Goal: Task Accomplishment & Management: Complete application form

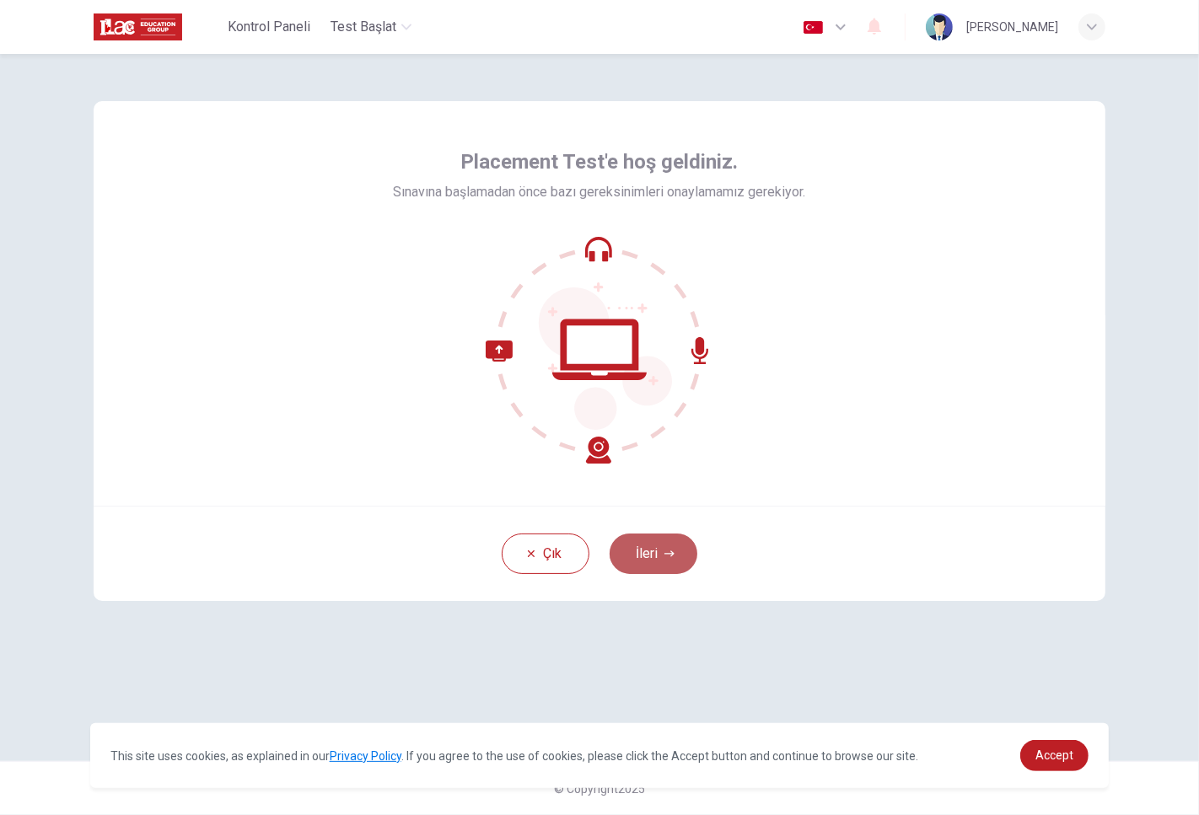
click at [658, 562] on button "İleri" at bounding box center [654, 554] width 88 height 40
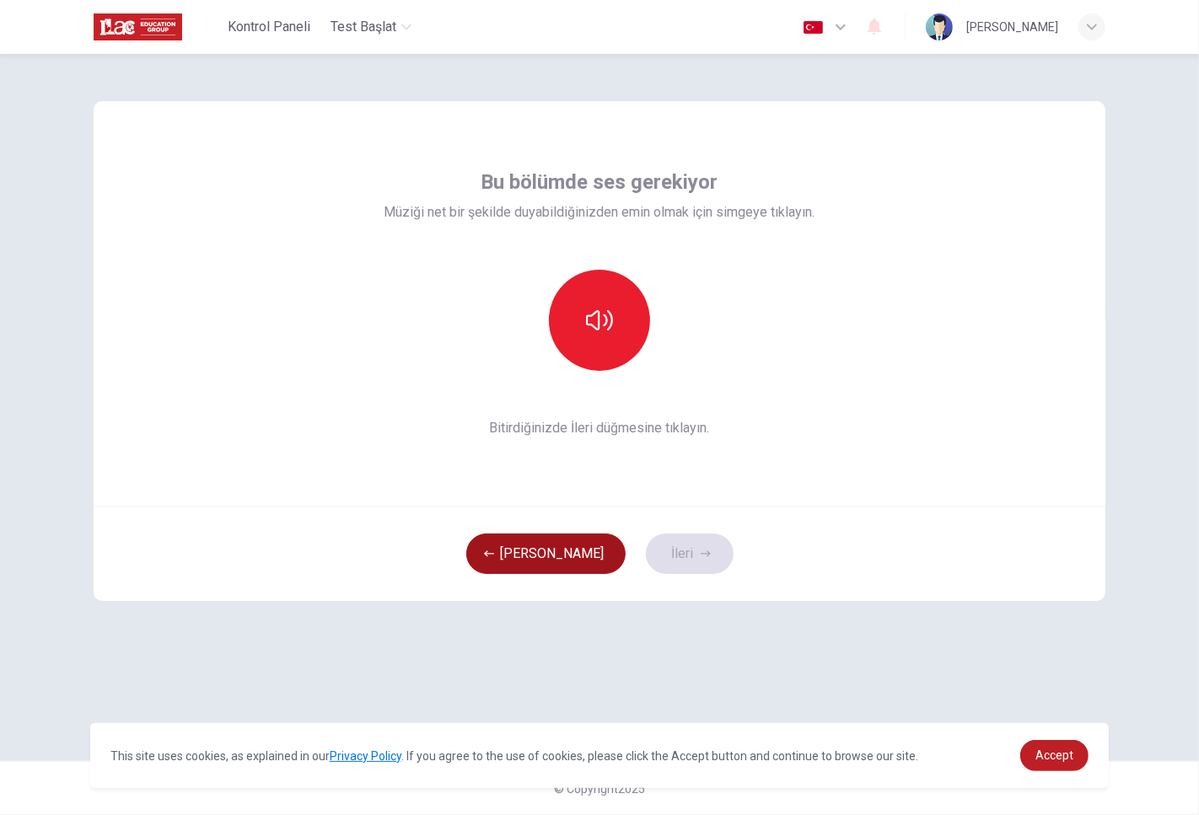
click at [553, 552] on button "[PERSON_NAME]" at bounding box center [545, 554] width 159 height 40
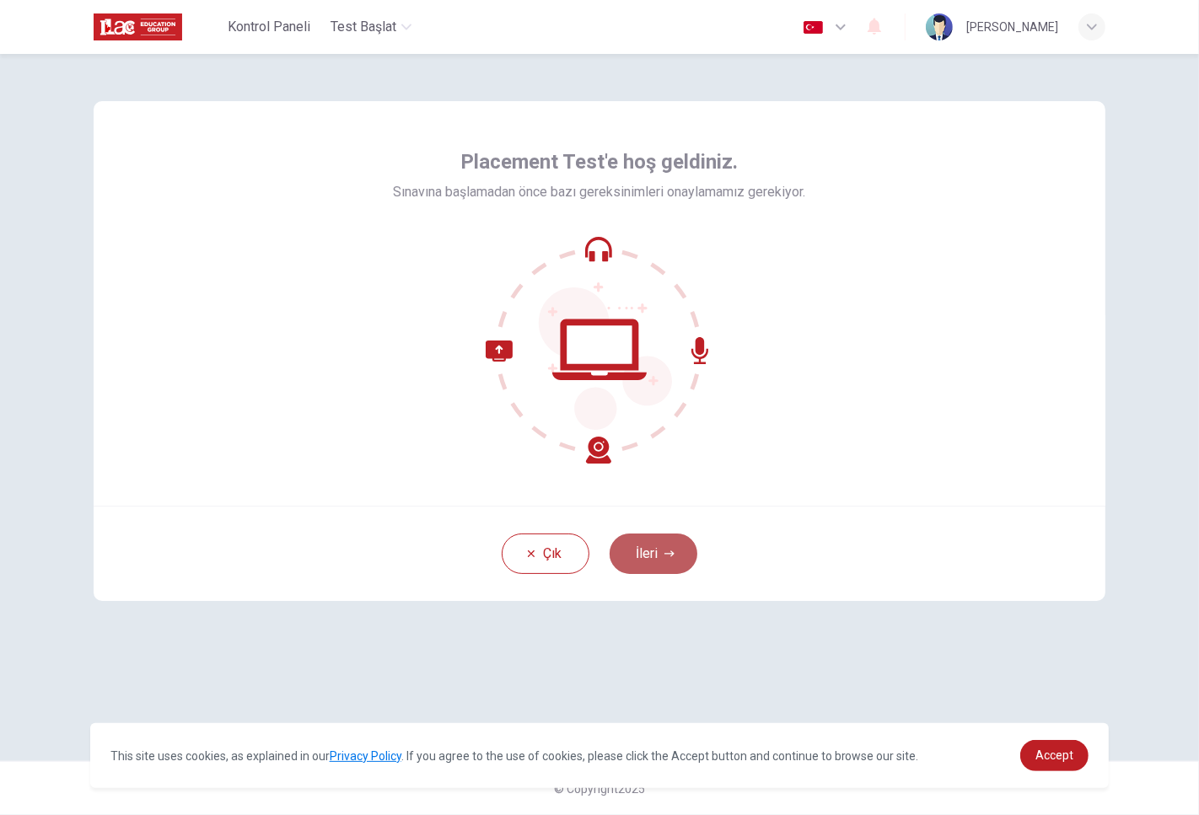
click at [669, 569] on button "İleri" at bounding box center [654, 554] width 88 height 40
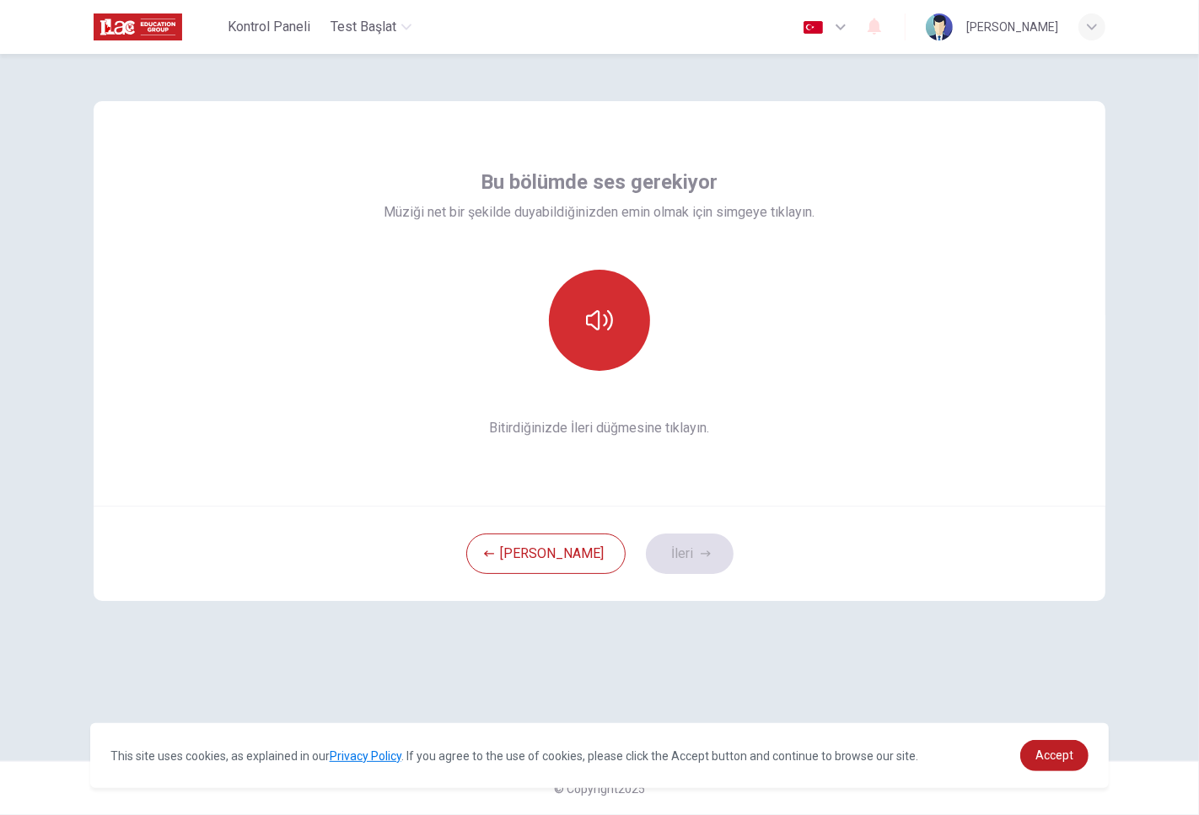
click at [610, 331] on icon "button" at bounding box center [599, 320] width 27 height 27
click at [647, 563] on button "İleri" at bounding box center [690, 554] width 88 height 40
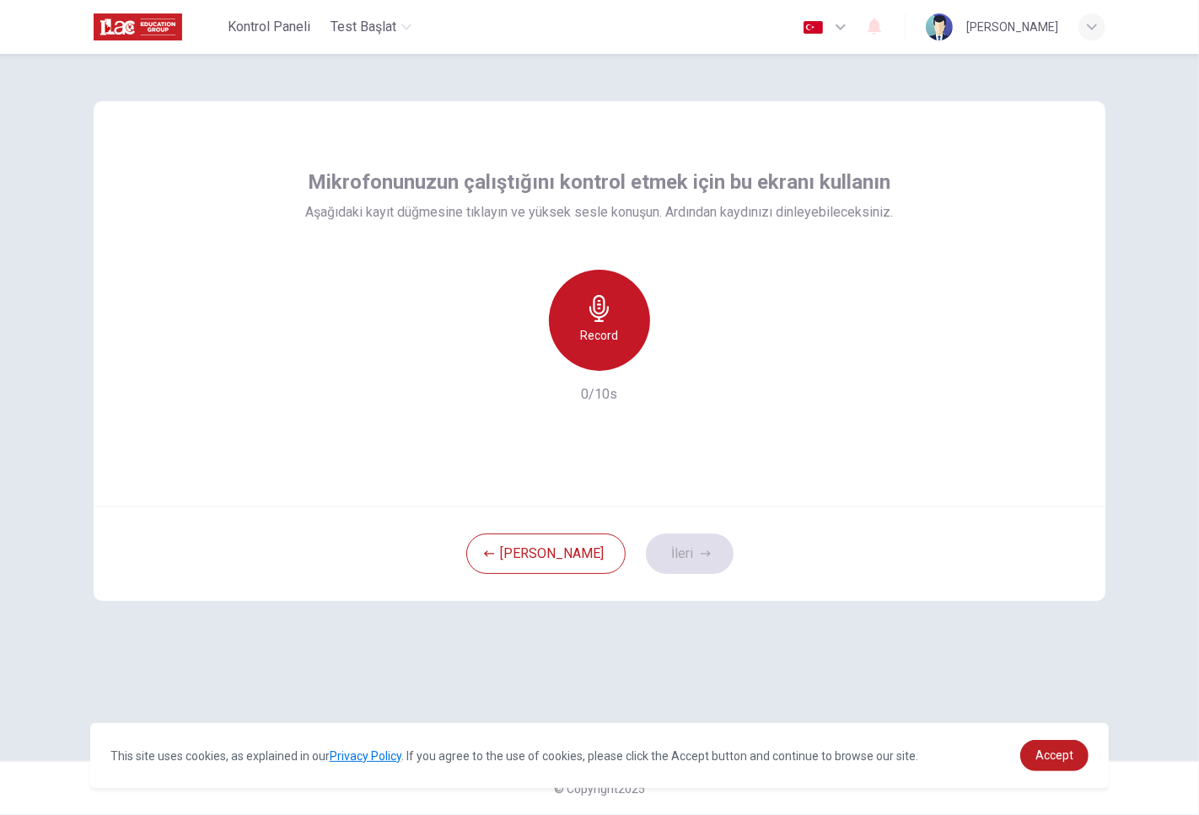
click at [593, 352] on div "Record" at bounding box center [599, 320] width 101 height 101
click at [593, 347] on div "Stop" at bounding box center [599, 320] width 101 height 101
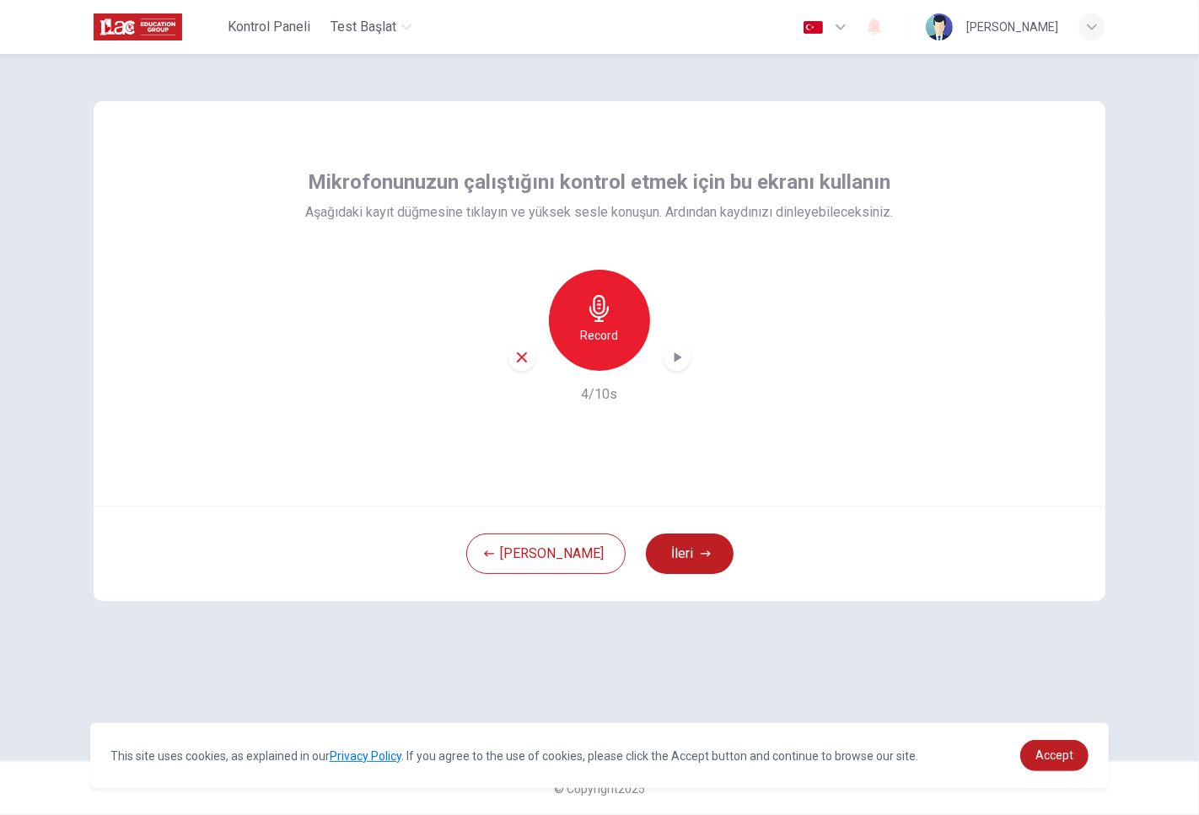
click at [588, 325] on h6 "Record" at bounding box center [600, 335] width 38 height 20
click at [588, 325] on h6 "Stop" at bounding box center [599, 335] width 25 height 20
click at [669, 347] on div "button" at bounding box center [677, 357] width 27 height 27
click at [613, 333] on h6 "Record" at bounding box center [600, 335] width 38 height 20
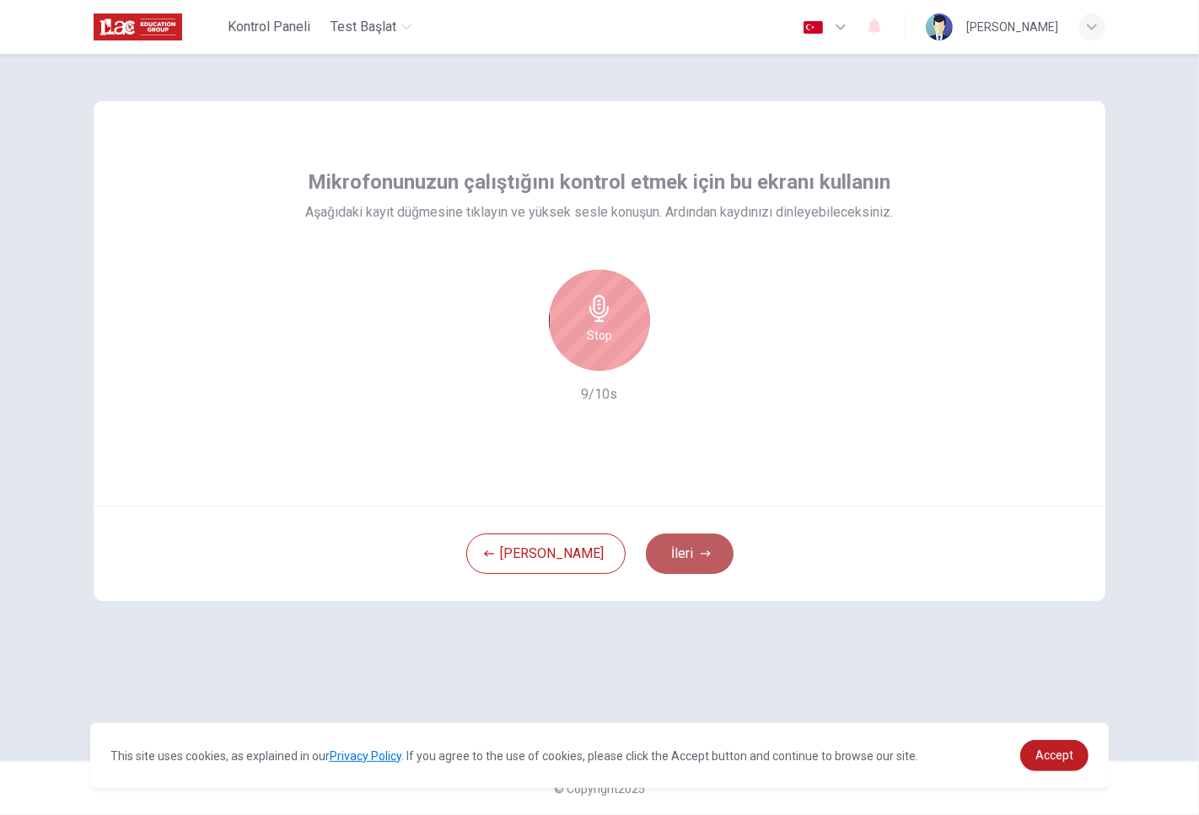
click at [658, 545] on button "İleri" at bounding box center [690, 554] width 88 height 40
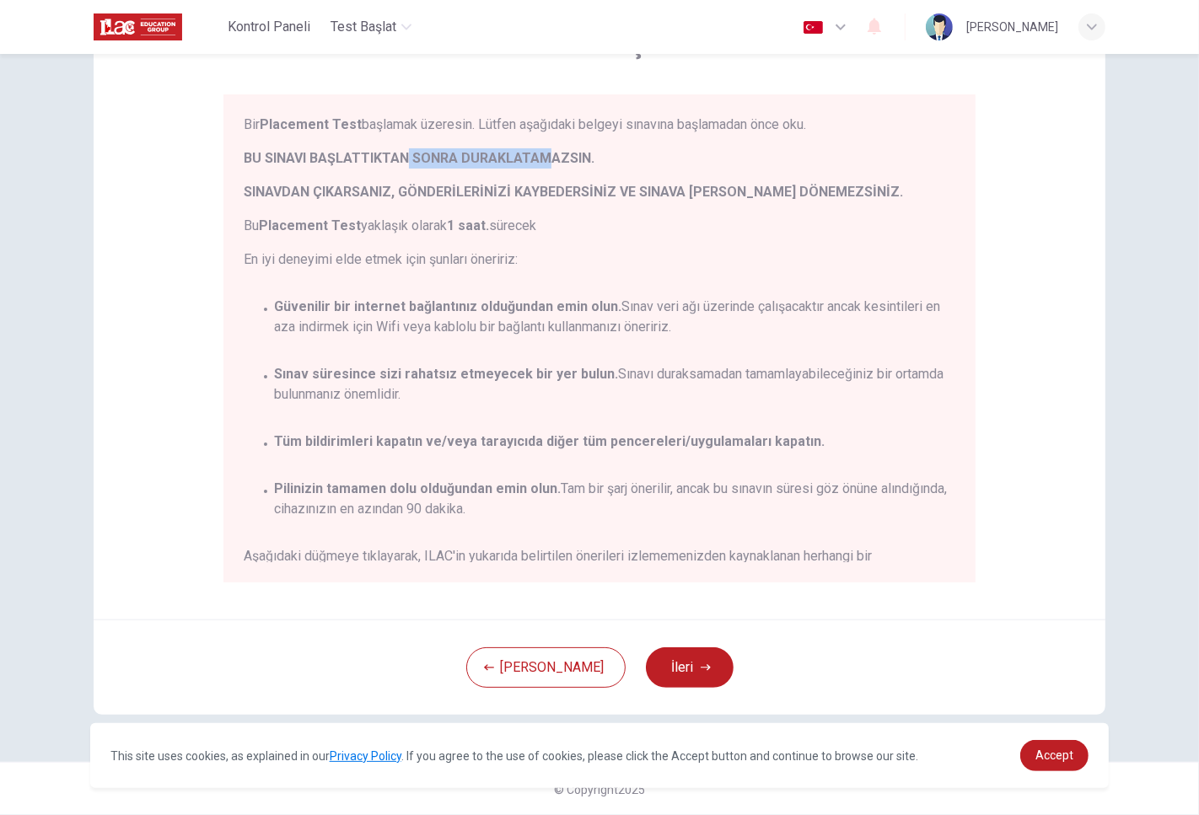
drag, startPoint x: 402, startPoint y: 159, endPoint x: 542, endPoint y: 158, distance: 140.0
click at [542, 158] on span "BU SINAVI BAŞLATTIKTAN SONRA DURAKLATAMAZSIN." at bounding box center [600, 158] width 712 height 20
drag, startPoint x: 260, startPoint y: 223, endPoint x: 433, endPoint y: 226, distance: 172.9
click at [433, 226] on span "Bu Placement Test yaklaşık olarak 1 saat. sürecek" at bounding box center [600, 226] width 712 height 20
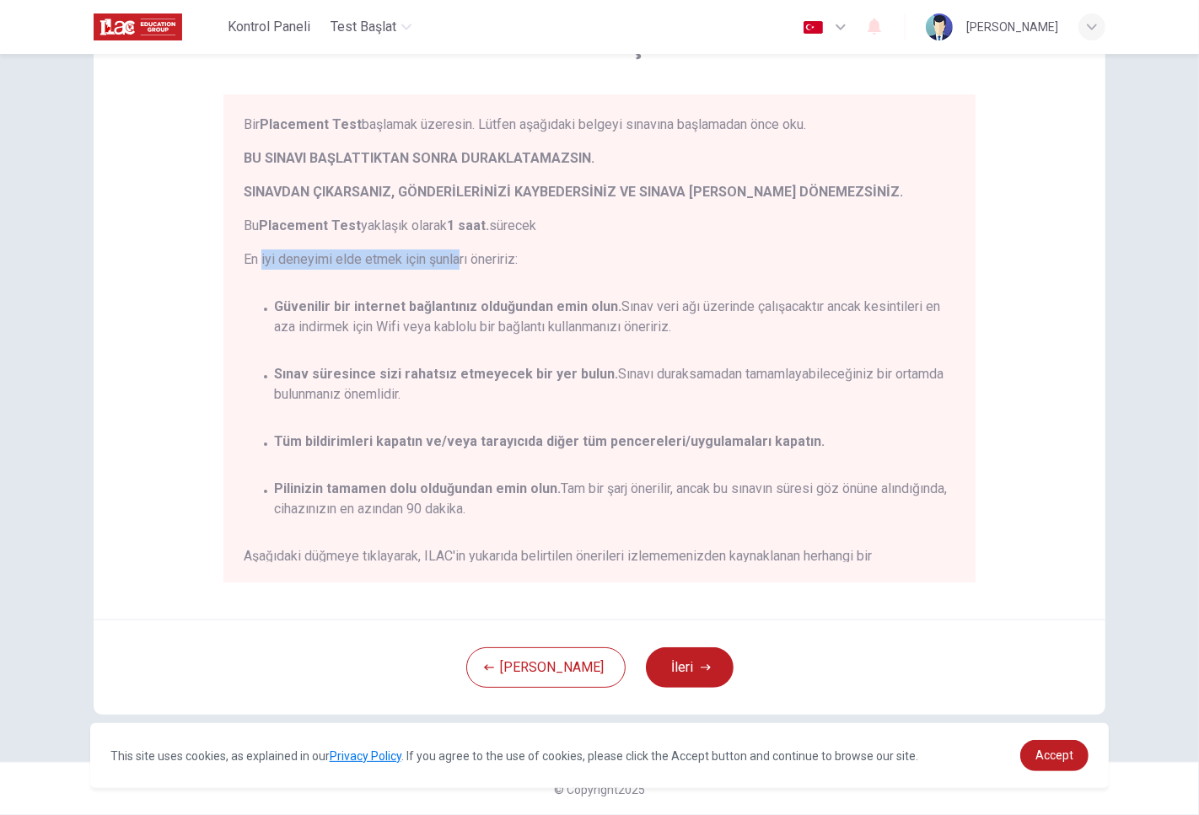
drag, startPoint x: 308, startPoint y: 261, endPoint x: 465, endPoint y: 265, distance: 156.9
click at [459, 264] on span "En iyi deneyimi elde etmek için şunları öneririz:" at bounding box center [600, 260] width 712 height 20
click at [465, 265] on span "En iyi deneyimi elde etmek için şunları öneririz:" at bounding box center [600, 260] width 712 height 20
drag, startPoint x: 289, startPoint y: 315, endPoint x: 781, endPoint y: 384, distance: 496.4
click at [781, 384] on div "Bir Placement Test başlamak üzeresin. Lütfen aşağıdaki belgeyi sınavına başlama…" at bounding box center [603, 339] width 718 height 448
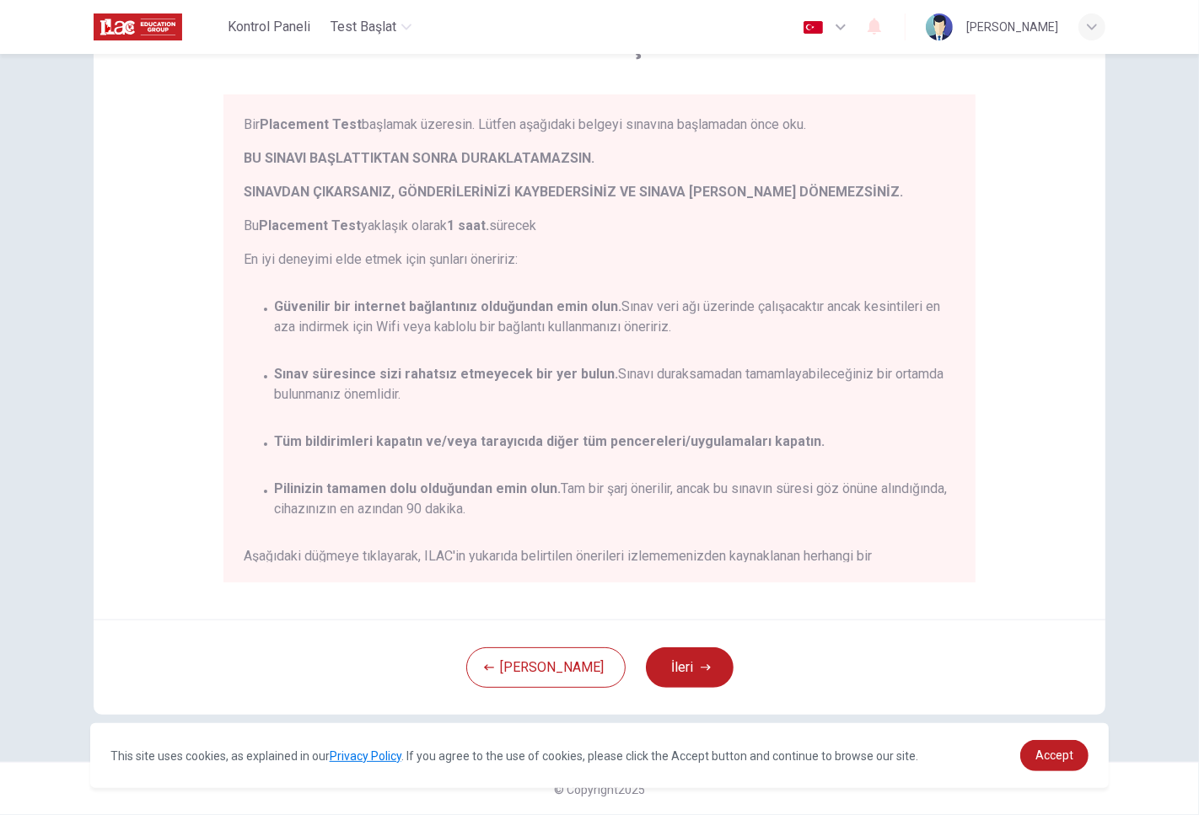
click at [765, 329] on span "Güvenilir bir internet bağlantınız olduğundan emin olun. Sınav veri ağı üzerind…" at bounding box center [614, 317] width 681 height 40
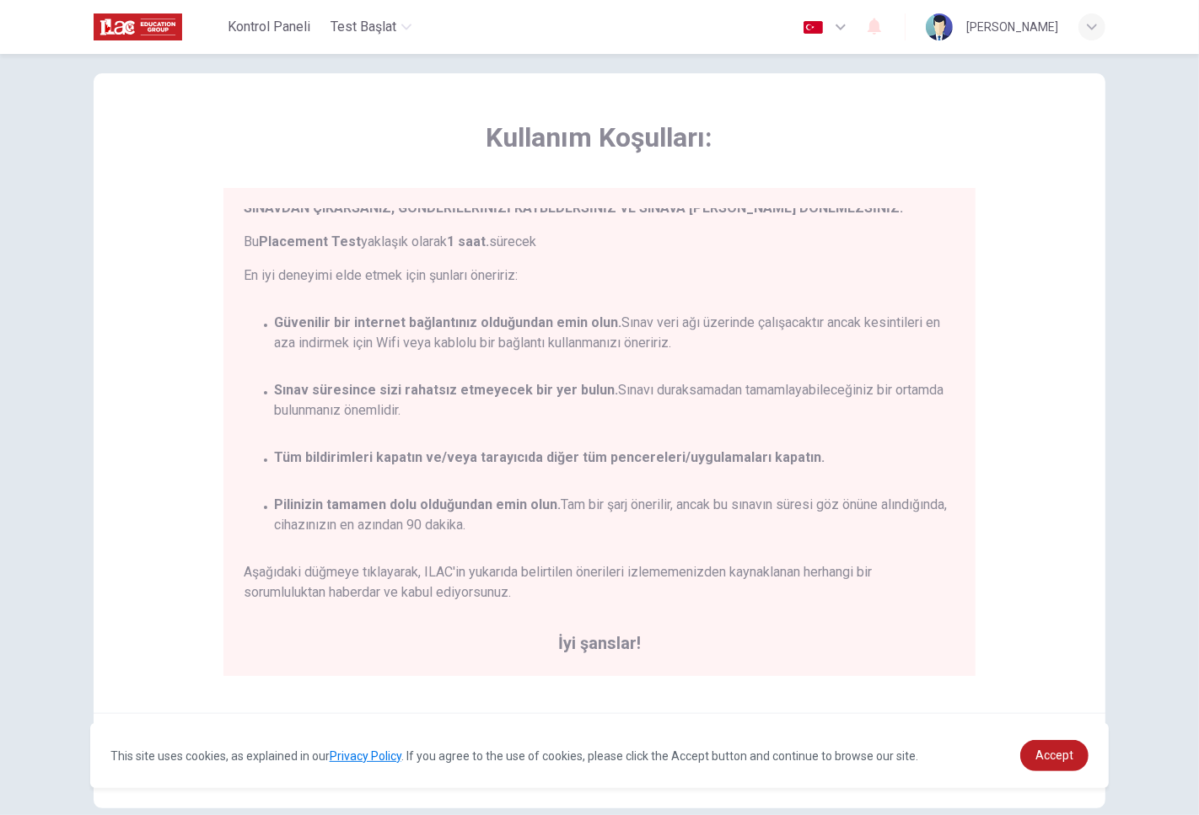
scroll to position [121, 0]
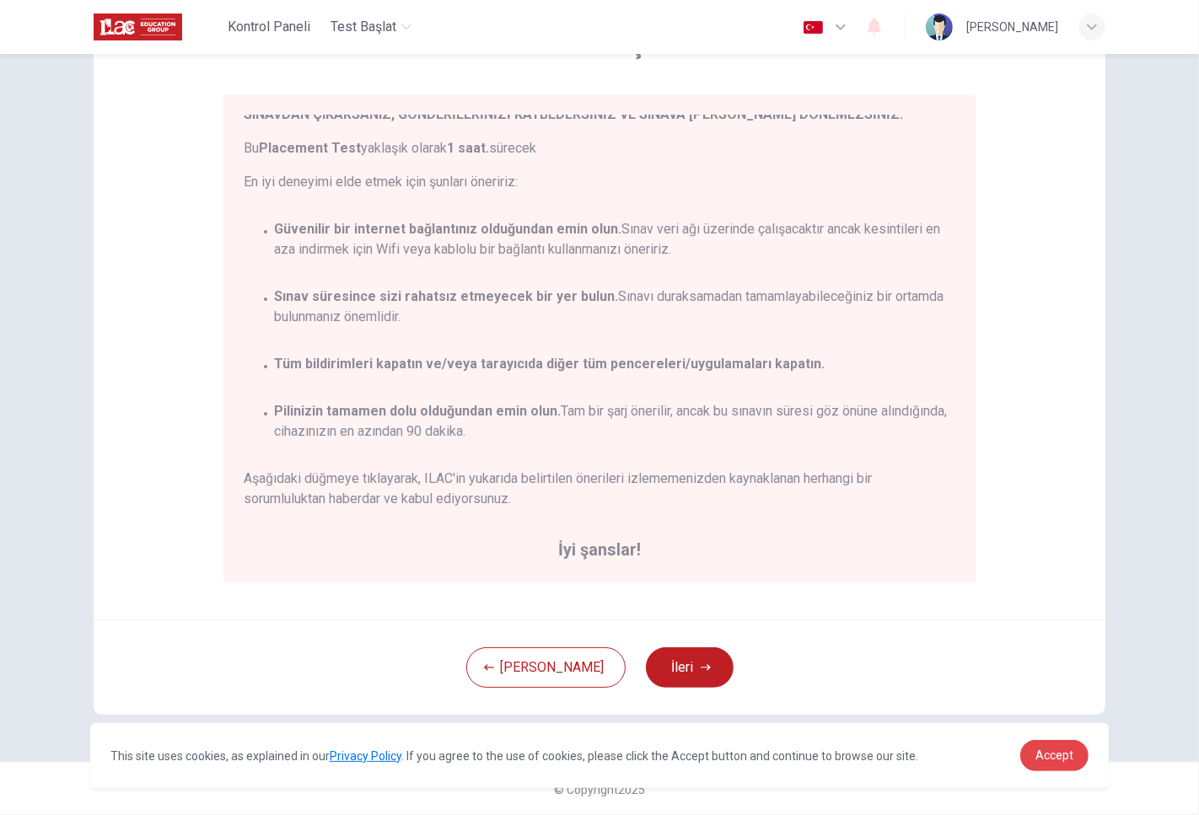
click at [1061, 753] on span "Accept" at bounding box center [1054, 755] width 38 height 13
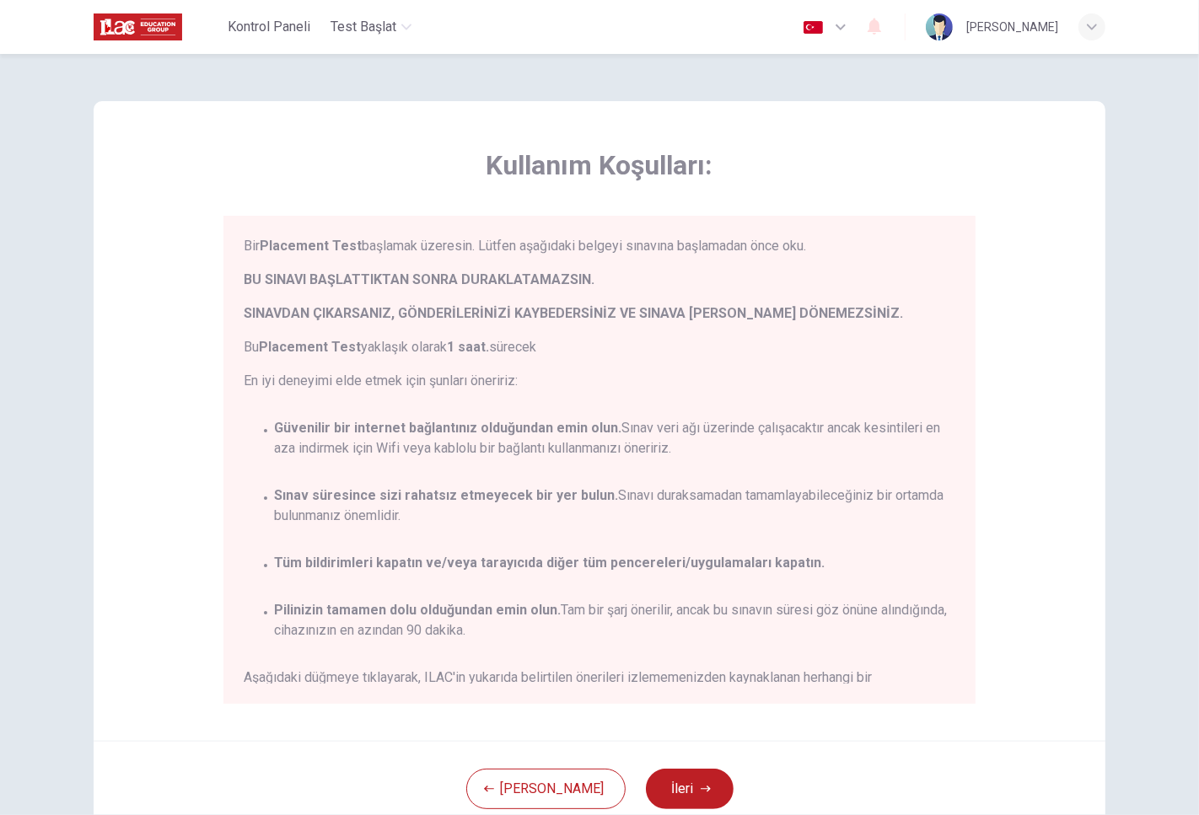
scroll to position [78, 0]
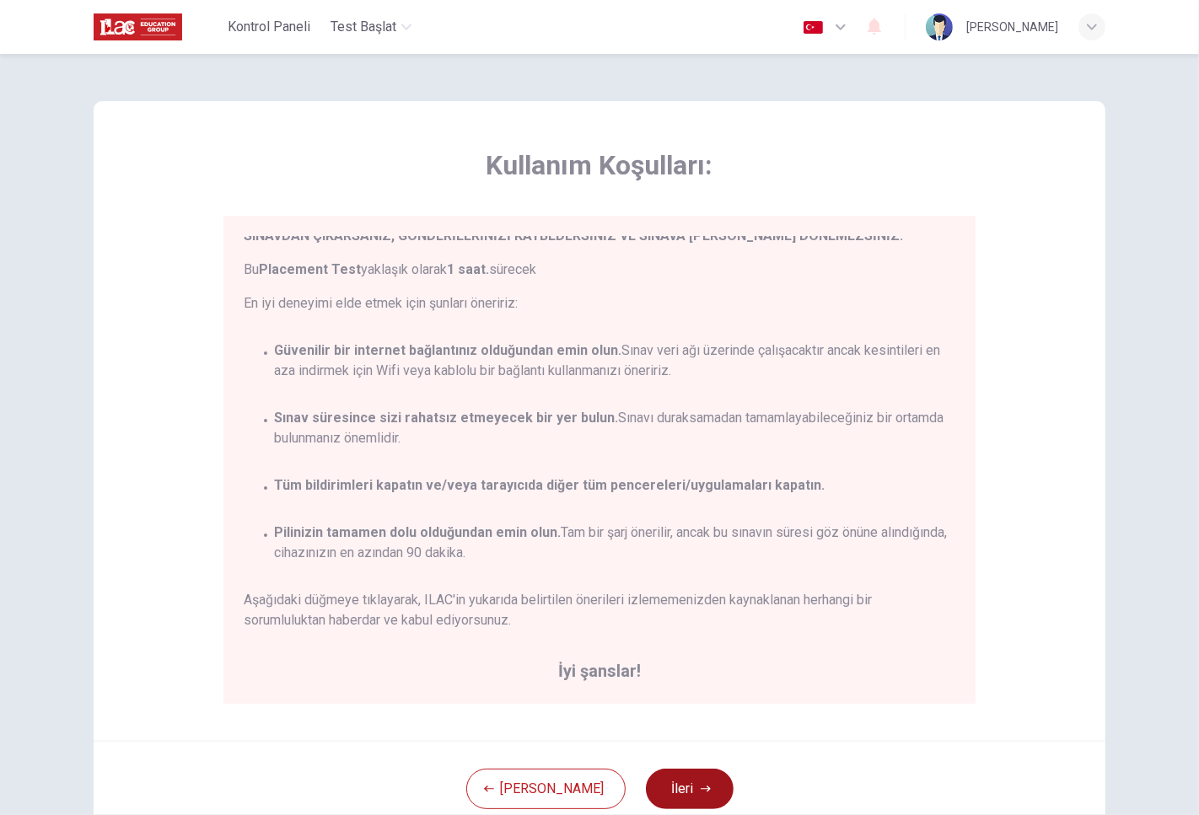
click at [701, 790] on icon "button" at bounding box center [706, 789] width 10 height 10
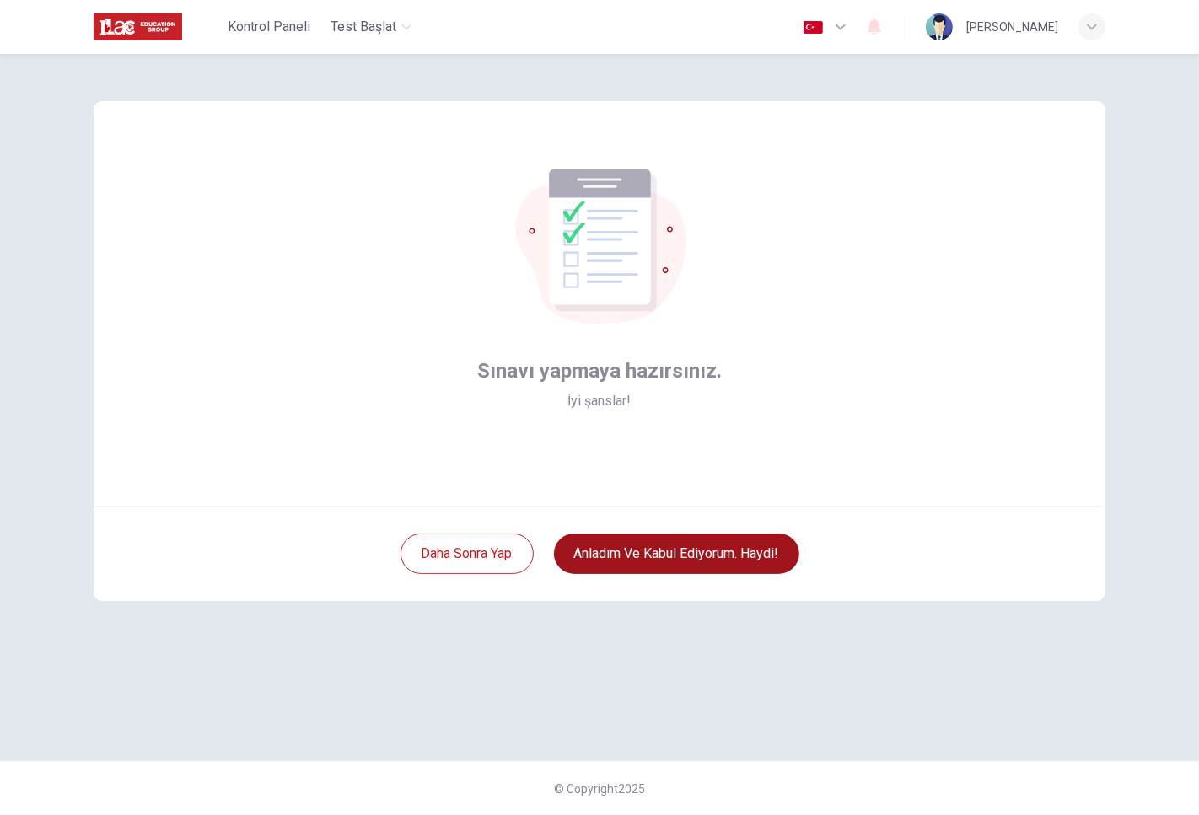
drag, startPoint x: 632, startPoint y: 545, endPoint x: 607, endPoint y: 454, distance: 95.3
click at [607, 454] on div "Sınavı yapmaya hazırsınız. İyi şanslar! Daha sonra yap Anladım ve kabul ediyoru…" at bounding box center [600, 351] width 1012 height 500
click at [608, 406] on span "İyi şanslar!" at bounding box center [599, 401] width 63 height 20
click at [663, 411] on div "Sınavı yapmaya hazırsınız. İyi şanslar!" at bounding box center [600, 303] width 1012 height 405
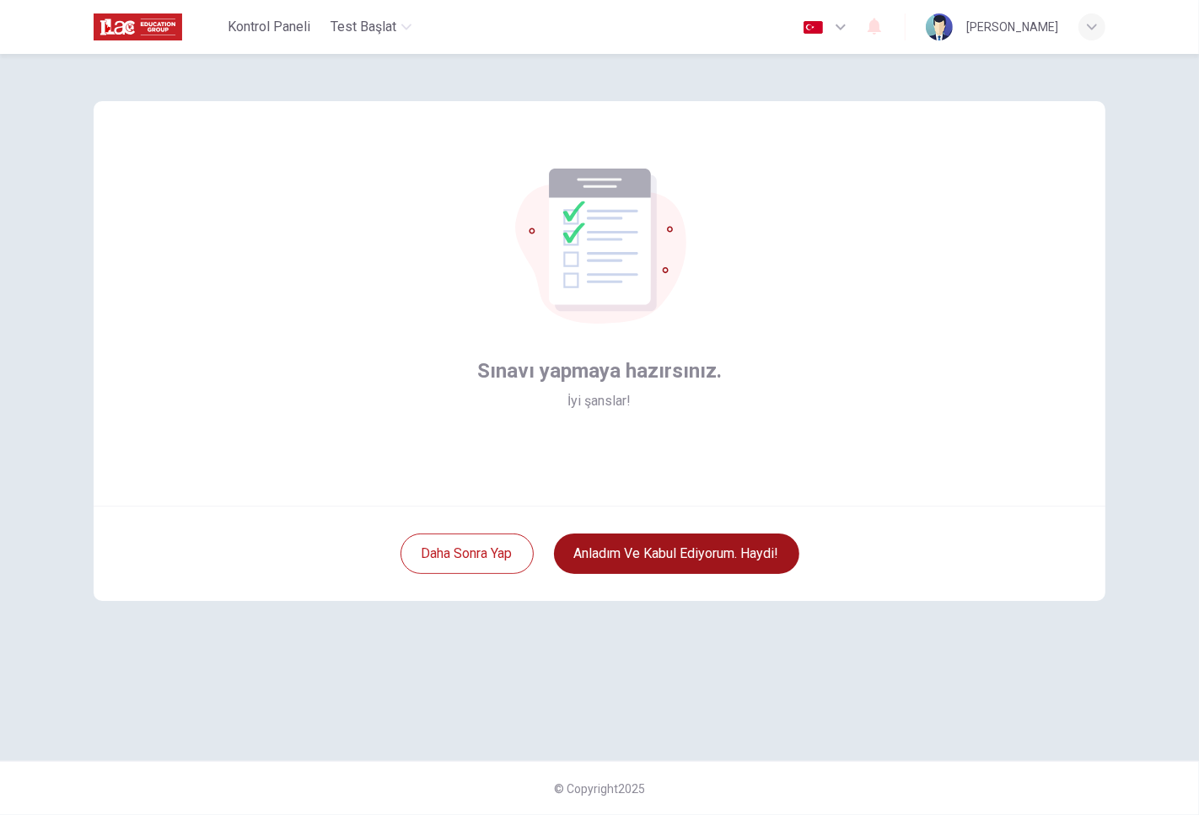
click at [712, 543] on button "Anladım ve kabul ediyorum. Haydi!" at bounding box center [676, 554] width 245 height 40
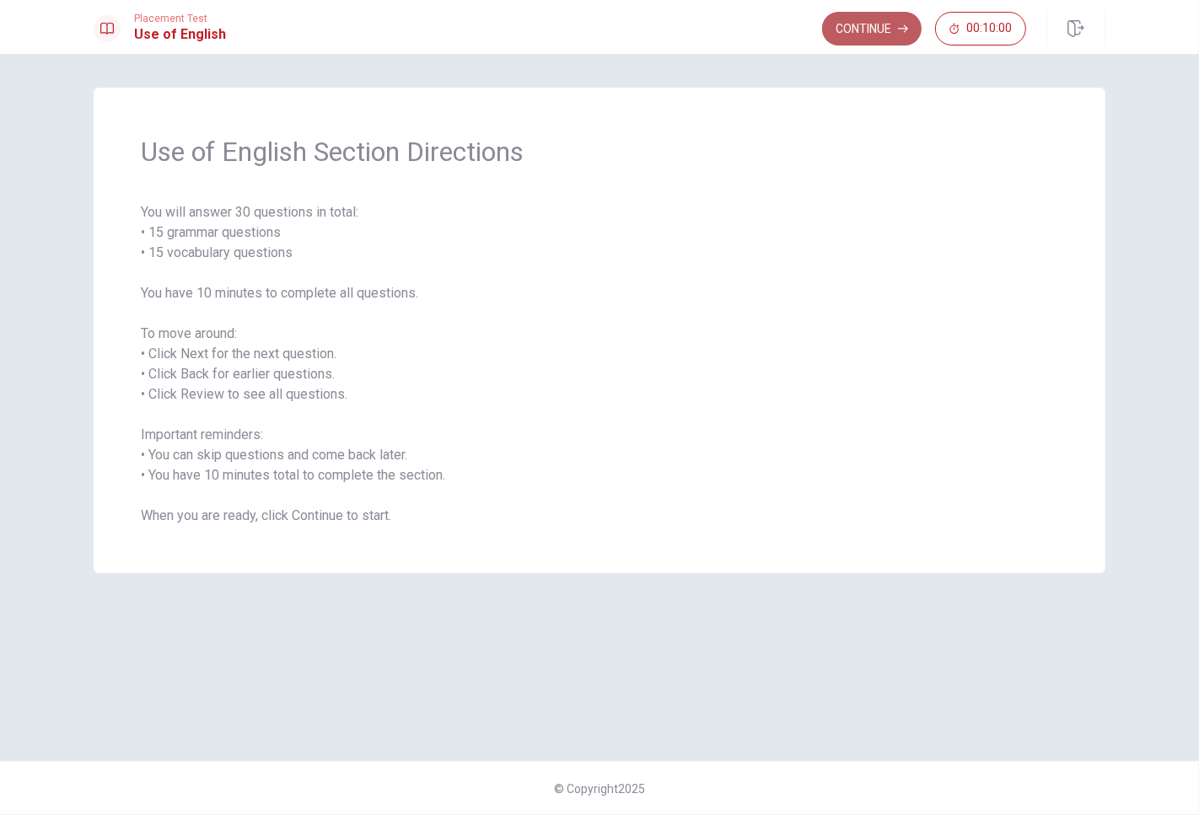
click at [855, 38] on button "Continue" at bounding box center [871, 29] width 99 height 34
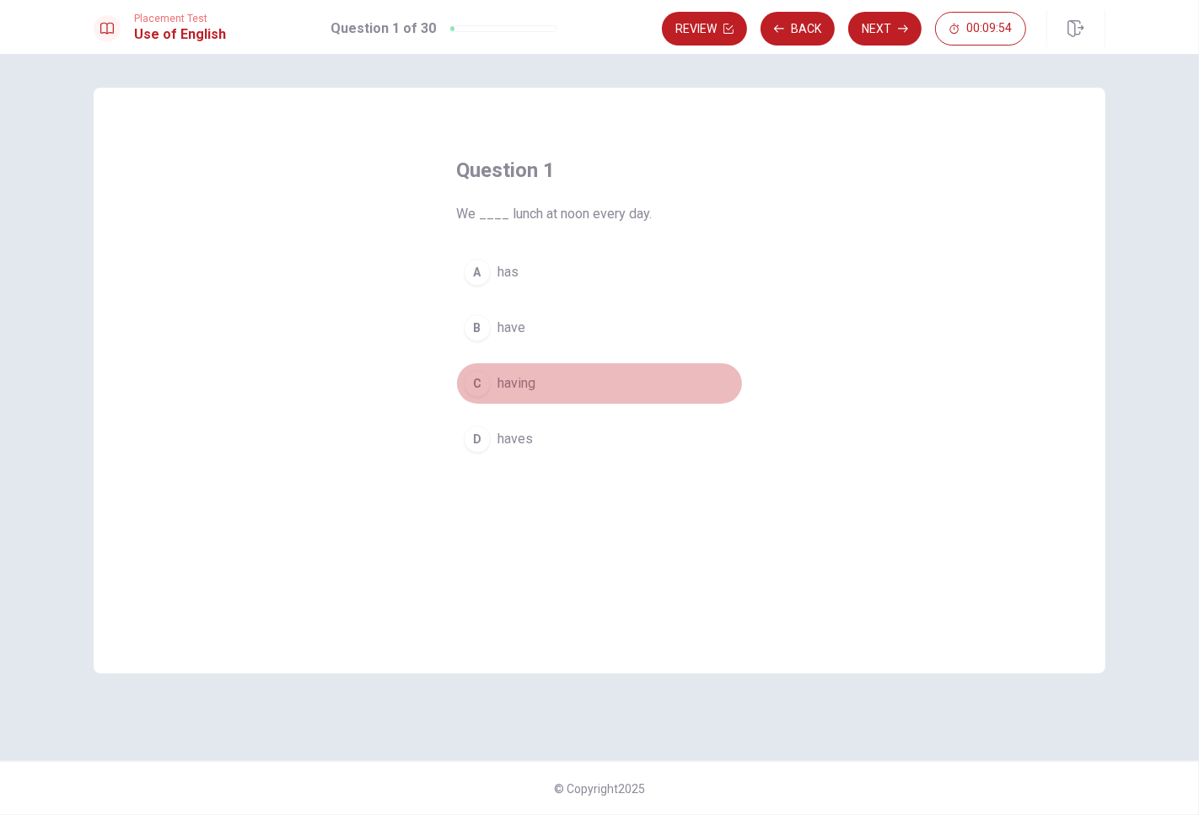
click at [511, 391] on span "having" at bounding box center [516, 384] width 38 height 20
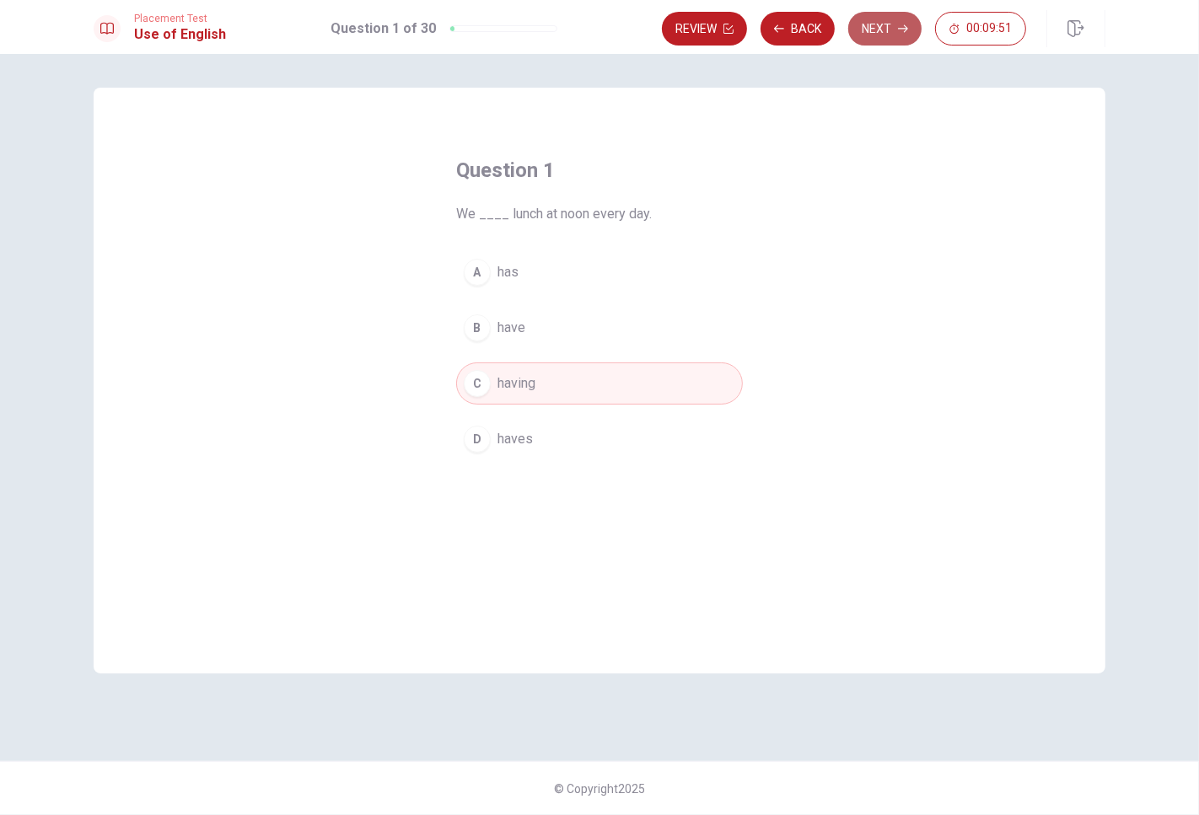
click at [873, 30] on button "Next" at bounding box center [884, 29] width 73 height 34
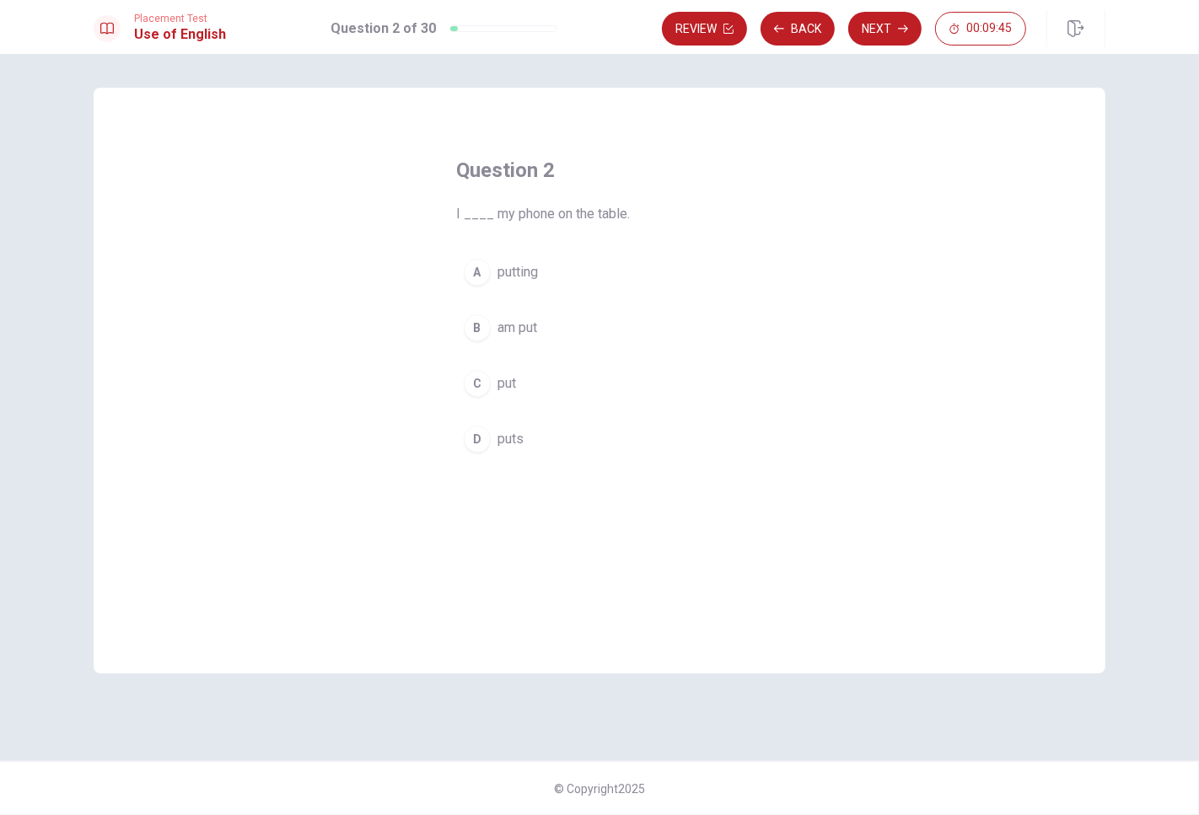
click at [497, 391] on span "put" at bounding box center [506, 384] width 19 height 20
click at [886, 30] on button "Next" at bounding box center [884, 29] width 73 height 34
click at [516, 440] on span "Did" at bounding box center [507, 439] width 20 height 20
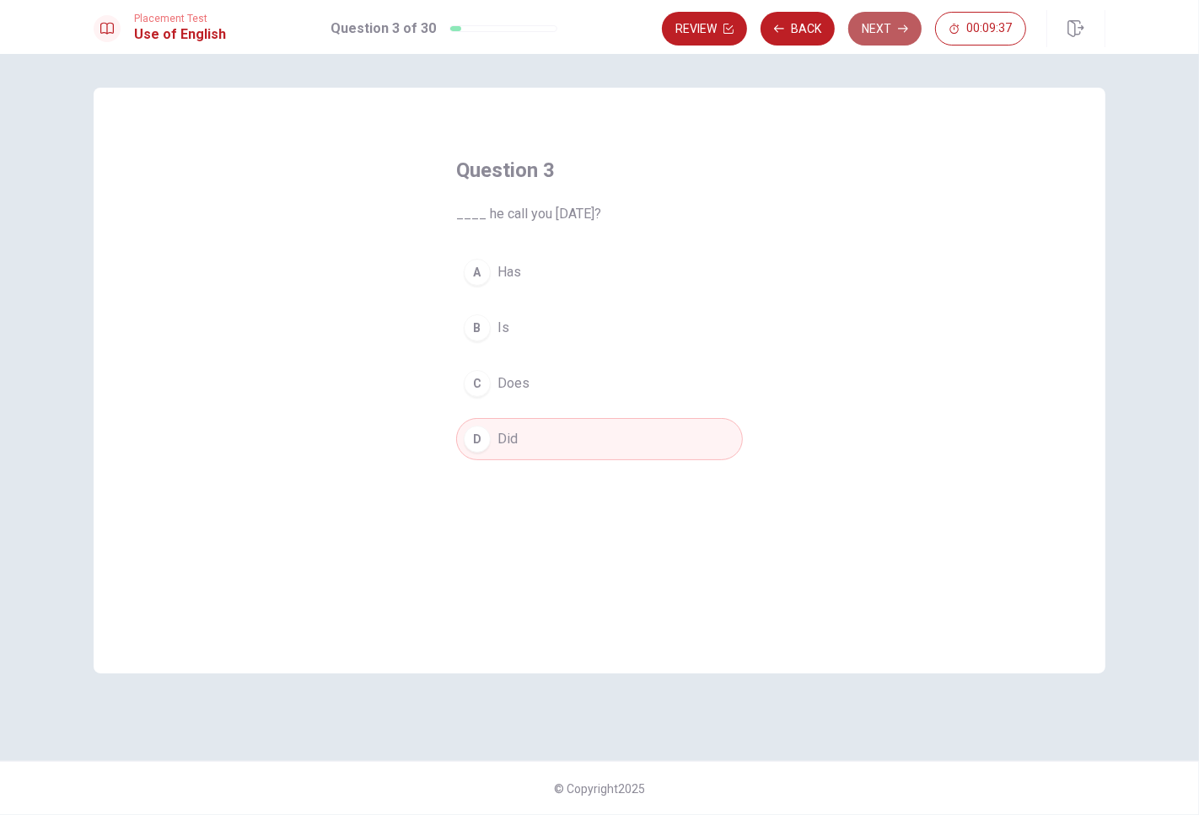
click at [870, 30] on button "Next" at bounding box center [884, 29] width 73 height 34
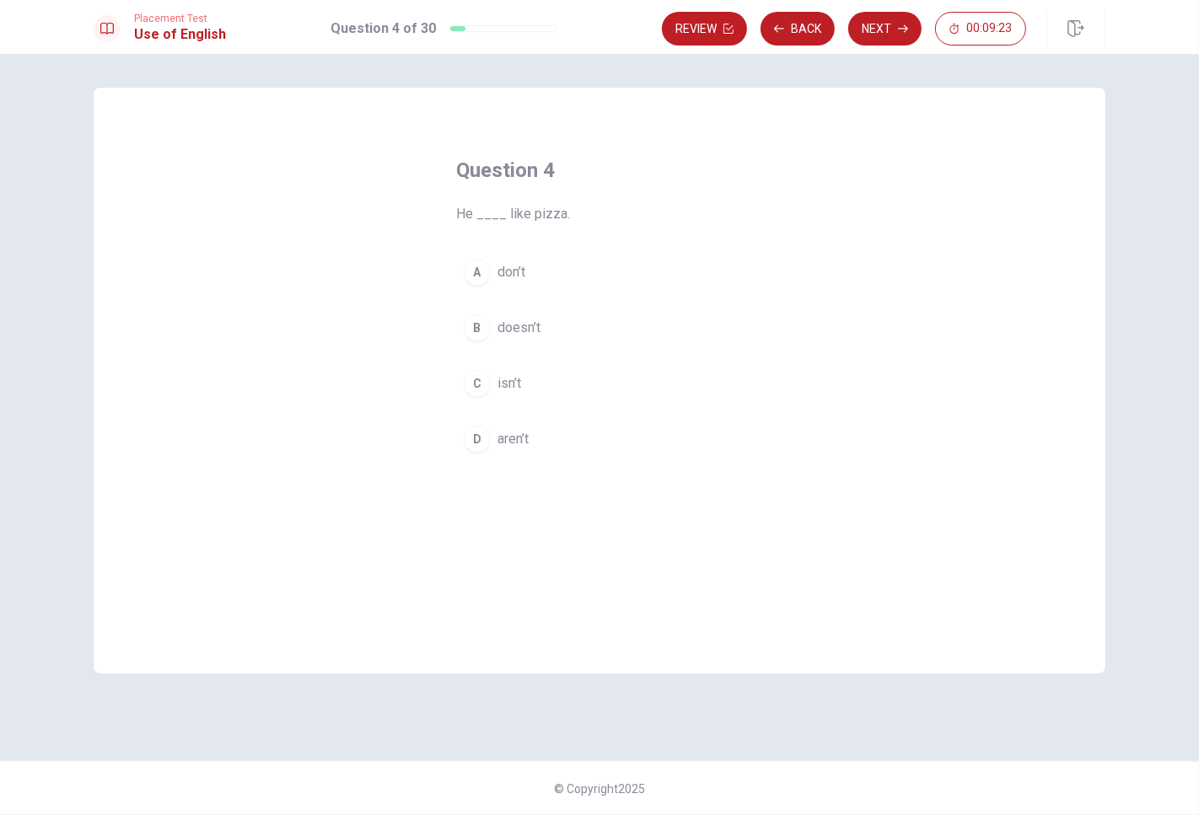
click at [514, 266] on span "don’t" at bounding box center [511, 272] width 28 height 20
click at [879, 29] on button "Next" at bounding box center [884, 29] width 73 height 34
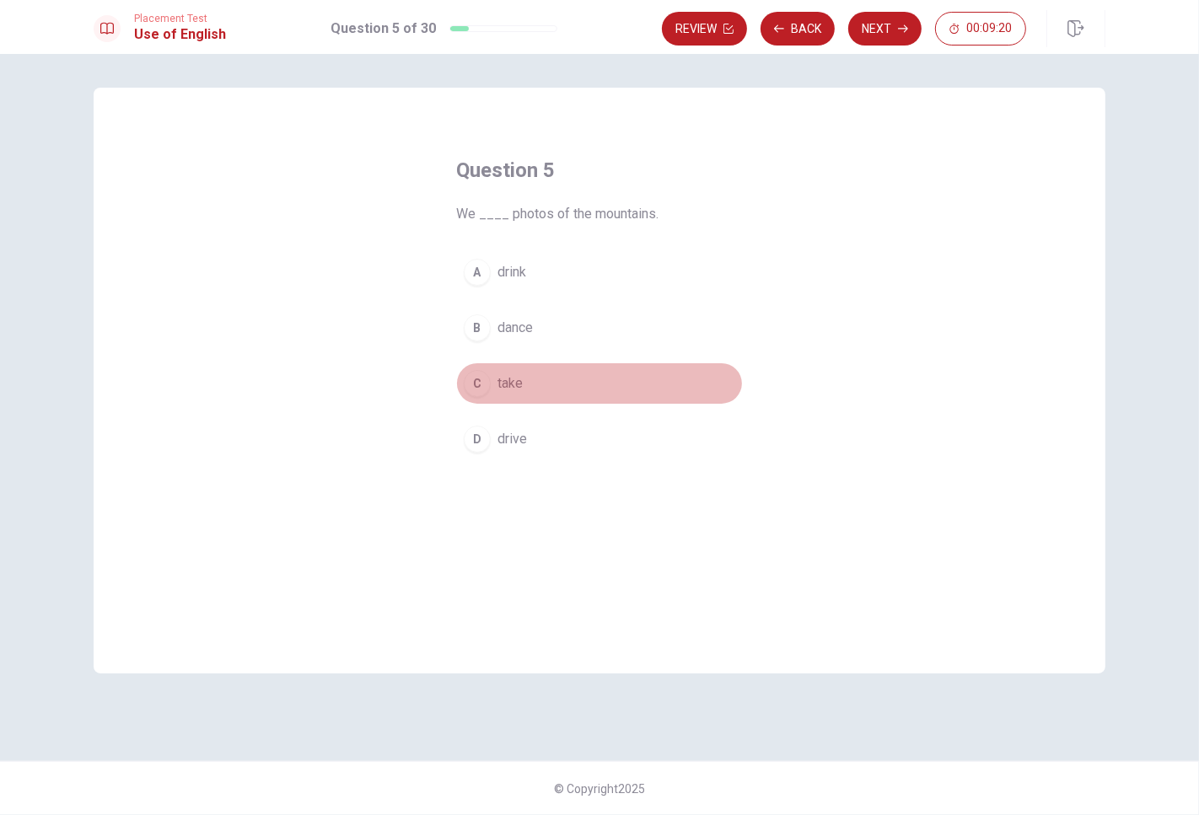
click at [511, 373] on button "C take" at bounding box center [599, 384] width 287 height 42
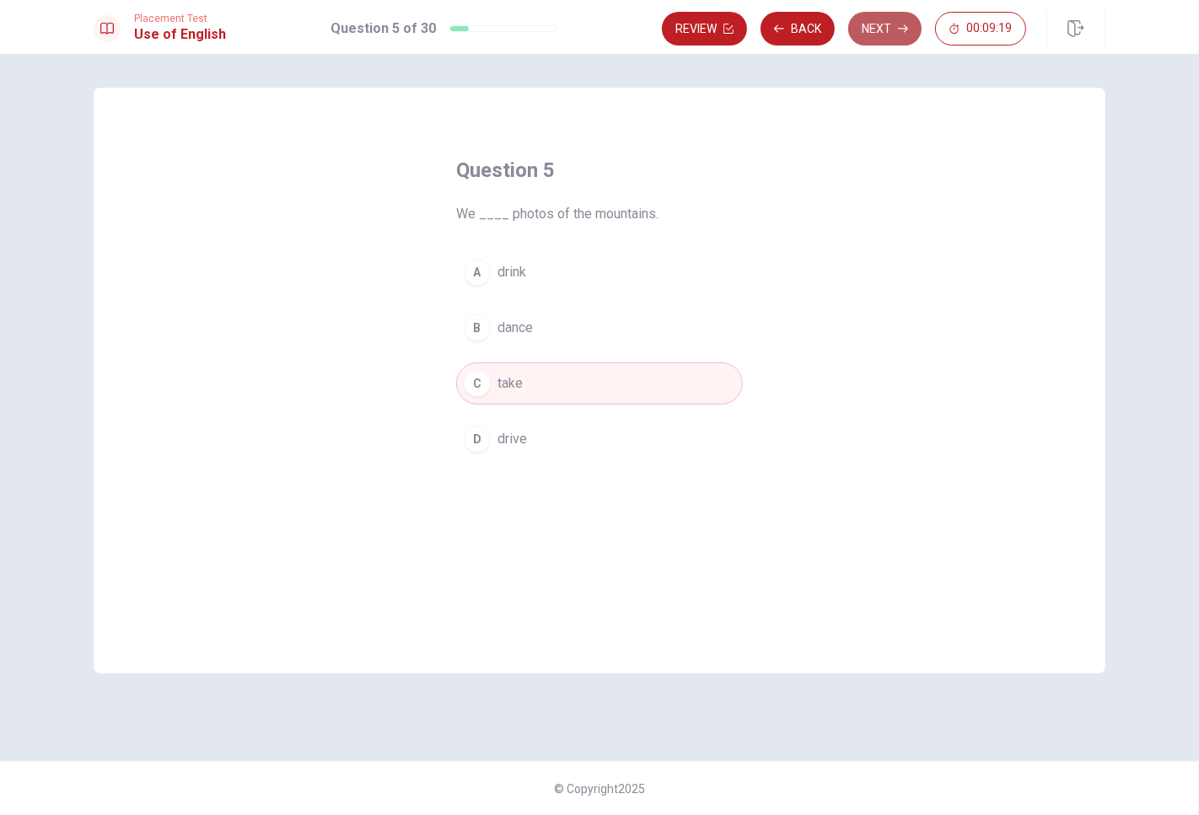
click at [882, 30] on button "Next" at bounding box center [884, 29] width 73 height 34
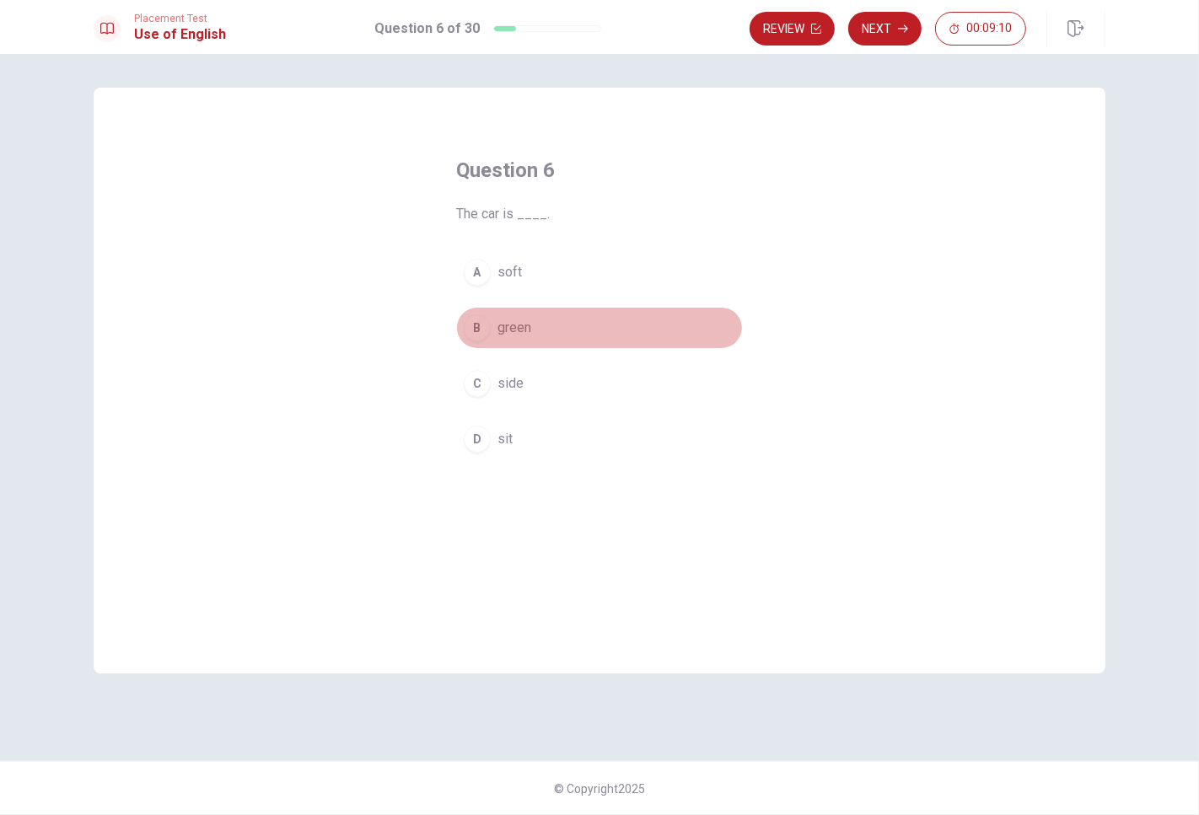
click at [512, 321] on span "green" at bounding box center [514, 328] width 34 height 20
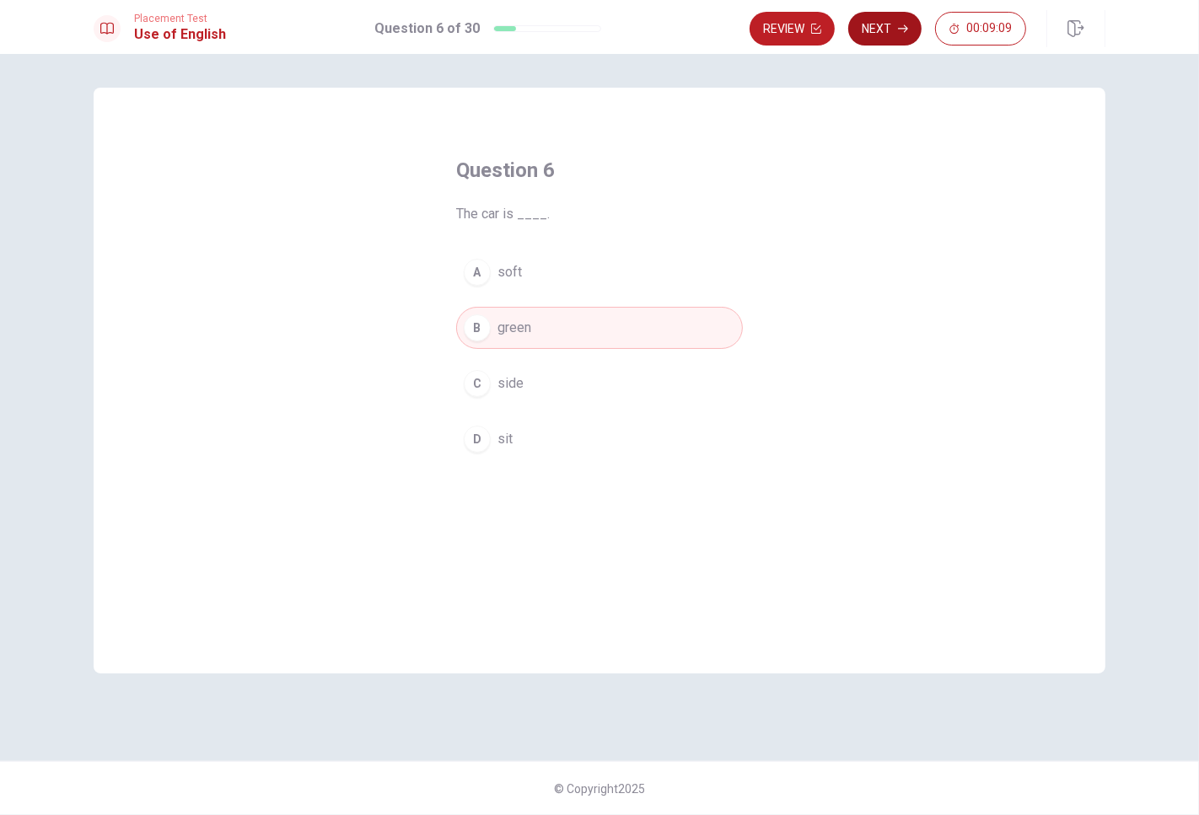
click at [912, 29] on button "Next" at bounding box center [884, 29] width 73 height 34
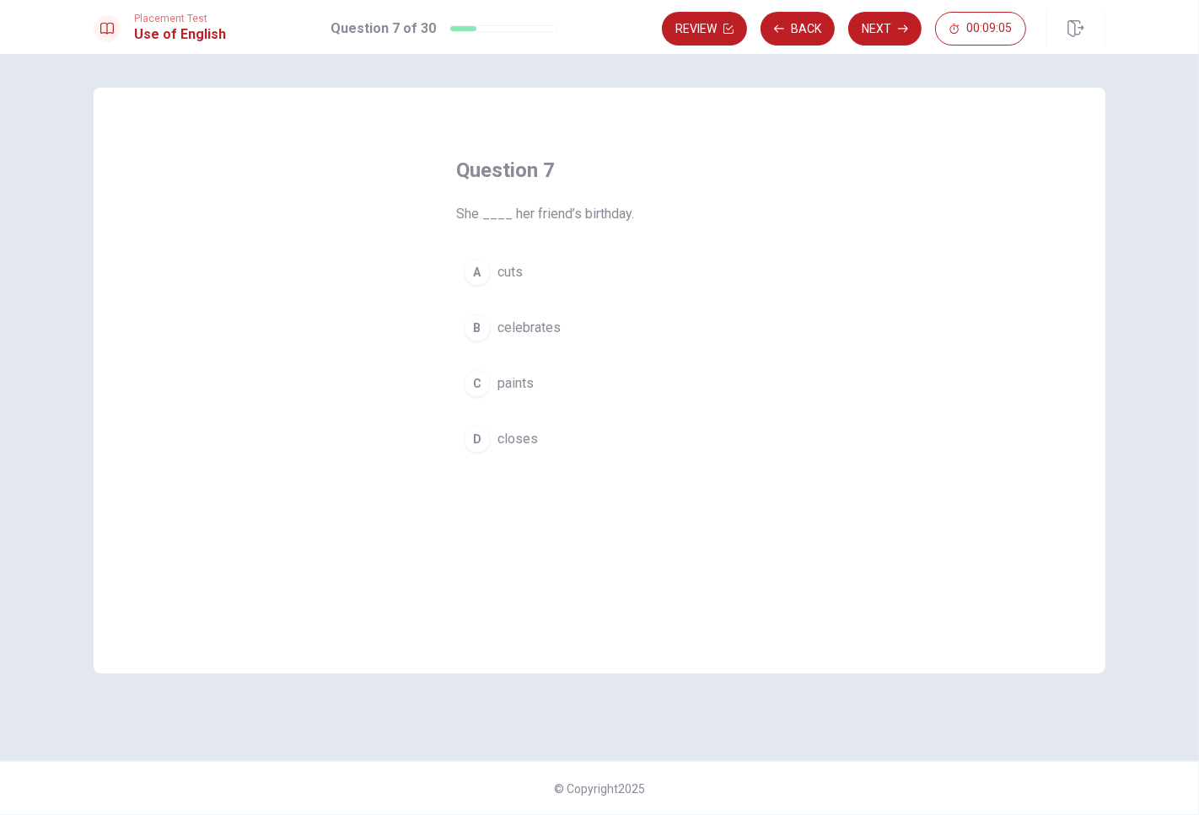
click at [526, 329] on span "celebrates" at bounding box center [528, 328] width 63 height 20
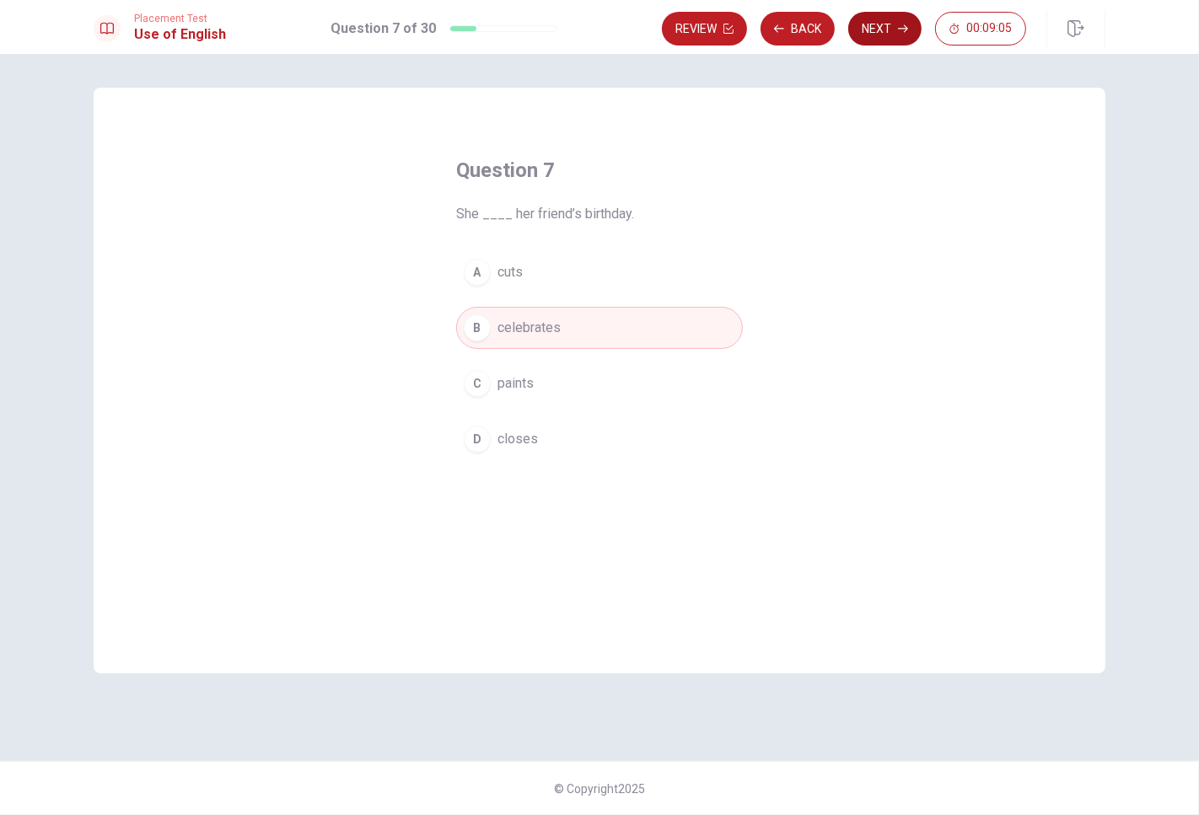
click at [866, 30] on button "Next" at bounding box center [884, 29] width 73 height 34
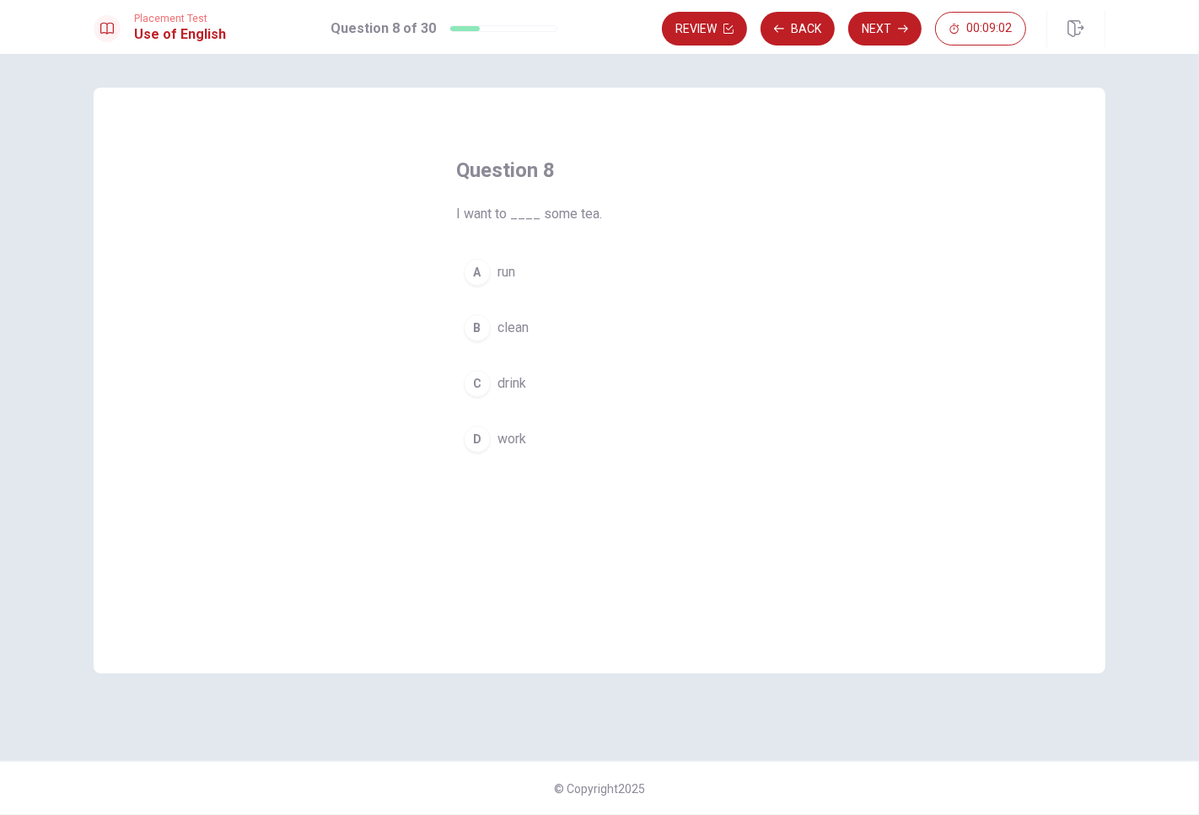
click at [523, 391] on span "drink" at bounding box center [511, 384] width 29 height 20
click at [879, 27] on button "Next" at bounding box center [884, 29] width 73 height 34
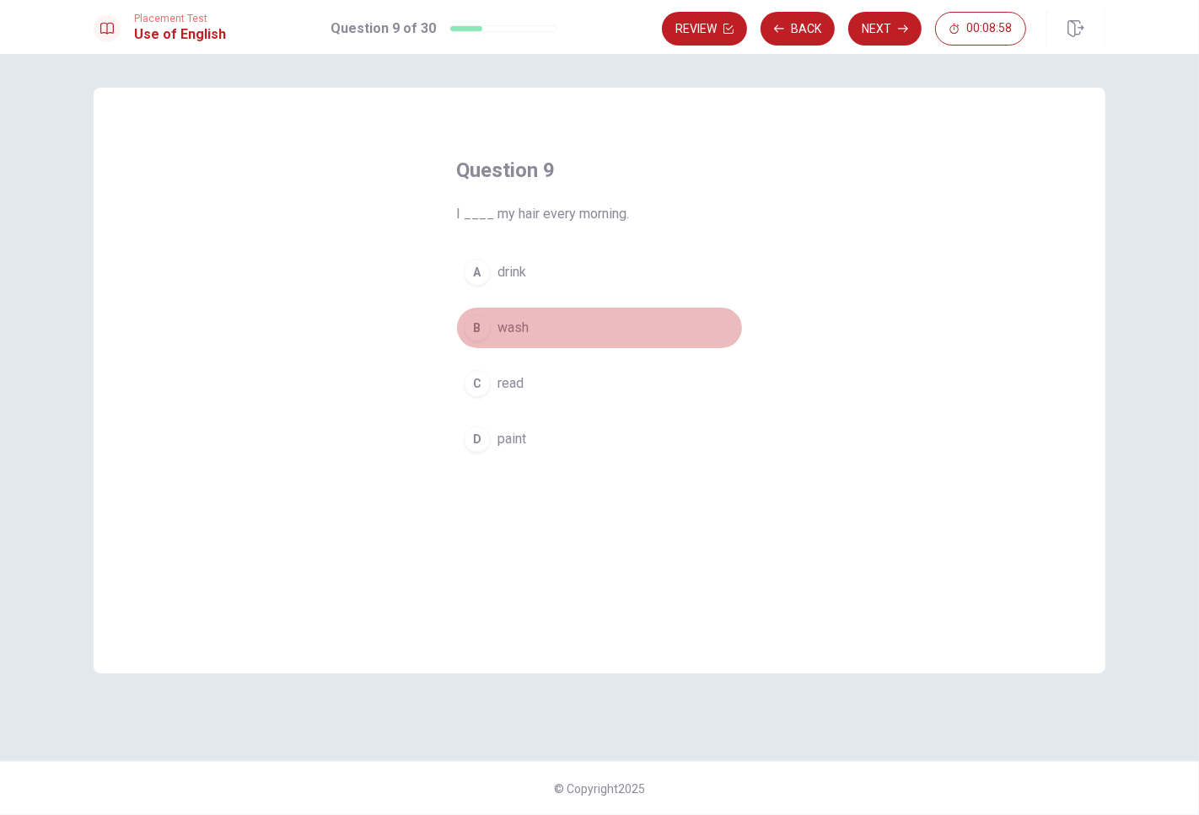
click at [526, 338] on button "B wash" at bounding box center [599, 328] width 287 height 42
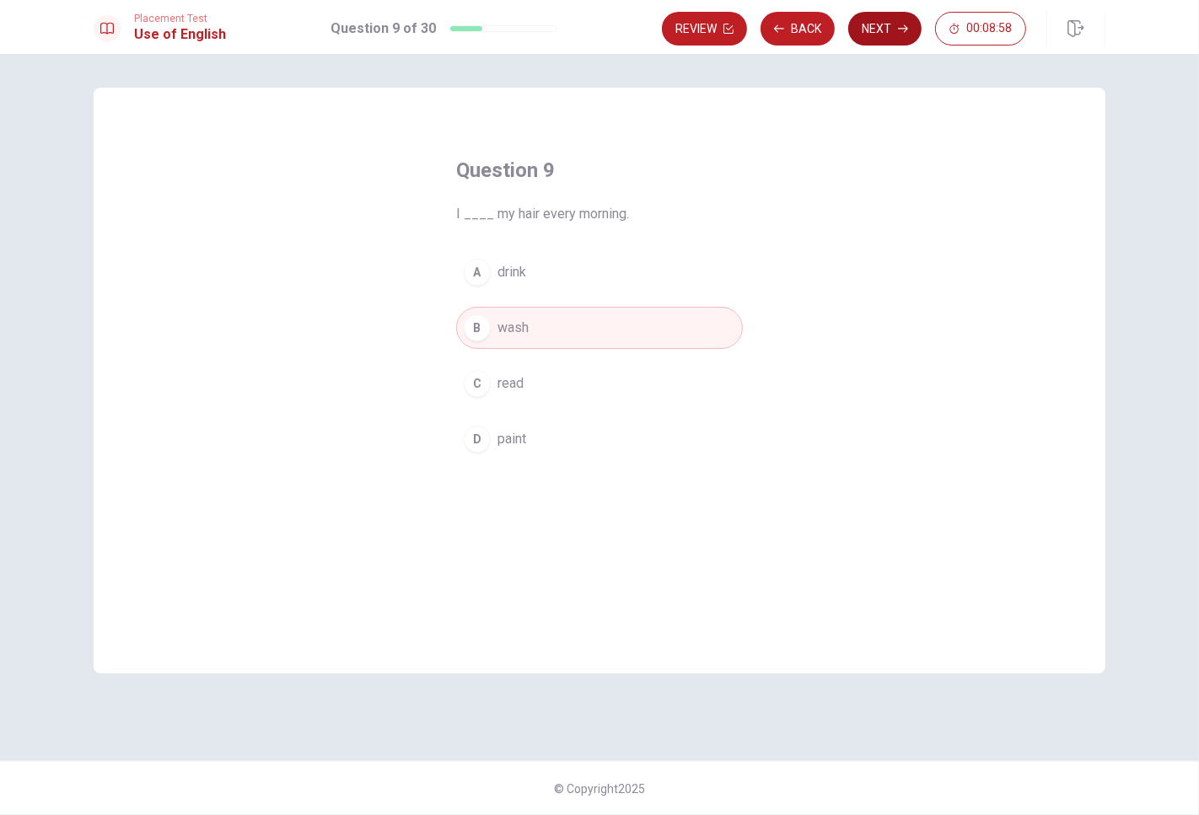
click at [894, 22] on button "Next" at bounding box center [884, 29] width 73 height 34
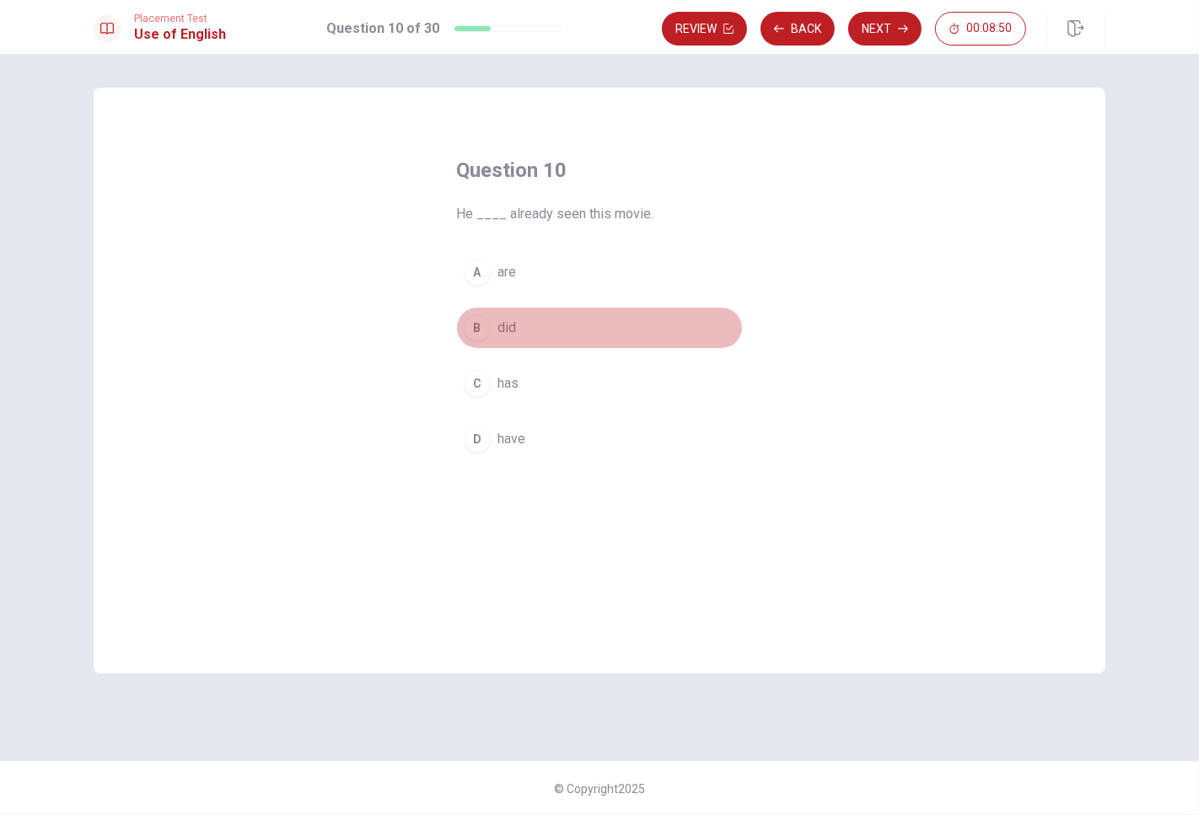
click at [508, 331] on span "did" at bounding box center [506, 328] width 19 height 20
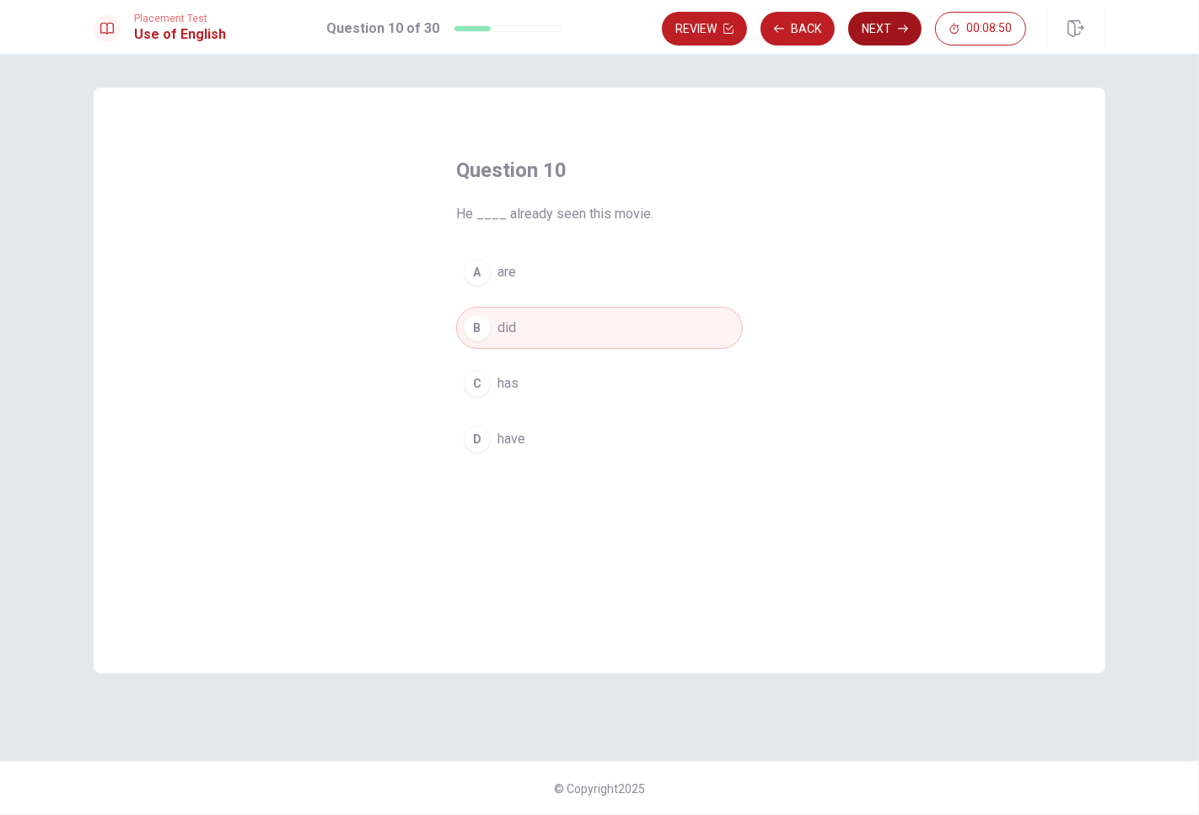
click at [906, 36] on button "Next" at bounding box center [884, 29] width 73 height 34
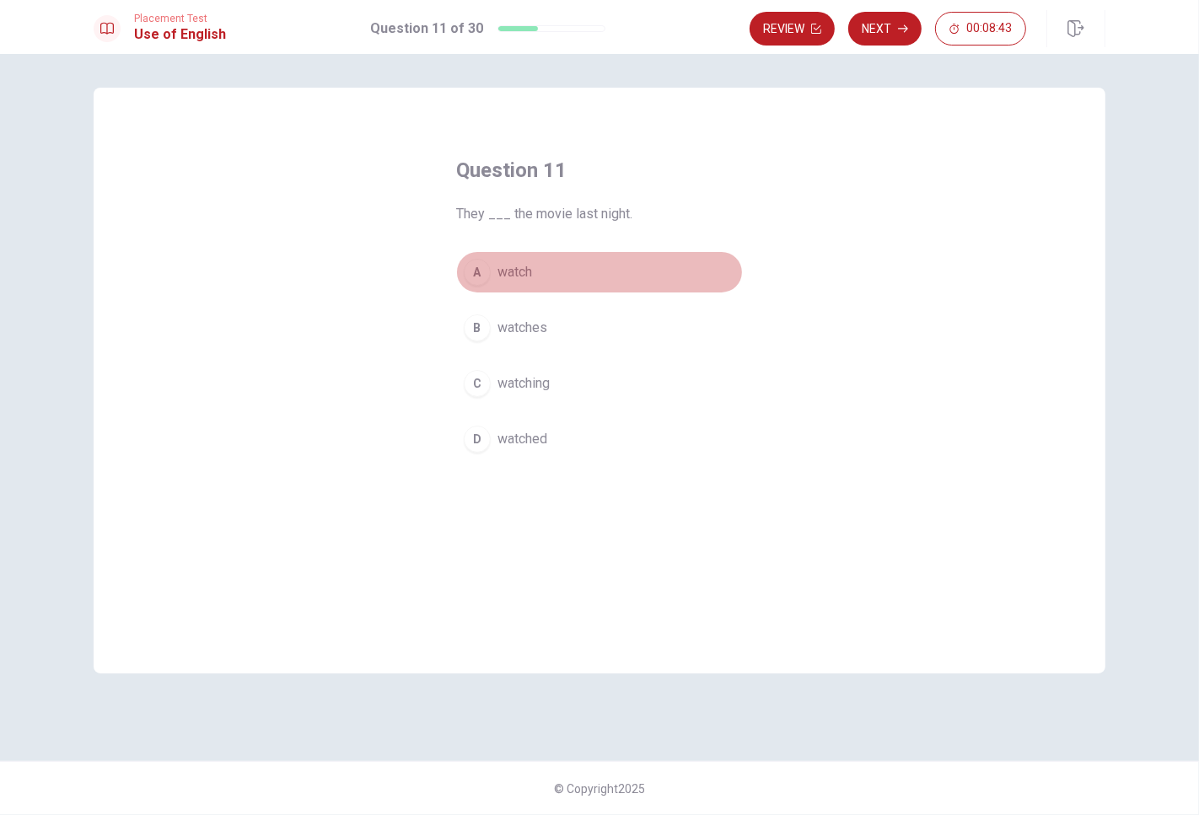
click at [540, 272] on button "A watch" at bounding box center [599, 272] width 287 height 42
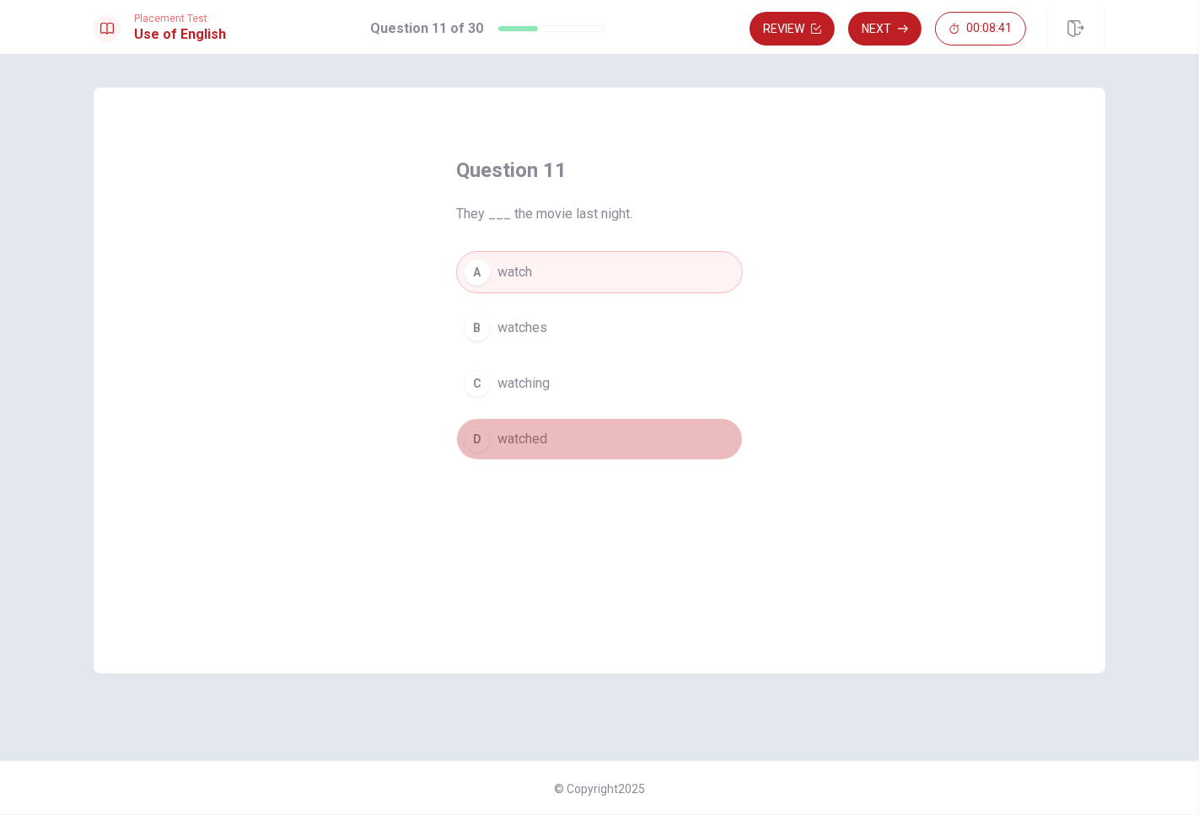
click at [560, 433] on button "D watched" at bounding box center [599, 439] width 287 height 42
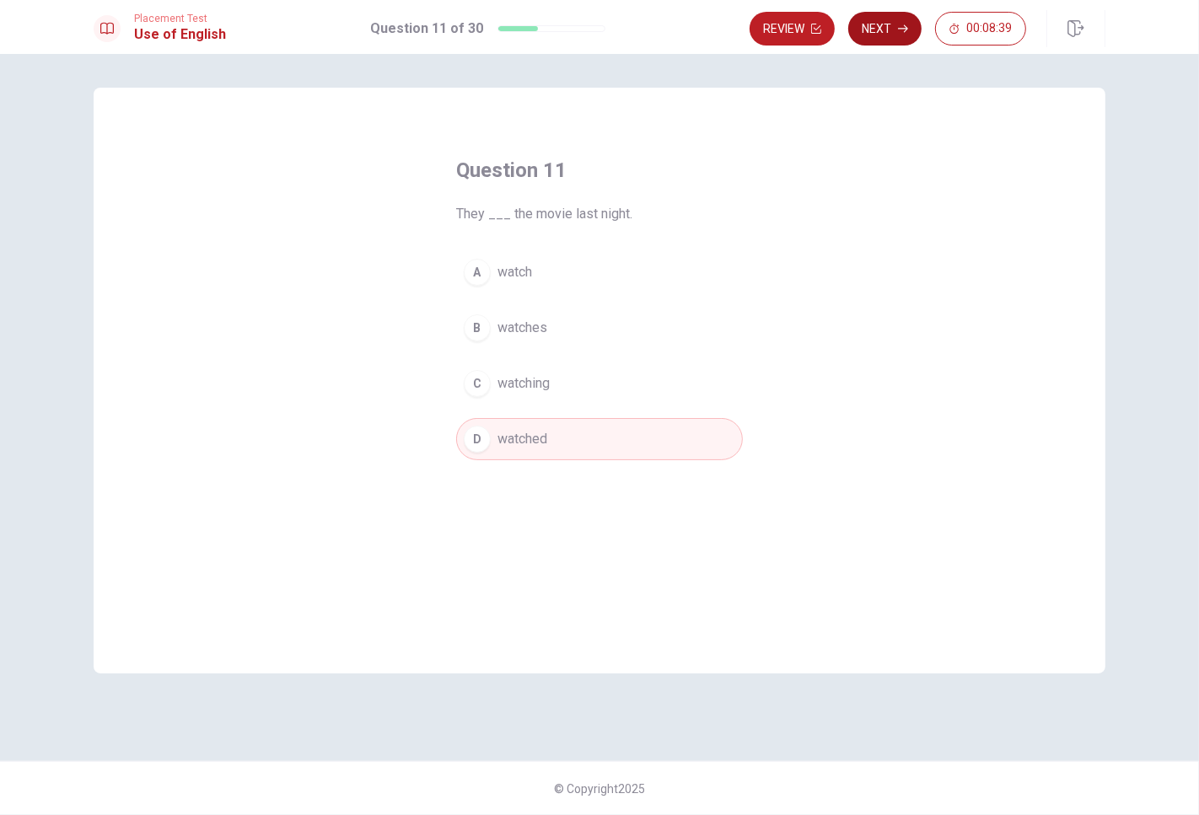
click at [899, 28] on icon "button" at bounding box center [903, 29] width 10 height 10
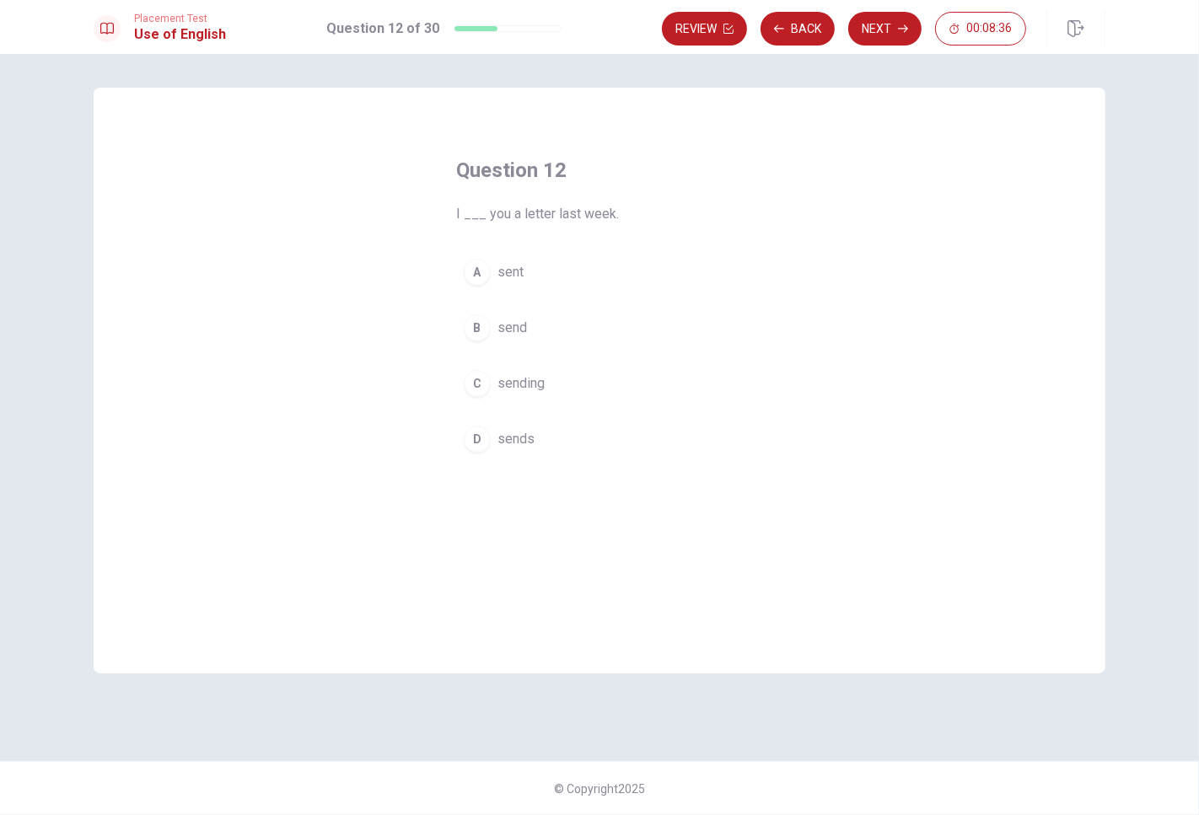
click at [533, 331] on button "B send" at bounding box center [599, 328] width 287 height 42
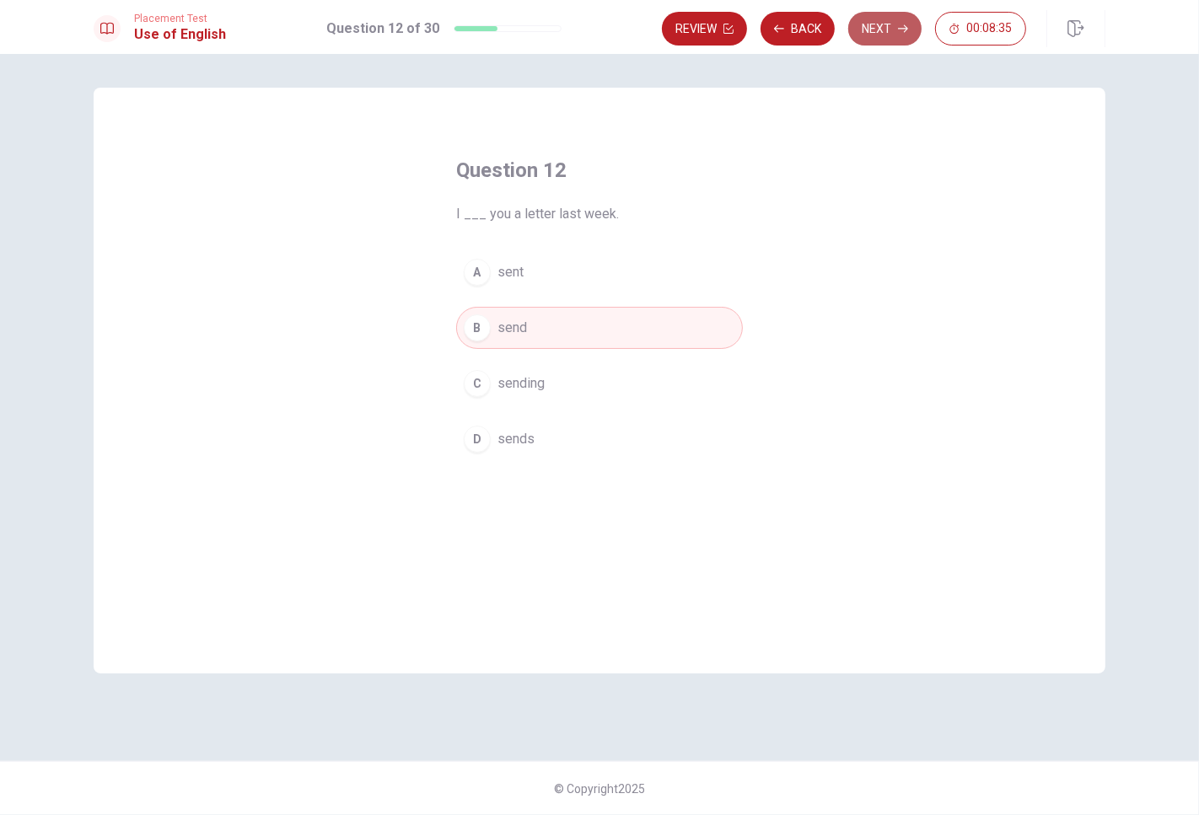
click at [874, 36] on button "Next" at bounding box center [884, 29] width 73 height 34
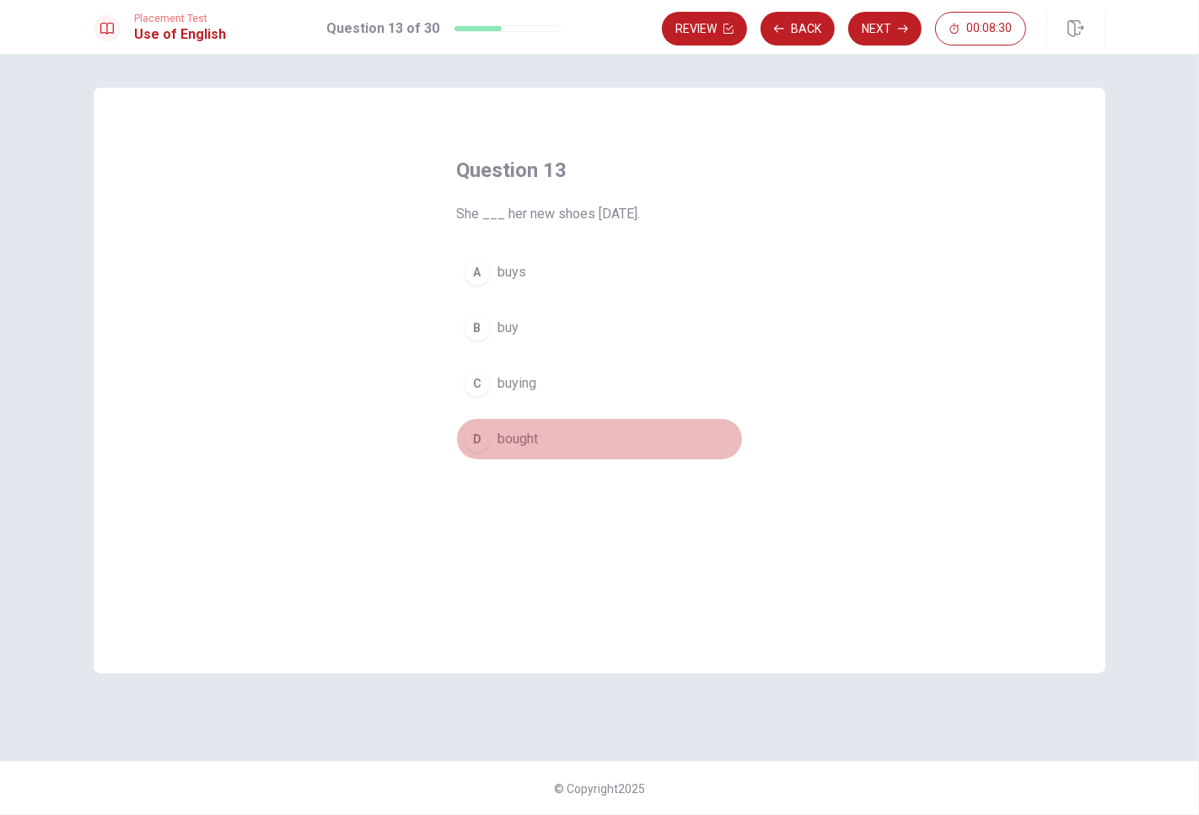
click at [529, 438] on span "bought" at bounding box center [517, 439] width 40 height 20
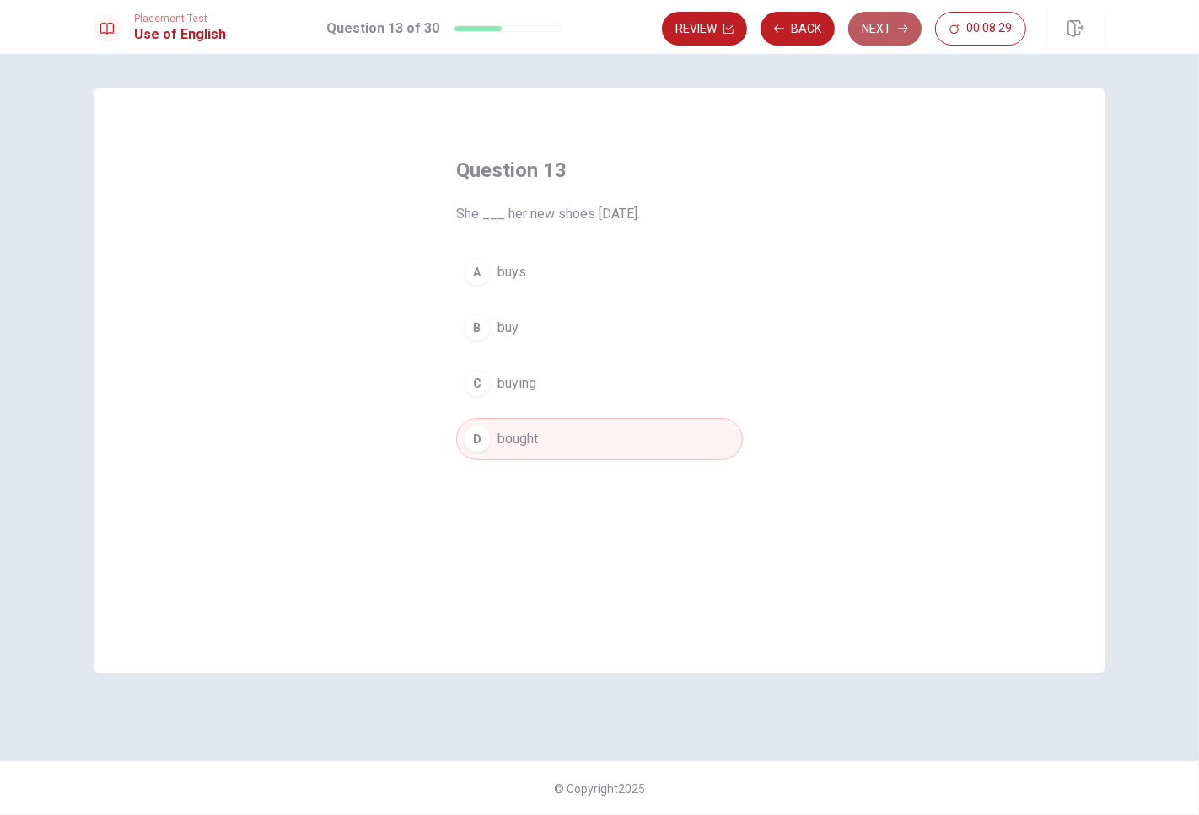
click at [873, 43] on button "Next" at bounding box center [884, 29] width 73 height 34
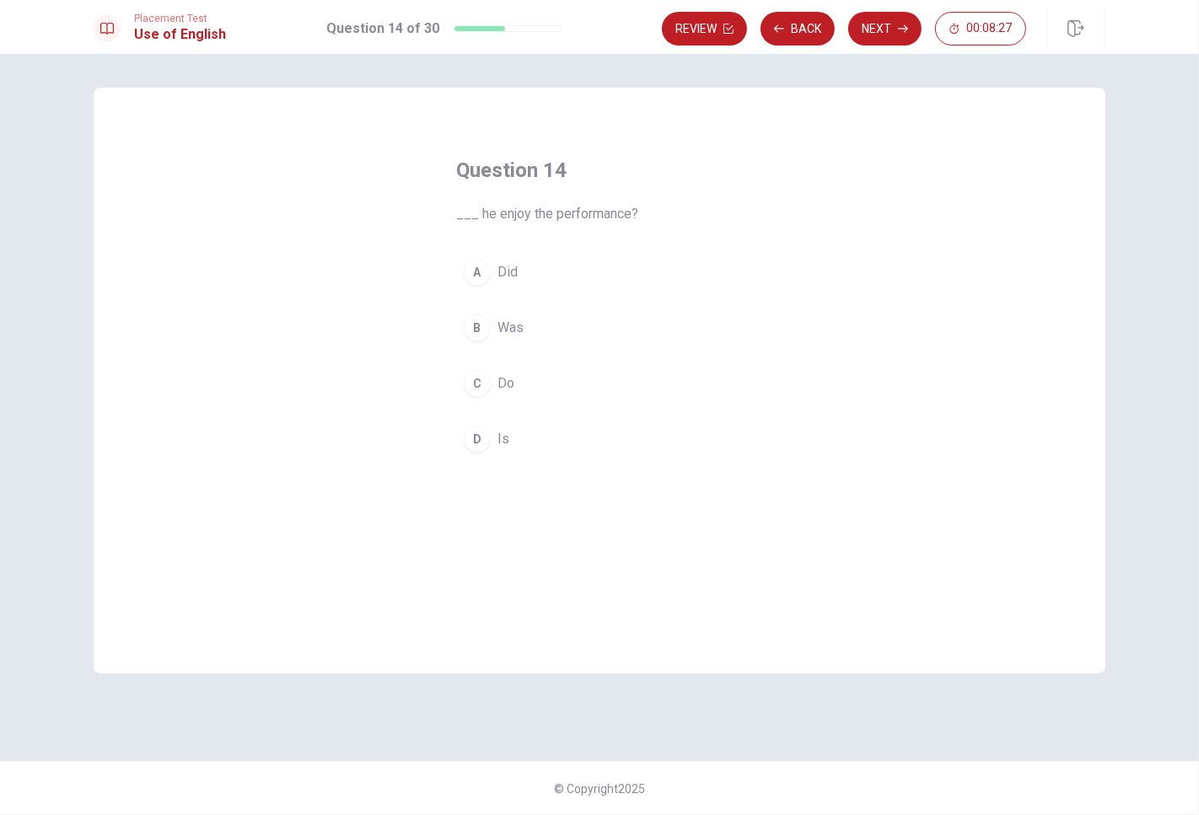
click at [527, 268] on button "A Did" at bounding box center [599, 272] width 287 height 42
click at [879, 39] on button "Next" at bounding box center [884, 29] width 73 height 34
click at [518, 271] on button "A car" at bounding box center [599, 272] width 287 height 42
click at [904, 21] on button "Next" at bounding box center [884, 29] width 73 height 34
click at [540, 441] on span "take temporarily" at bounding box center [544, 439] width 95 height 20
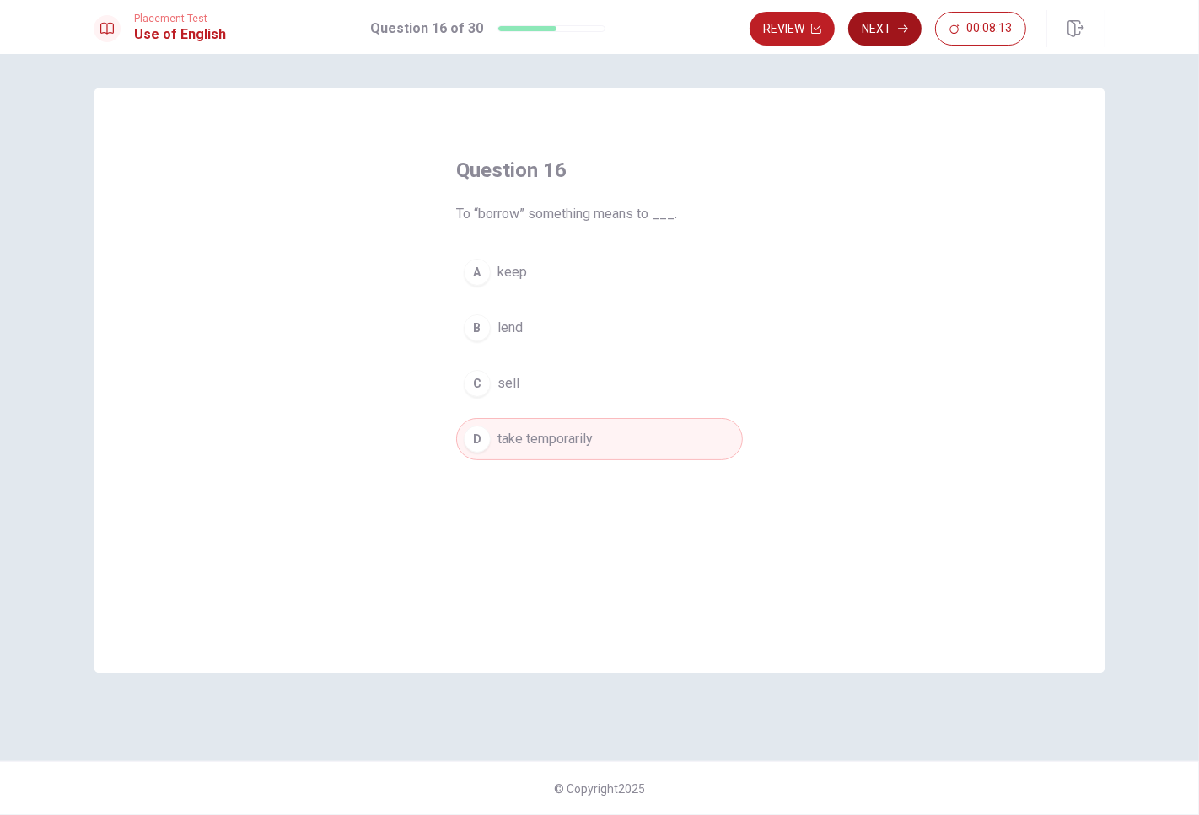
click at [866, 28] on button "Next" at bounding box center [884, 29] width 73 height 34
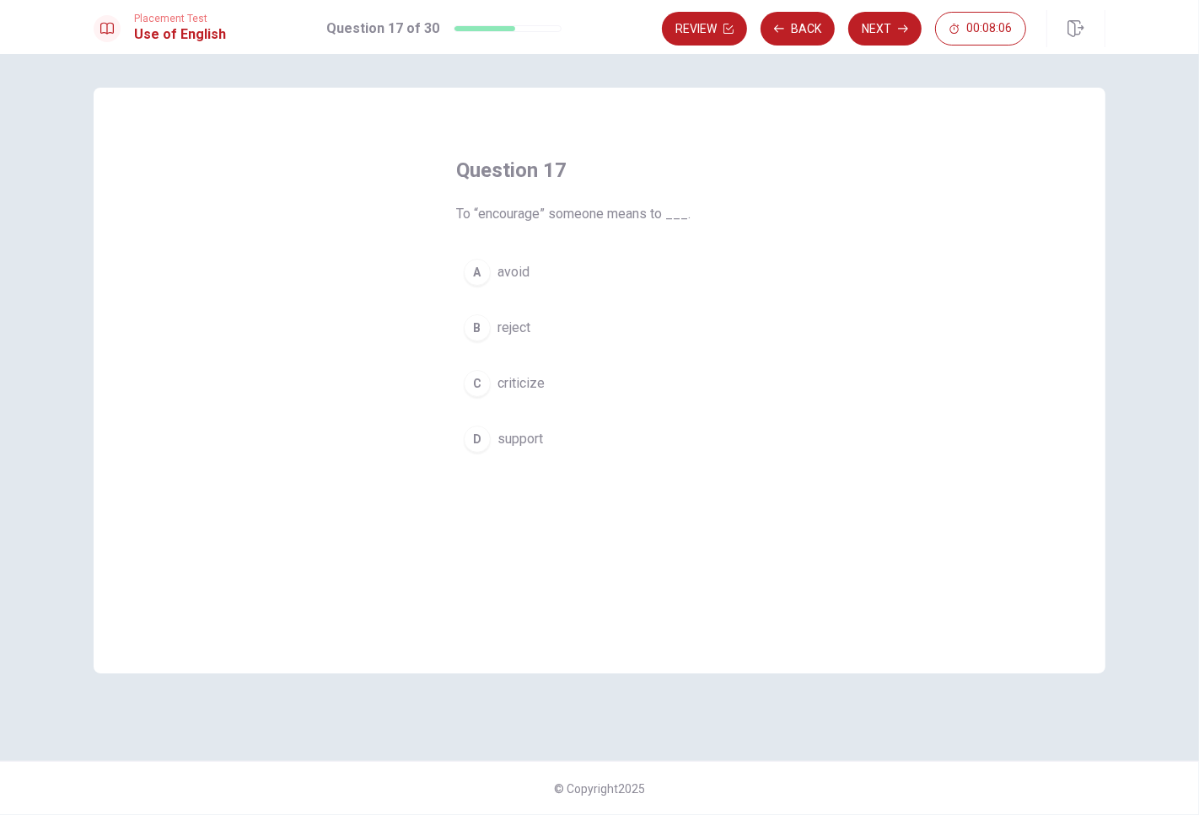
click at [546, 441] on button "D support" at bounding box center [599, 439] width 287 height 42
click at [879, 35] on button "Next" at bounding box center [884, 29] width 73 height 34
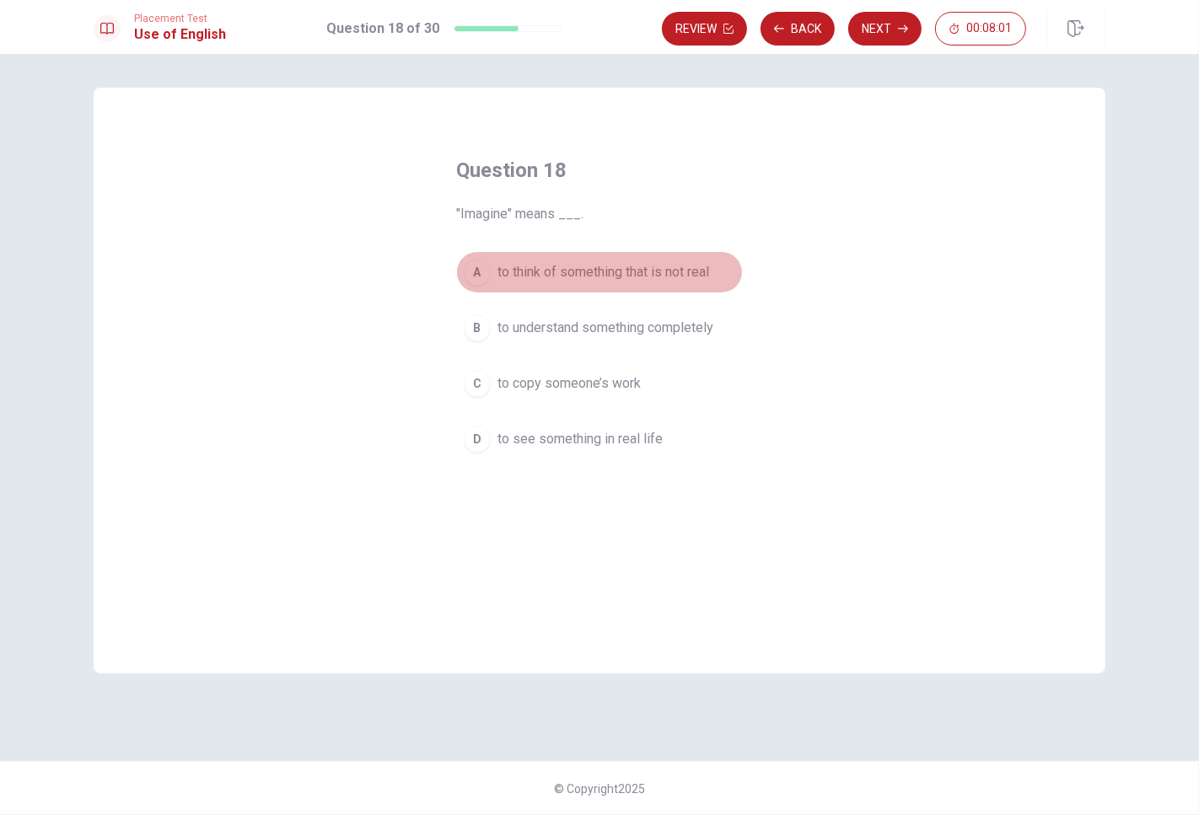
click at [600, 273] on span "to think of something that is not real" at bounding box center [603, 272] width 212 height 20
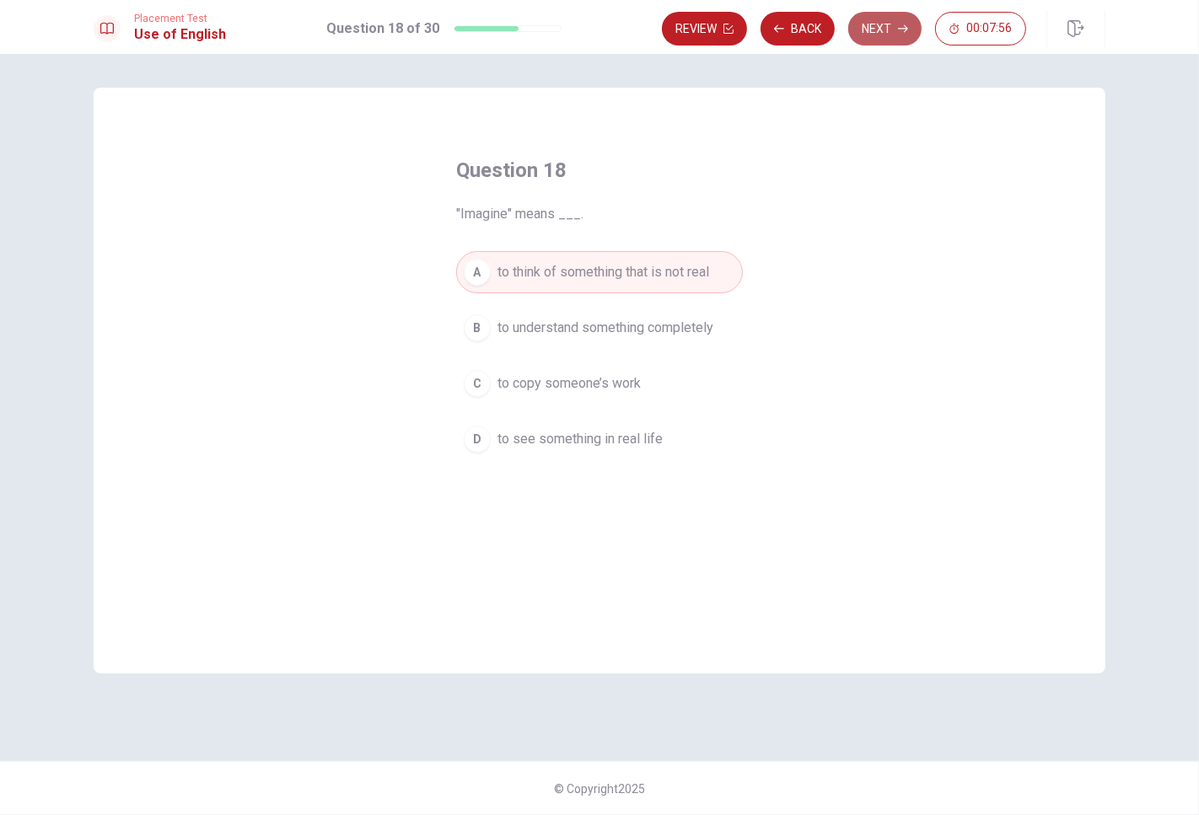
click at [889, 37] on button "Next" at bounding box center [884, 29] width 73 height 34
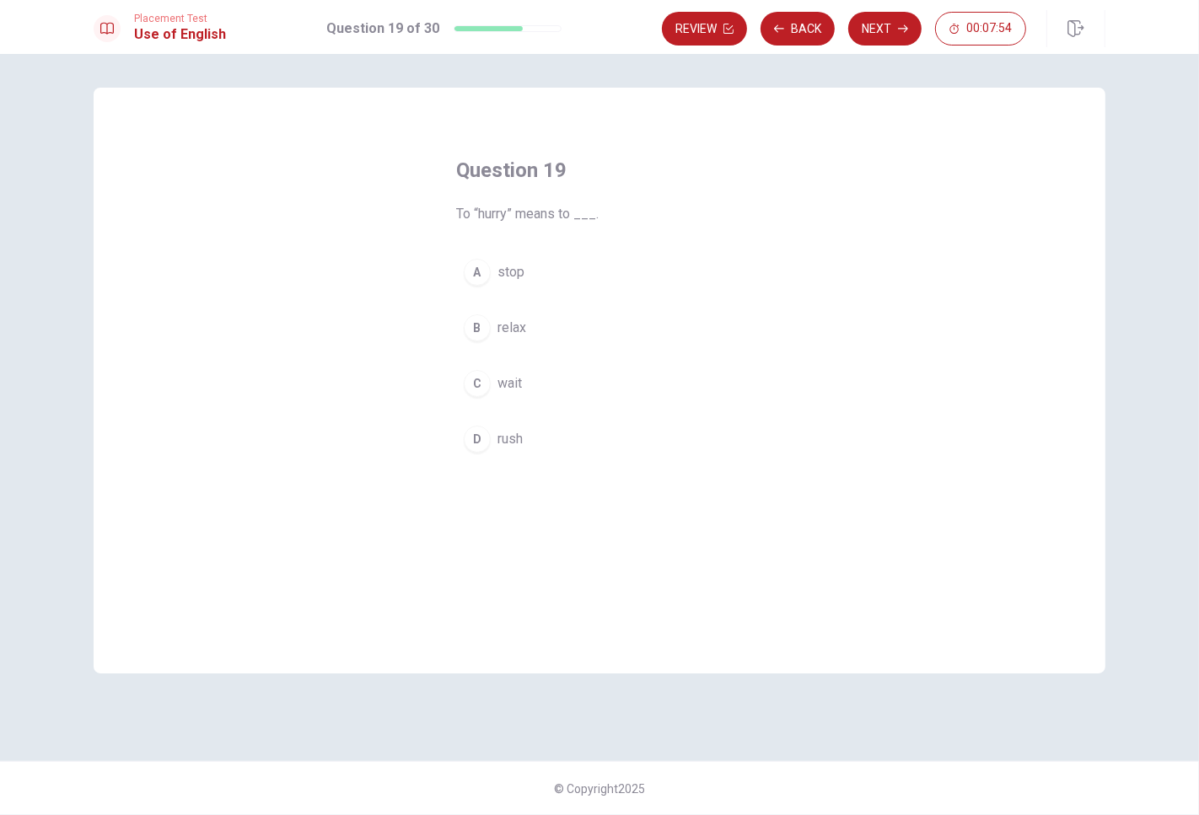
click at [520, 434] on span "rush" at bounding box center [509, 439] width 25 height 20
click at [883, 25] on button "Next" at bounding box center [884, 29] width 73 height 34
click at [543, 338] on button "B met" at bounding box center [599, 328] width 287 height 42
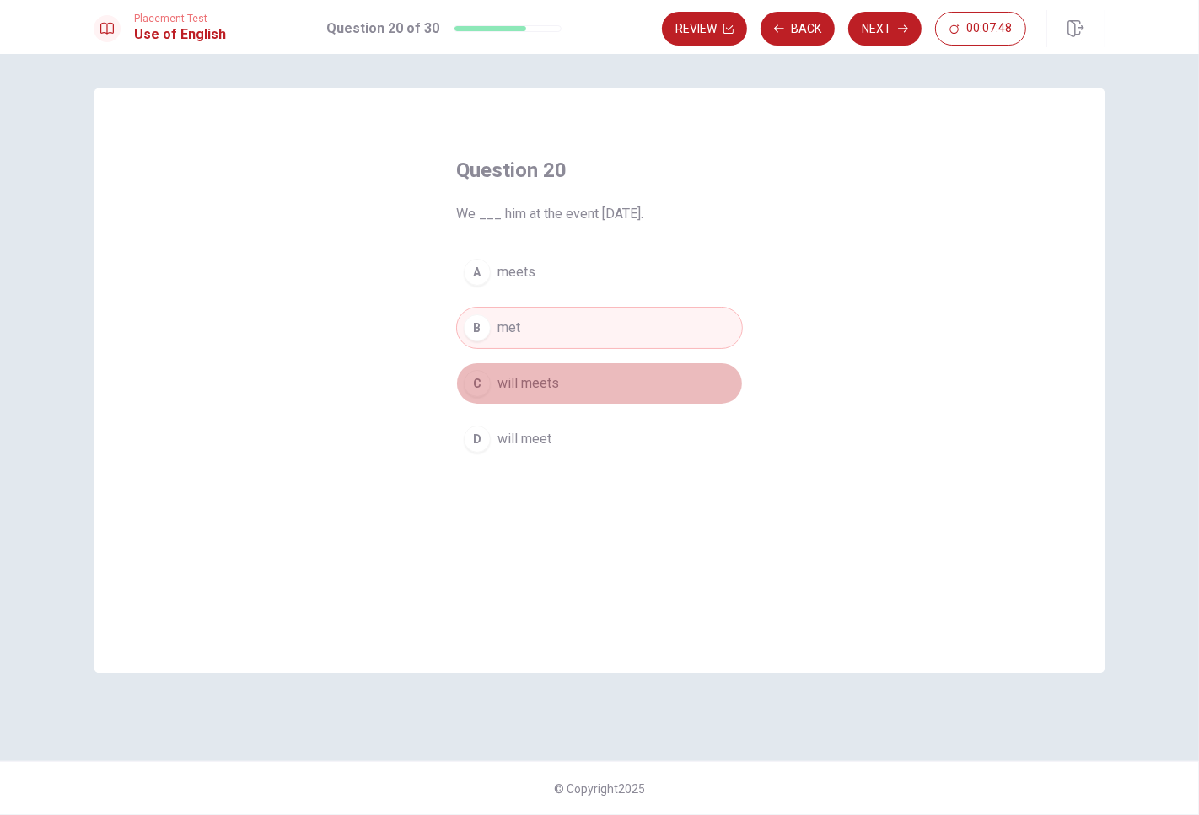
click at [536, 385] on span "will meets" at bounding box center [528, 384] width 62 height 20
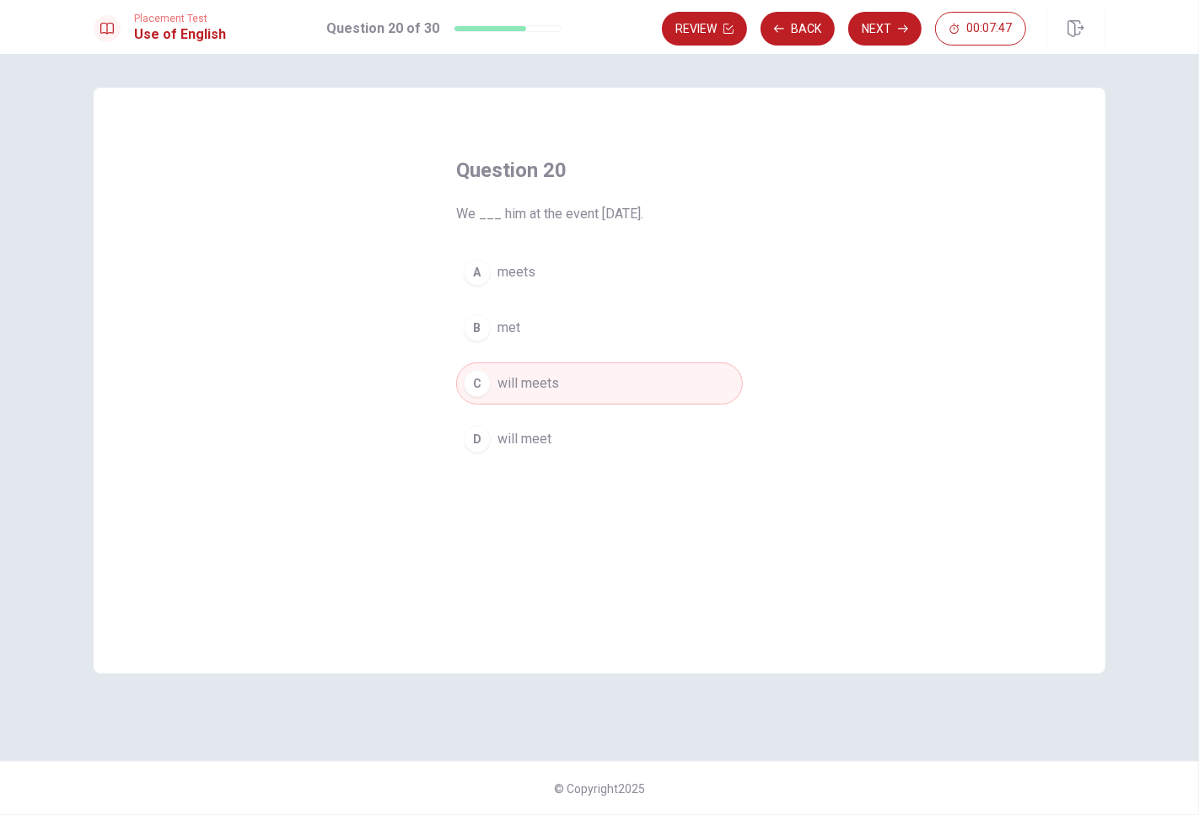
click at [541, 435] on span "will meet" at bounding box center [524, 439] width 54 height 20
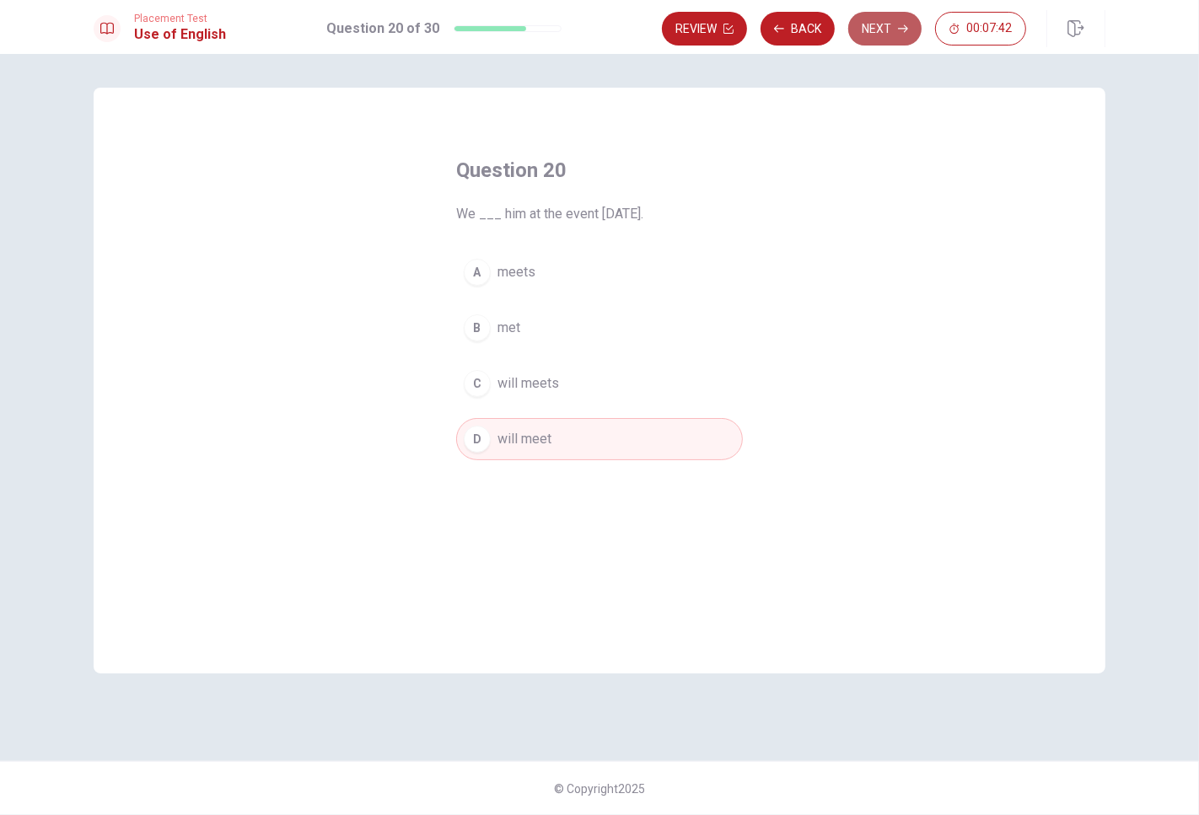
click at [886, 37] on button "Next" at bounding box center [884, 29] width 73 height 34
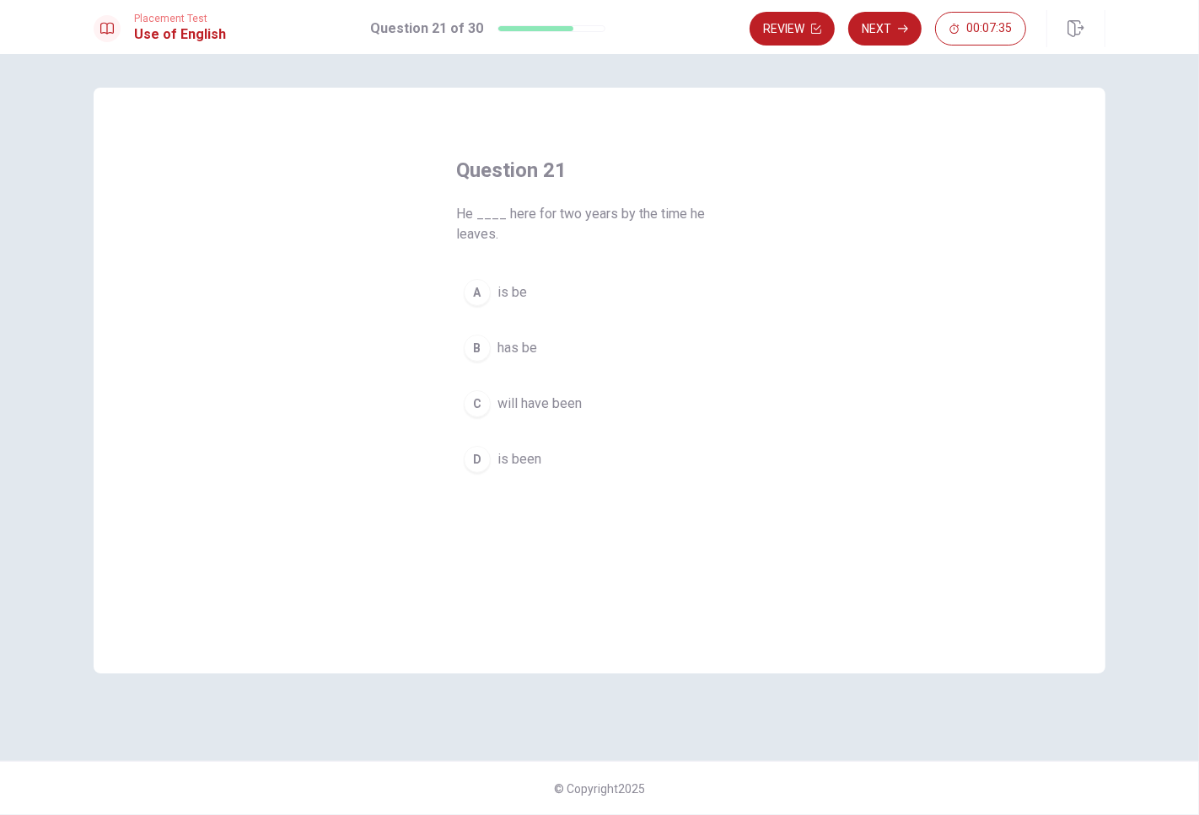
click at [554, 457] on button "D is been" at bounding box center [599, 459] width 287 height 42
click at [891, 30] on button "Next" at bounding box center [884, 29] width 73 height 34
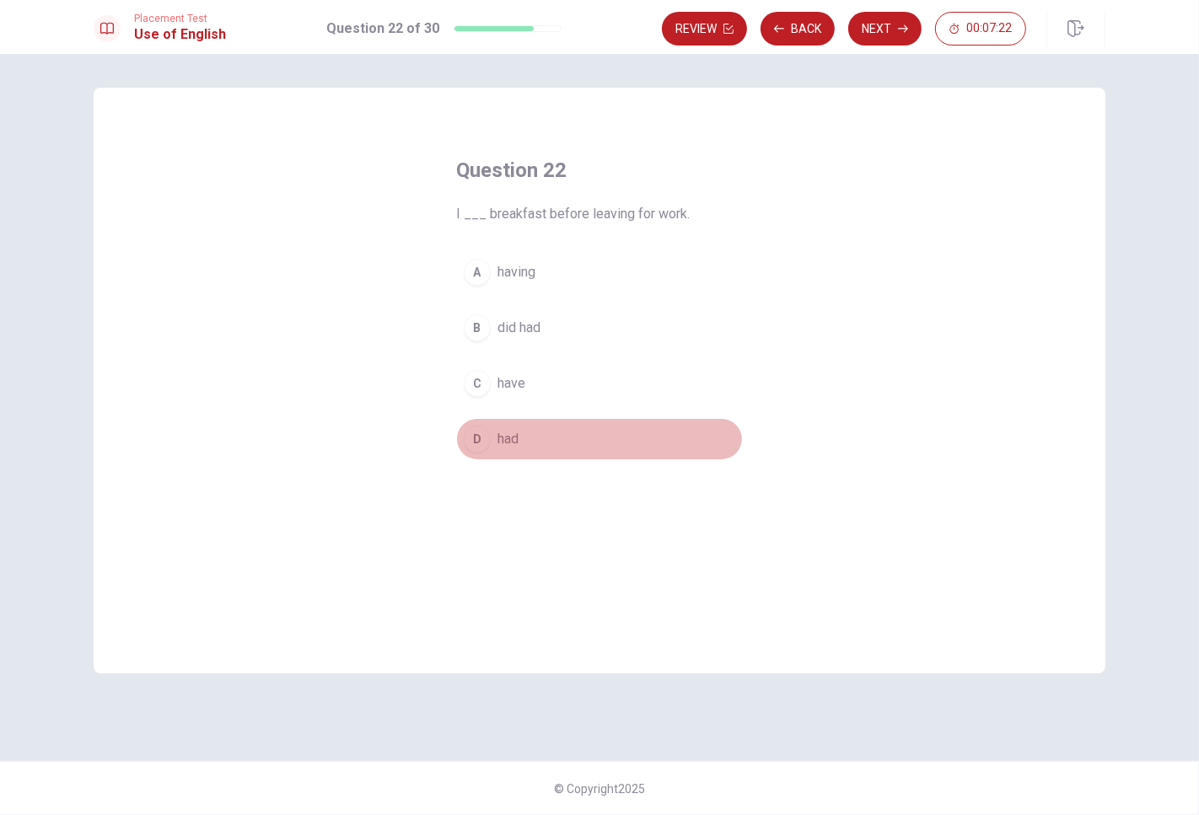
click at [545, 449] on button "D had" at bounding box center [599, 439] width 287 height 42
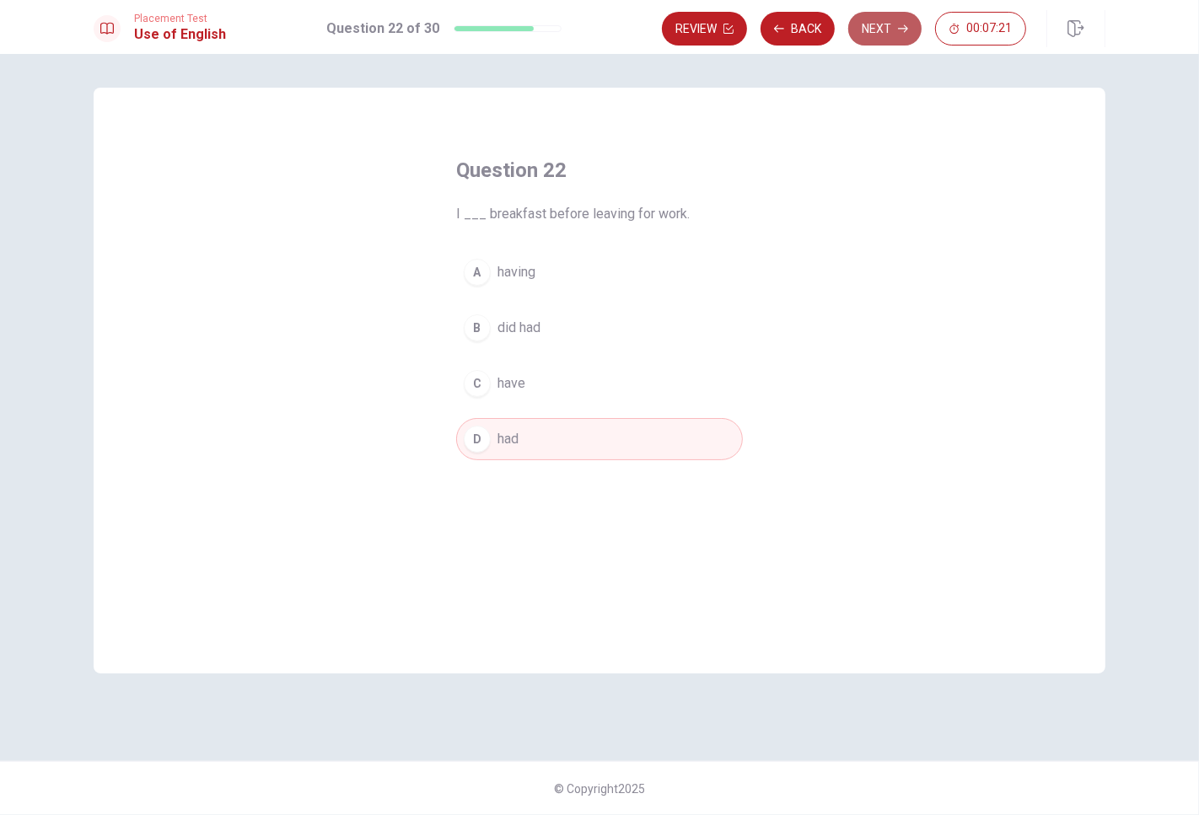
click at [898, 25] on icon "button" at bounding box center [903, 29] width 10 height 10
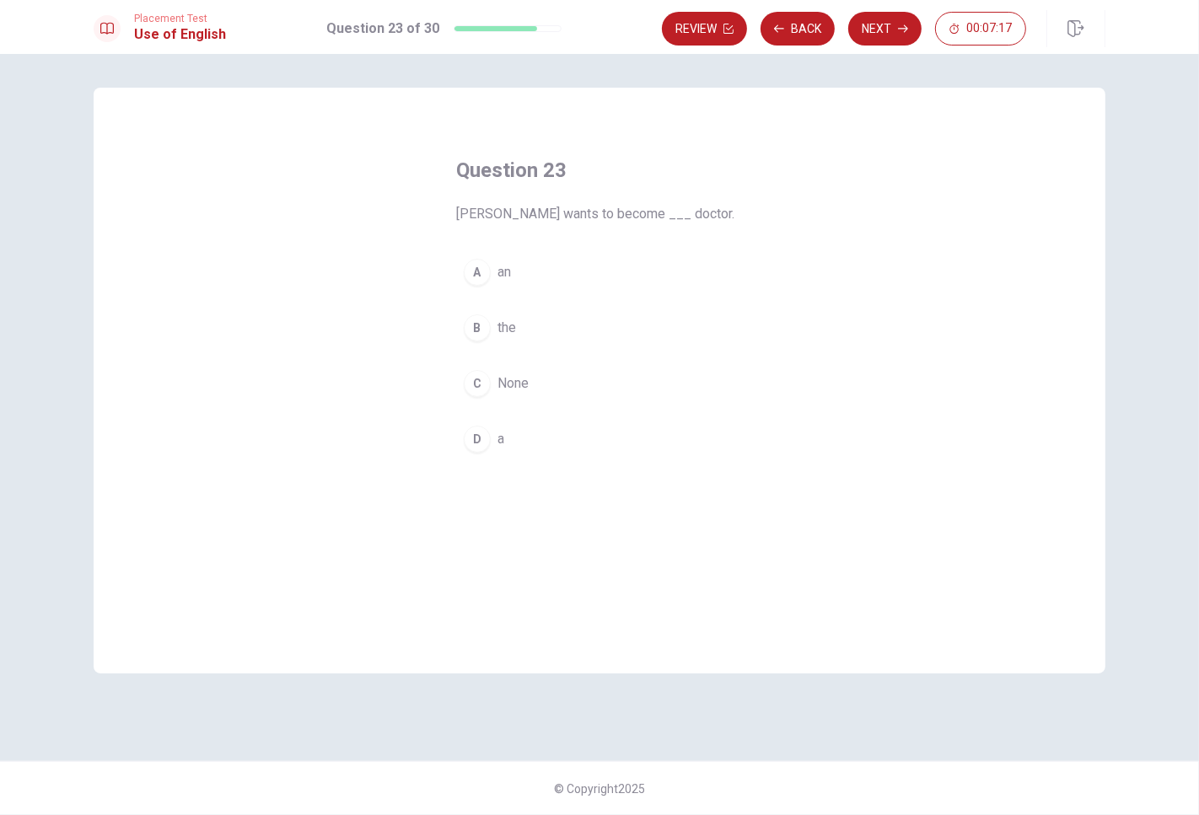
click at [503, 442] on span "a" at bounding box center [500, 439] width 7 height 20
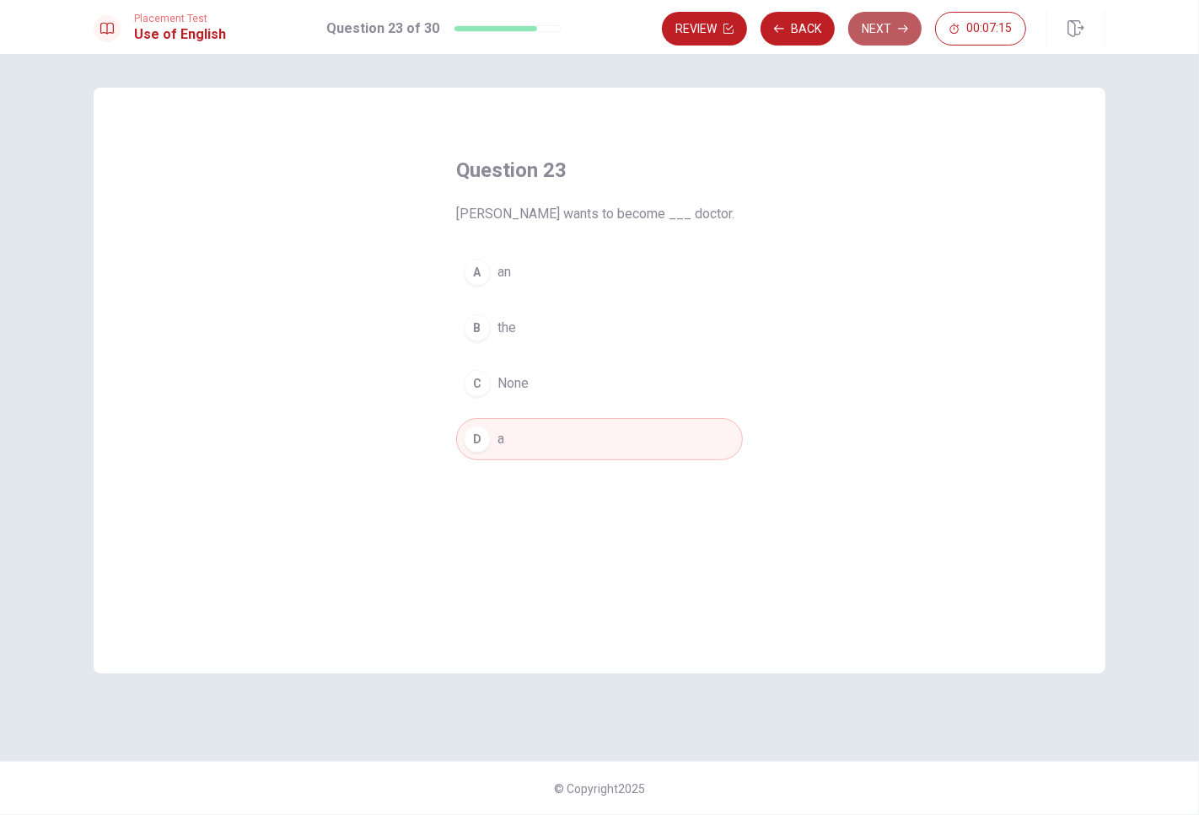
click at [898, 34] on button "Next" at bounding box center [884, 29] width 73 height 34
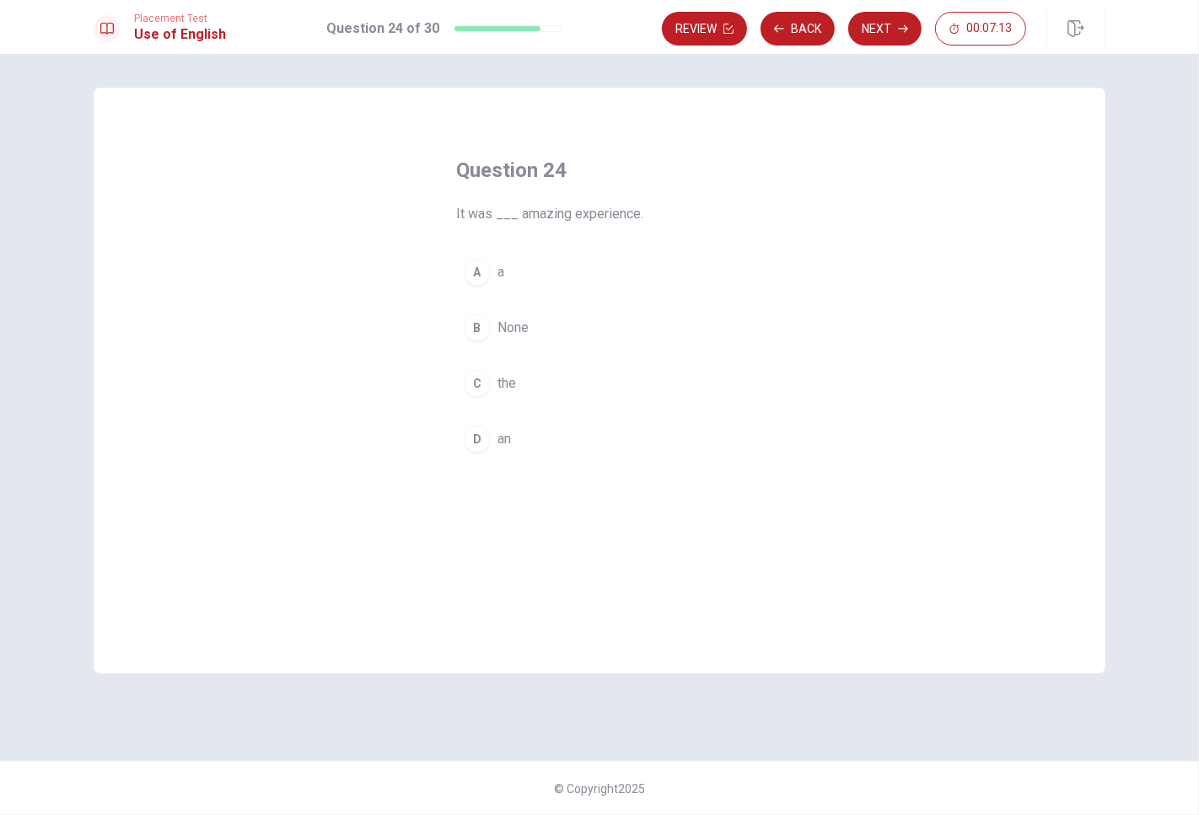
click at [508, 436] on span "an" at bounding box center [503, 439] width 13 height 20
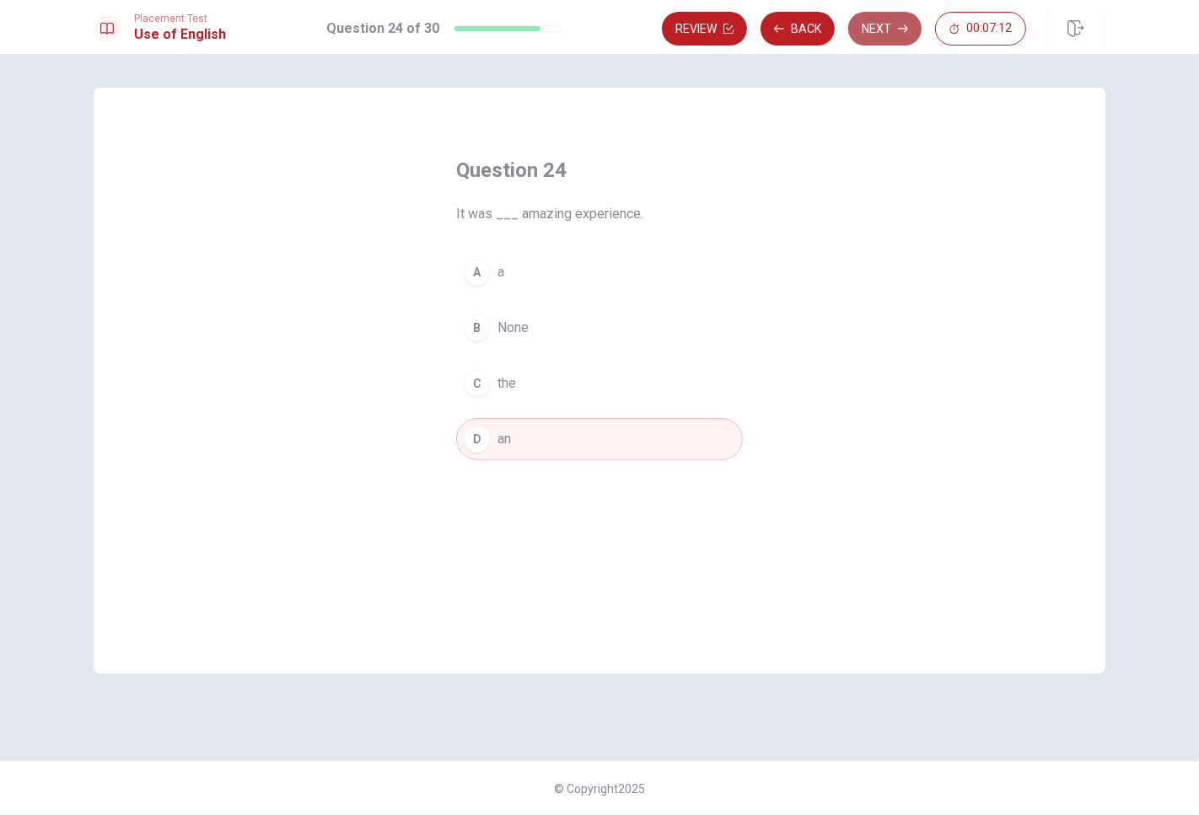
click at [860, 29] on button "Next" at bounding box center [884, 29] width 73 height 34
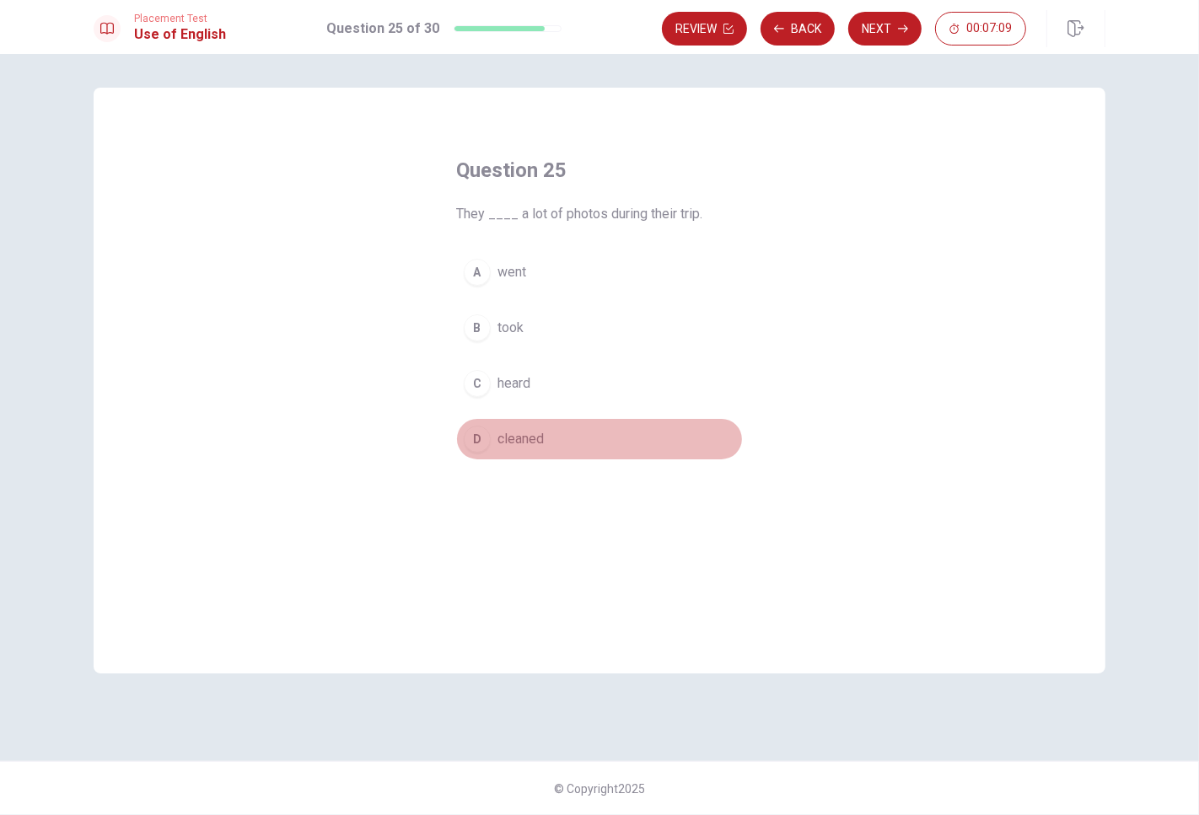
drag, startPoint x: 540, startPoint y: 437, endPoint x: 500, endPoint y: 334, distance: 110.2
click at [498, 336] on div "A went B took C heard D cleaned" at bounding box center [599, 355] width 287 height 209
click at [502, 332] on span "took" at bounding box center [510, 328] width 26 height 20
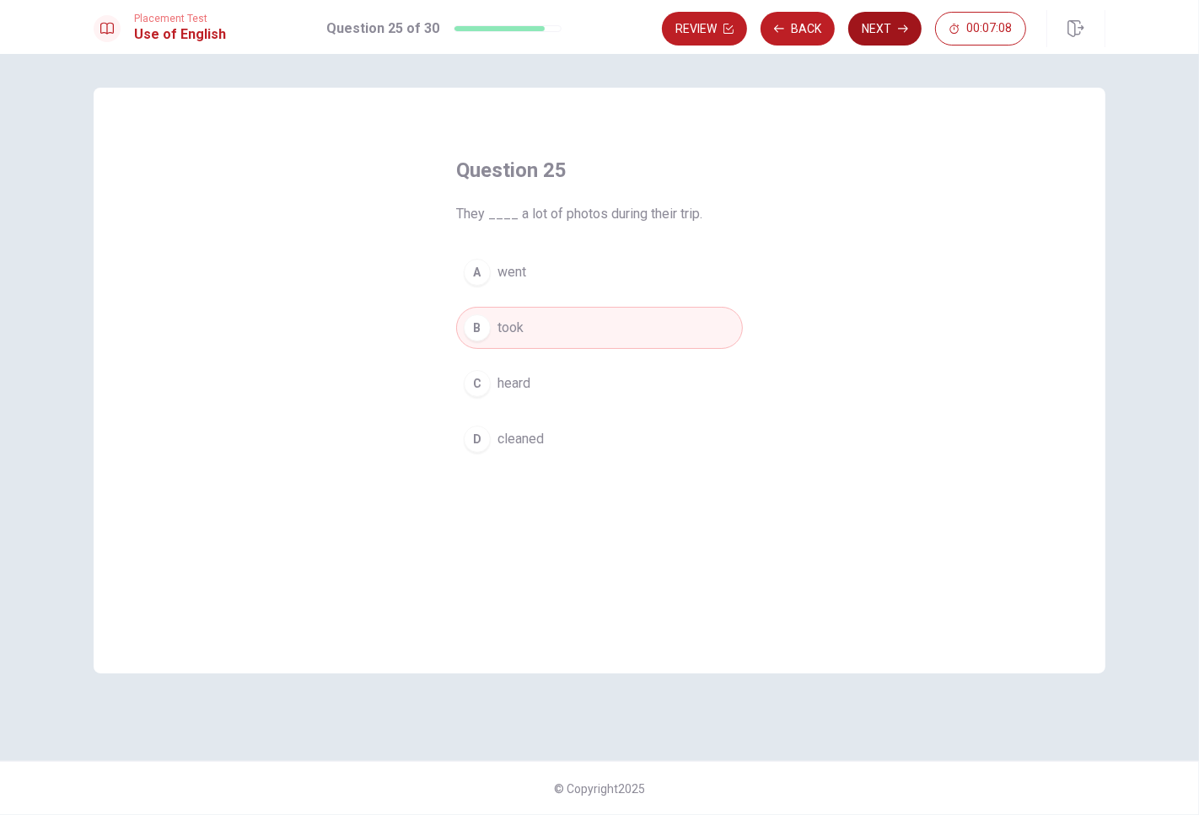
click at [907, 28] on icon "button" at bounding box center [903, 29] width 10 height 10
click at [528, 335] on button "B took" at bounding box center [599, 328] width 287 height 42
click at [895, 39] on button "Next" at bounding box center [884, 29] width 73 height 34
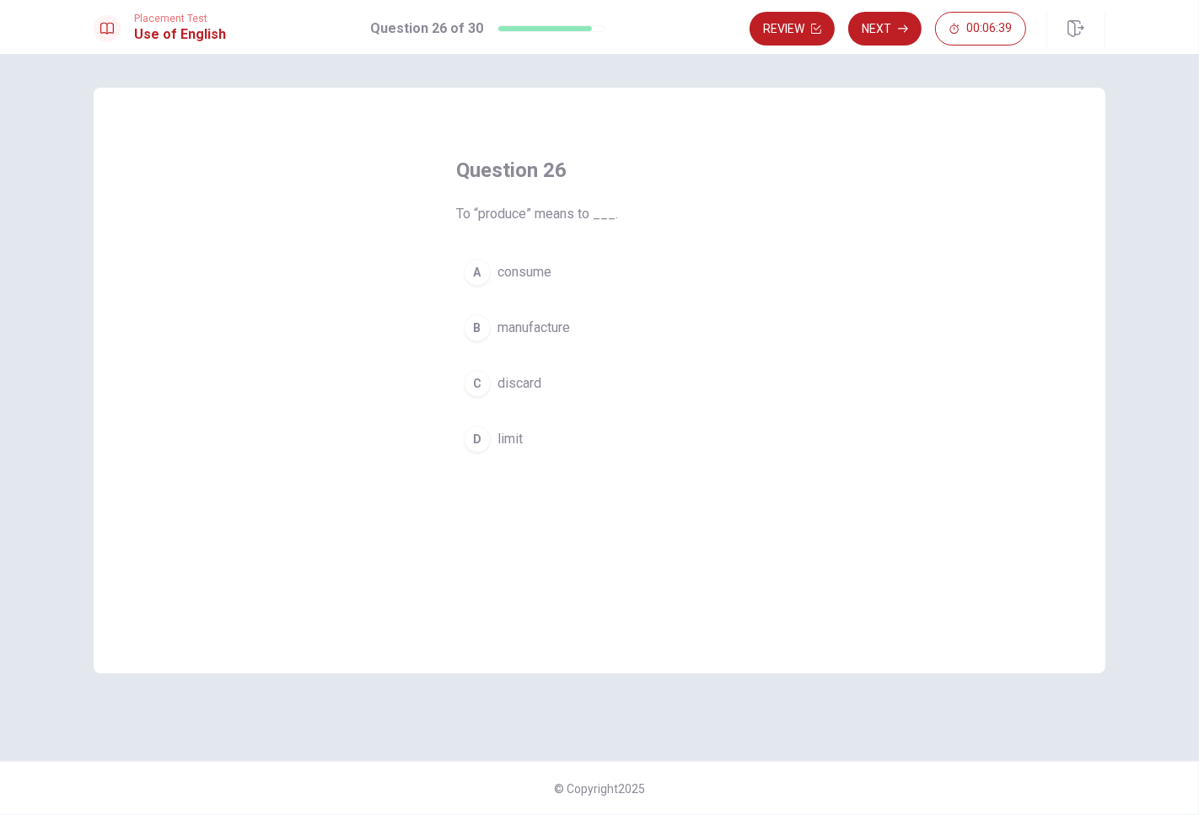
click at [551, 273] on span "consume" at bounding box center [524, 272] width 54 height 20
click at [880, 39] on button "Next" at bounding box center [884, 29] width 73 height 34
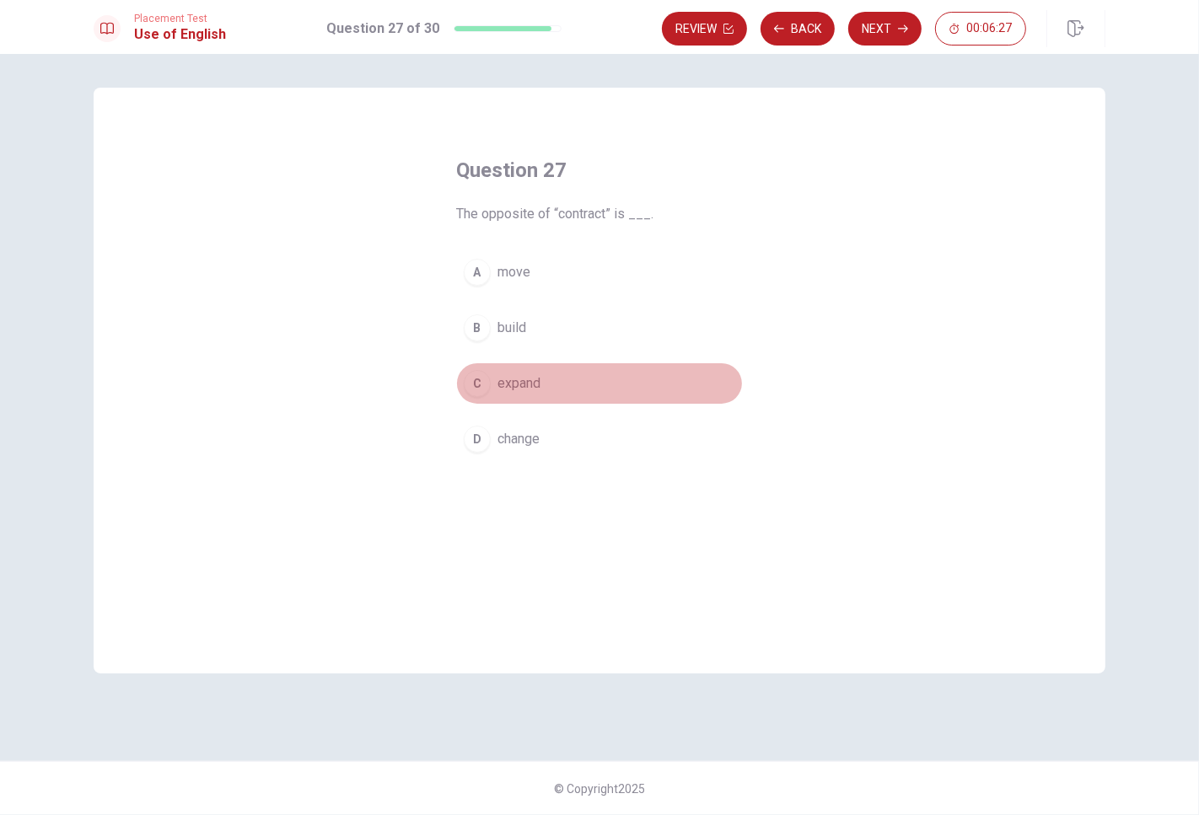
click at [548, 393] on button "C expand" at bounding box center [599, 384] width 287 height 42
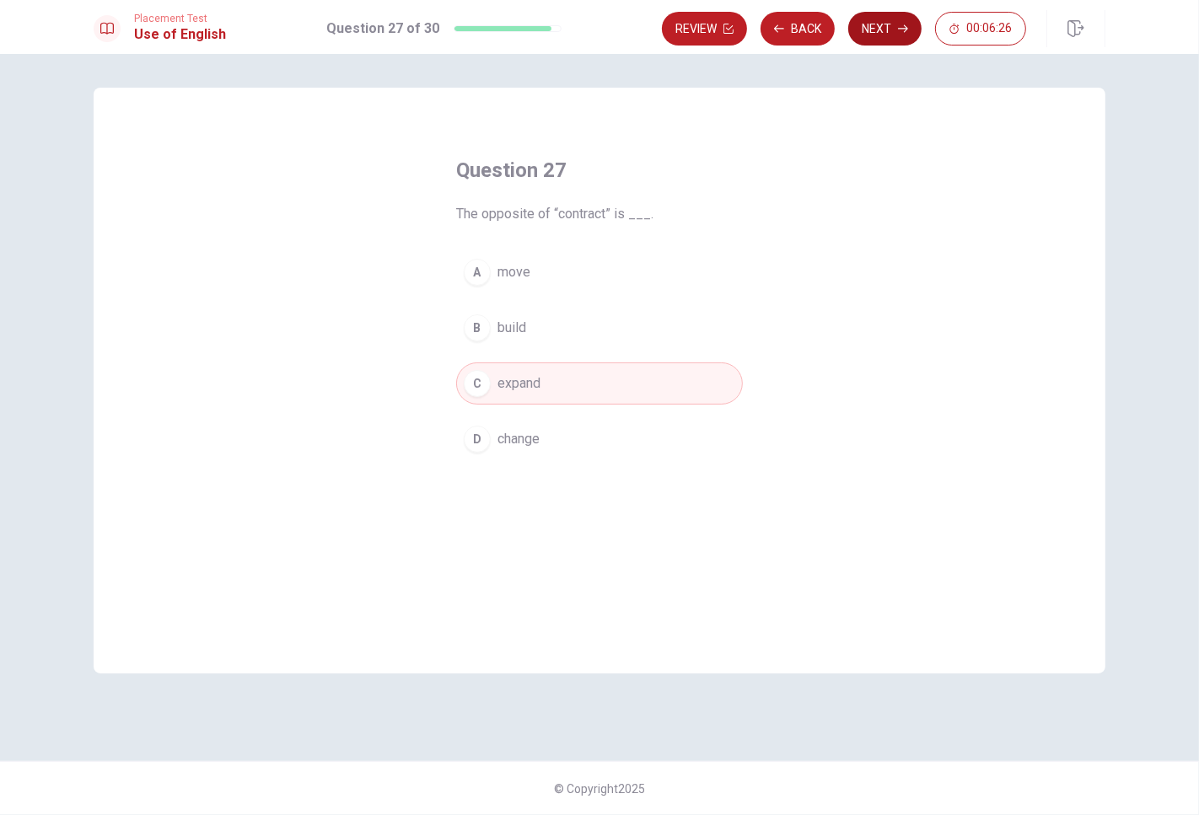
click at [895, 28] on button "Next" at bounding box center [884, 29] width 73 height 34
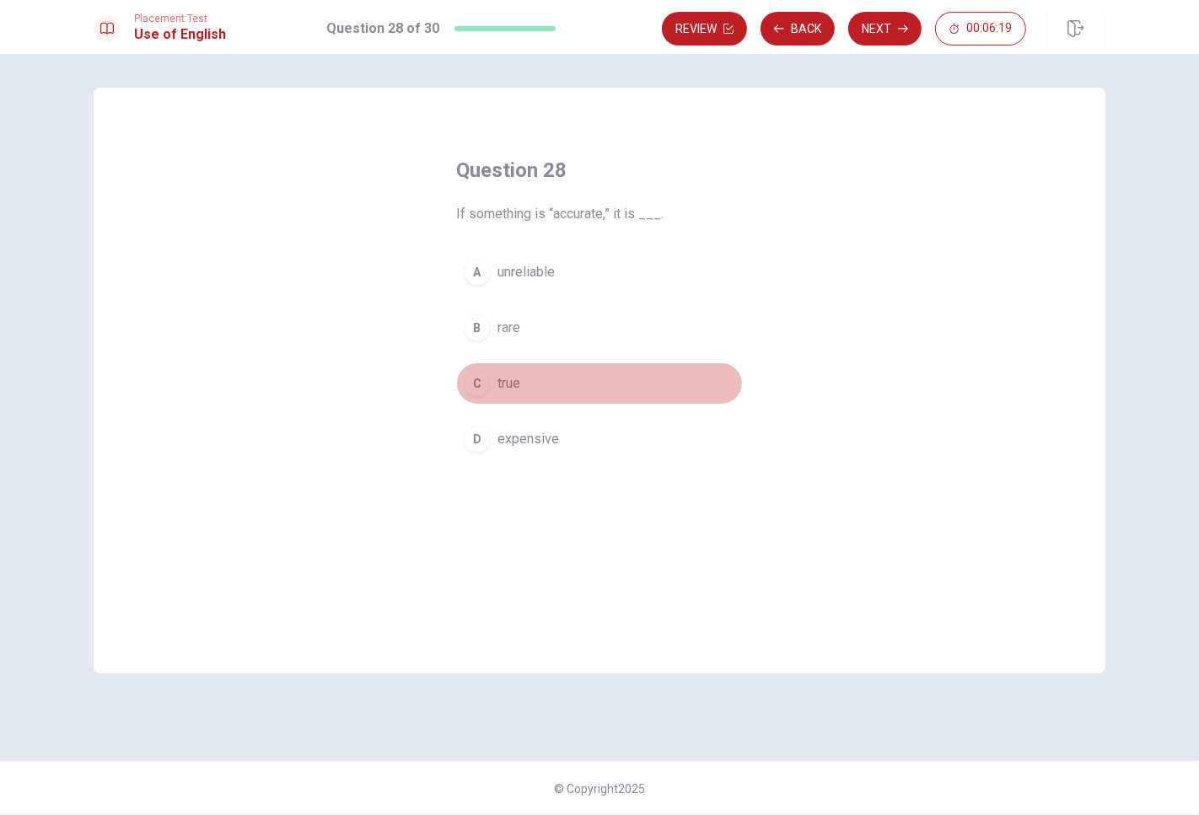
click at [529, 377] on button "C true" at bounding box center [599, 384] width 287 height 42
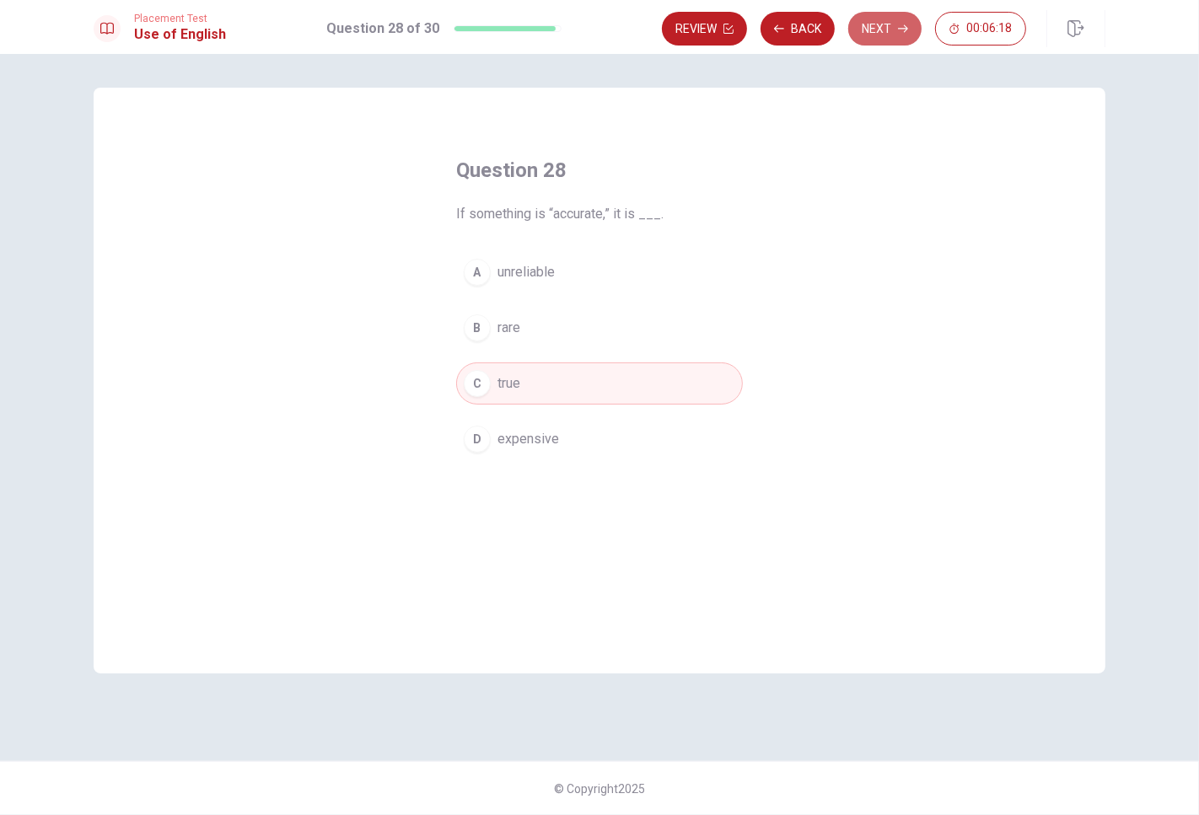
click at [889, 35] on button "Next" at bounding box center [884, 29] width 73 height 34
click at [519, 386] on span "permanent" at bounding box center [528, 384] width 62 height 20
drag, startPoint x: 874, startPoint y: 26, endPoint x: 863, endPoint y: 36, distance: 15.5
click at [873, 27] on button "Next" at bounding box center [884, 29] width 73 height 34
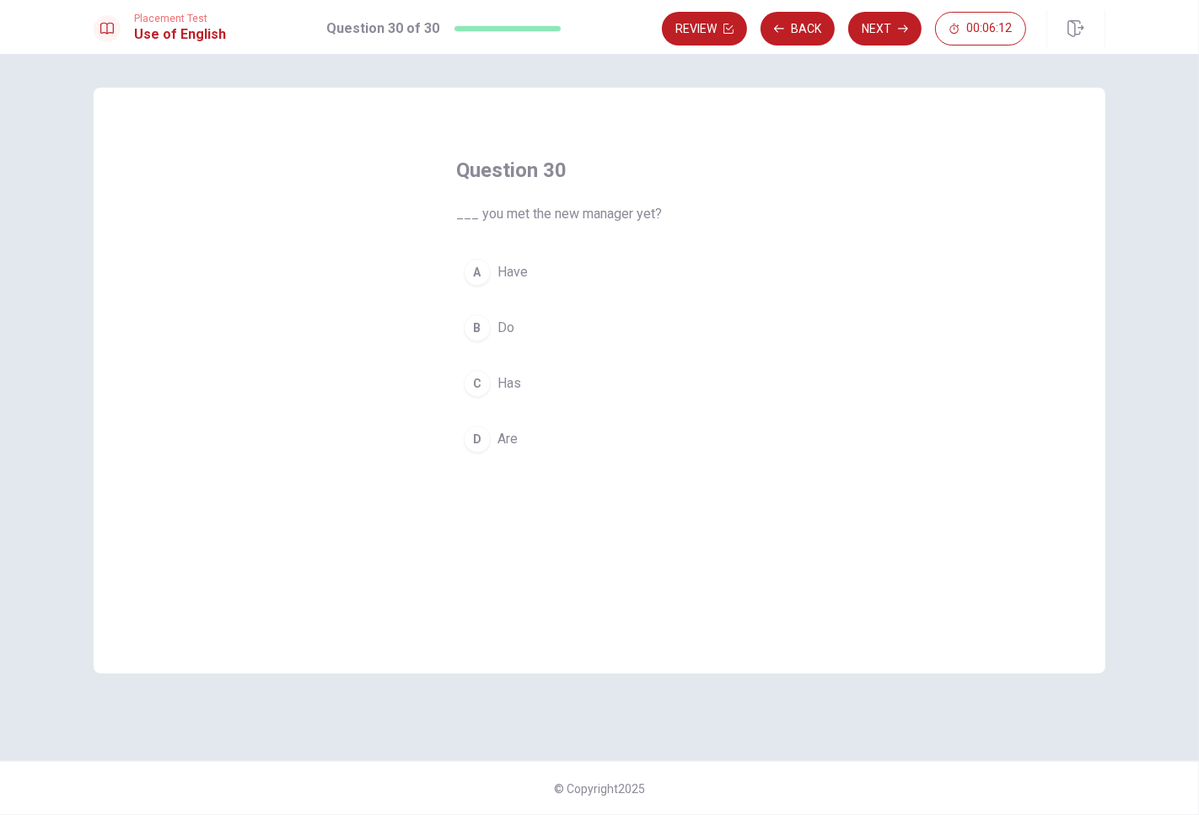
click at [555, 260] on button "A Have" at bounding box center [599, 272] width 287 height 42
click at [891, 30] on button "Next" at bounding box center [884, 29] width 73 height 34
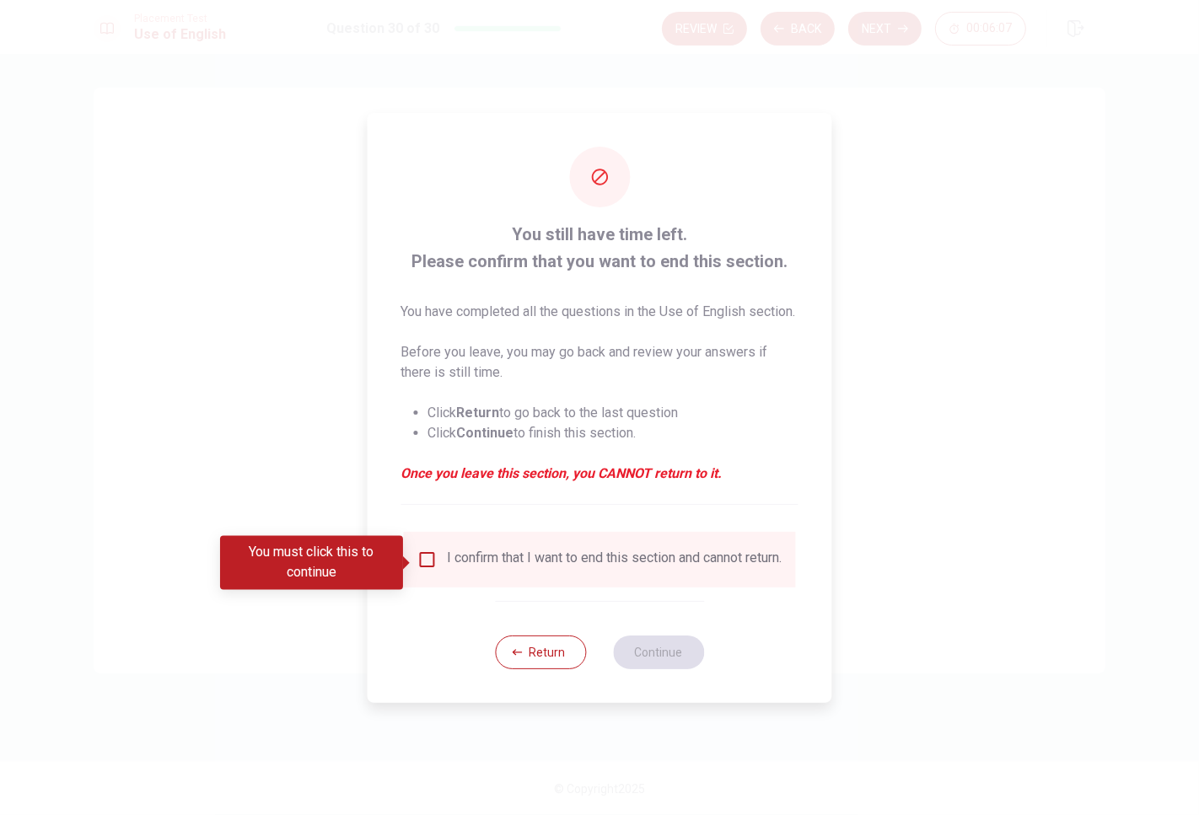
click at [423, 562] on input "You must click this to continue" at bounding box center [427, 560] width 20 height 20
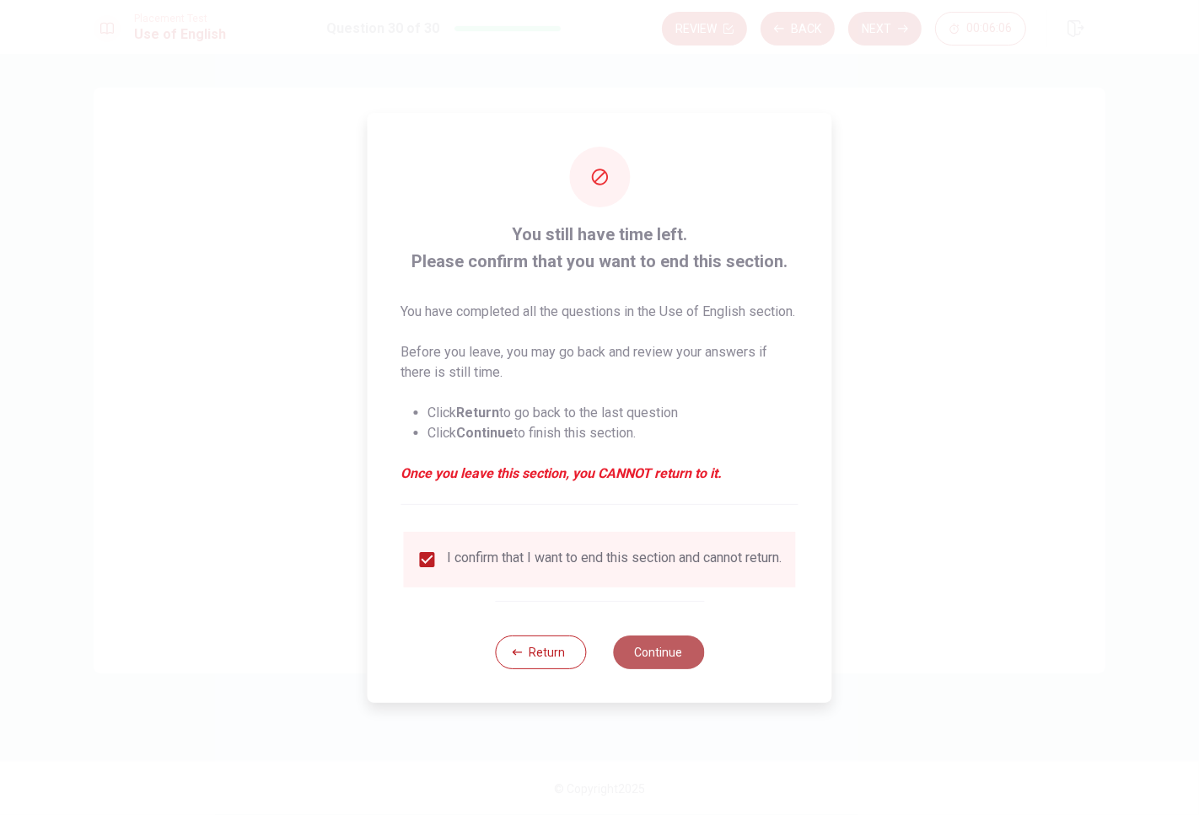
click at [675, 662] on button "Continue" at bounding box center [658, 653] width 91 height 34
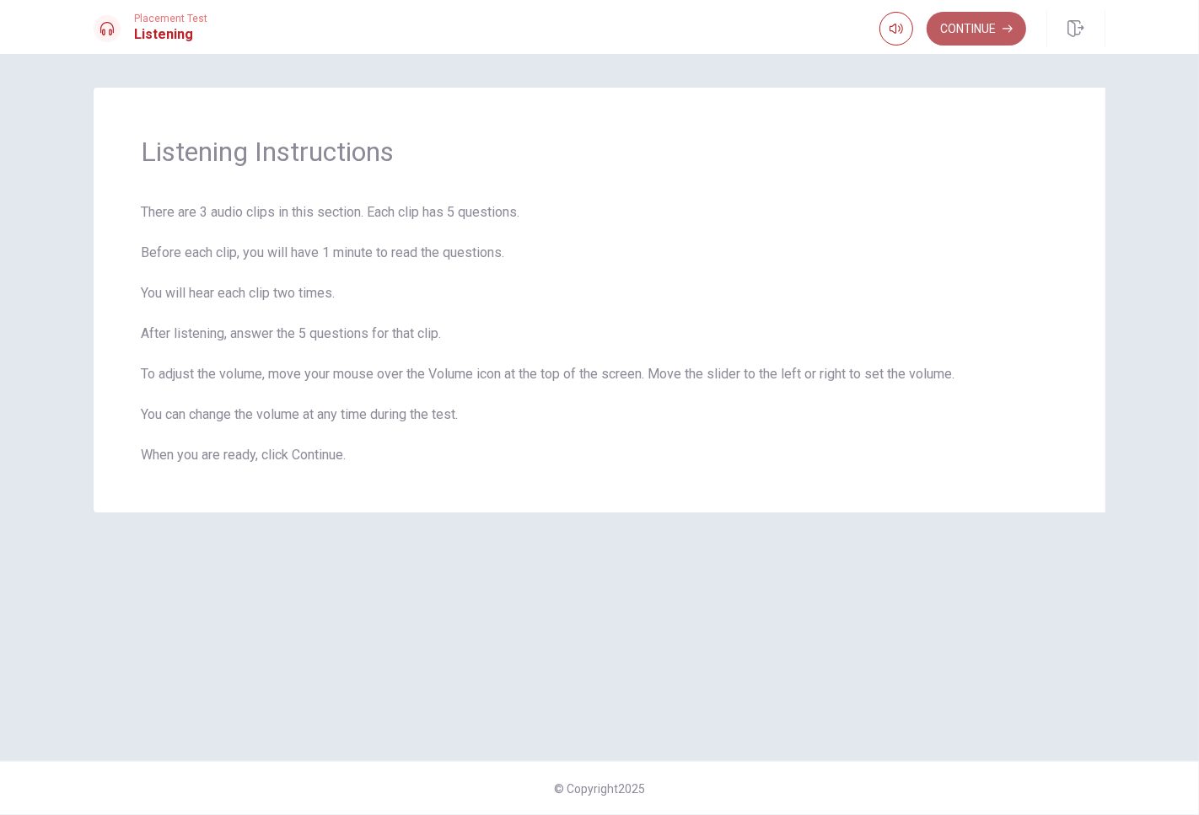
click at [992, 34] on button "Continue" at bounding box center [976, 29] width 99 height 34
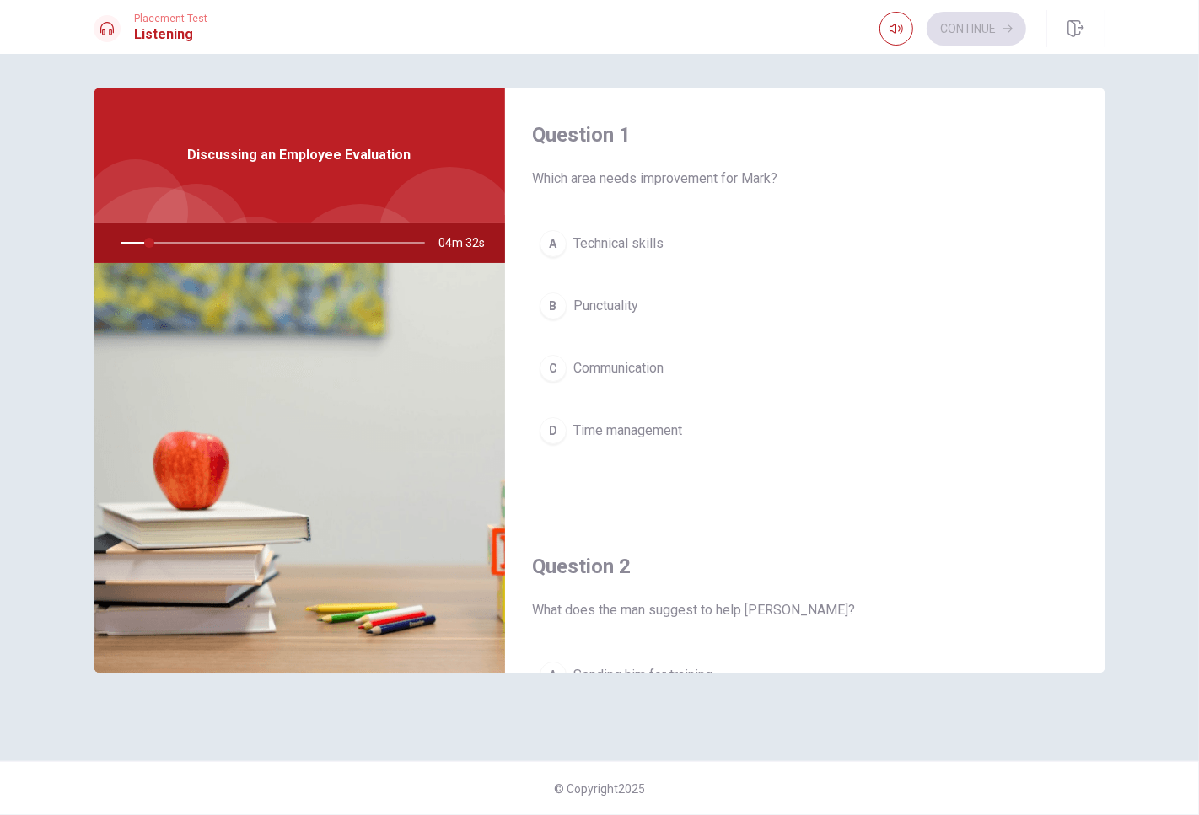
click at [156, 243] on div at bounding box center [269, 243] width 338 height 40
click at [638, 426] on span "Time management" at bounding box center [627, 431] width 109 height 20
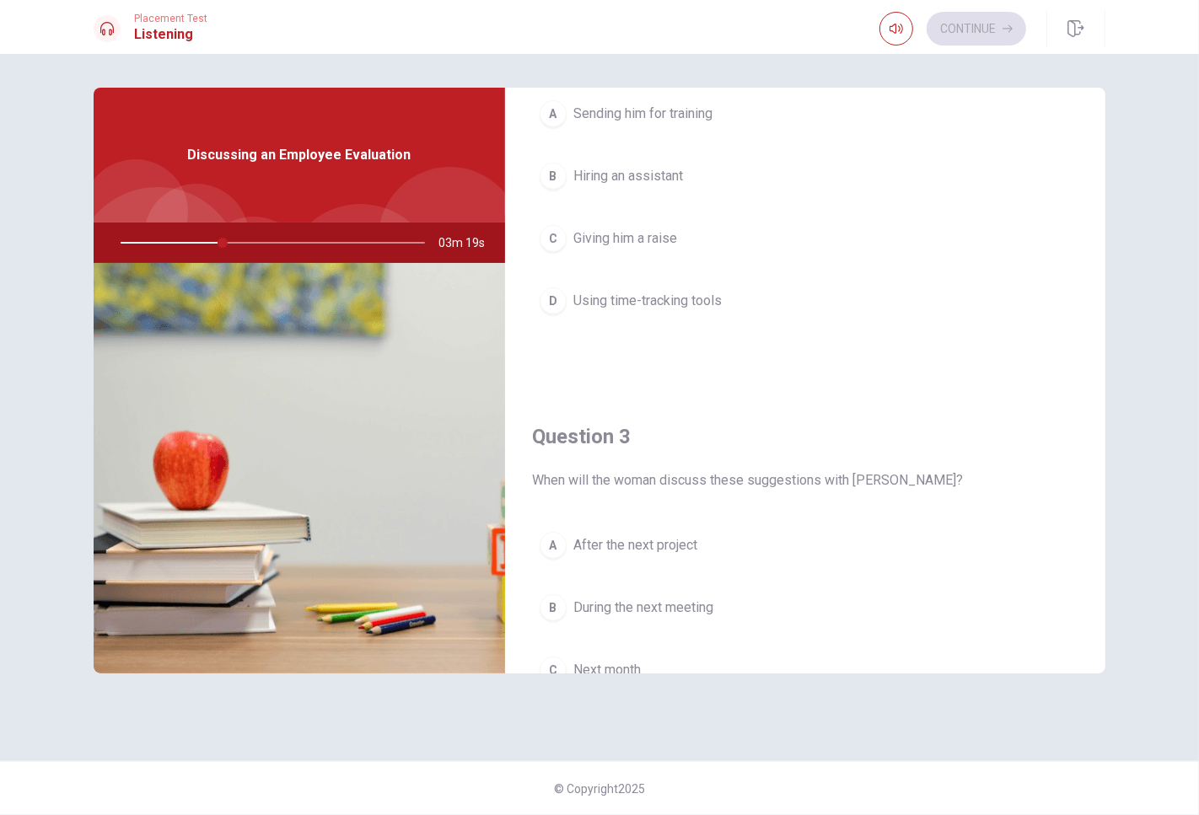
scroll to position [374, 0]
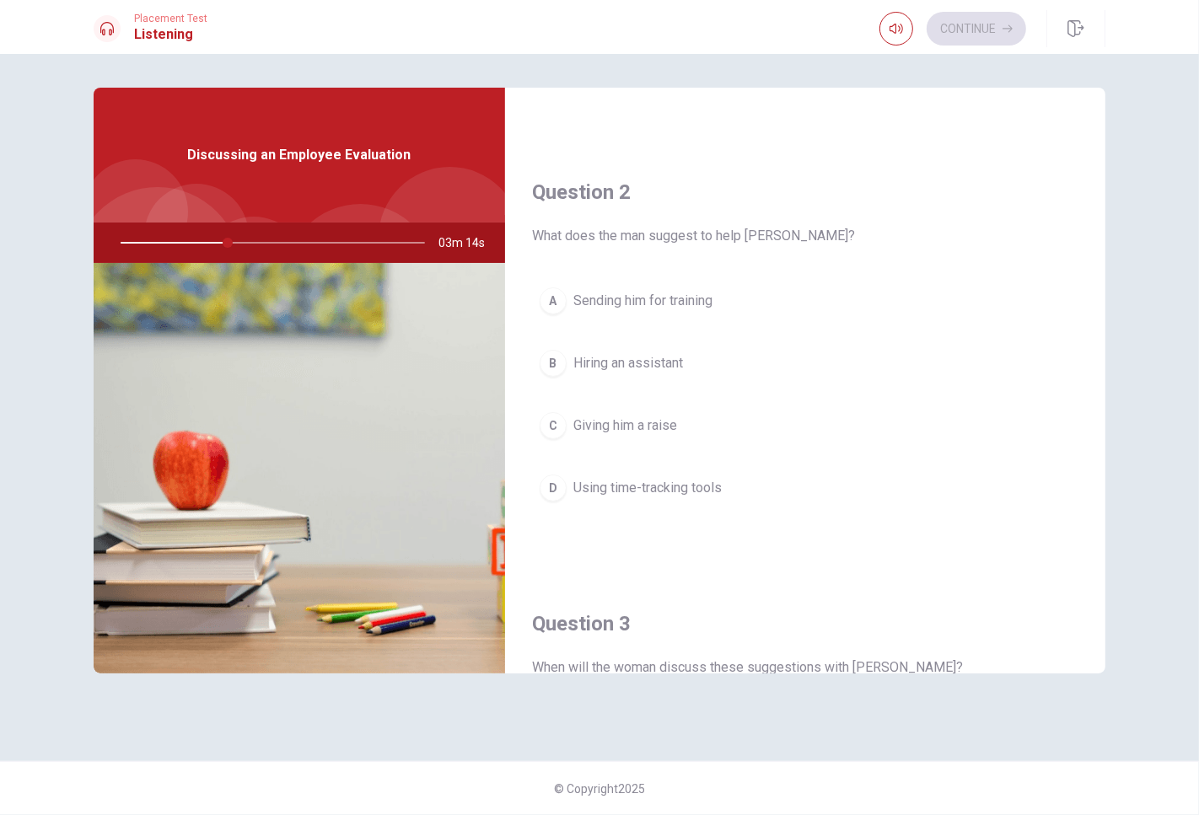
click at [643, 492] on span "Using time-tracking tools" at bounding box center [647, 488] width 148 height 20
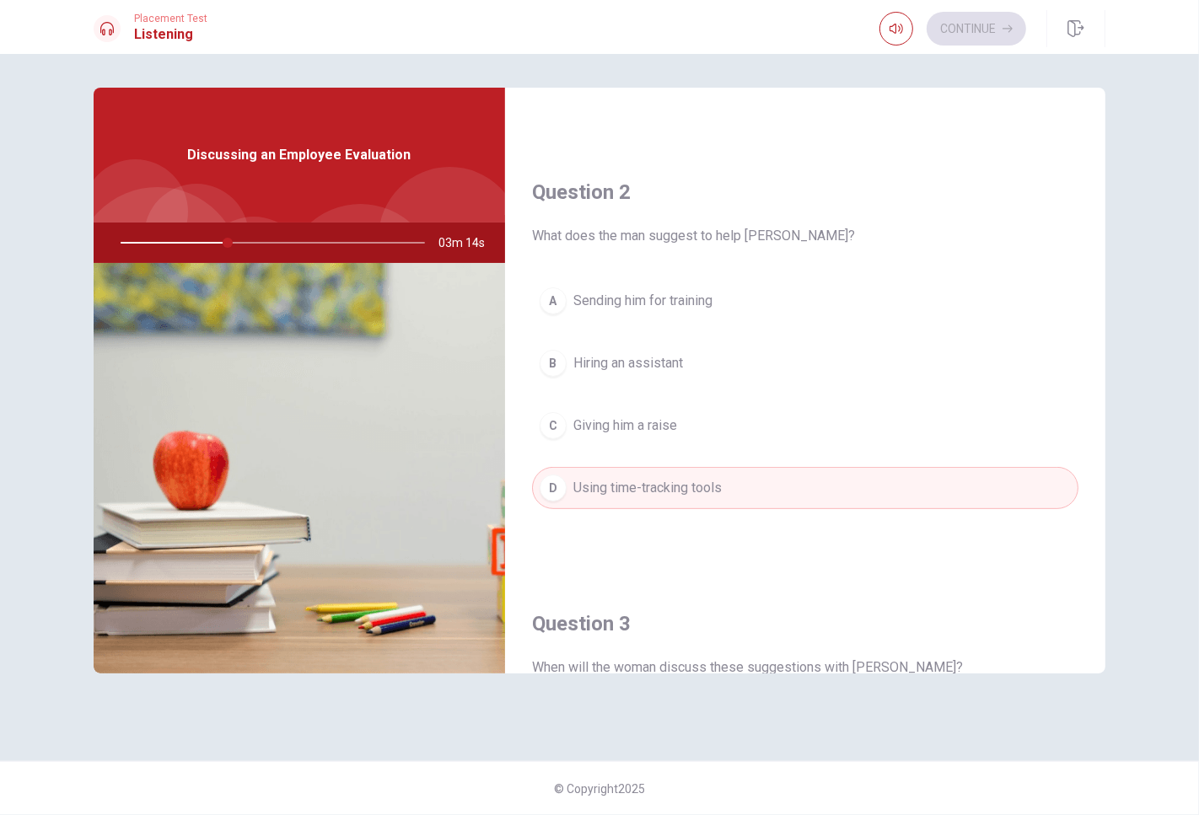
scroll to position [749, 0]
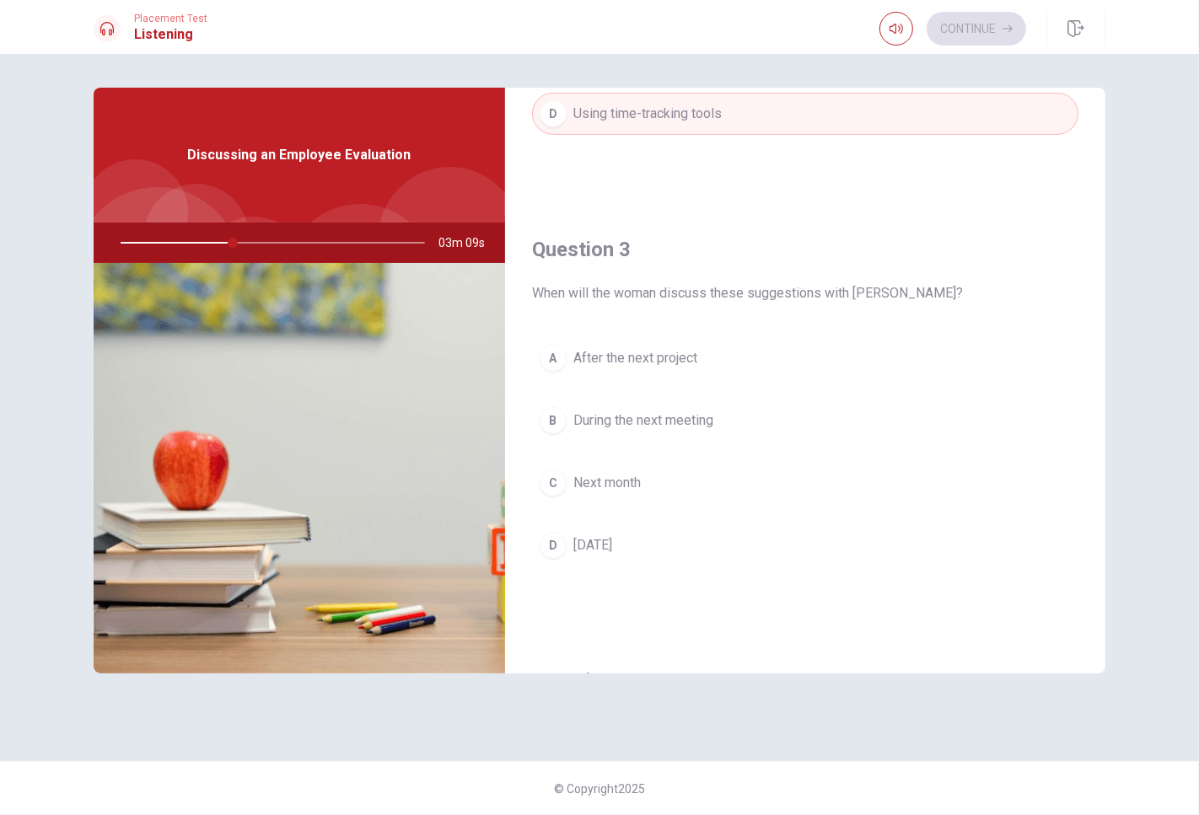
click at [648, 427] on span "During the next meeting" at bounding box center [643, 421] width 140 height 20
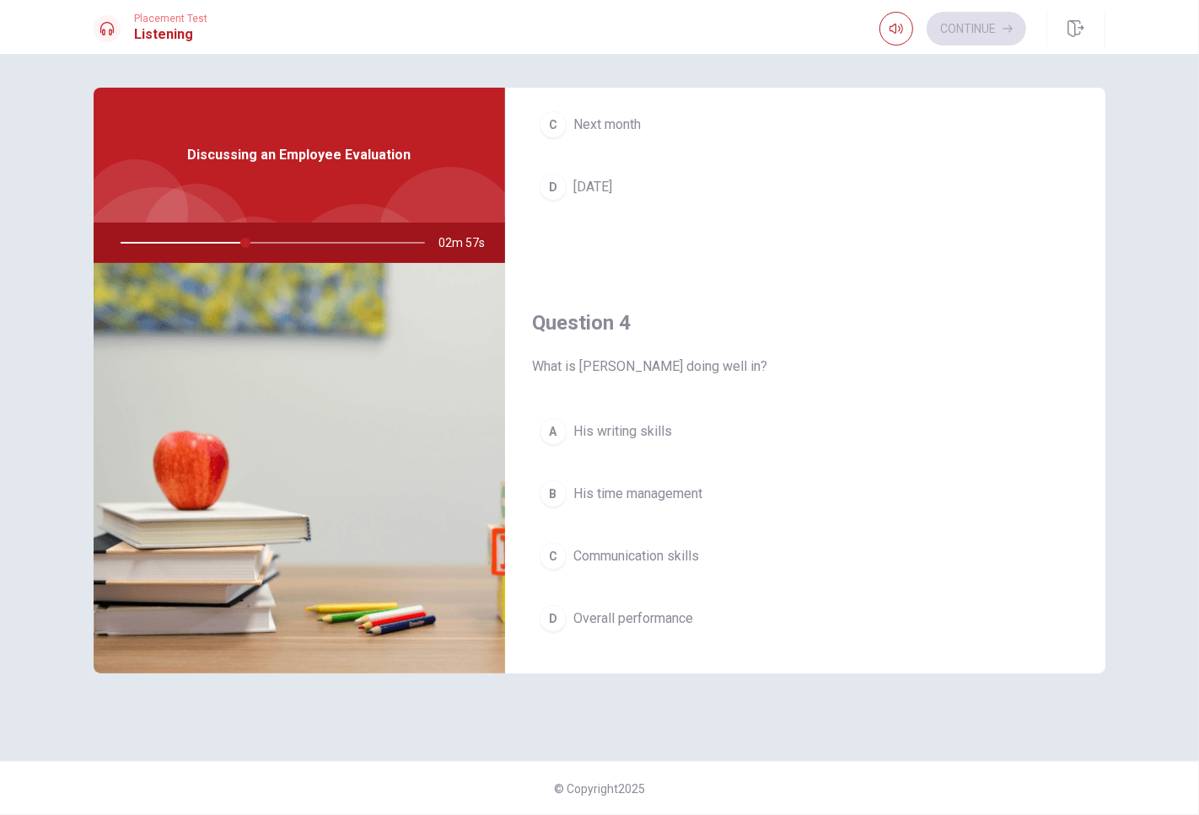
scroll to position [1201, 0]
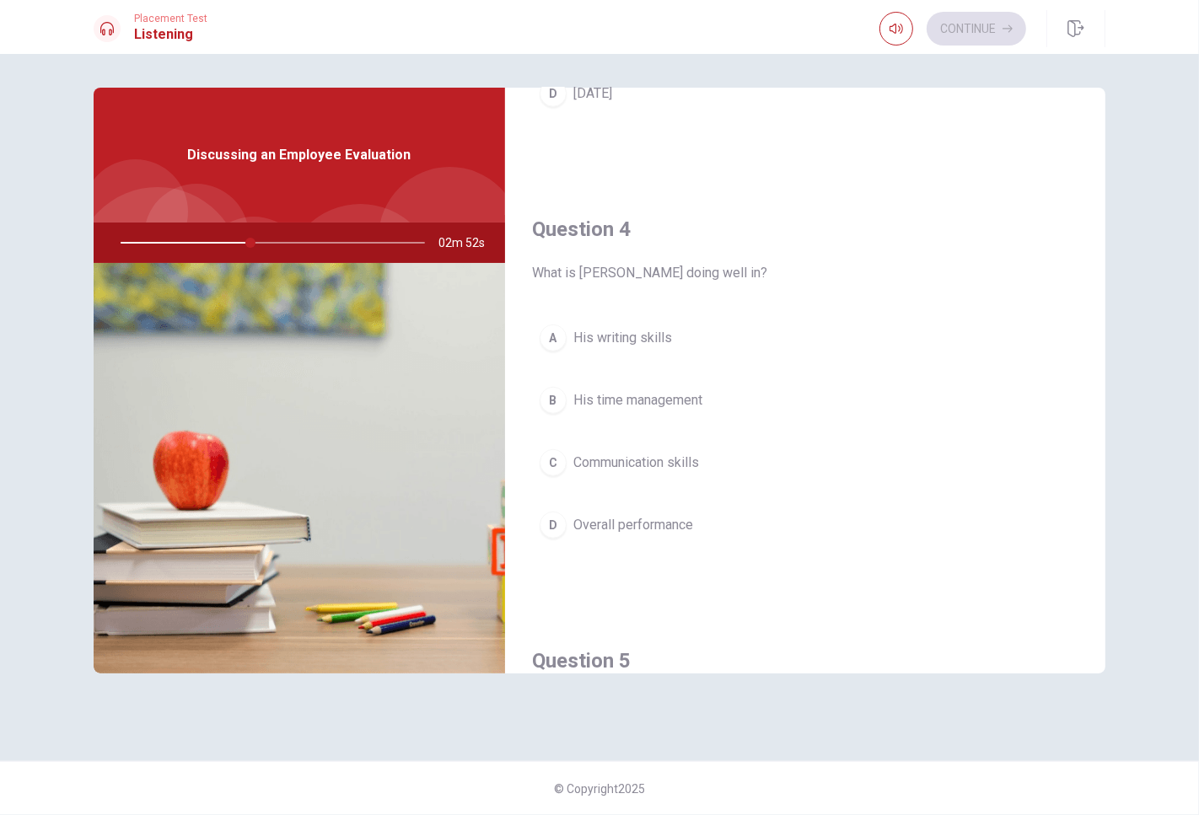
click at [655, 526] on span "Overall performance" at bounding box center [633, 525] width 120 height 20
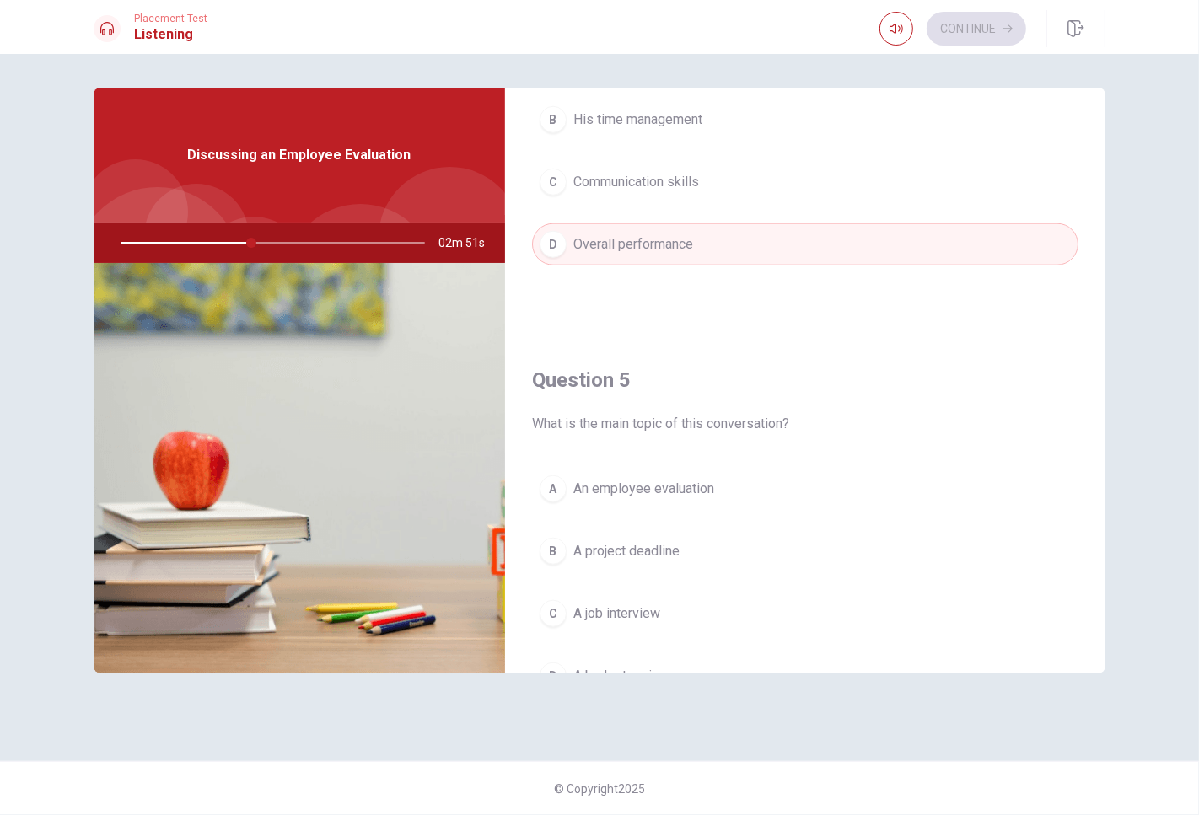
scroll to position [1574, 0]
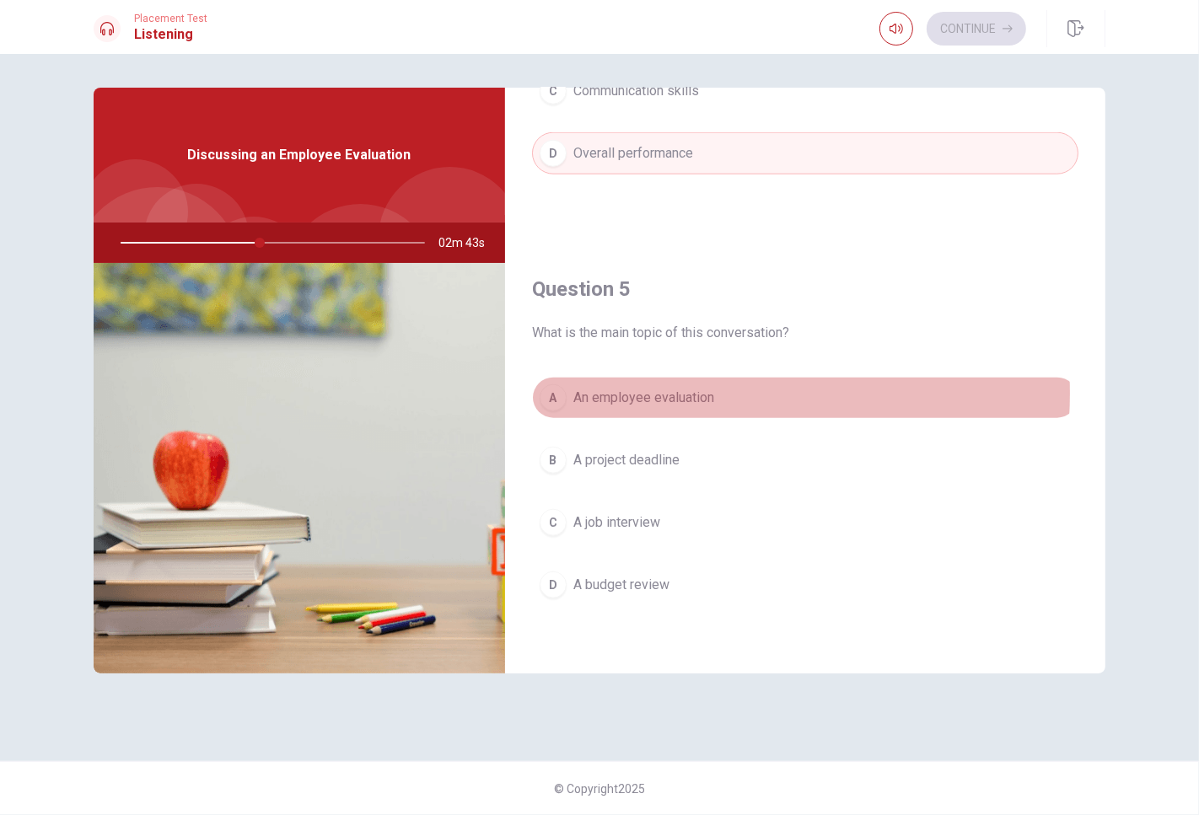
click at [658, 394] on span "An employee evaluation" at bounding box center [643, 398] width 141 height 20
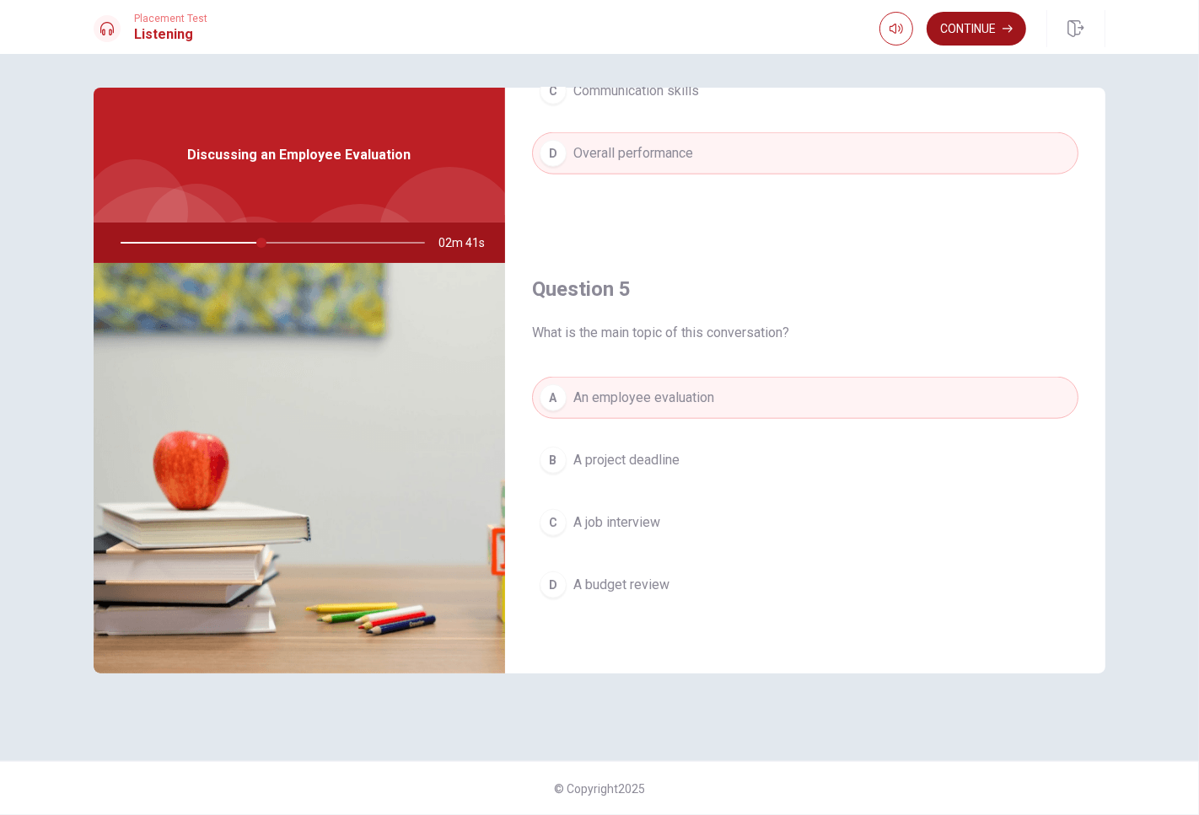
click at [958, 38] on button "Continue" at bounding box center [976, 29] width 99 height 34
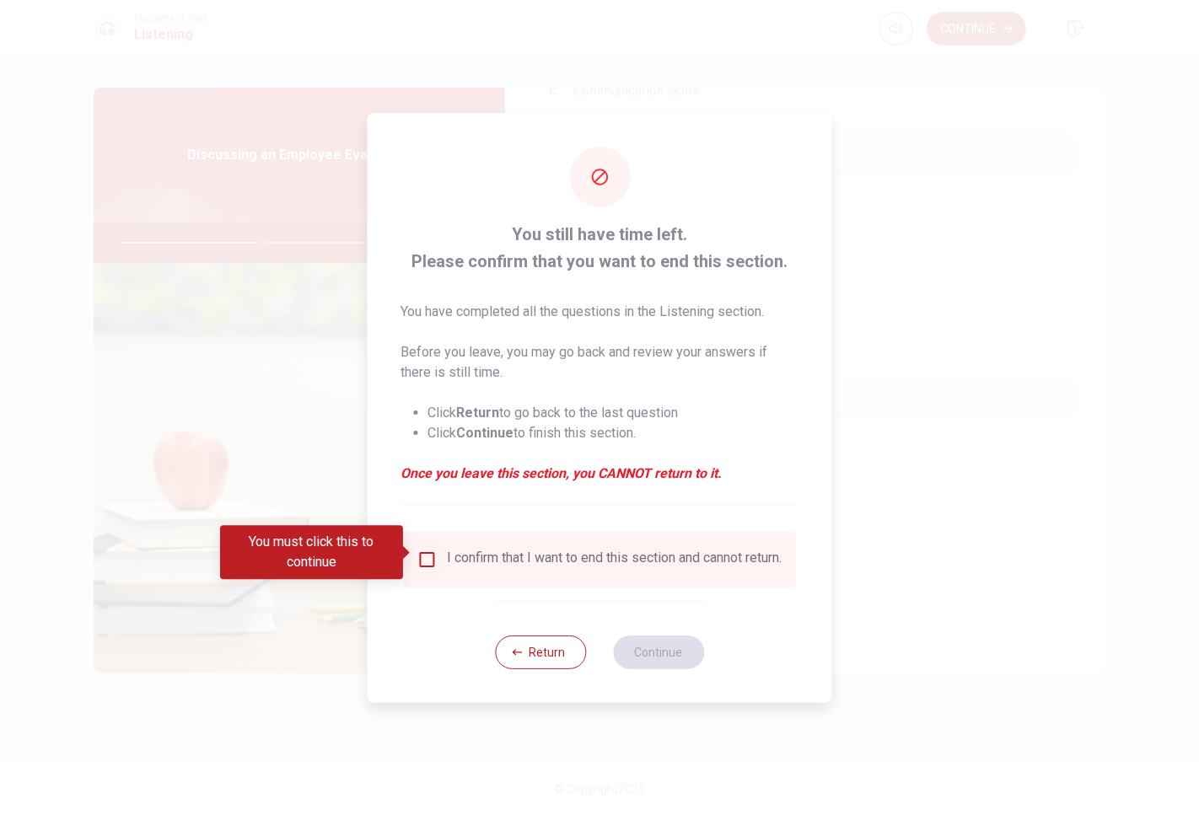
click at [426, 555] on input "You must click this to continue" at bounding box center [427, 560] width 20 height 20
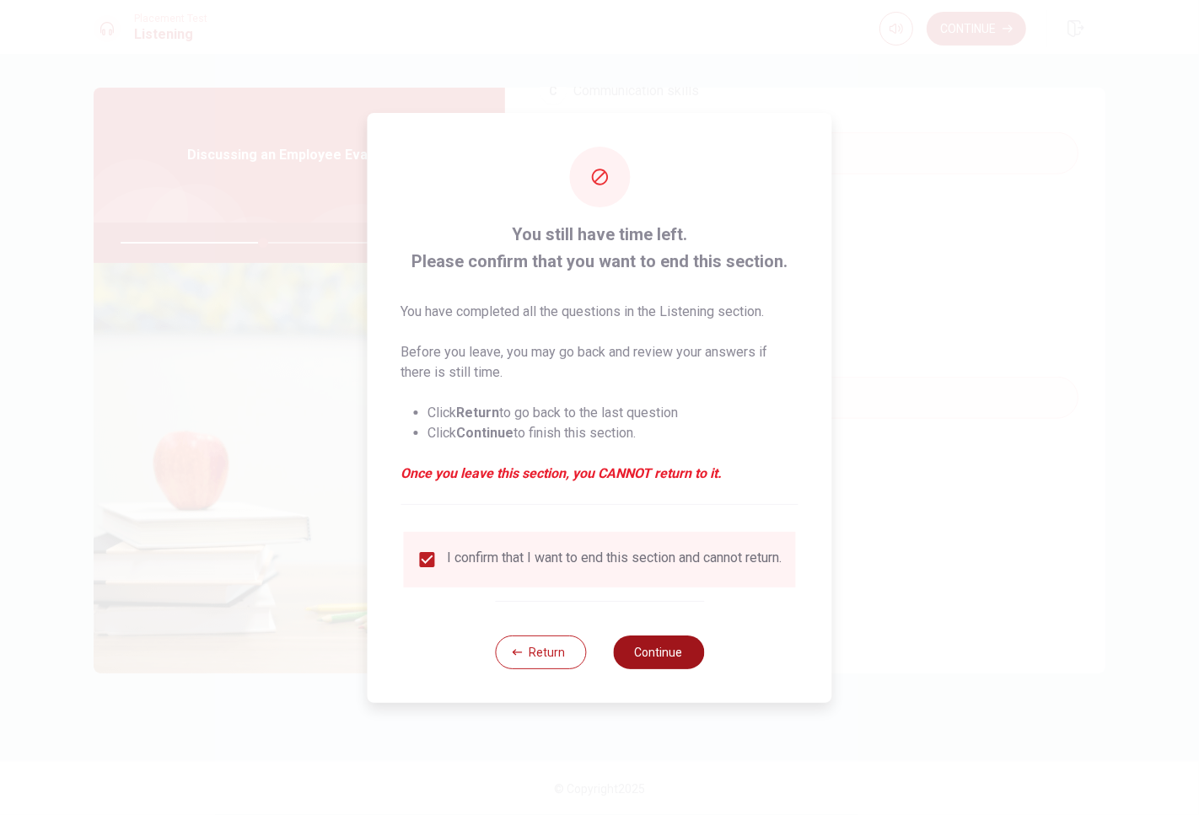
click at [642, 663] on button "Continue" at bounding box center [658, 653] width 91 height 34
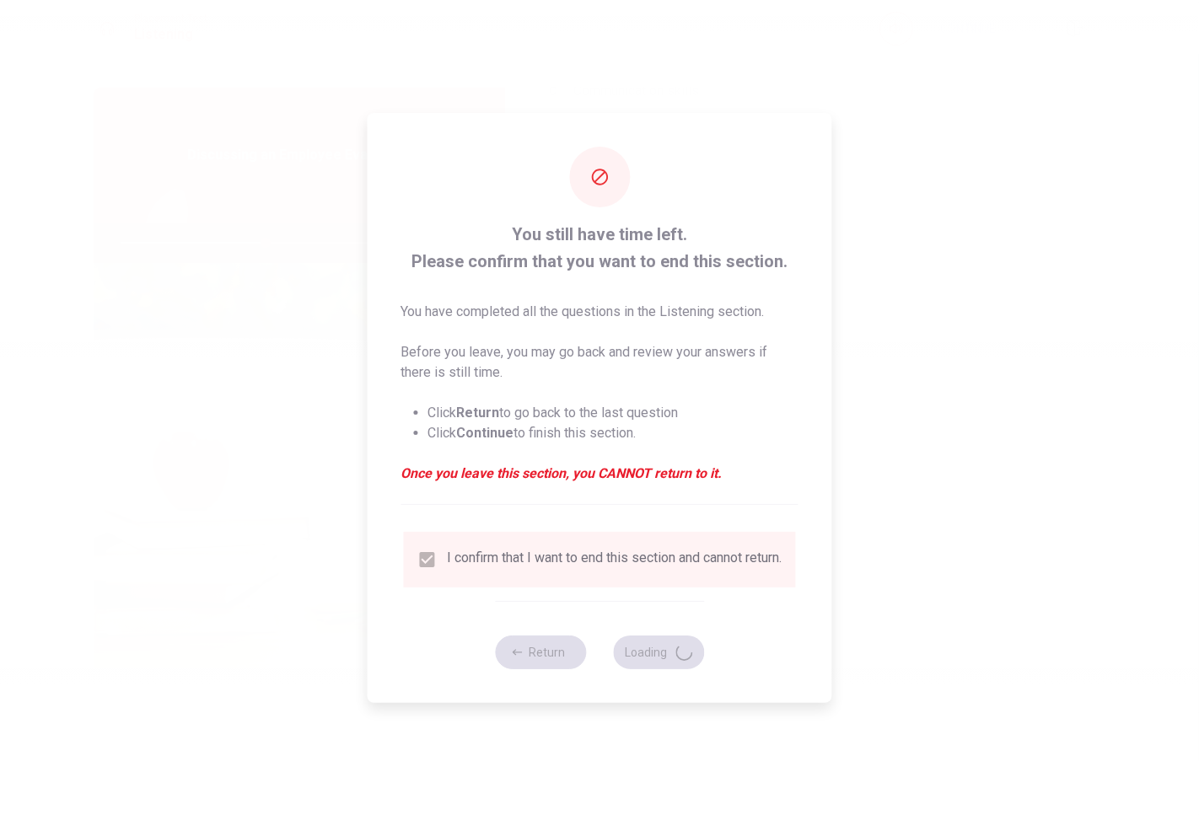
type input "48"
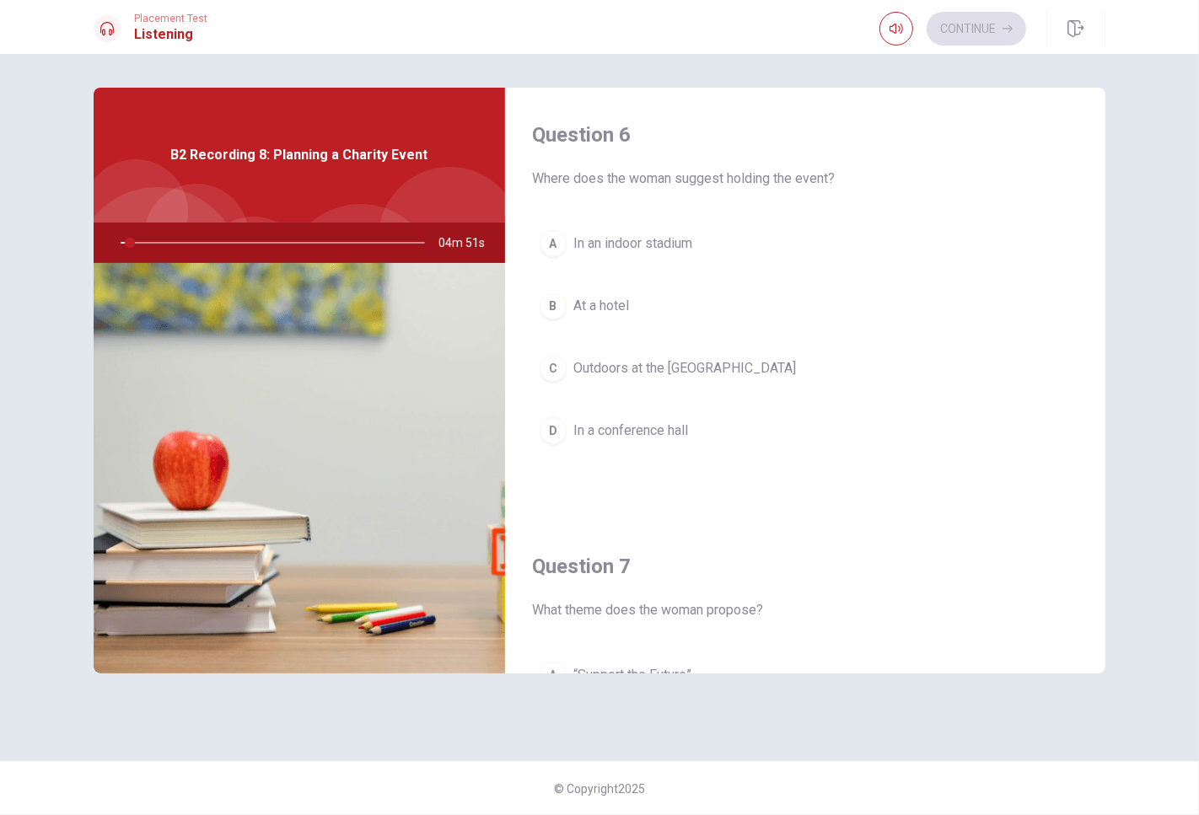
drag, startPoint x: 128, startPoint y: 242, endPoint x: 224, endPoint y: 245, distance: 96.1
click at [215, 245] on div at bounding box center [269, 243] width 338 height 40
click at [229, 245] on div at bounding box center [269, 243] width 338 height 40
click at [279, 238] on div at bounding box center [269, 243] width 338 height 40
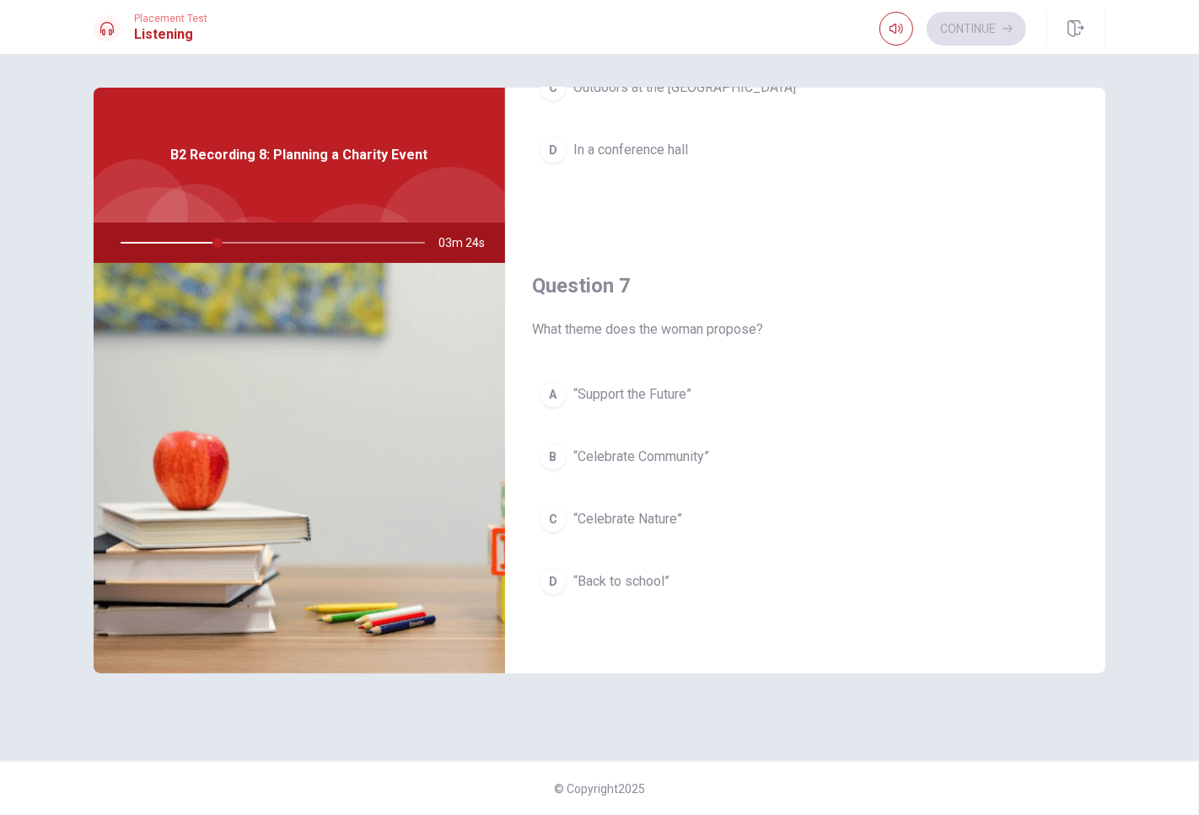
scroll to position [0, 0]
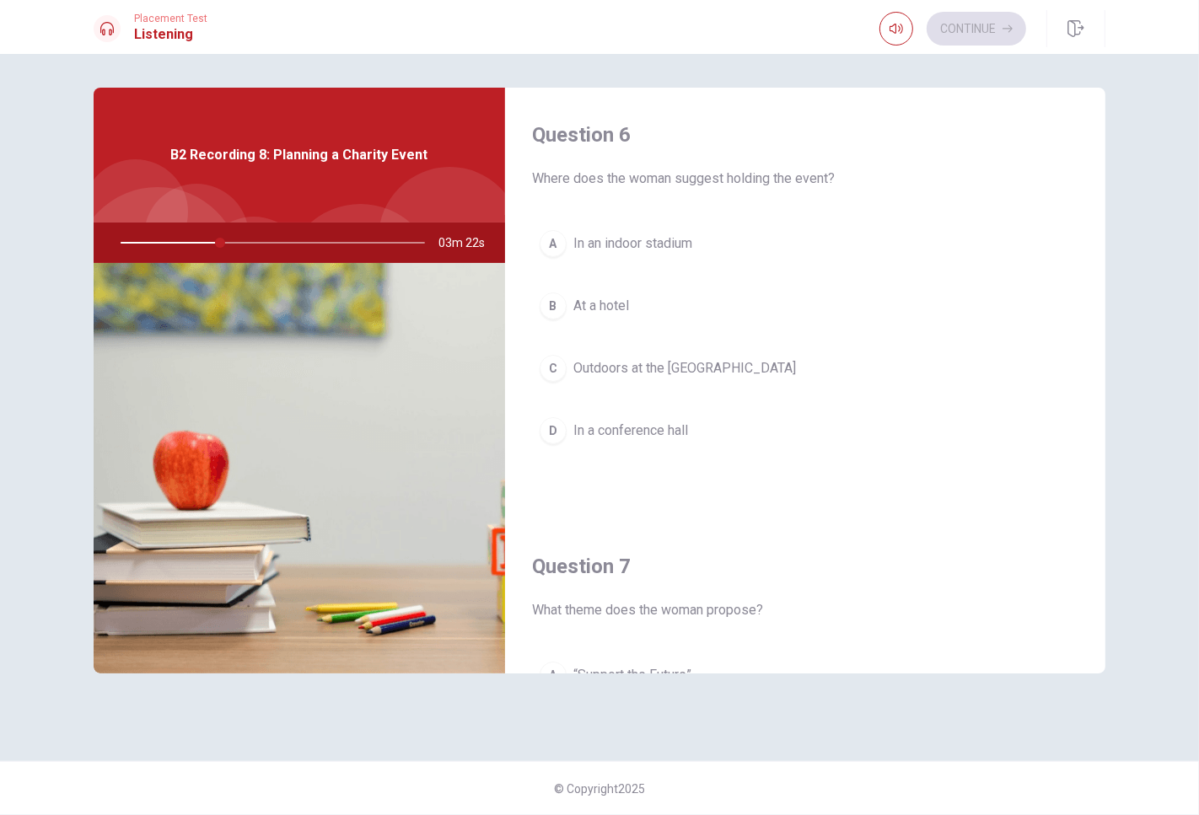
click at [607, 367] on span "Outdoors at the [GEOGRAPHIC_DATA]" at bounding box center [684, 368] width 223 height 20
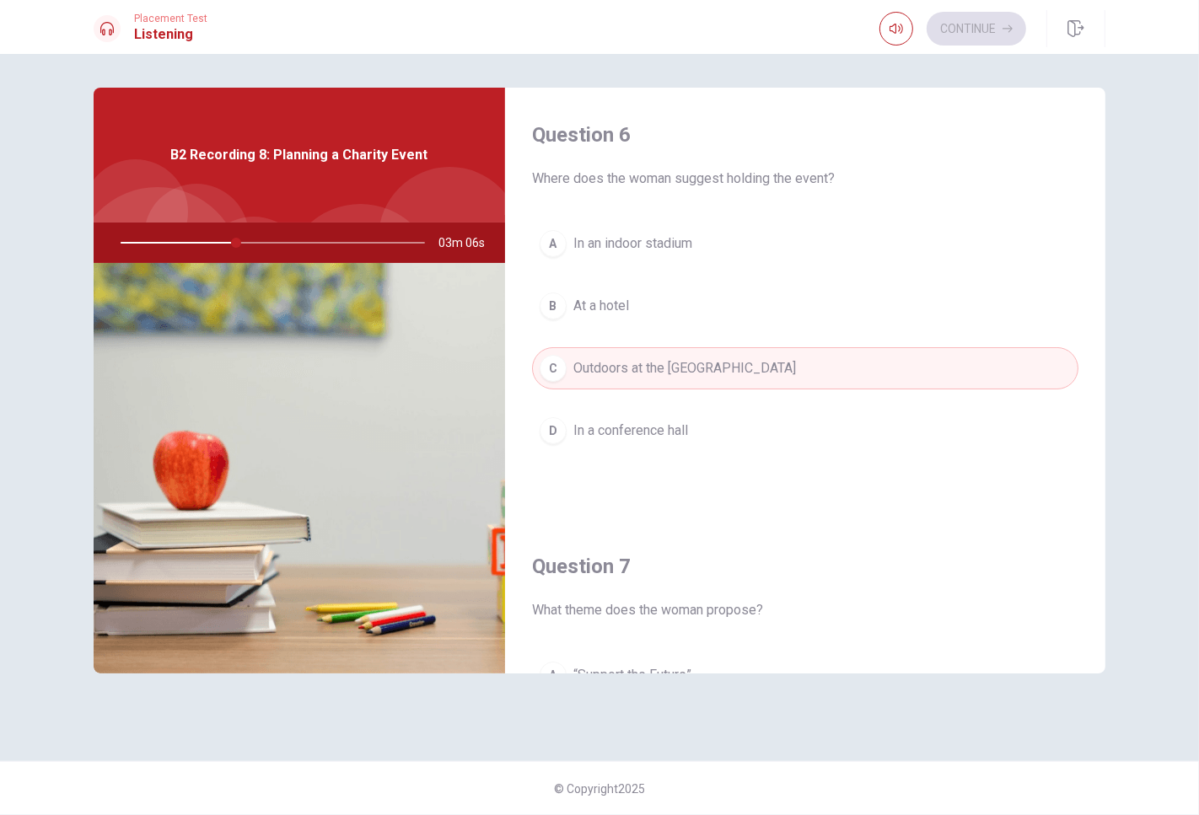
scroll to position [374, 0]
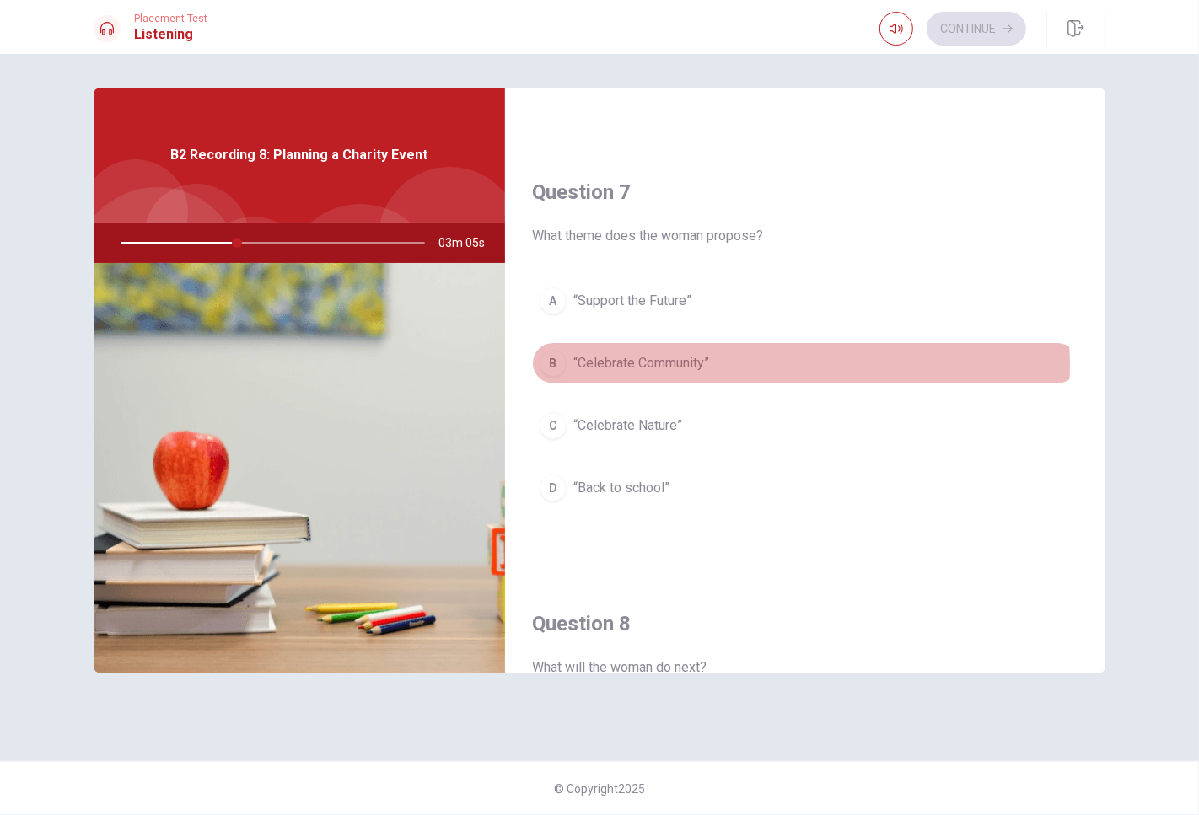
click at [646, 367] on span "“Celebrate Community”" at bounding box center [641, 363] width 136 height 20
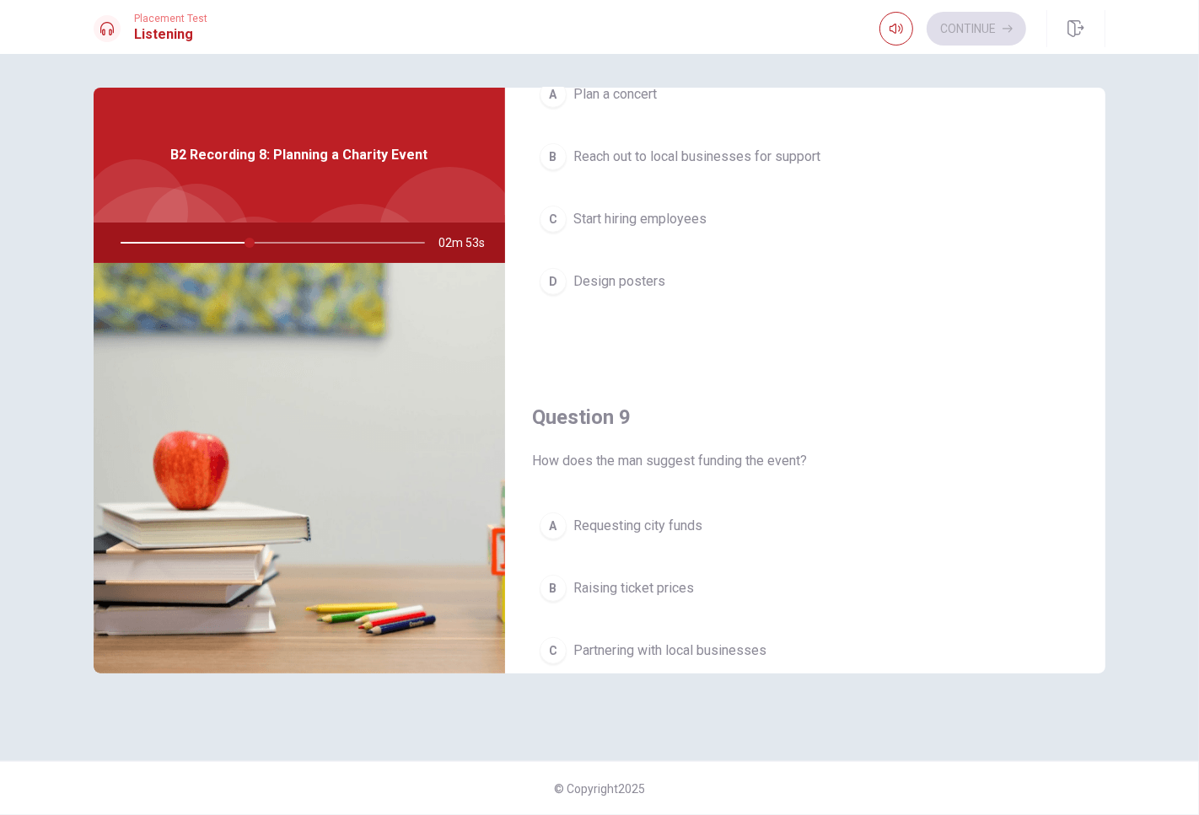
scroll to position [731, 0]
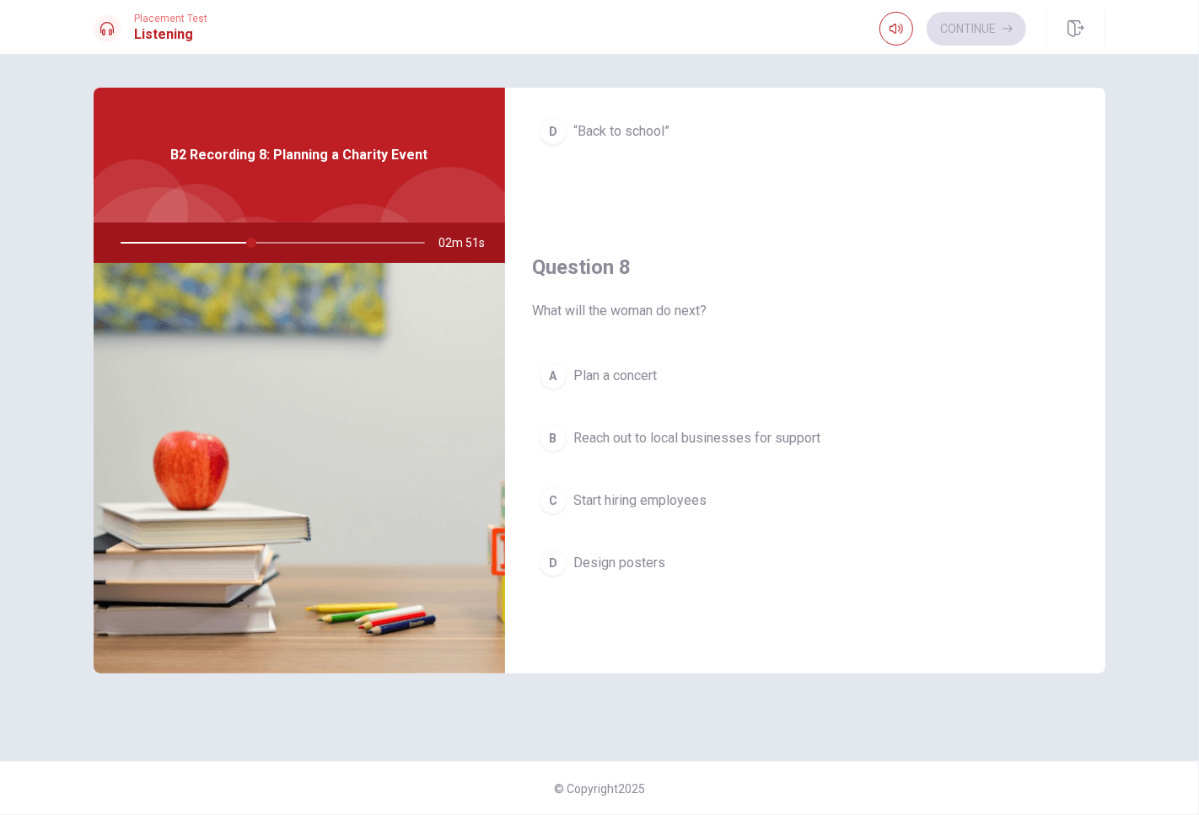
click at [656, 443] on span "Reach out to local businesses for support" at bounding box center [696, 438] width 247 height 20
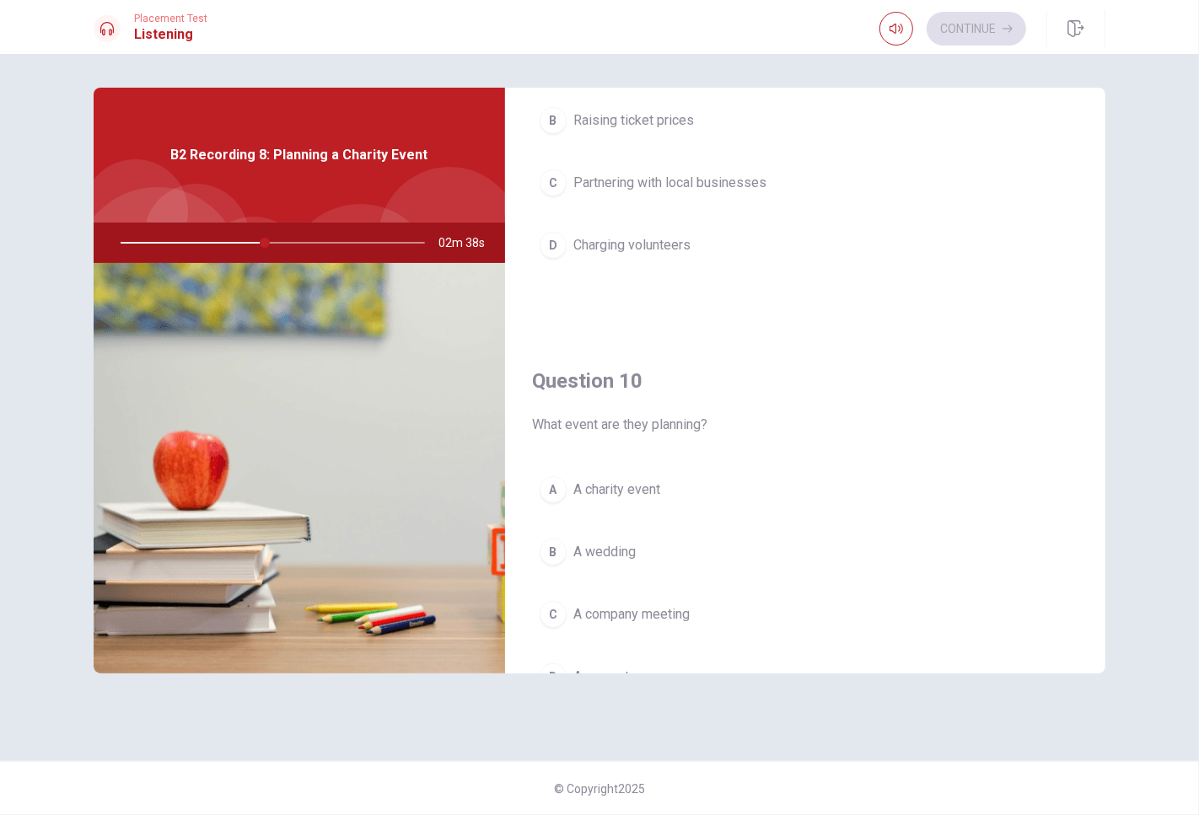
scroll to position [1574, 0]
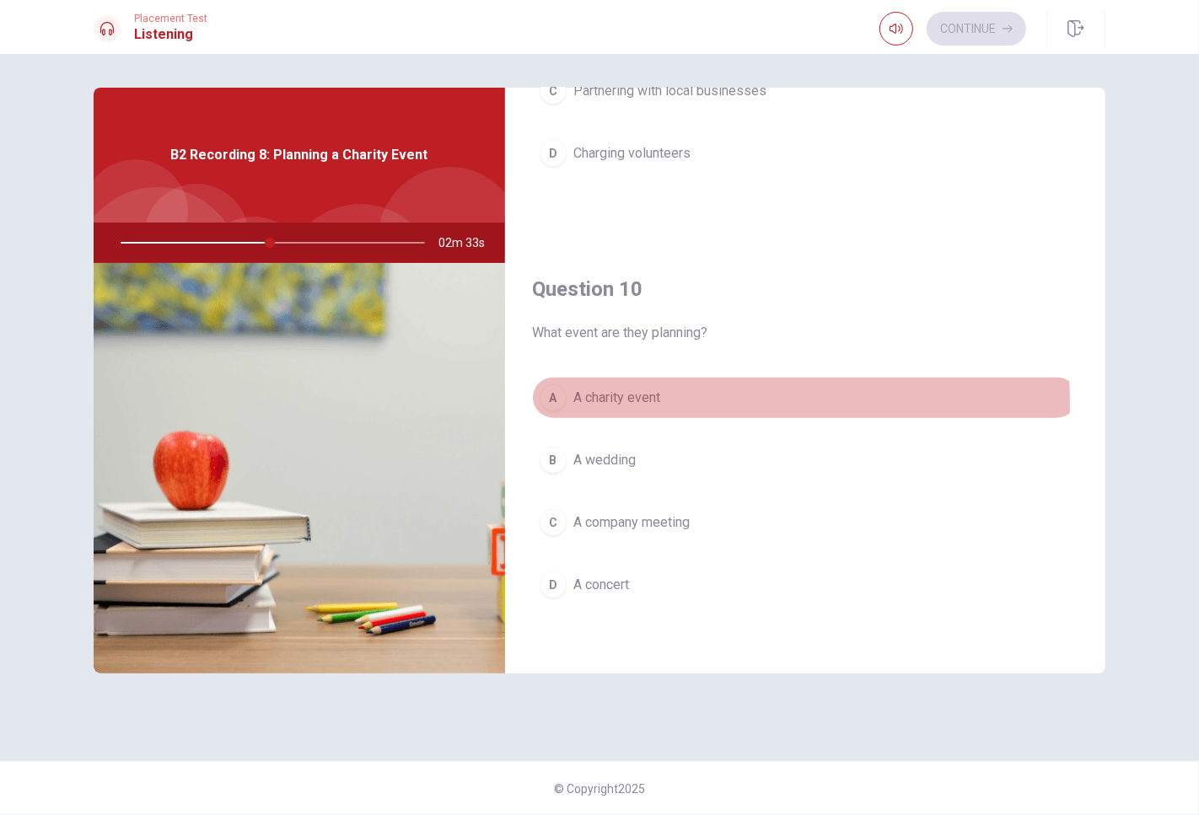
click at [641, 403] on span "A charity event" at bounding box center [616, 398] width 87 height 20
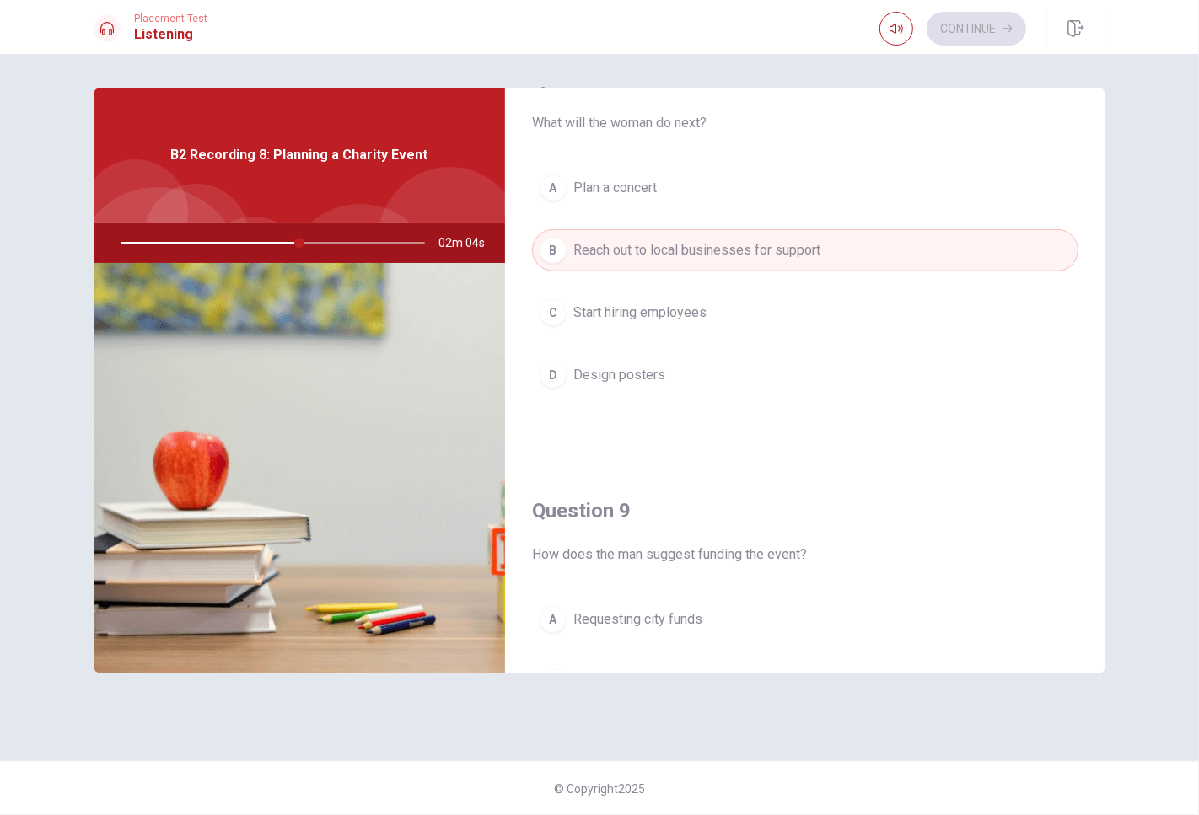
scroll to position [1293, 0]
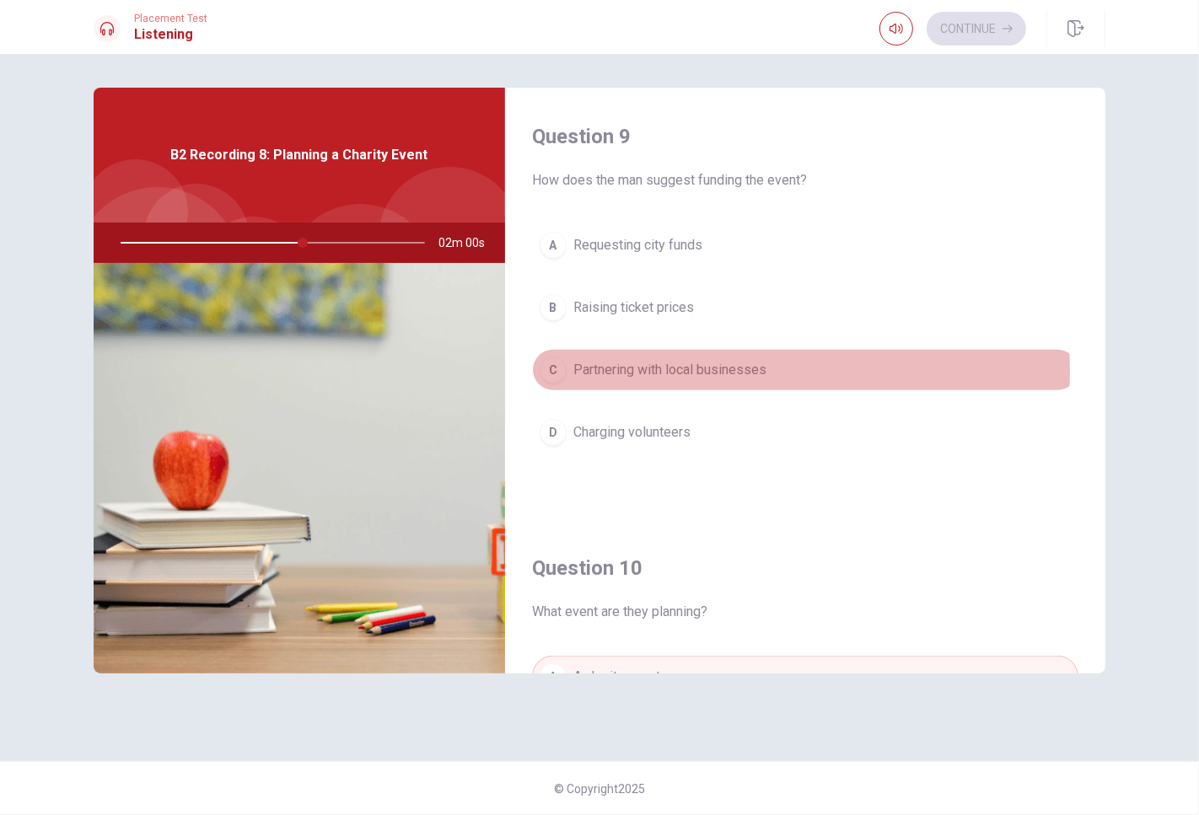
click at [639, 374] on span "Partnering with local businesses" at bounding box center [669, 370] width 193 height 20
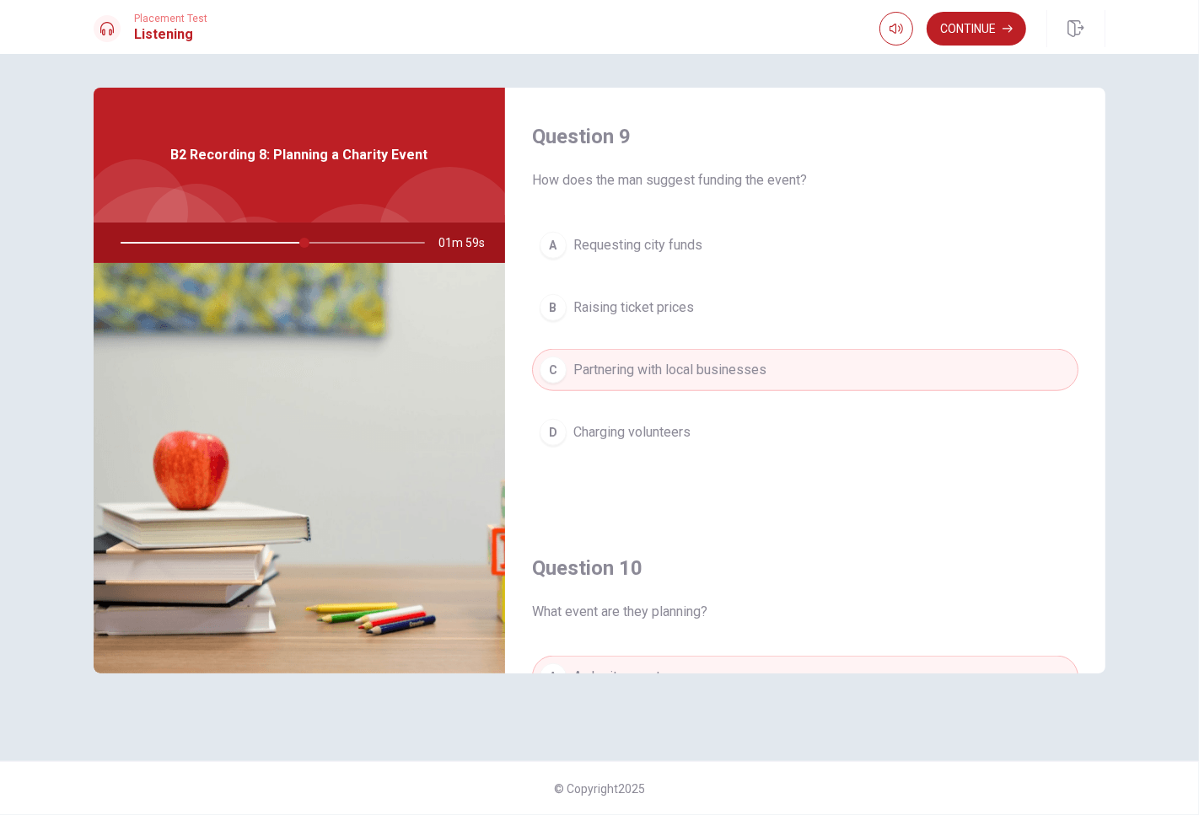
scroll to position [1013, 0]
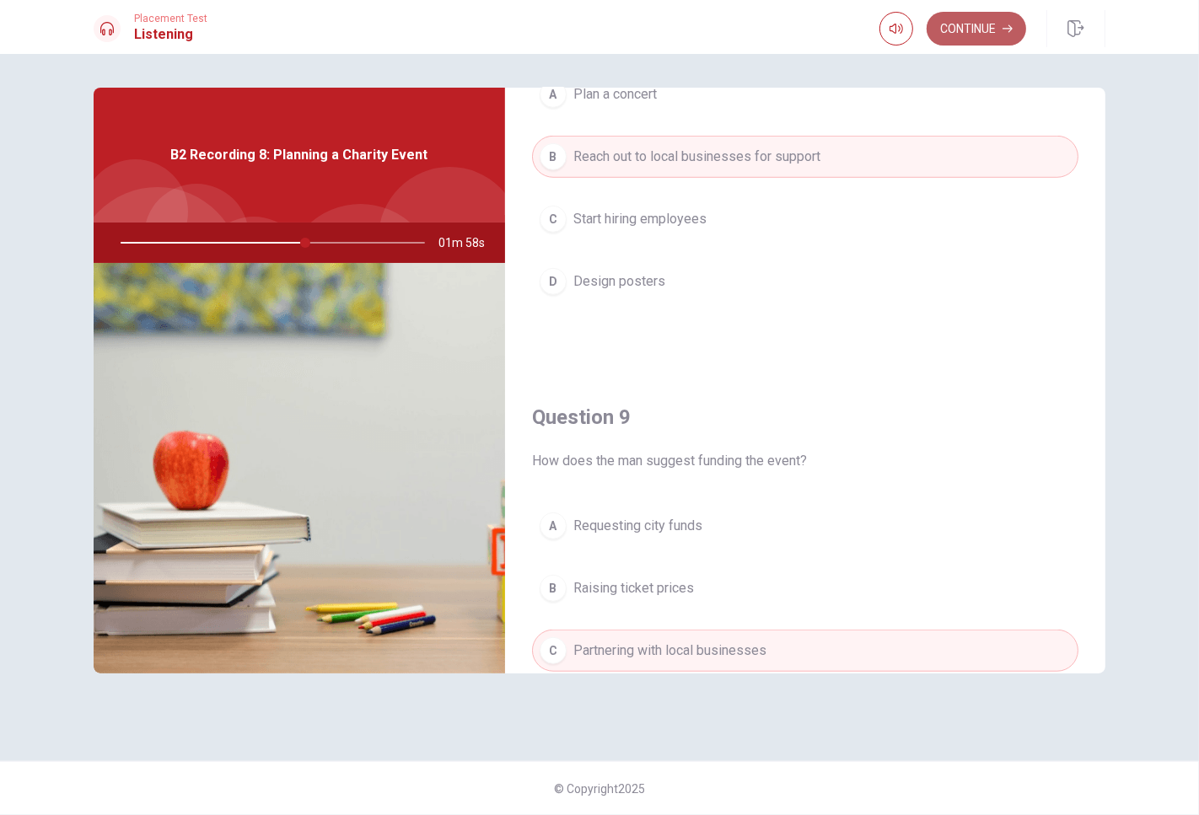
click at [990, 40] on button "Continue" at bounding box center [976, 29] width 99 height 34
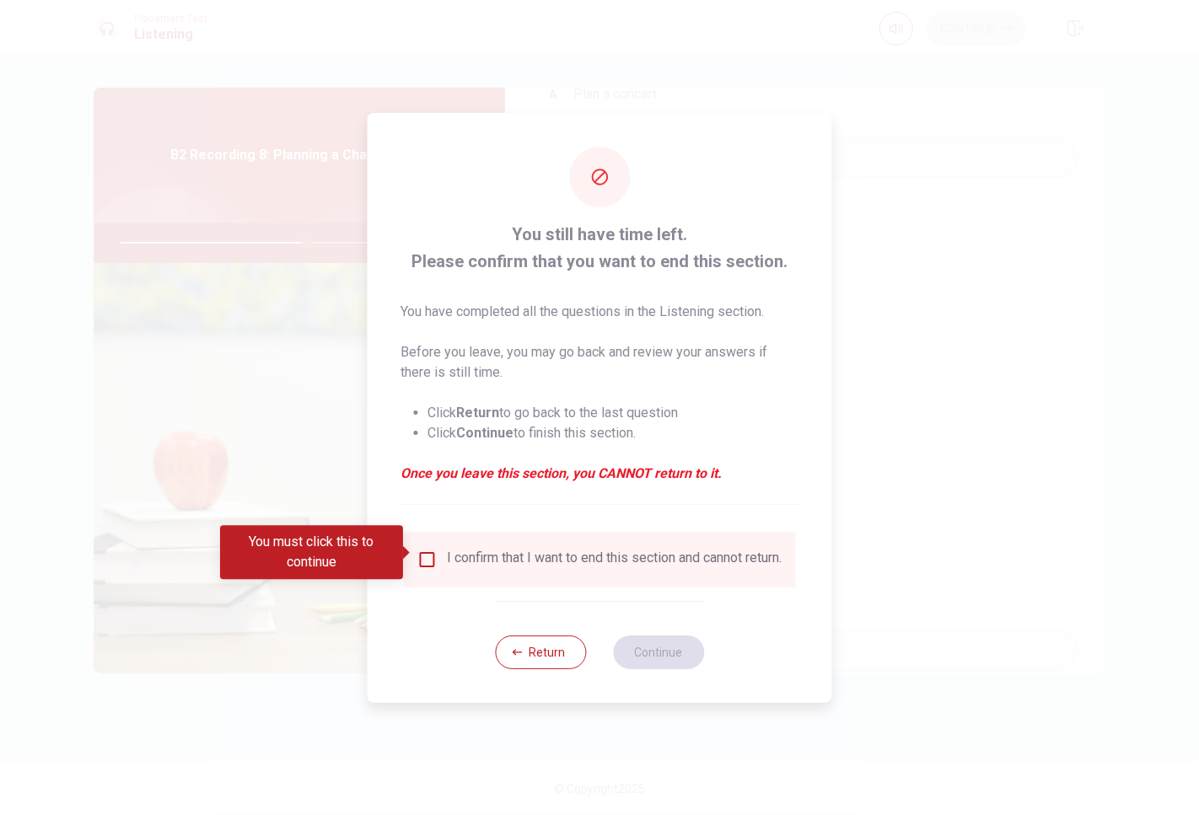
click at [428, 560] on input "You must click this to continue" at bounding box center [427, 560] width 20 height 20
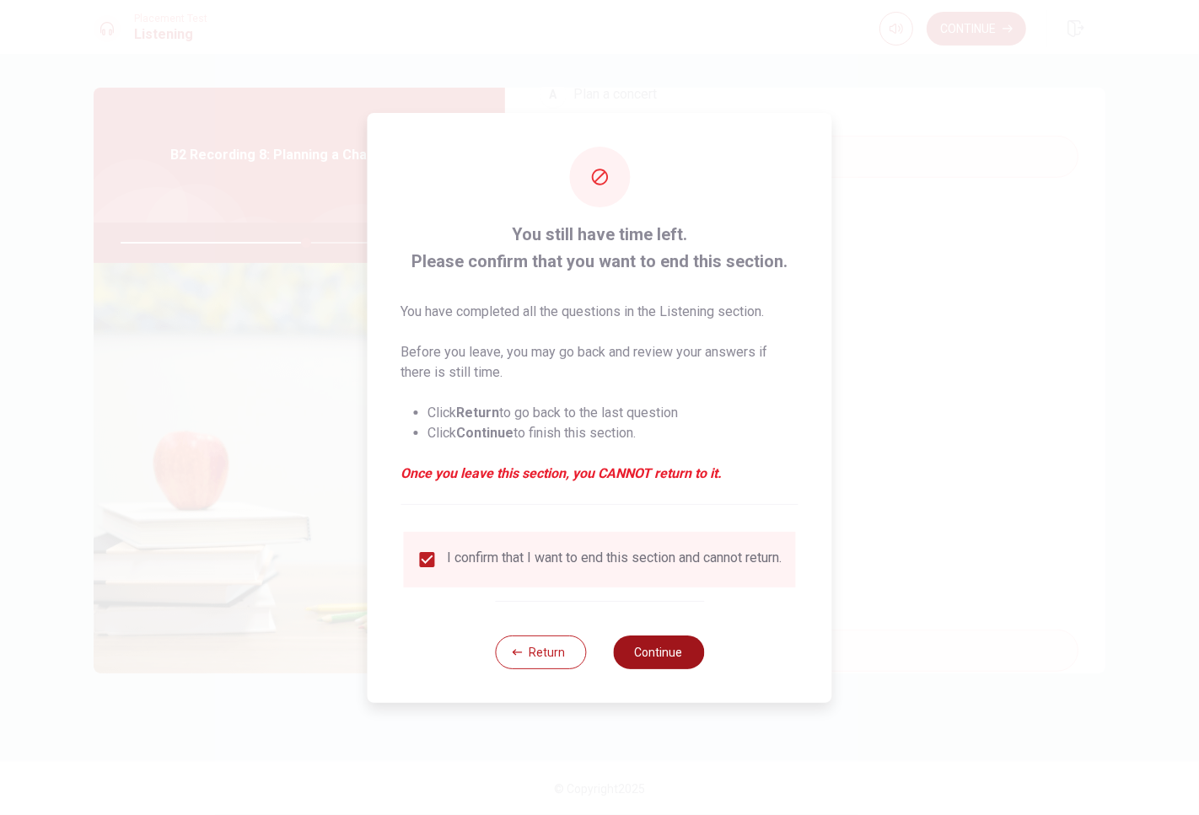
click at [662, 648] on button "Continue" at bounding box center [658, 653] width 91 height 34
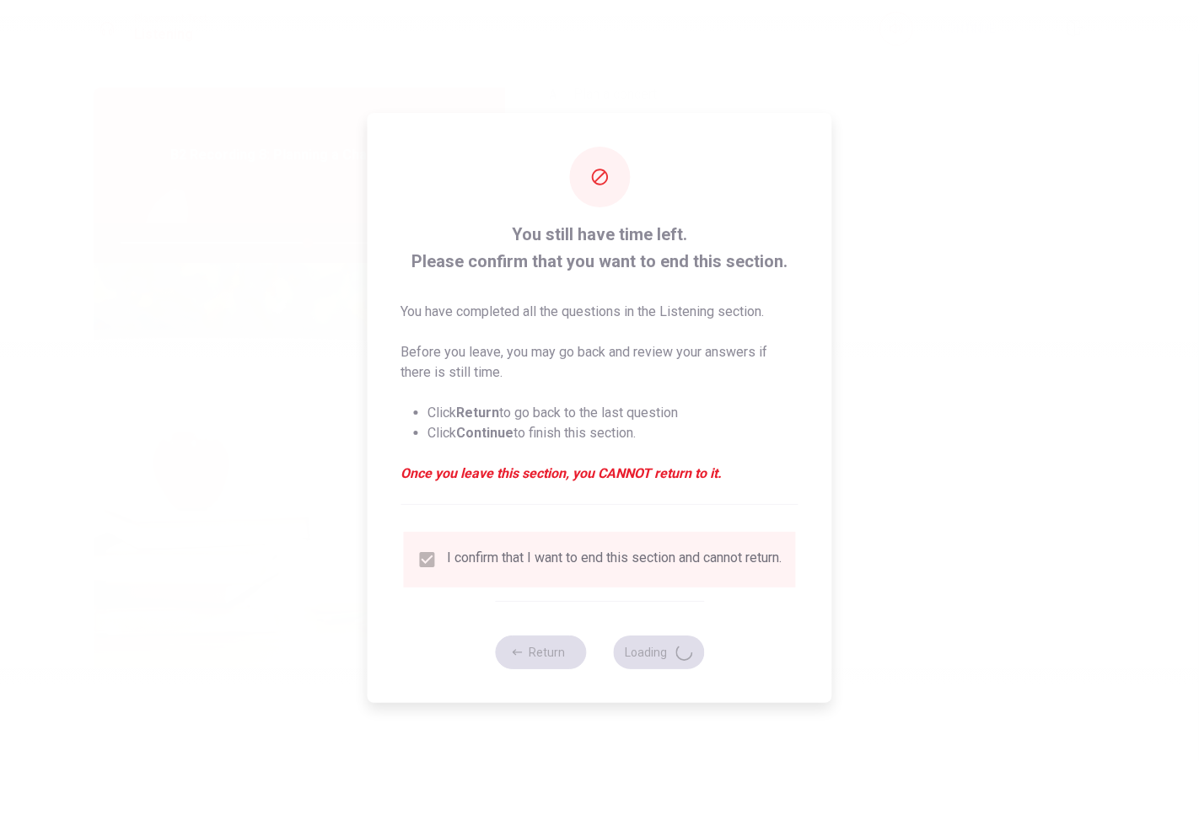
type input "62"
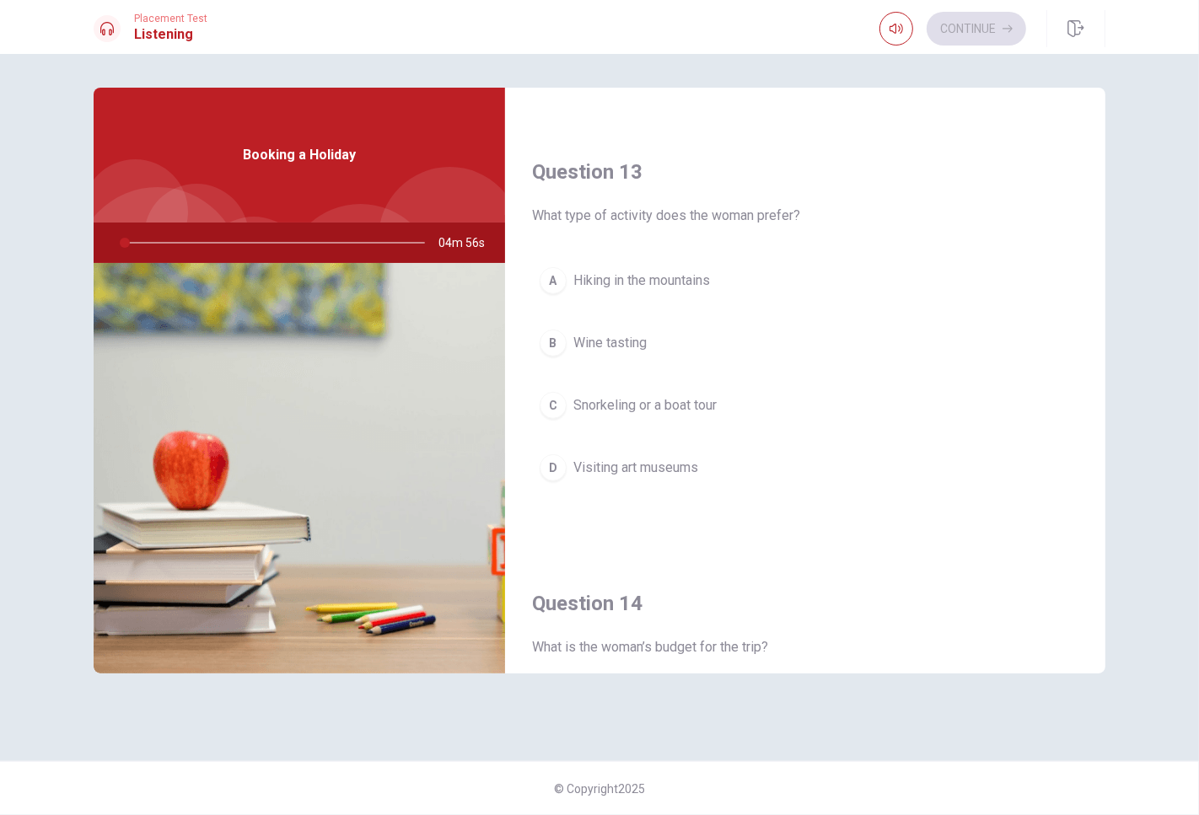
scroll to position [0, 0]
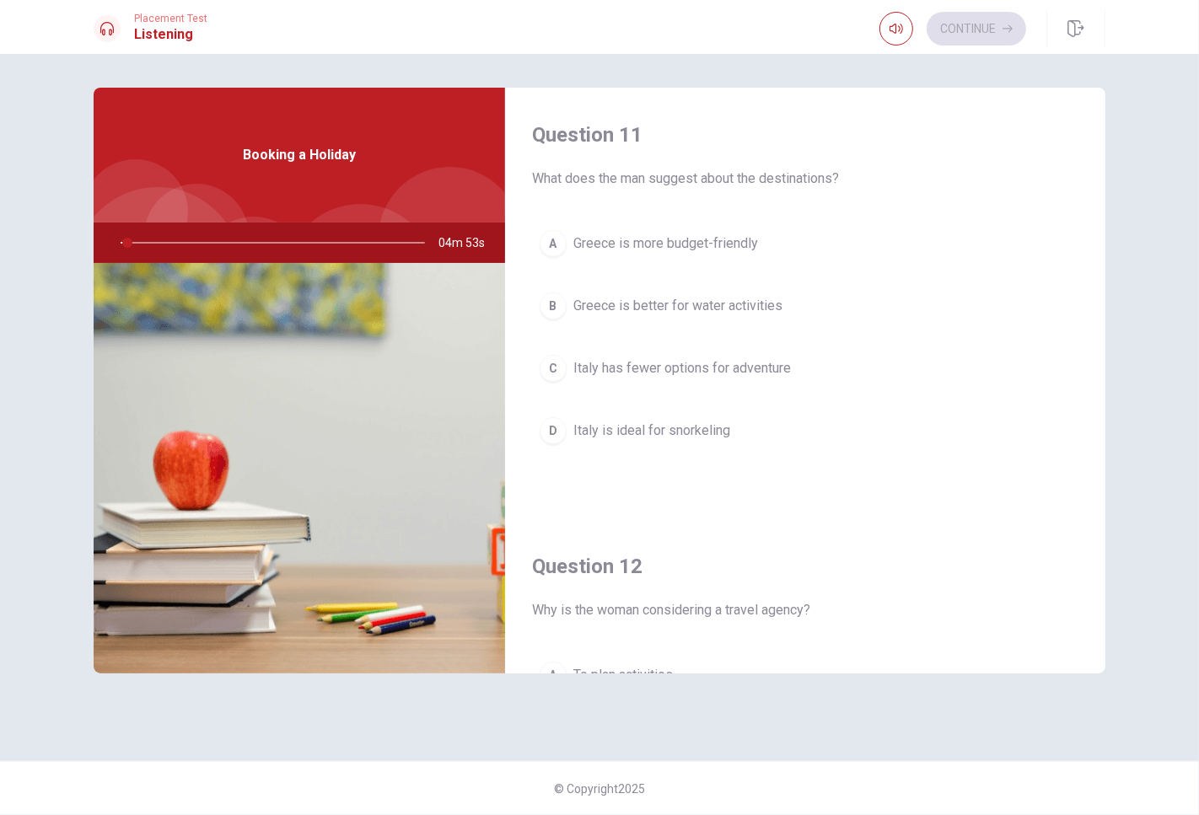
drag, startPoint x: 132, startPoint y: 249, endPoint x: 143, endPoint y: 246, distance: 12.1
click at [143, 246] on div at bounding box center [269, 243] width 338 height 40
drag, startPoint x: 126, startPoint y: 242, endPoint x: 215, endPoint y: 241, distance: 88.5
click at [214, 239] on div at bounding box center [269, 243] width 338 height 40
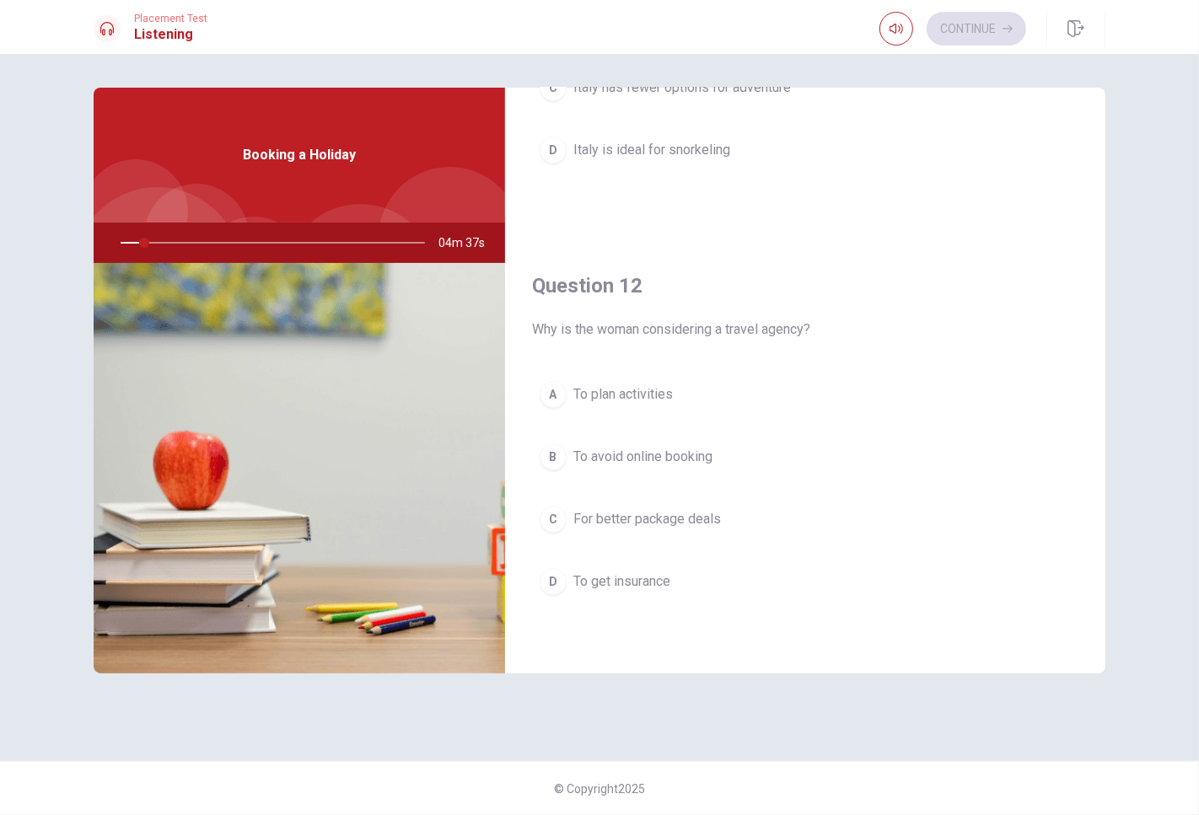
drag, startPoint x: 577, startPoint y: 334, endPoint x: 700, endPoint y: 335, distance: 123.1
click at [698, 336] on span "Why is the woman considering a travel agency?" at bounding box center [805, 330] width 546 height 20
click at [711, 331] on span "Why is the woman considering a travel agency?" at bounding box center [805, 330] width 546 height 20
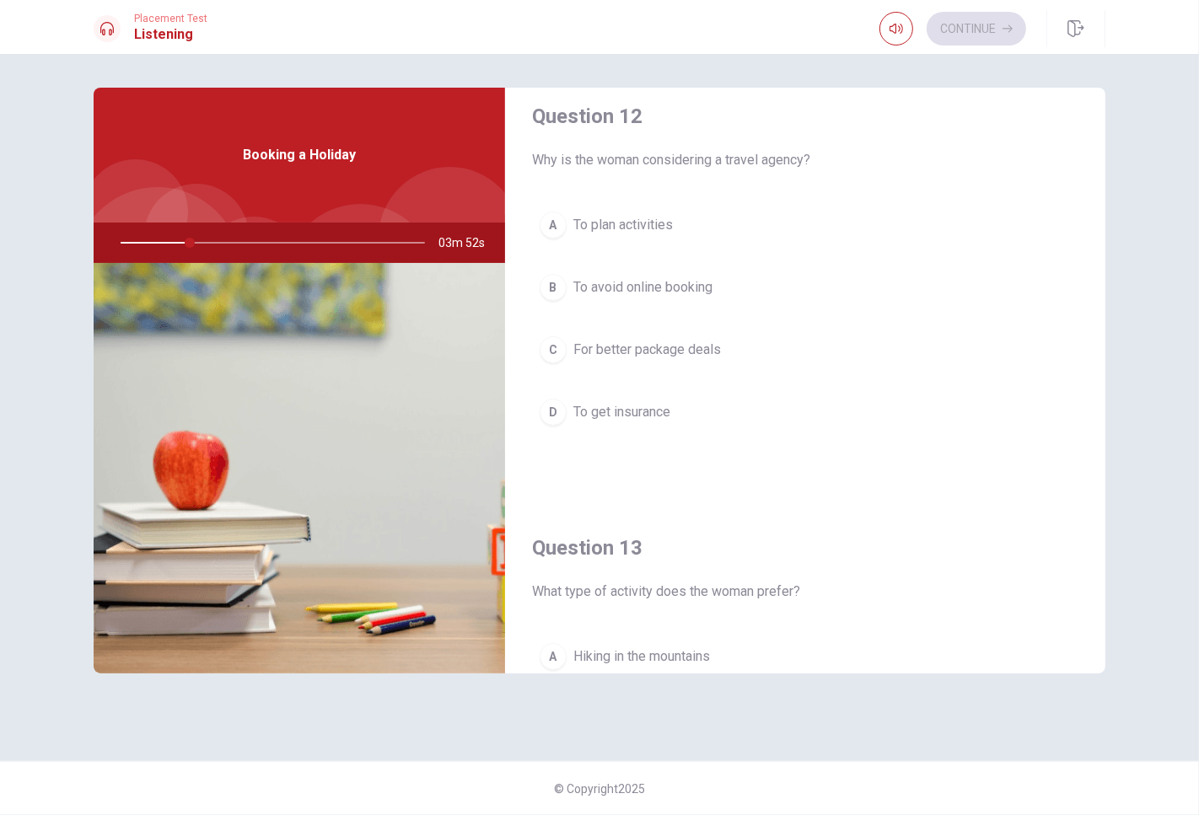
scroll to position [0, 0]
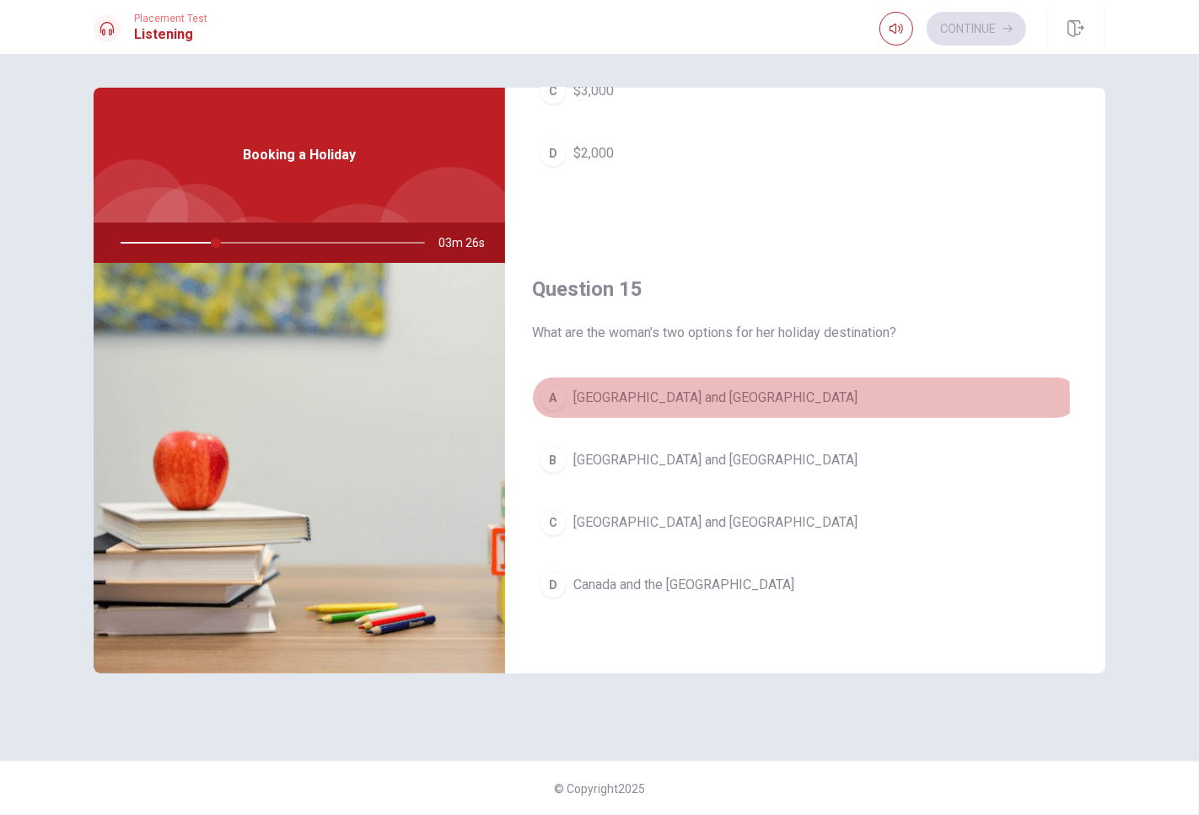
click at [638, 402] on span "[GEOGRAPHIC_DATA] and [GEOGRAPHIC_DATA]" at bounding box center [715, 398] width 284 height 20
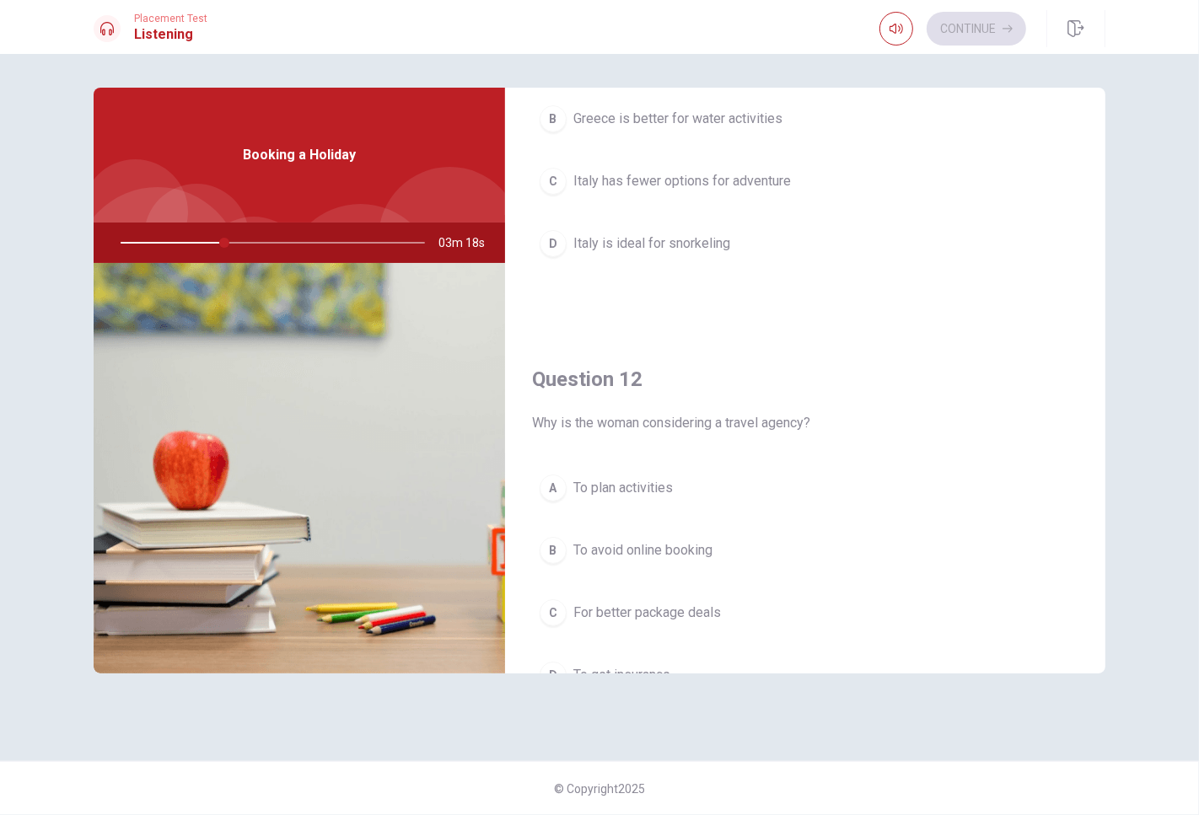
scroll to position [281, 0]
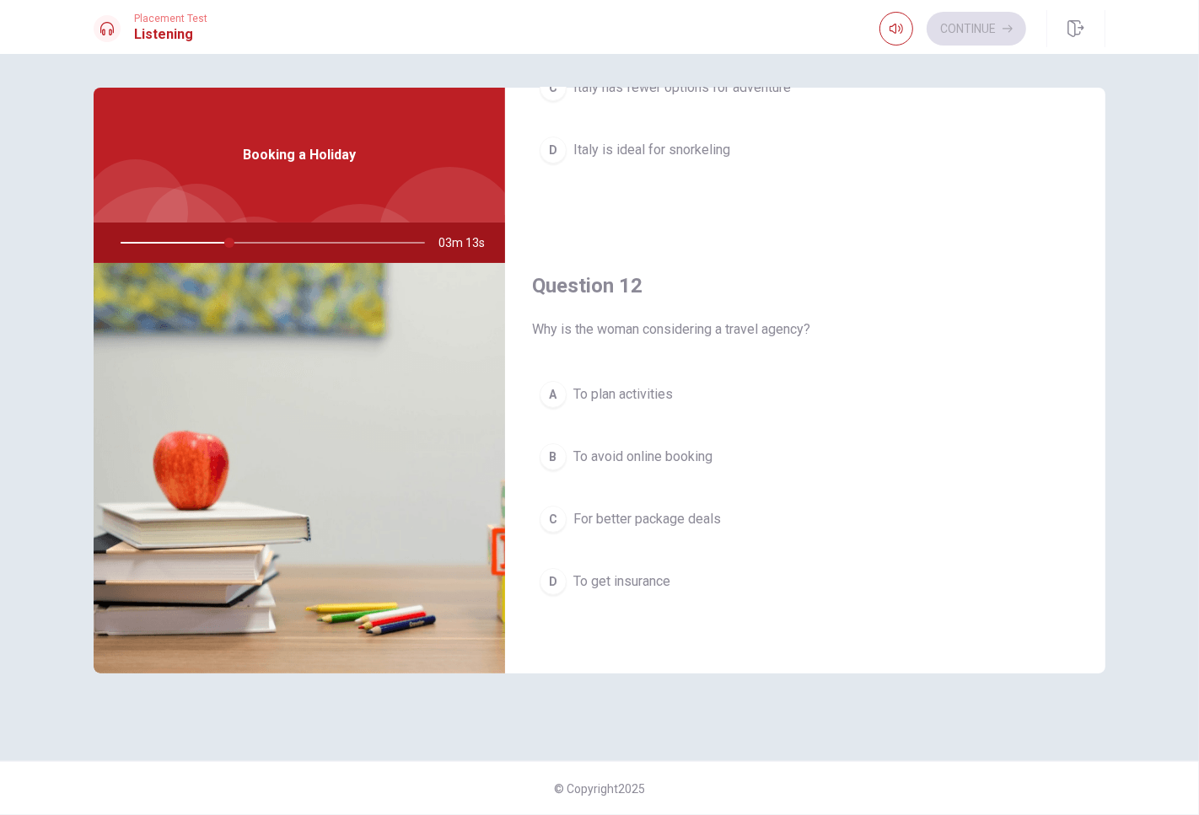
click at [642, 525] on span "For better package deals" at bounding box center [647, 519] width 148 height 20
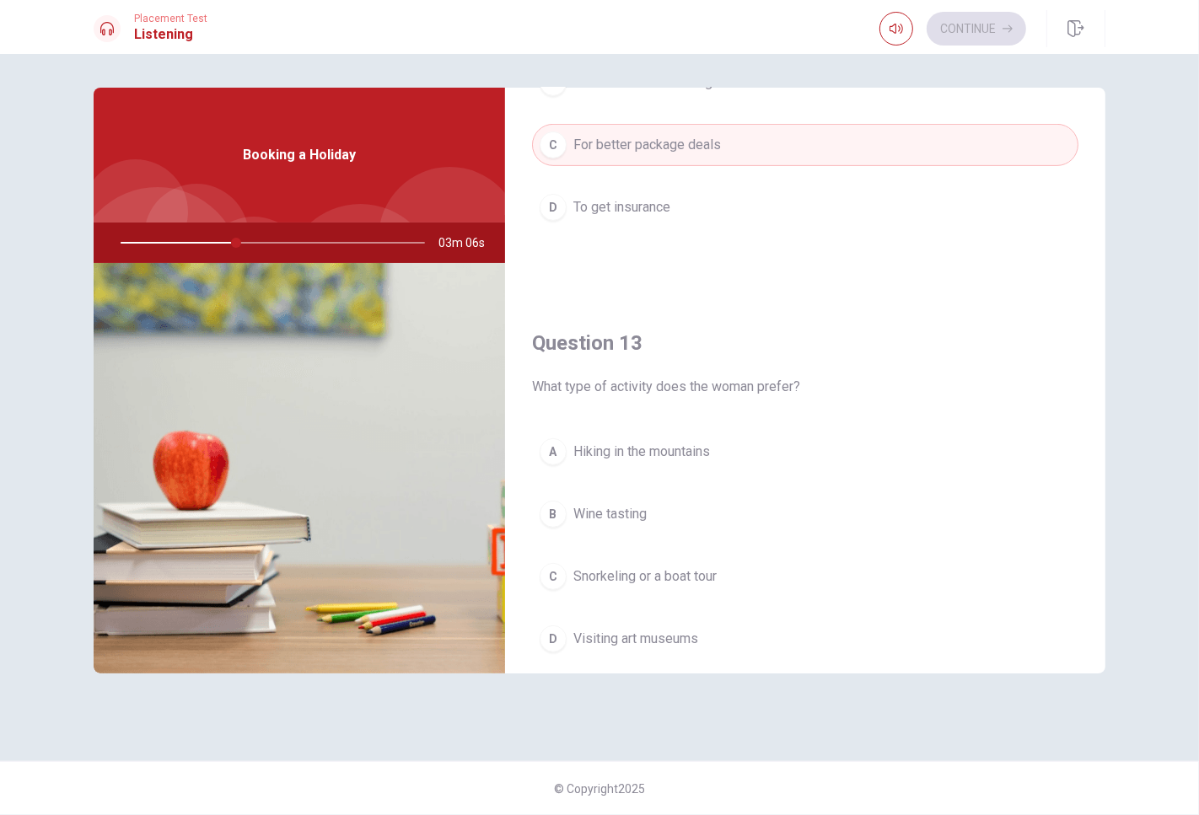
scroll to position [843, 0]
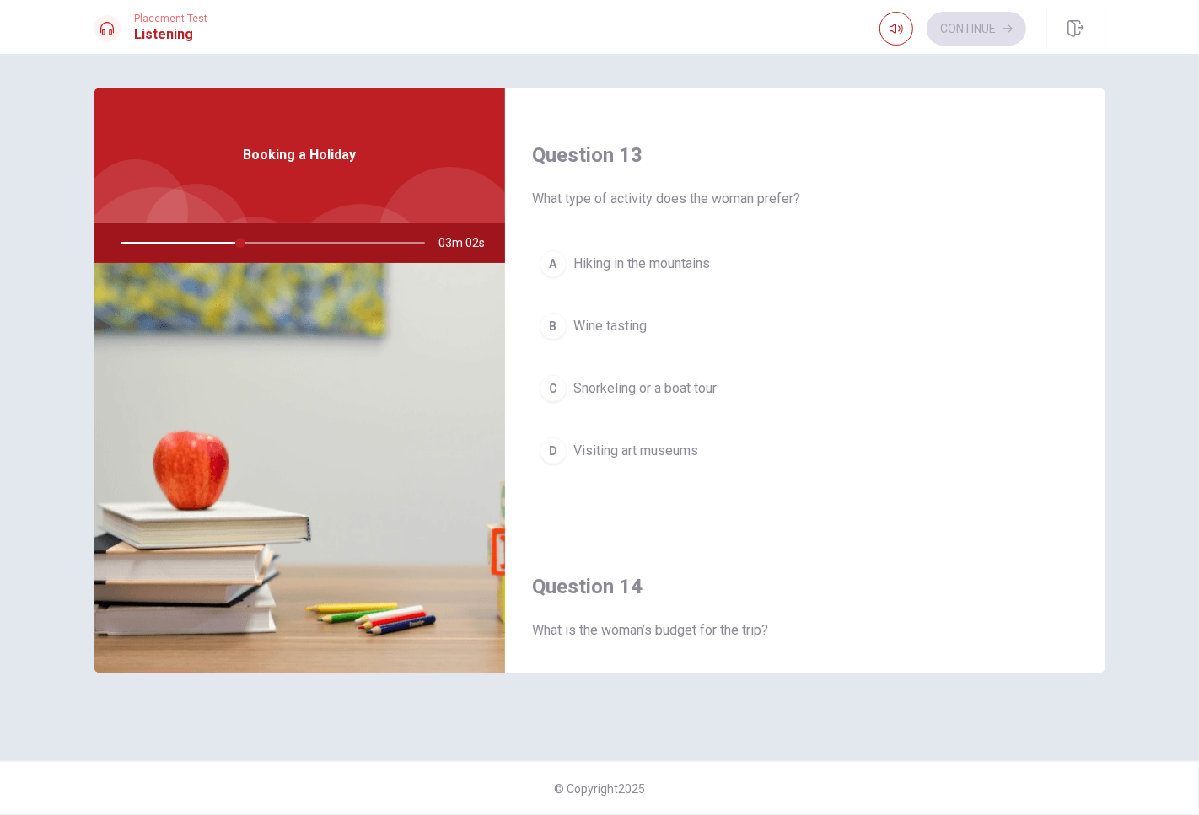
click at [653, 390] on span "Snorkeling or a boat tour" at bounding box center [644, 389] width 143 height 20
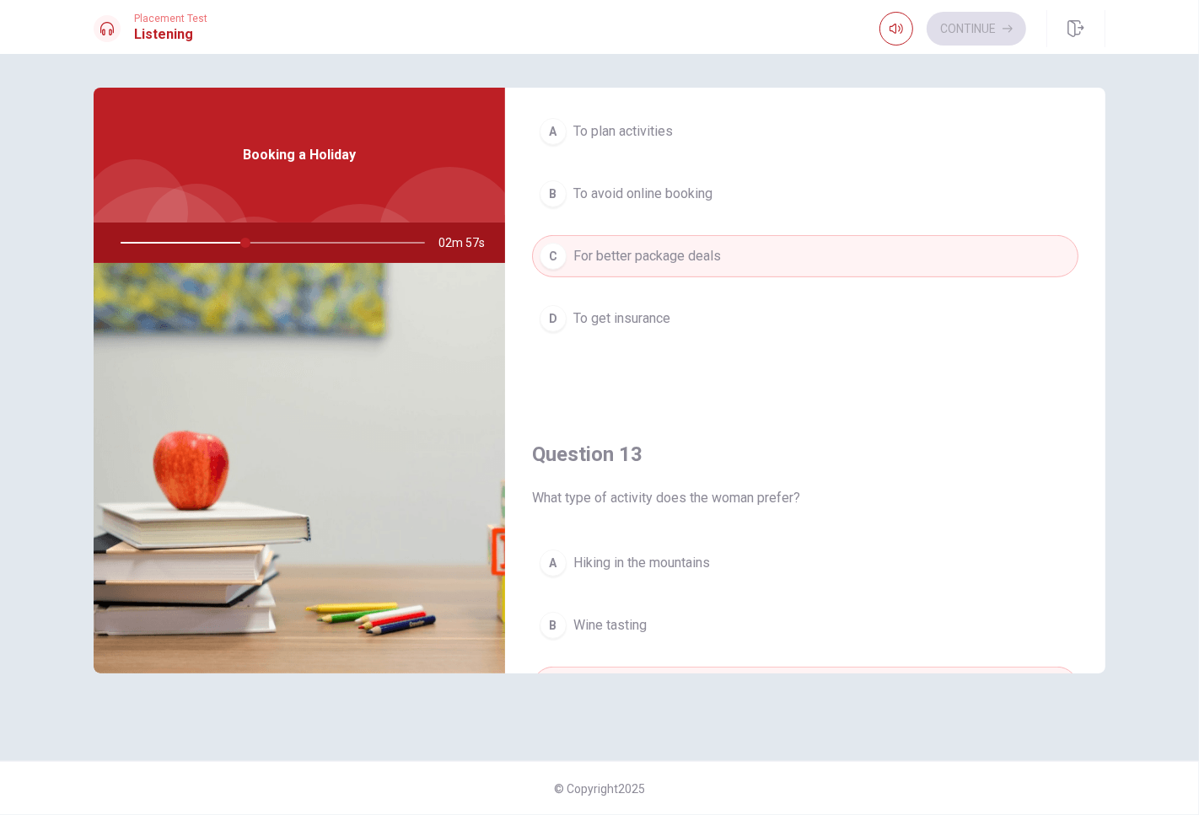
scroll to position [0, 0]
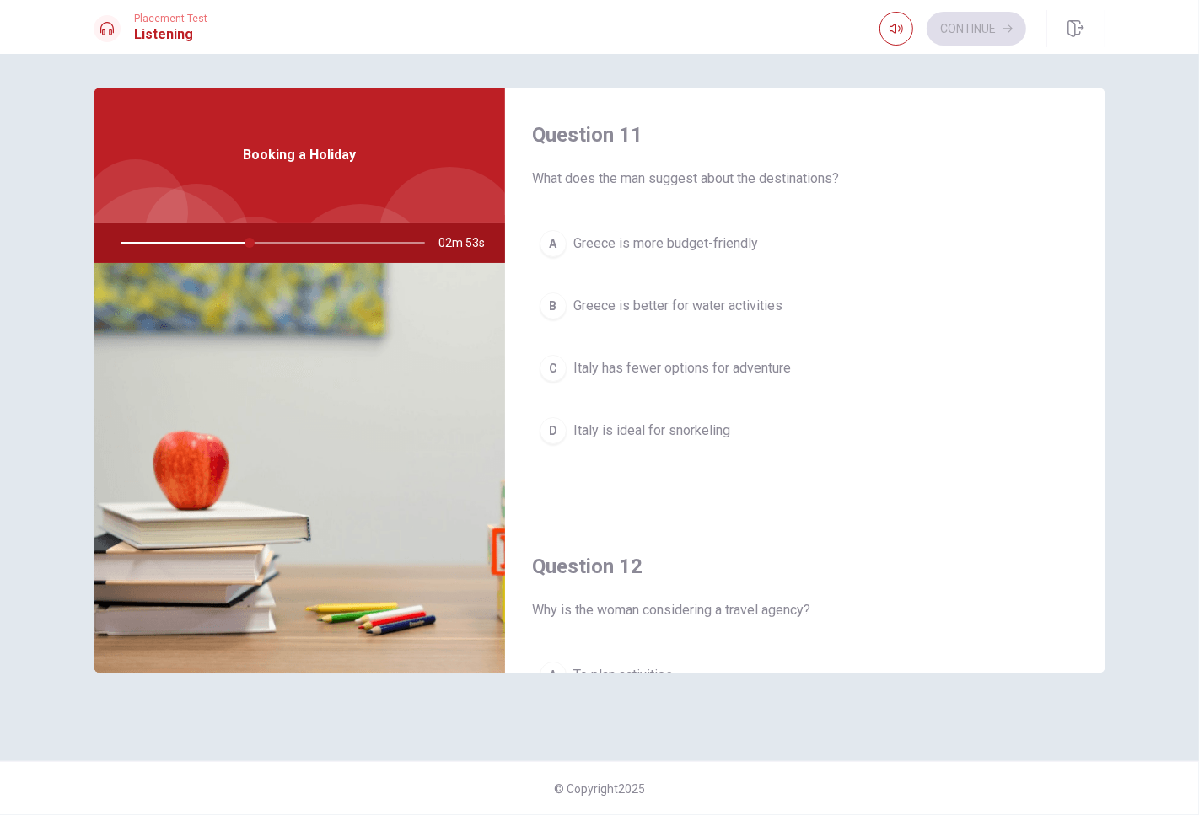
click at [693, 312] on span "Greece is better for water activities" at bounding box center [677, 306] width 209 height 20
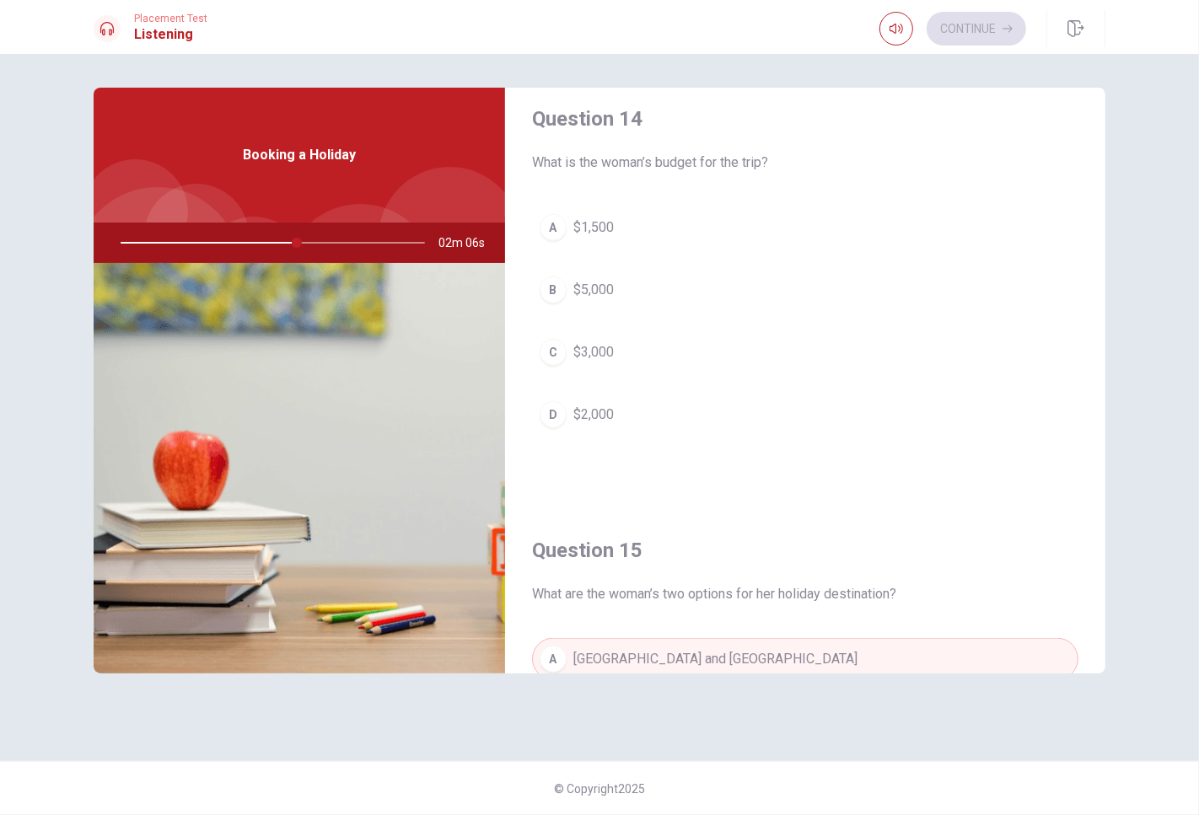
scroll to position [1217, 0]
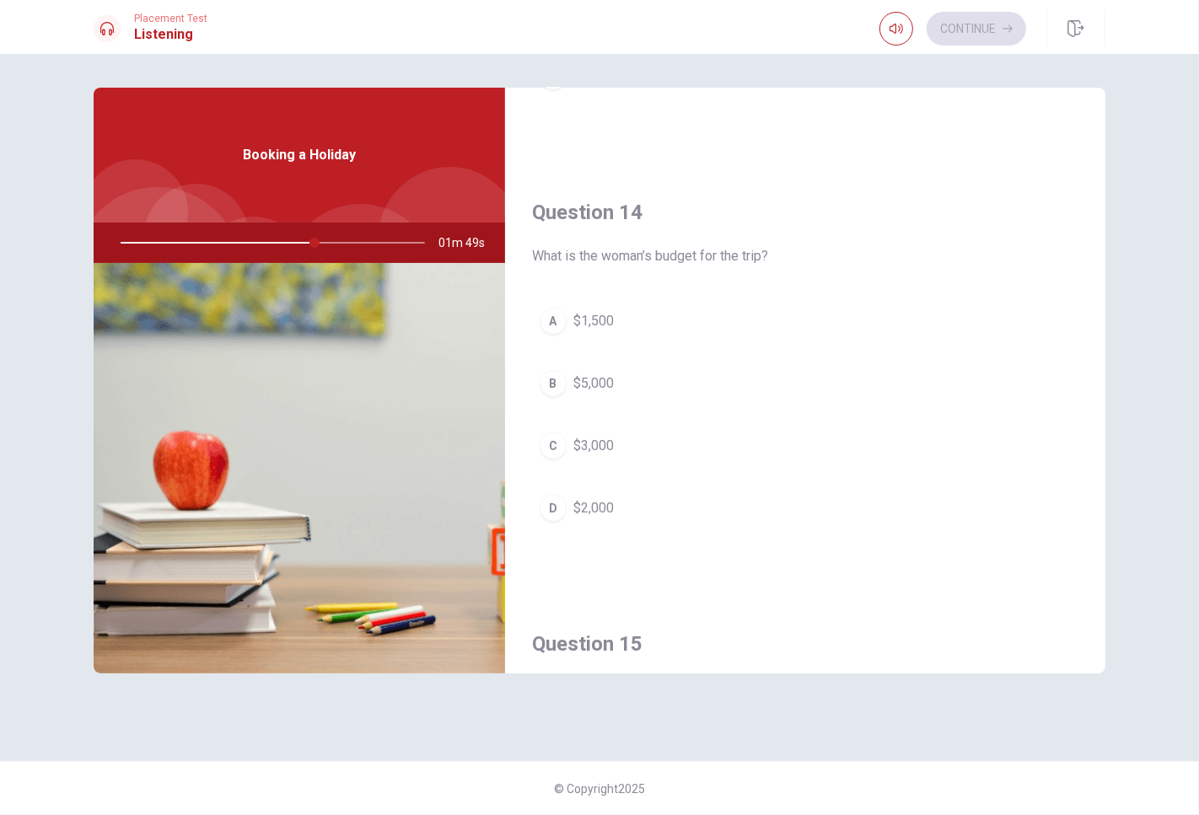
click at [625, 515] on button "D $2,000" at bounding box center [805, 508] width 546 height 42
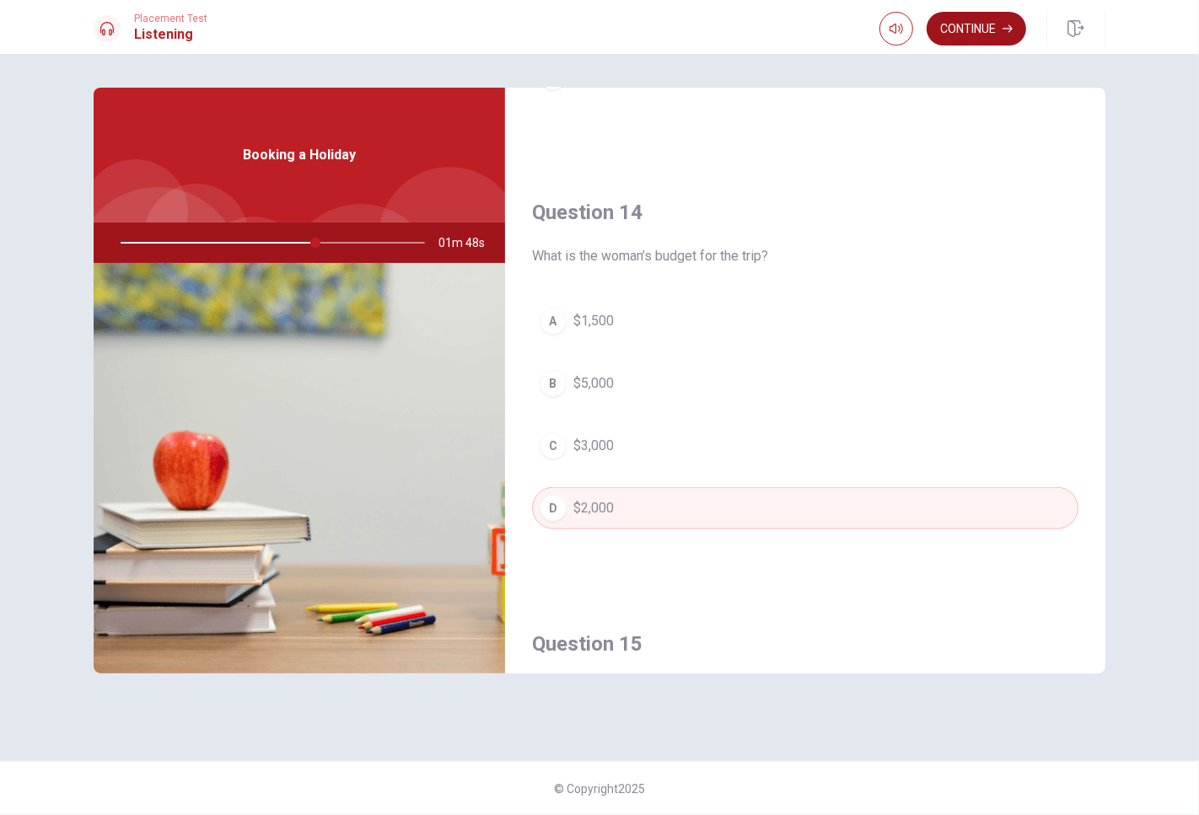
click at [970, 35] on button "Continue" at bounding box center [976, 29] width 99 height 34
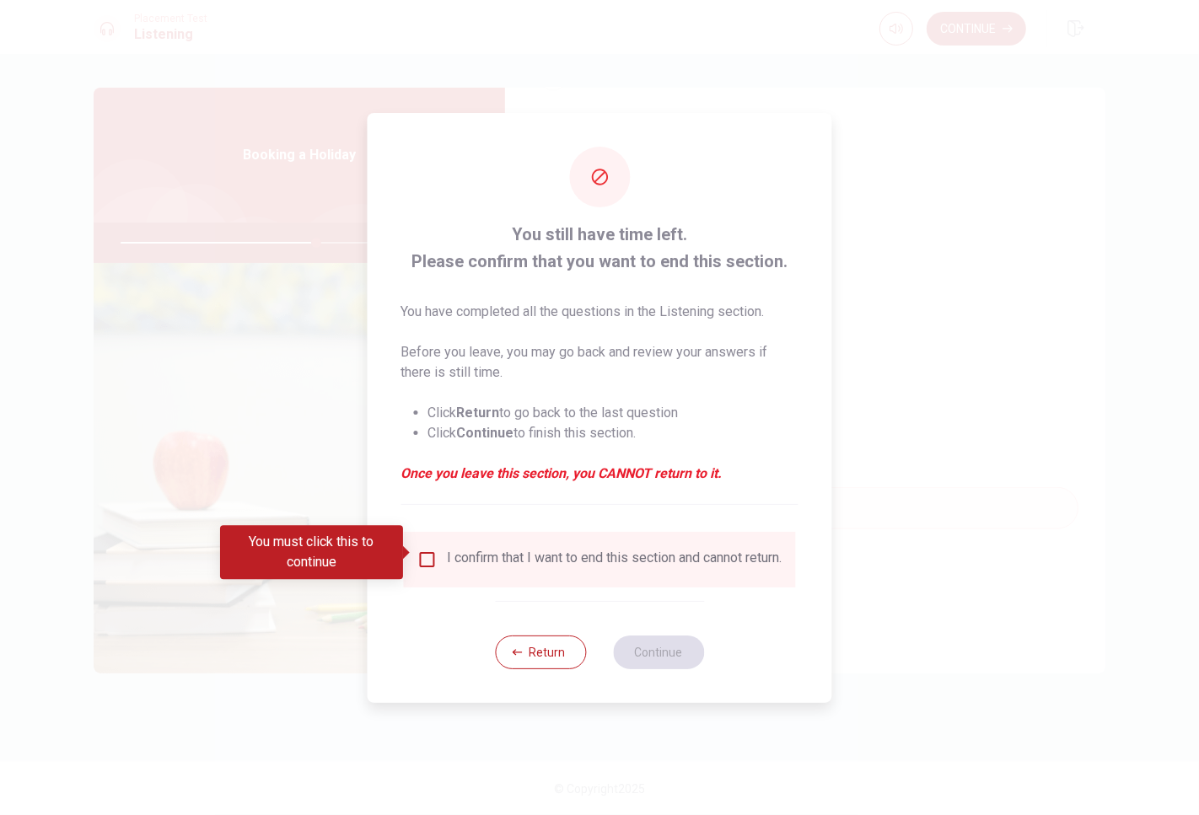
click at [417, 550] on input "You must click this to continue" at bounding box center [427, 560] width 20 height 20
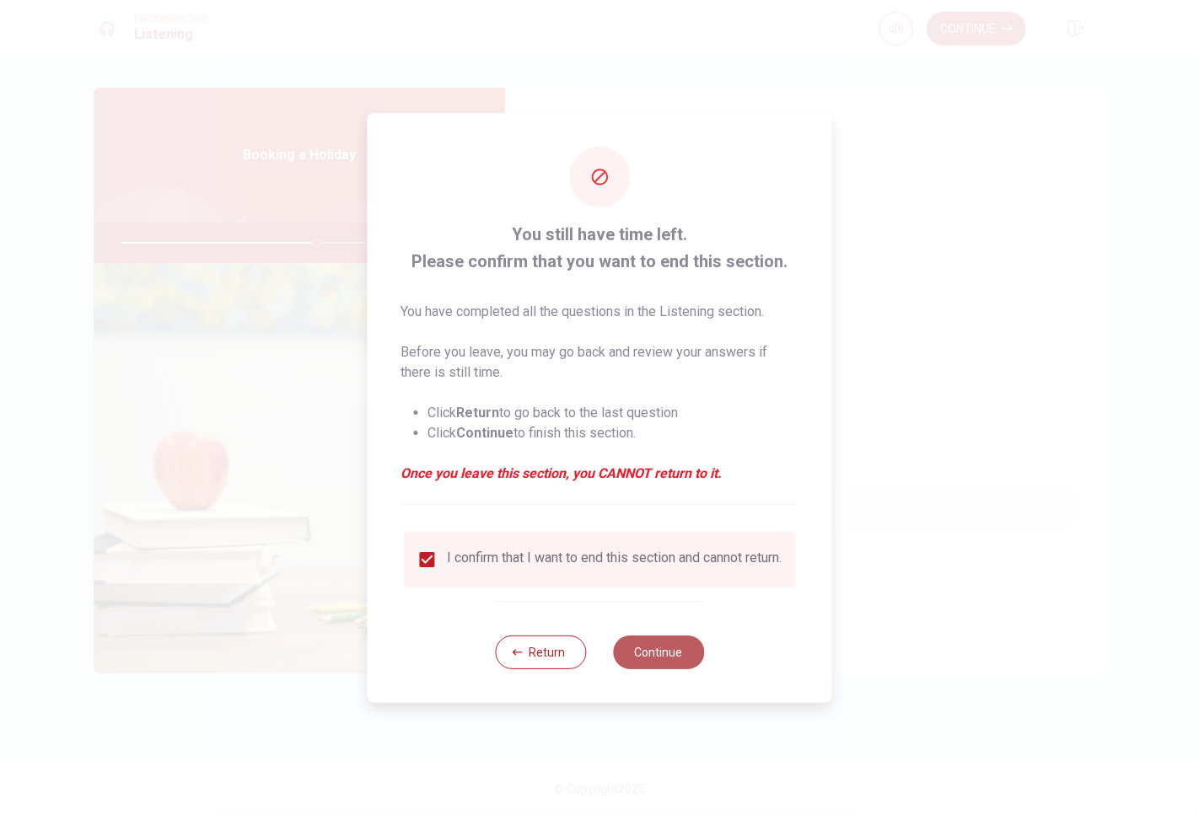
click at [653, 660] on button "Continue" at bounding box center [658, 653] width 91 height 34
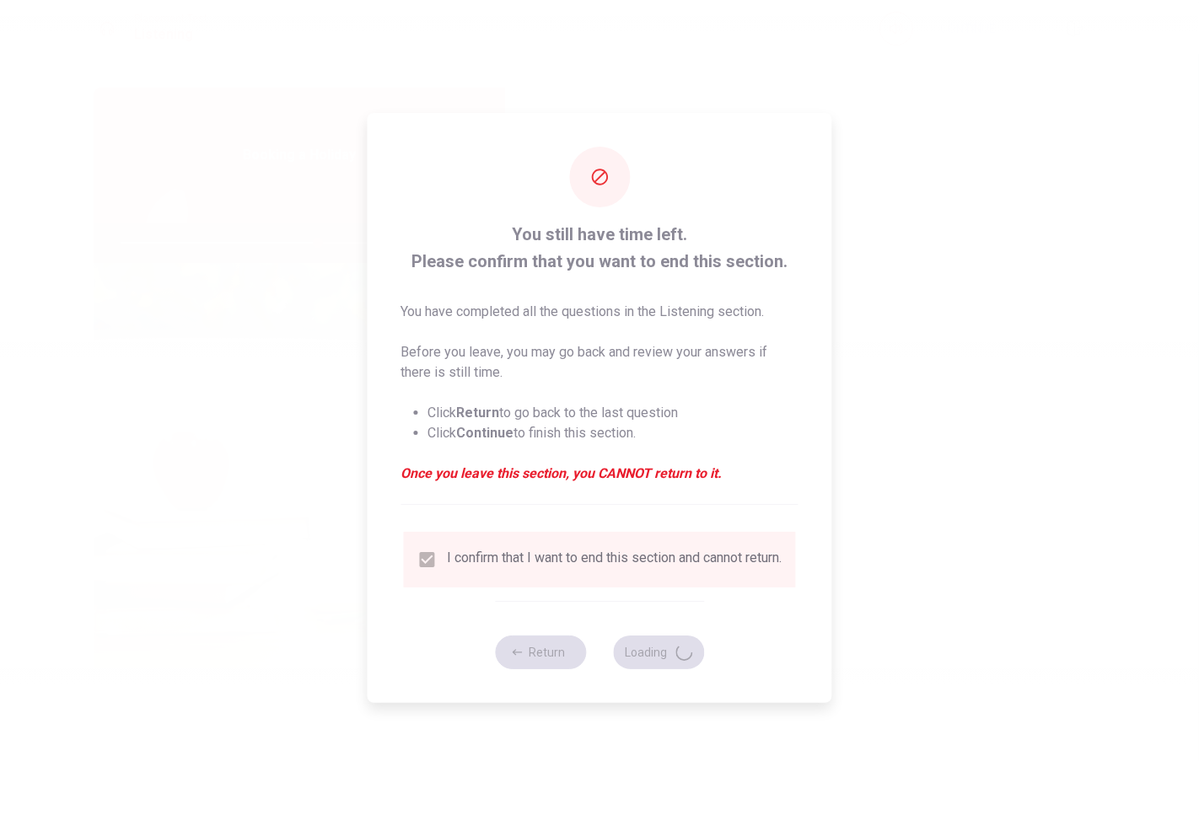
type input "65"
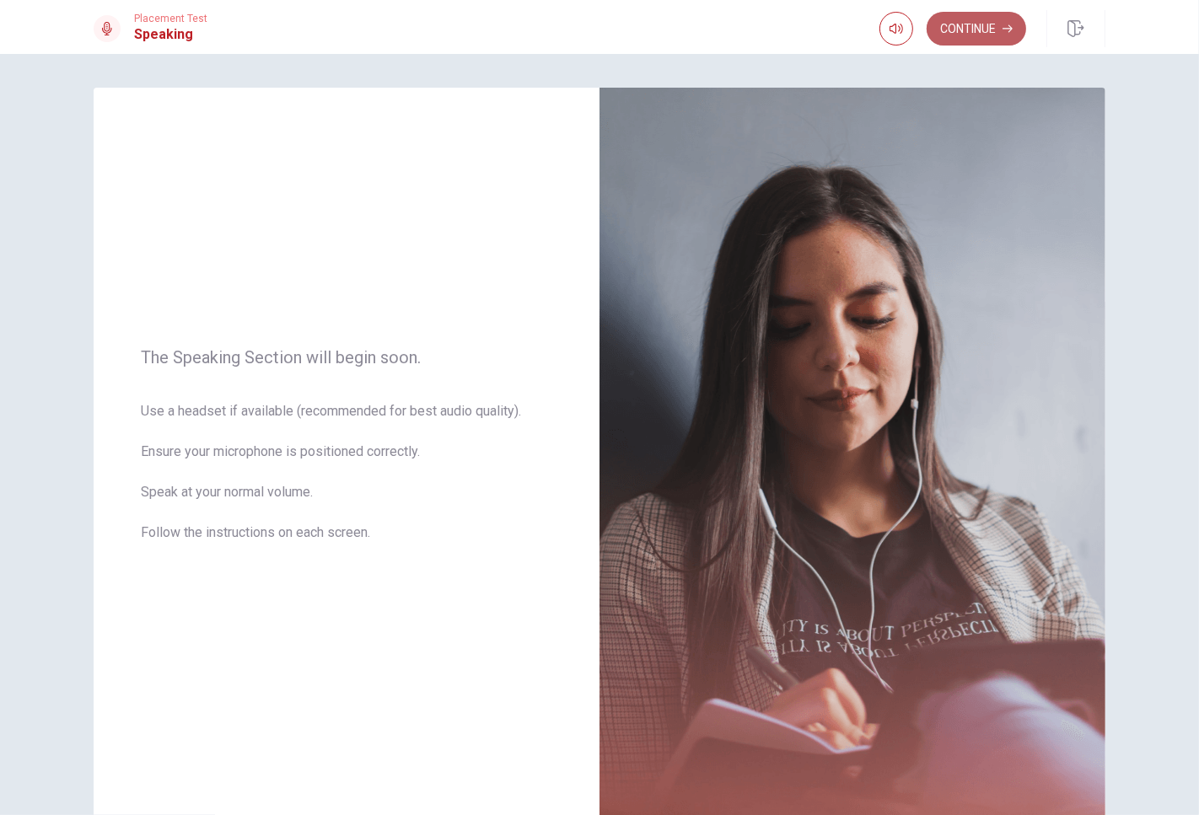
click at [984, 22] on button "Continue" at bounding box center [976, 29] width 99 height 34
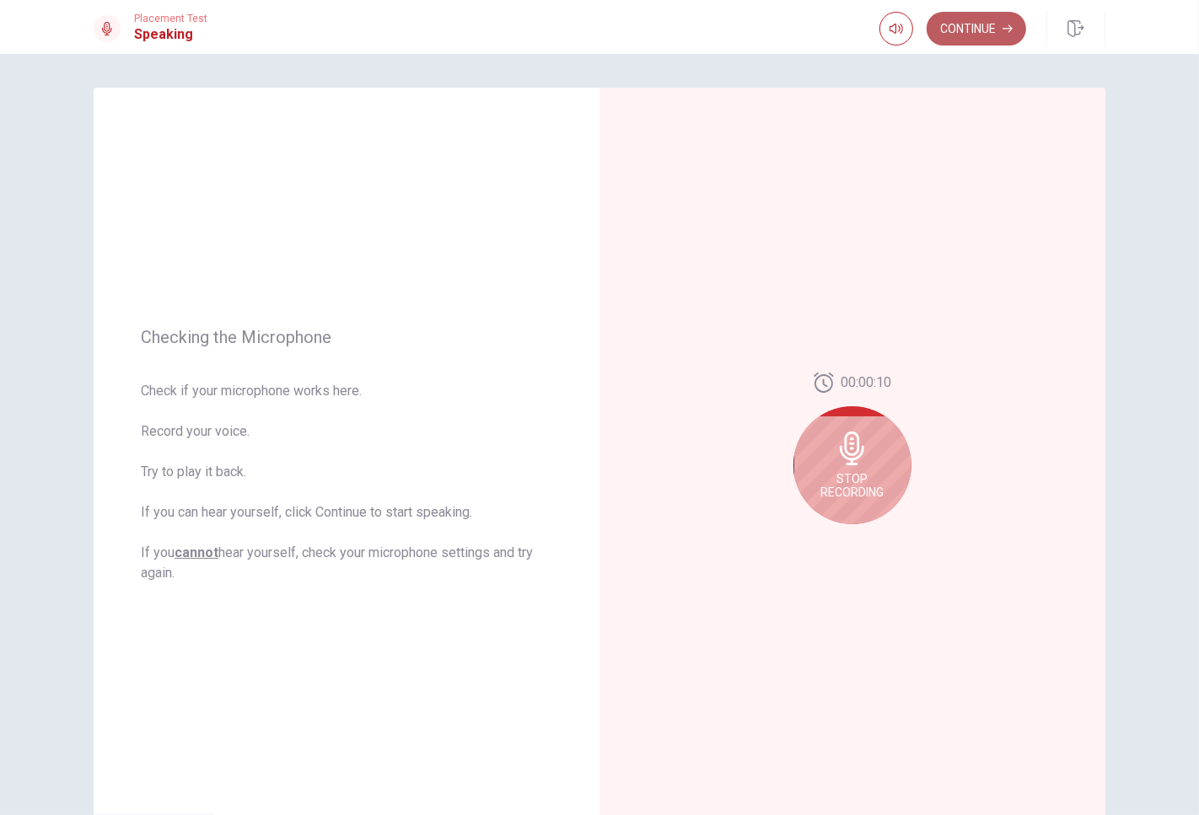
click at [975, 35] on button "Continue" at bounding box center [976, 29] width 99 height 34
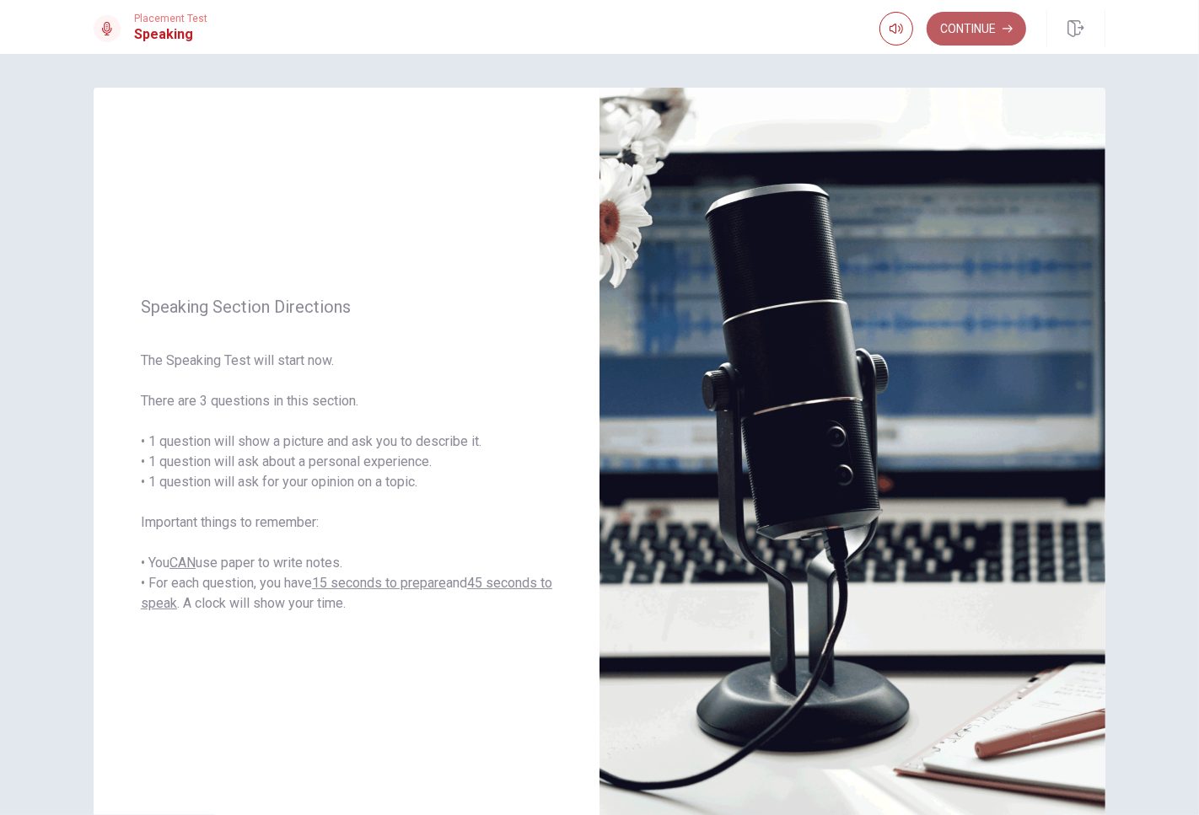
click at [963, 34] on button "Continue" at bounding box center [976, 29] width 99 height 34
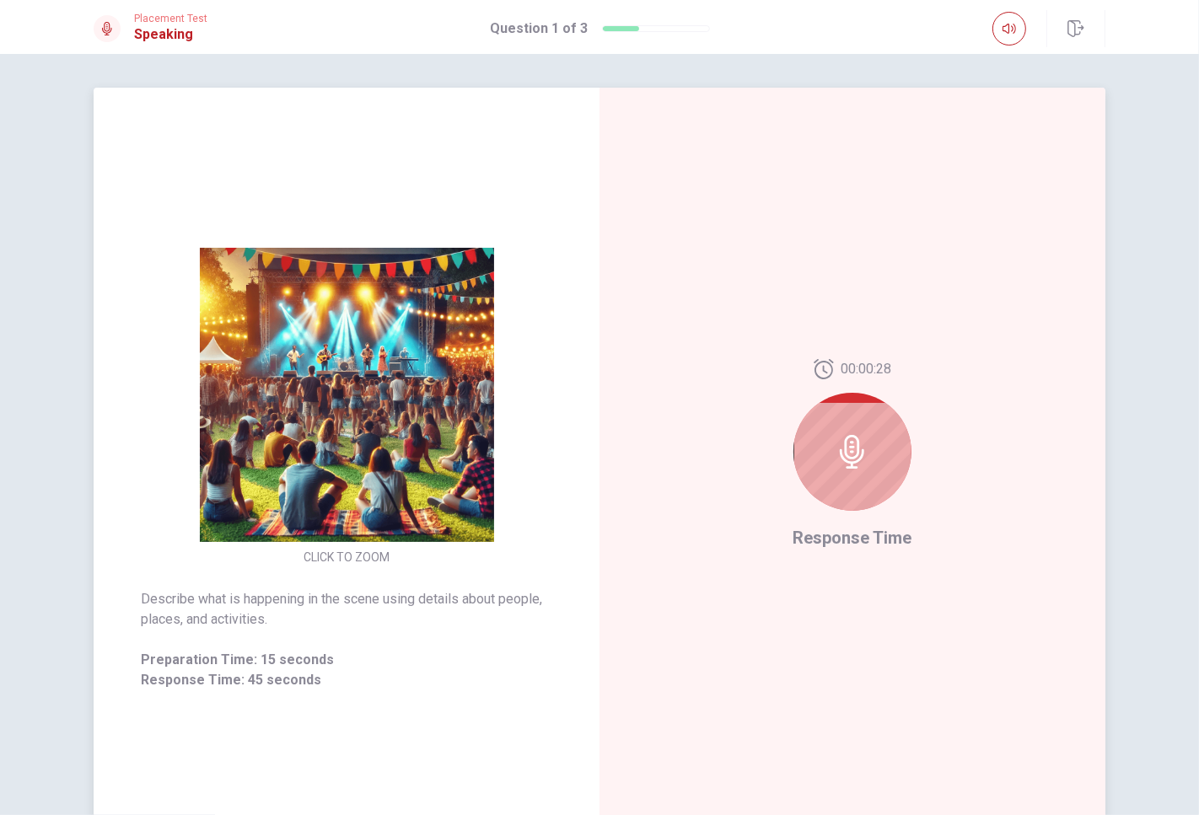
click at [871, 460] on div at bounding box center [852, 452] width 118 height 118
click at [843, 447] on icon at bounding box center [853, 452] width 34 height 34
click at [238, 659] on span "Preparation Time: 15 seconds" at bounding box center [346, 660] width 411 height 20
click at [325, 656] on span "Preparation Time: 15 seconds" at bounding box center [346, 660] width 411 height 20
click at [343, 559] on button "CLICK TO ZOOM" at bounding box center [346, 557] width 99 height 24
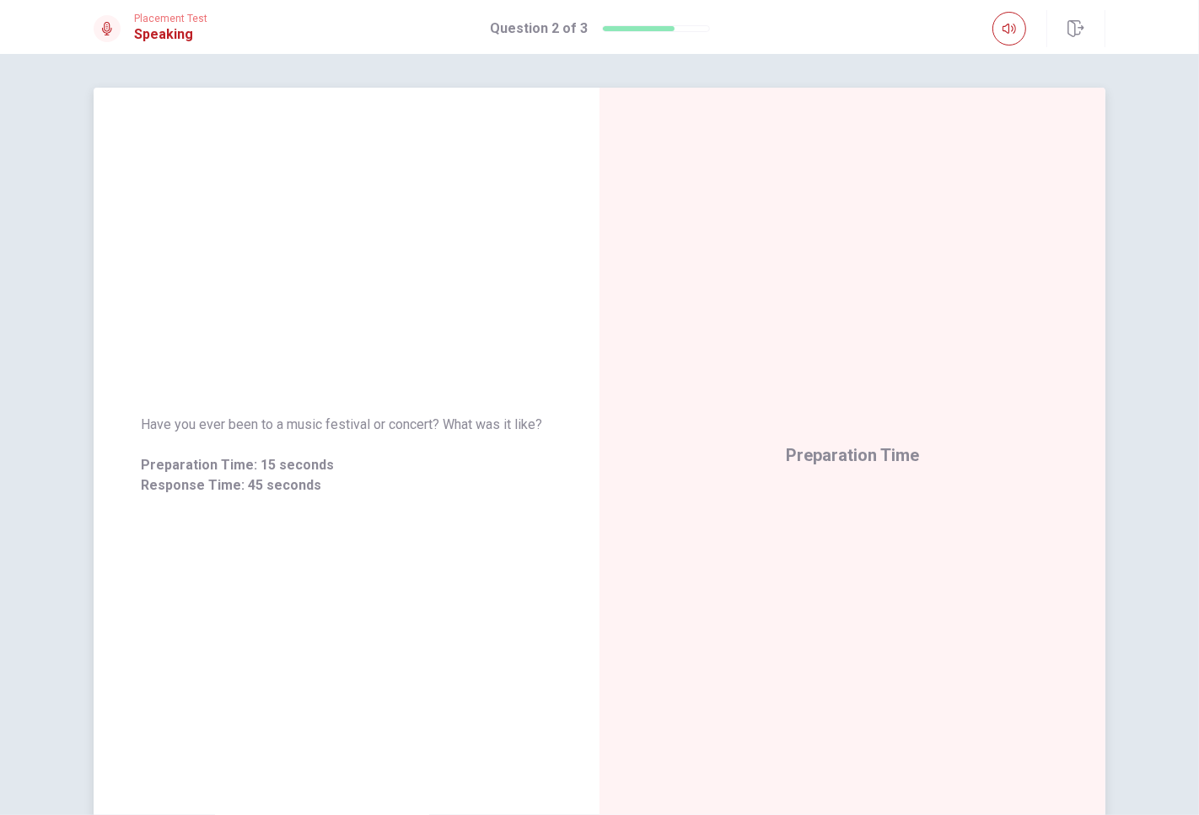
click at [514, 456] on span "Preparation Time: 15 seconds" at bounding box center [346, 465] width 411 height 20
drag, startPoint x: 288, startPoint y: 422, endPoint x: 431, endPoint y: 433, distance: 142.9
click at [417, 431] on span "Have you ever been to a music festival or concert? What was it like?" at bounding box center [346, 425] width 411 height 20
click at [431, 433] on span "Have you ever been to a music festival or concert? What was it like?" at bounding box center [346, 425] width 411 height 20
drag, startPoint x: 293, startPoint y: 420, endPoint x: 401, endPoint y: 422, distance: 107.9
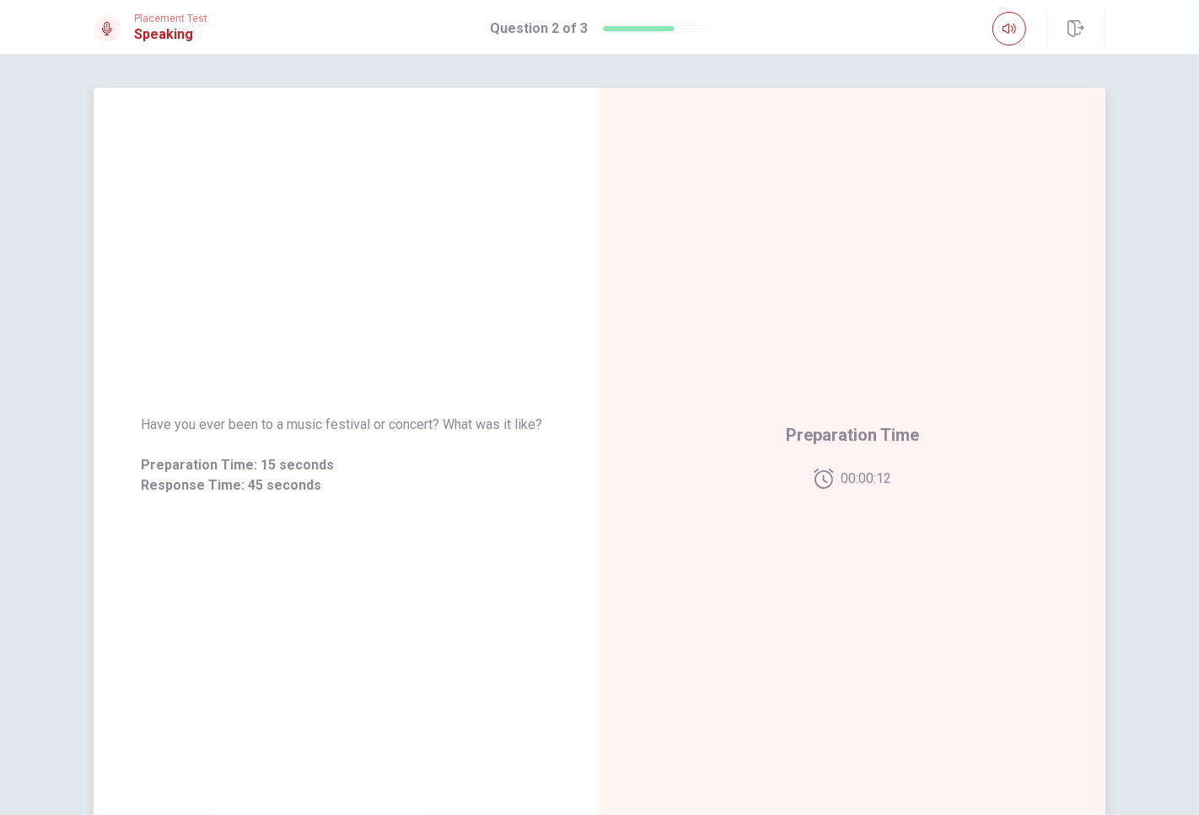
click at [400, 422] on span "Have you ever been to a music festival or concert? What was it like?" at bounding box center [346, 425] width 411 height 20
click at [408, 424] on span "Have you ever been to a music festival or concert? What was it like?" at bounding box center [346, 425] width 411 height 20
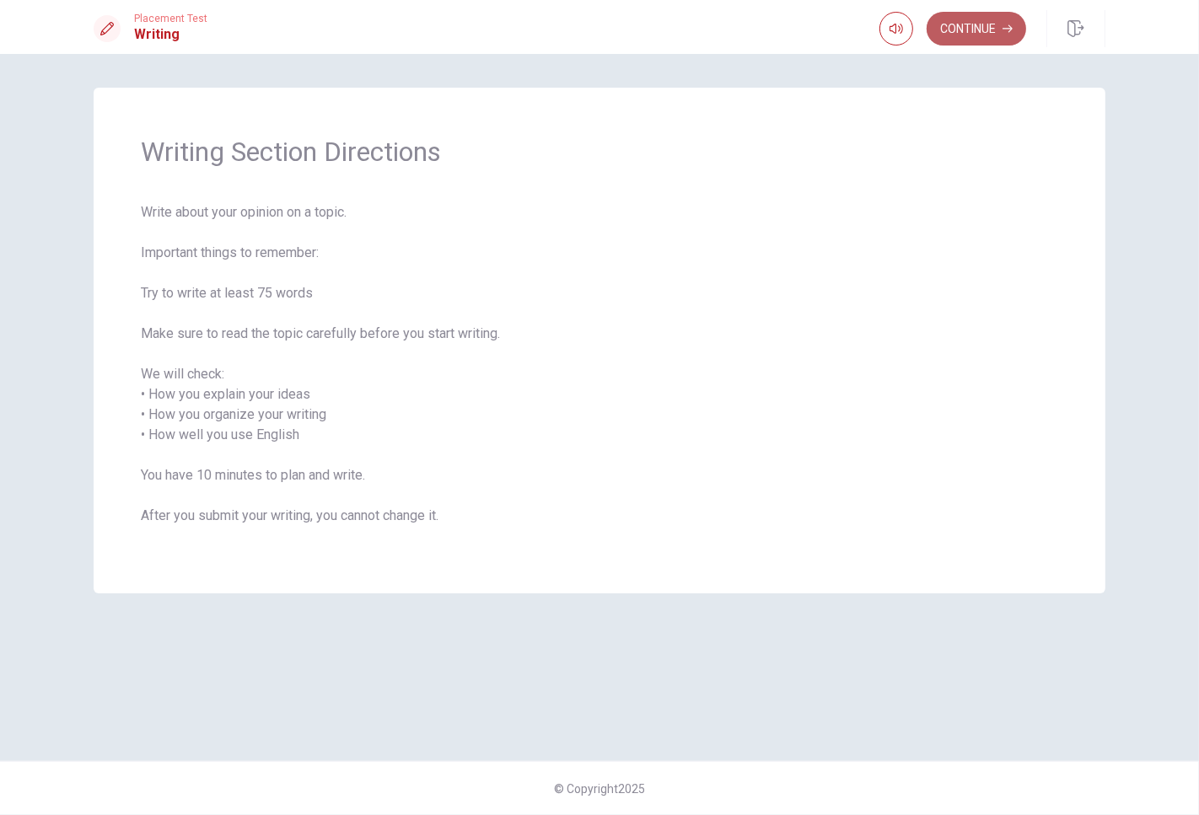
click at [974, 28] on button "Continue" at bounding box center [976, 29] width 99 height 34
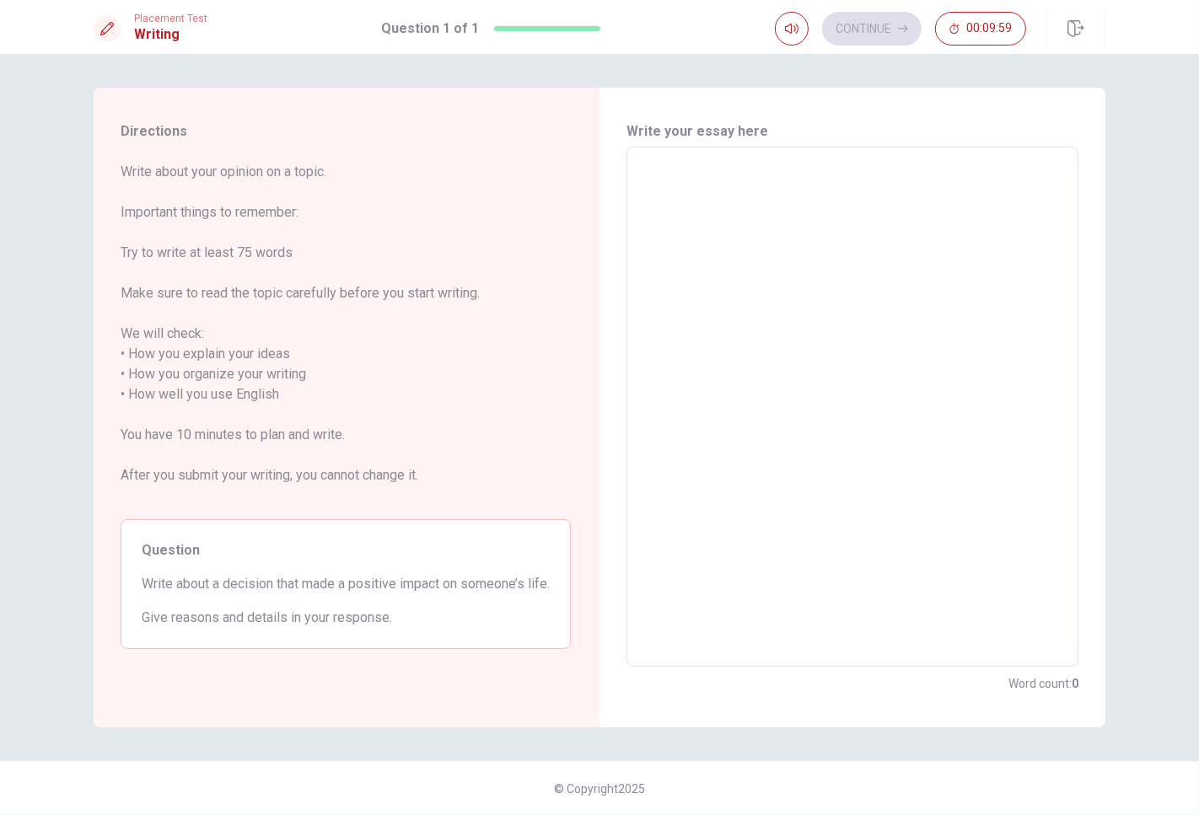
click at [731, 184] on textarea at bounding box center [852, 407] width 428 height 492
type textarea "w"
type textarea "x"
type textarea "wh"
type textarea "x"
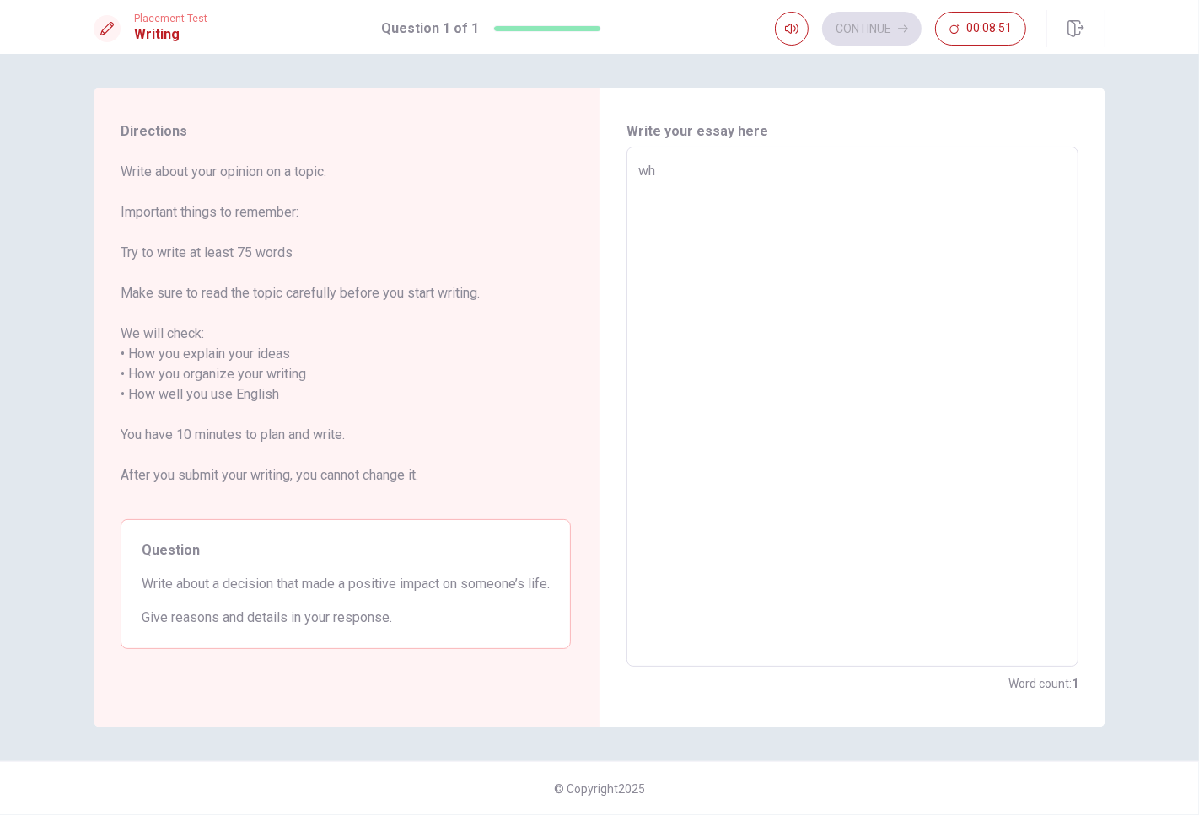
type textarea "whe"
type textarea "x"
type textarea "when"
type textarea "x"
type textarea "when"
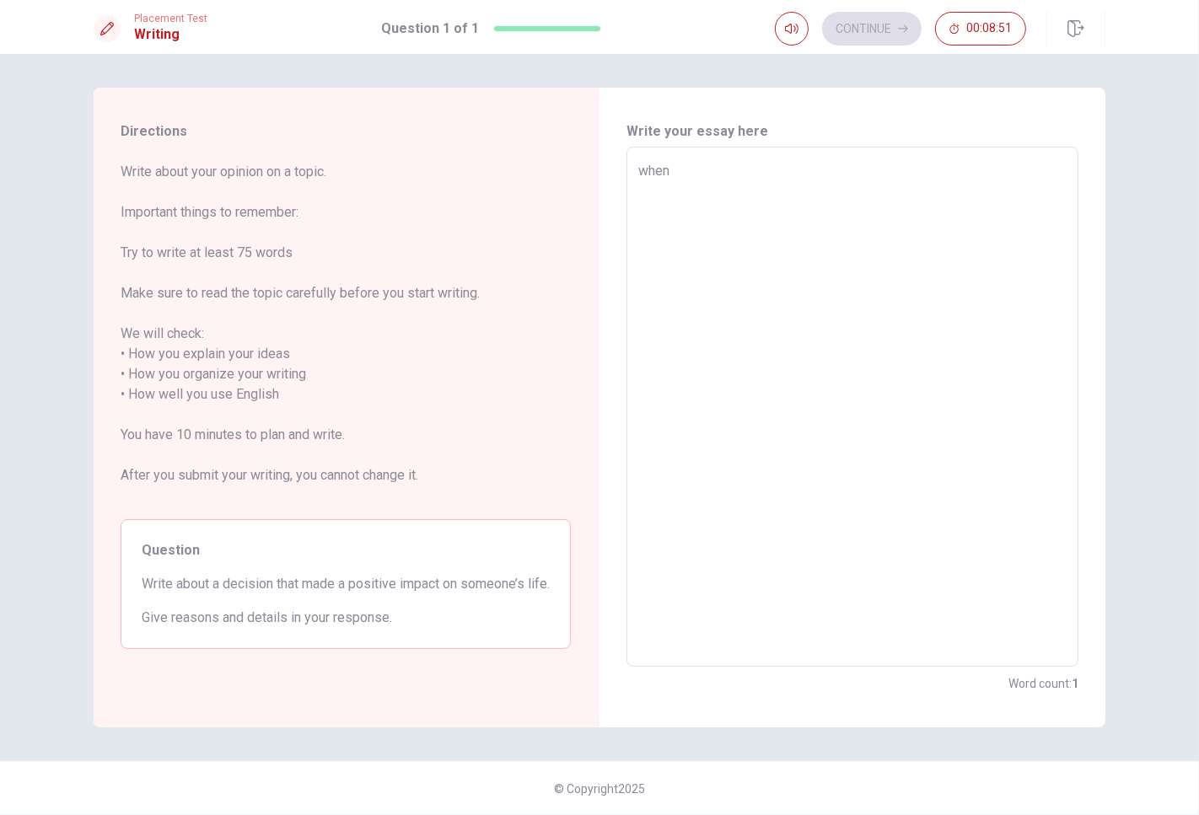
type textarea "x"
type textarea "when i"
type textarea "x"
type textarea "when i"
type textarea "x"
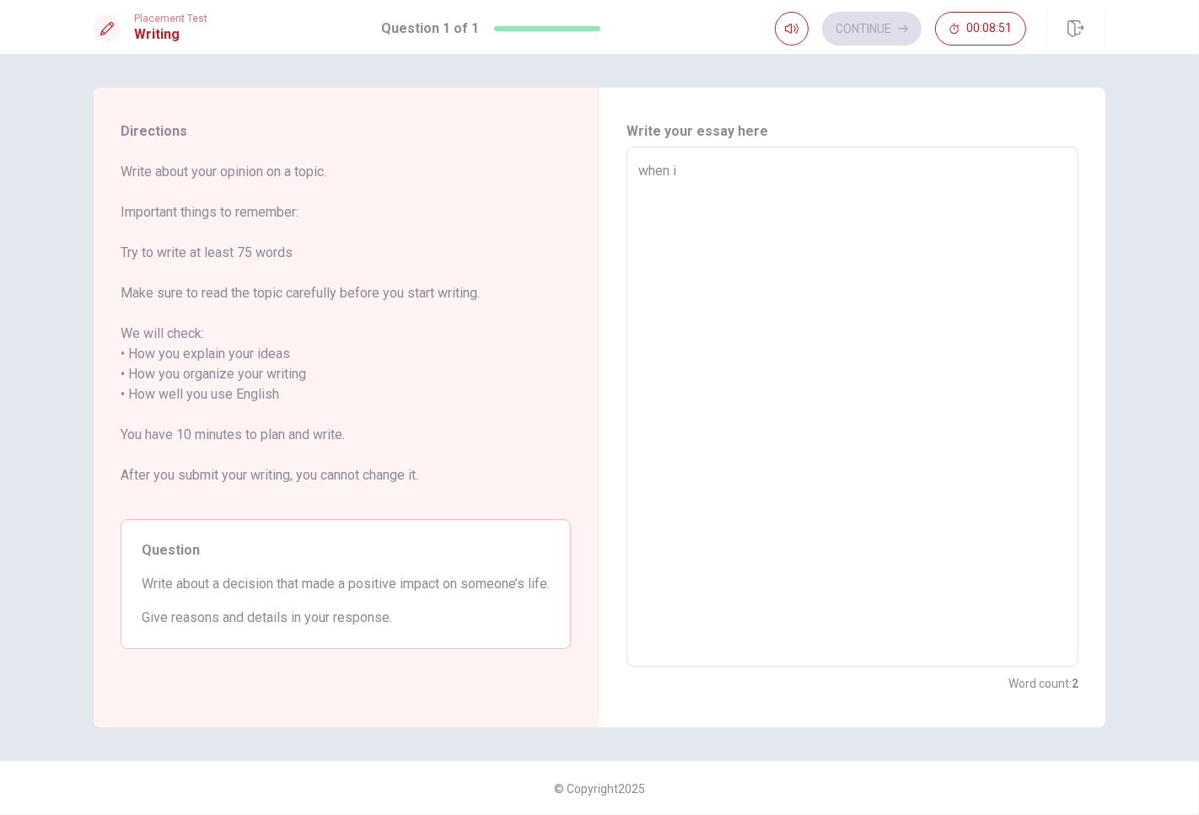
type textarea "when i w"
type textarea "x"
type textarea "when i wa"
type textarea "x"
type textarea "when i was"
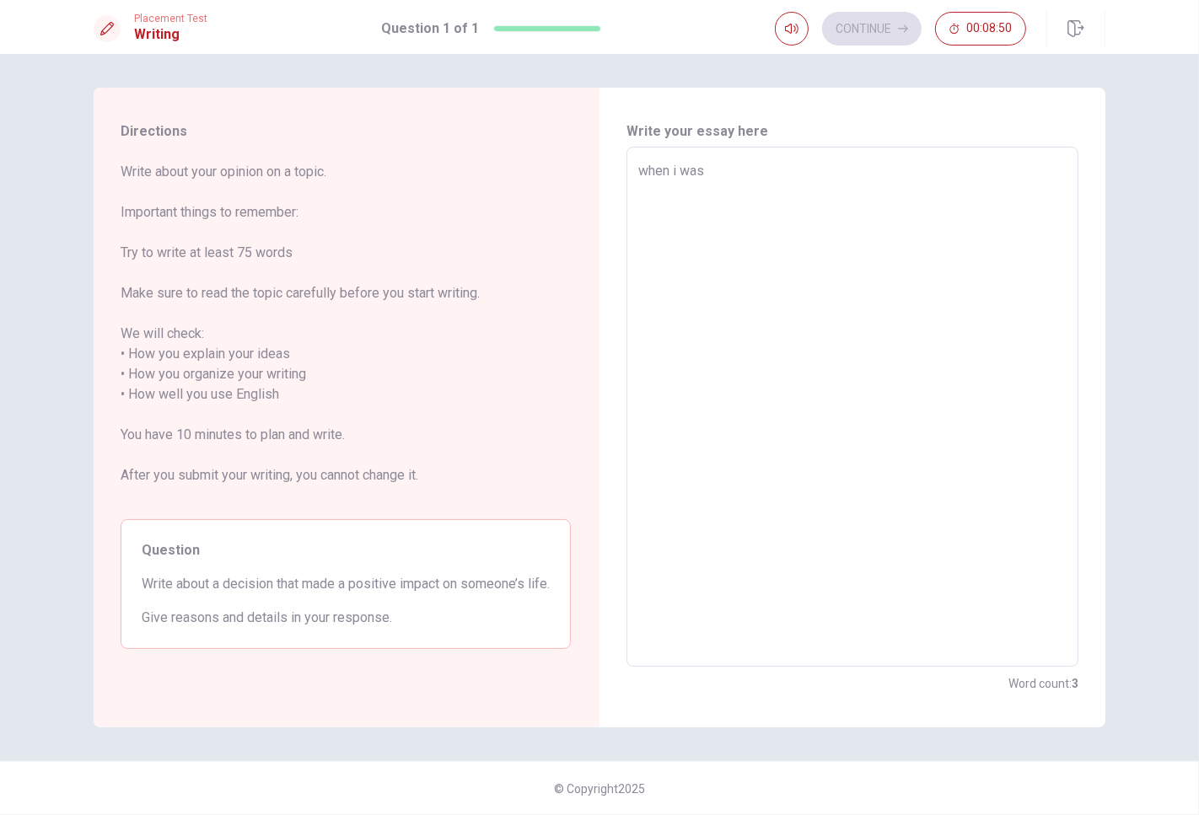
type textarea "x"
type textarea "when i was"
type textarea "x"
type textarea "when i was d"
type textarea "x"
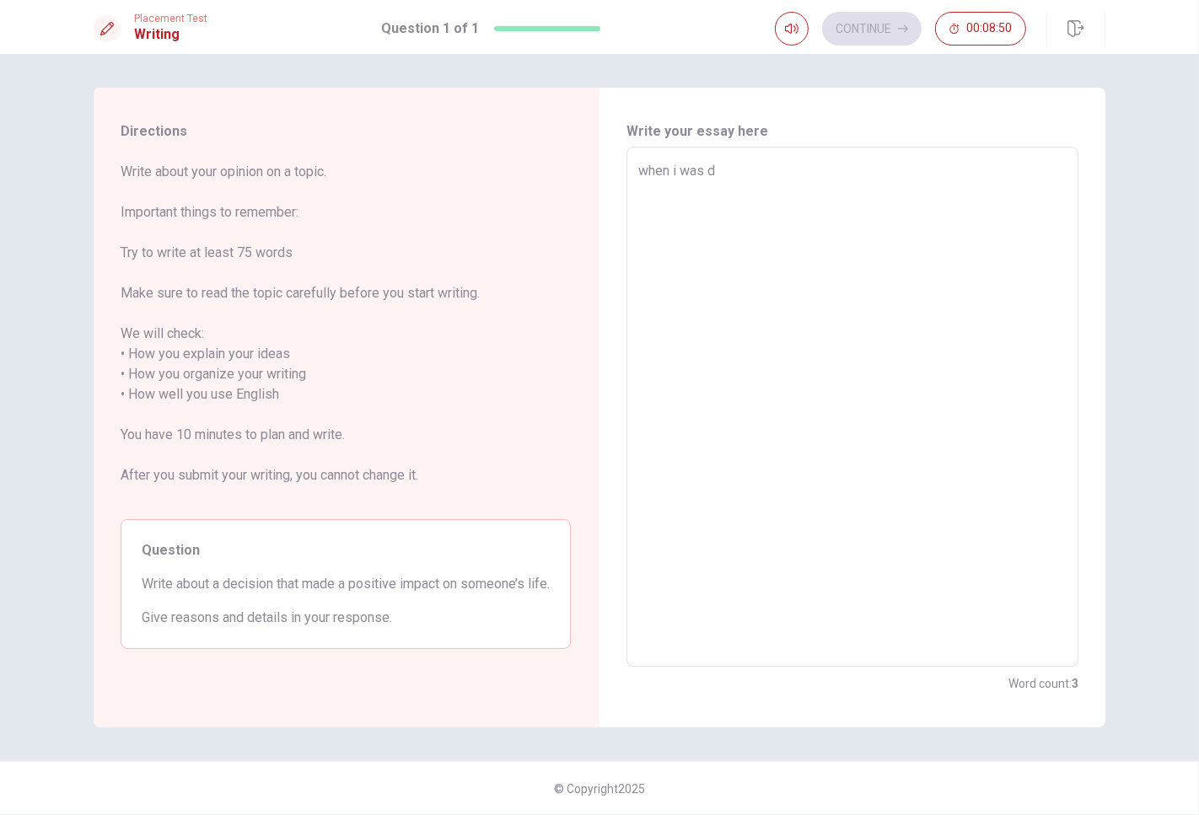
type textarea "when i was do"
type textarea "x"
type textarea "when i was doi"
type textarea "x"
type textarea "when i was doin"
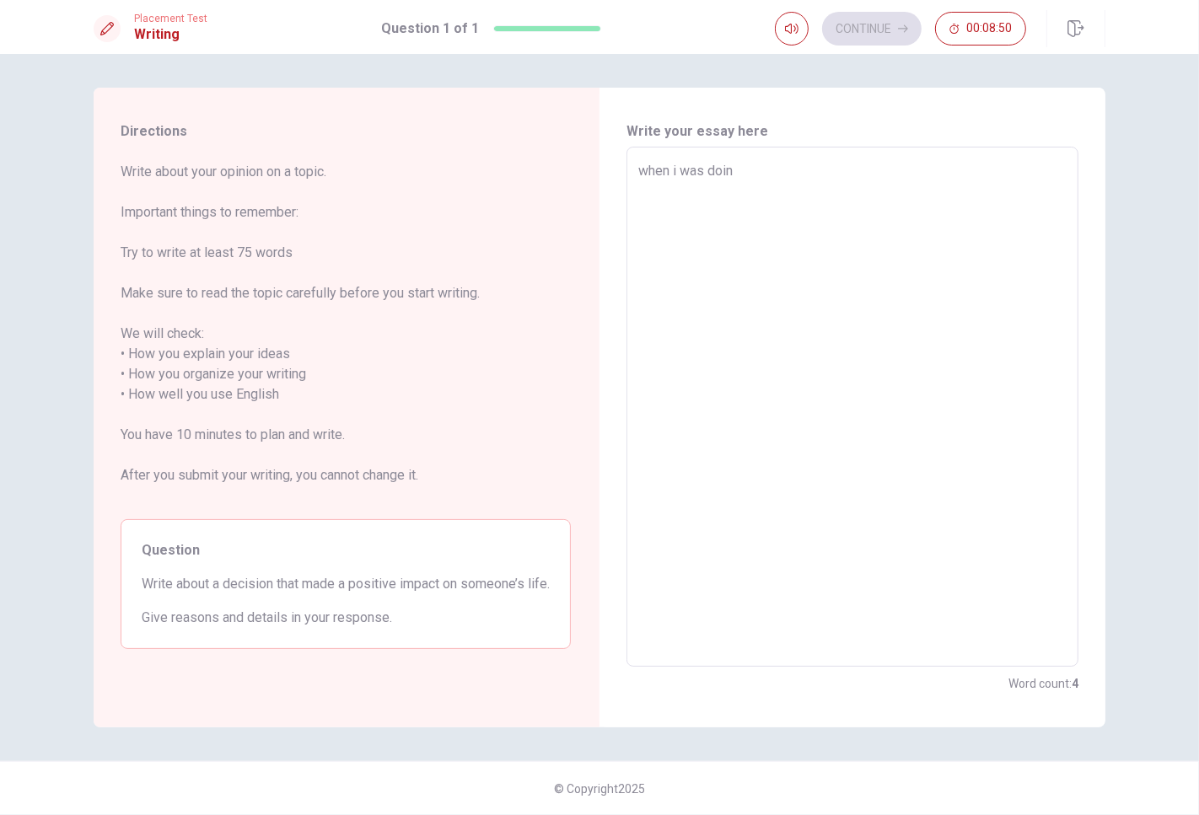
type textarea "x"
type textarea "when i was doing"
type textarea "x"
type textarea "when i was doing"
type textarea "x"
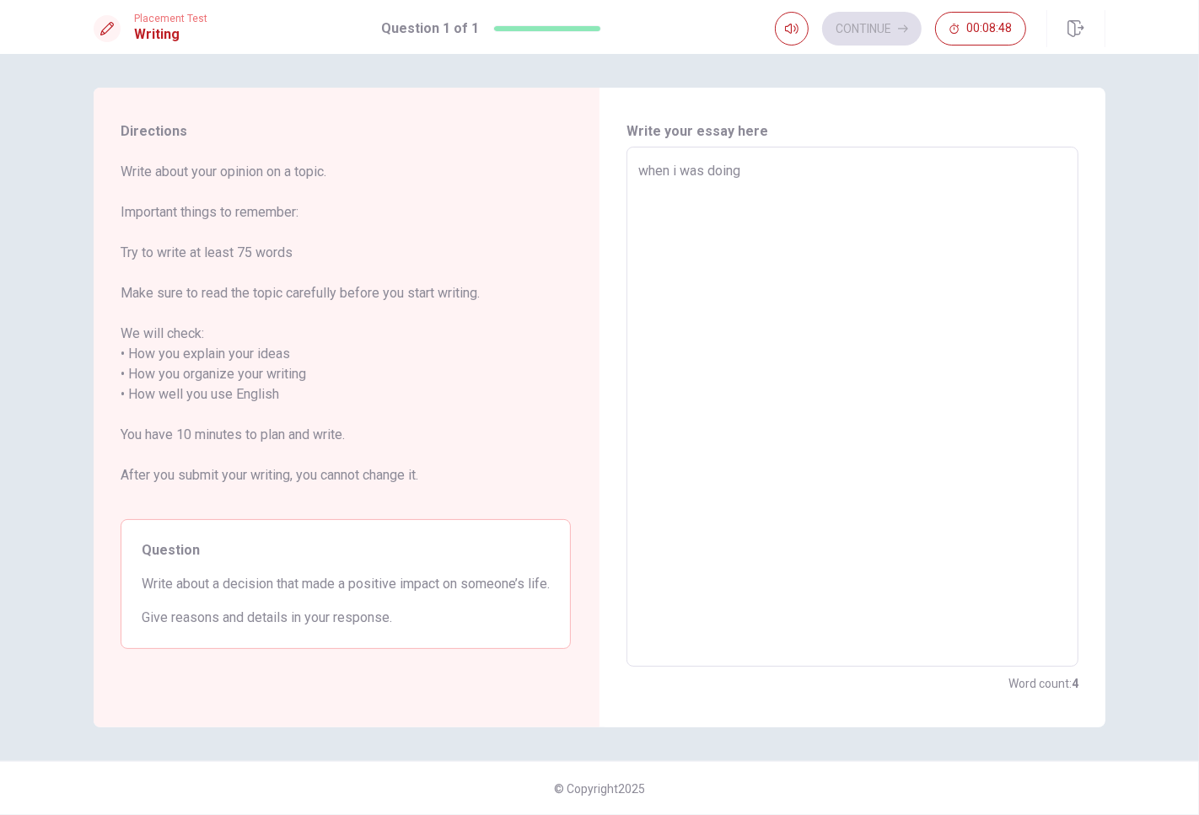
type textarea "when i was doing a"
type textarea "x"
type textarea "when i was doing a"
type textarea "x"
type textarea "when i was doing a l"
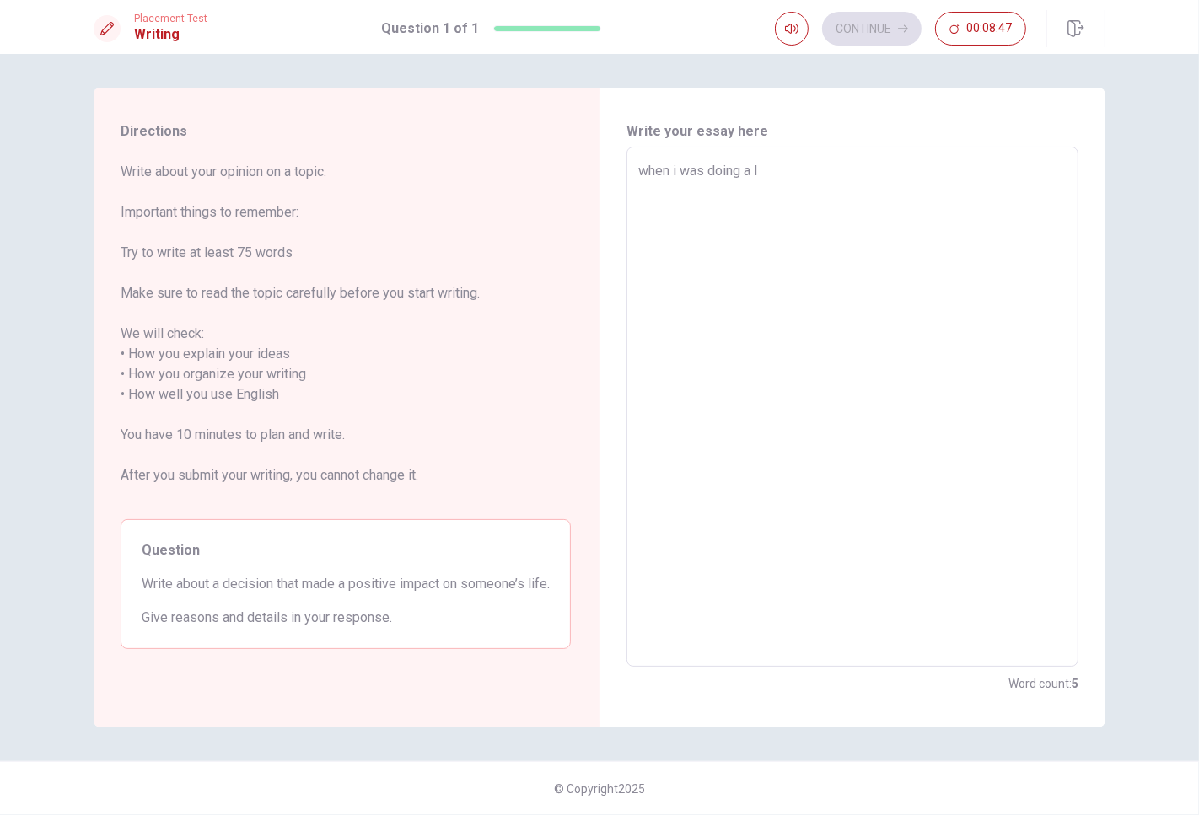
type textarea "x"
type textarea "when i was doing a li"
type textarea "x"
type textarea "when i was doing a lif"
type textarea "x"
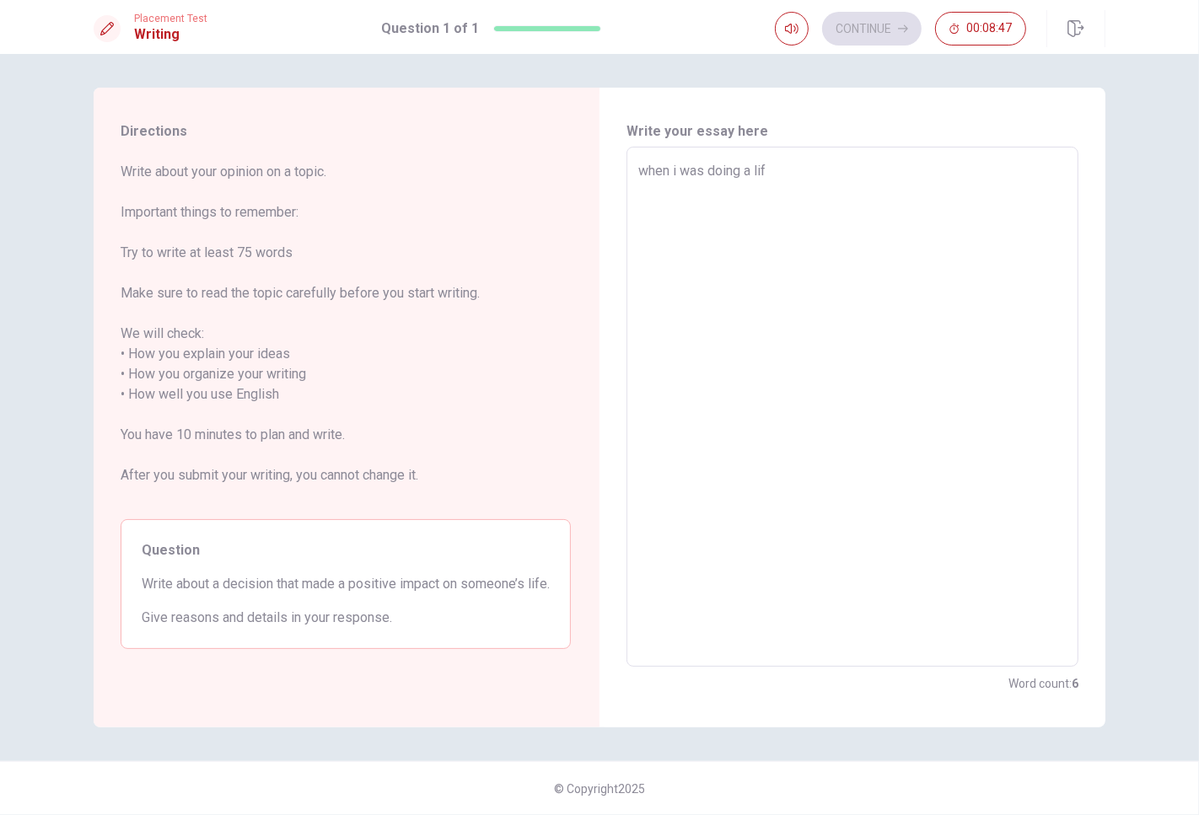
type textarea "when i was doing a life"
type textarea "x"
type textarea "when i was doing a lifeg"
type textarea "x"
type textarea "when i was doing a lifegu"
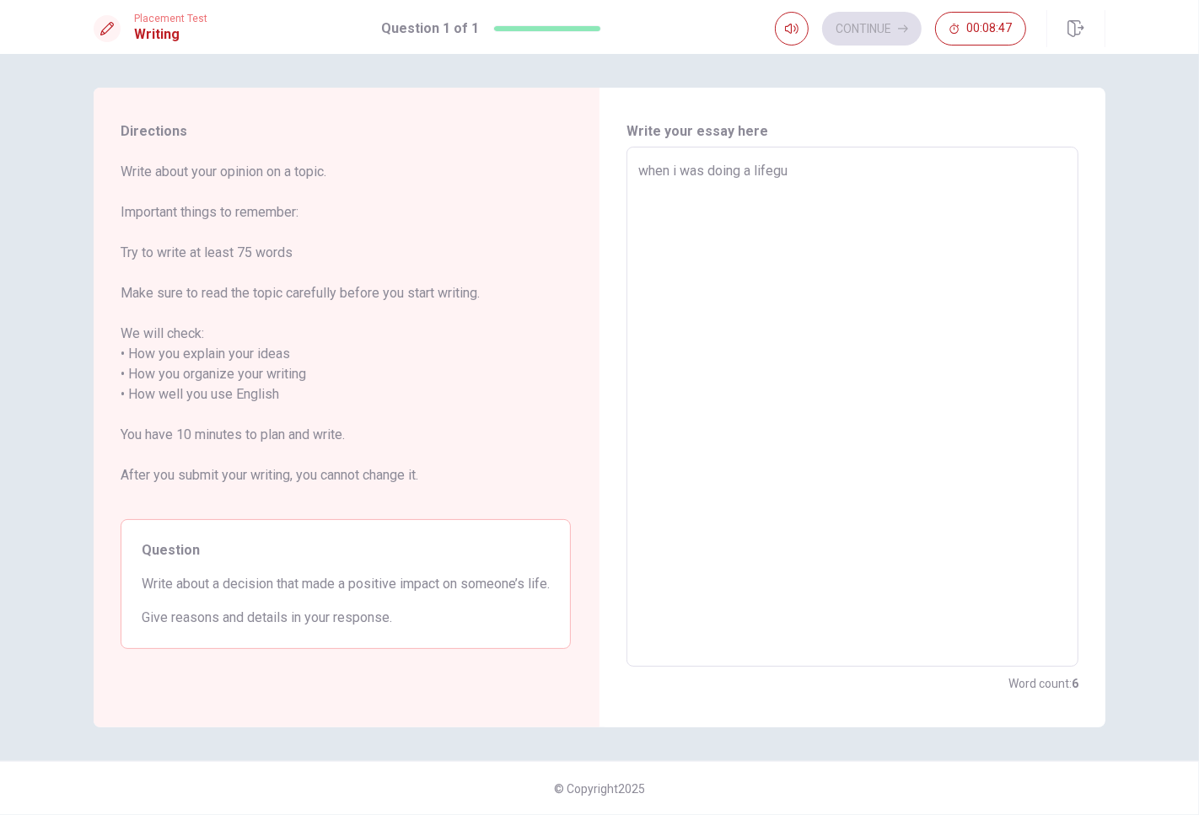
type textarea "x"
type textarea "when i was doing a lifegua"
type textarea "x"
type textarea "when i was doing a lifeguar"
type textarea "x"
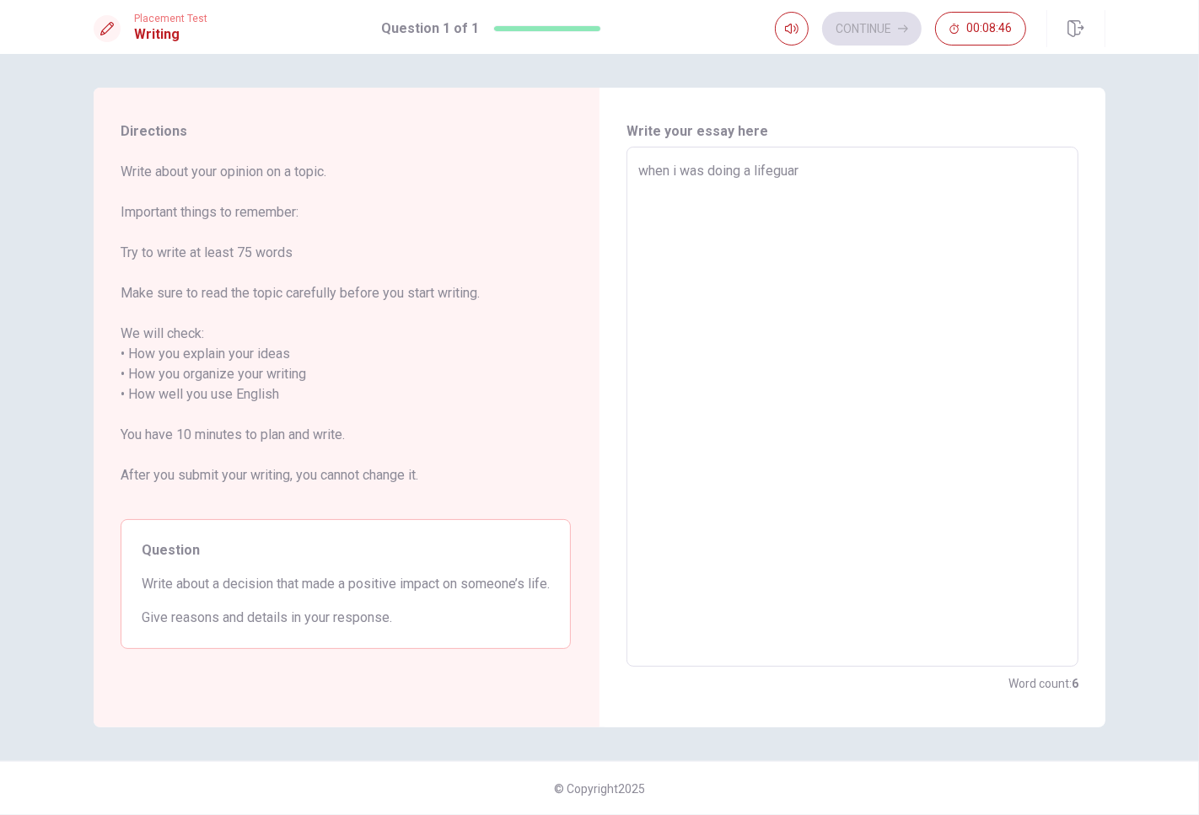
type textarea "when i was doing a lifeguard"
type textarea "x"
type textarea "when i was doing a lifeguard"
type textarea "x"
type textarea "when i was doing a lifeguard"
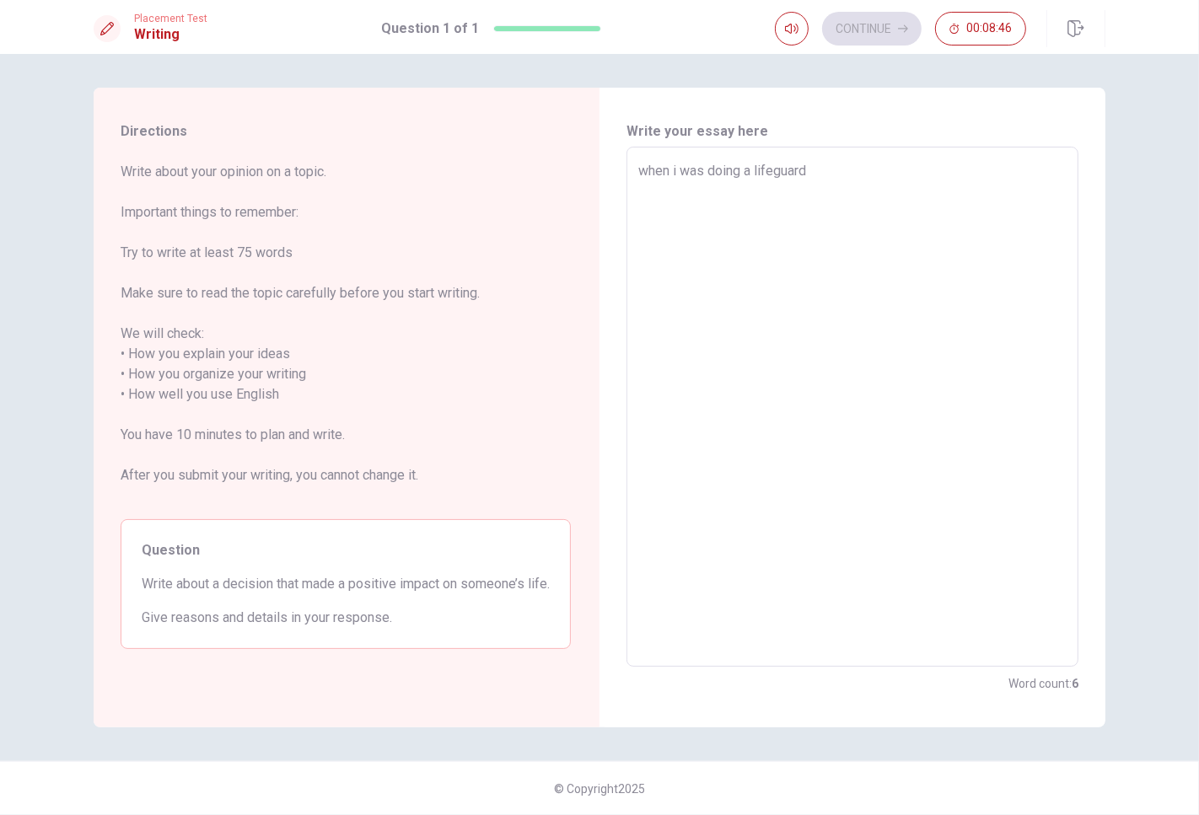
type textarea "x"
type textarea "when i was doing a lifeguard"
type textarea "x"
type textarea "when i was doing a lifeguard"
type textarea "x"
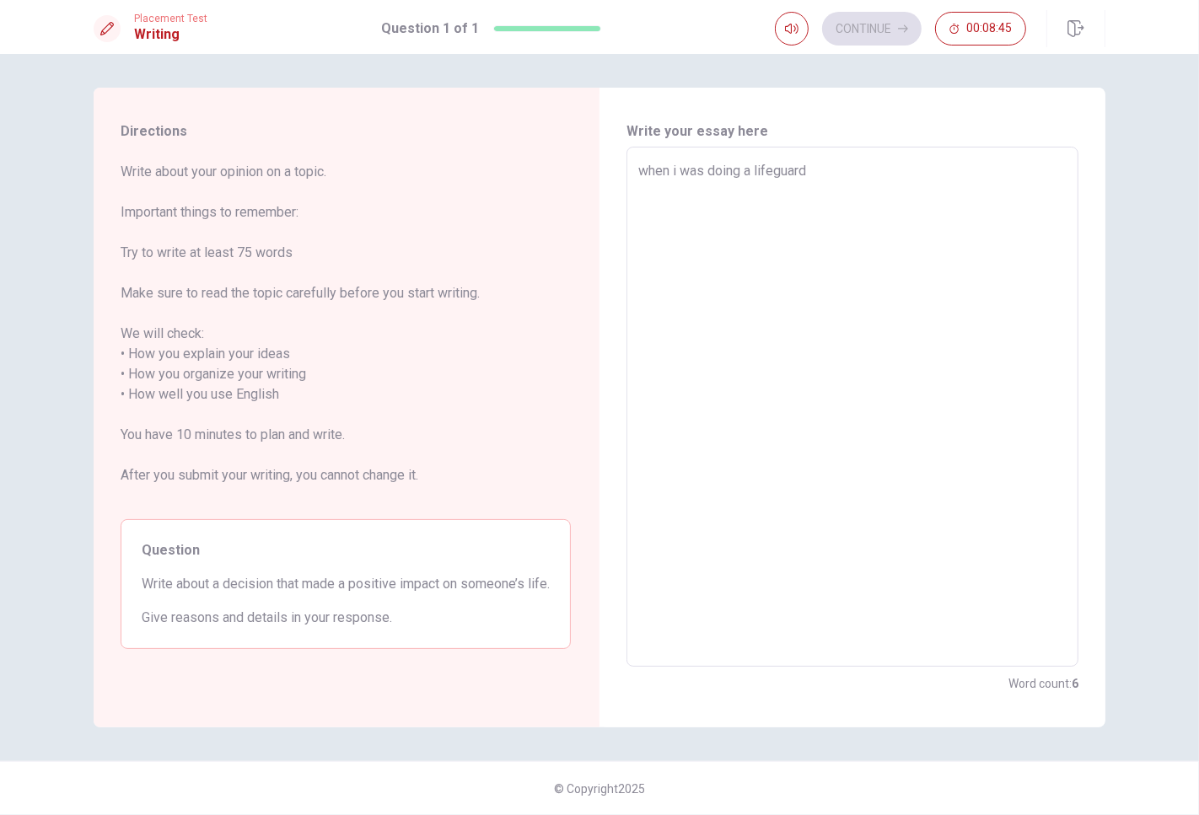
type textarea "when i was doing a lifeguar"
type textarea "x"
type textarea "when i was doing a lifegua"
type textarea "x"
type textarea "when i was doing a lifegu"
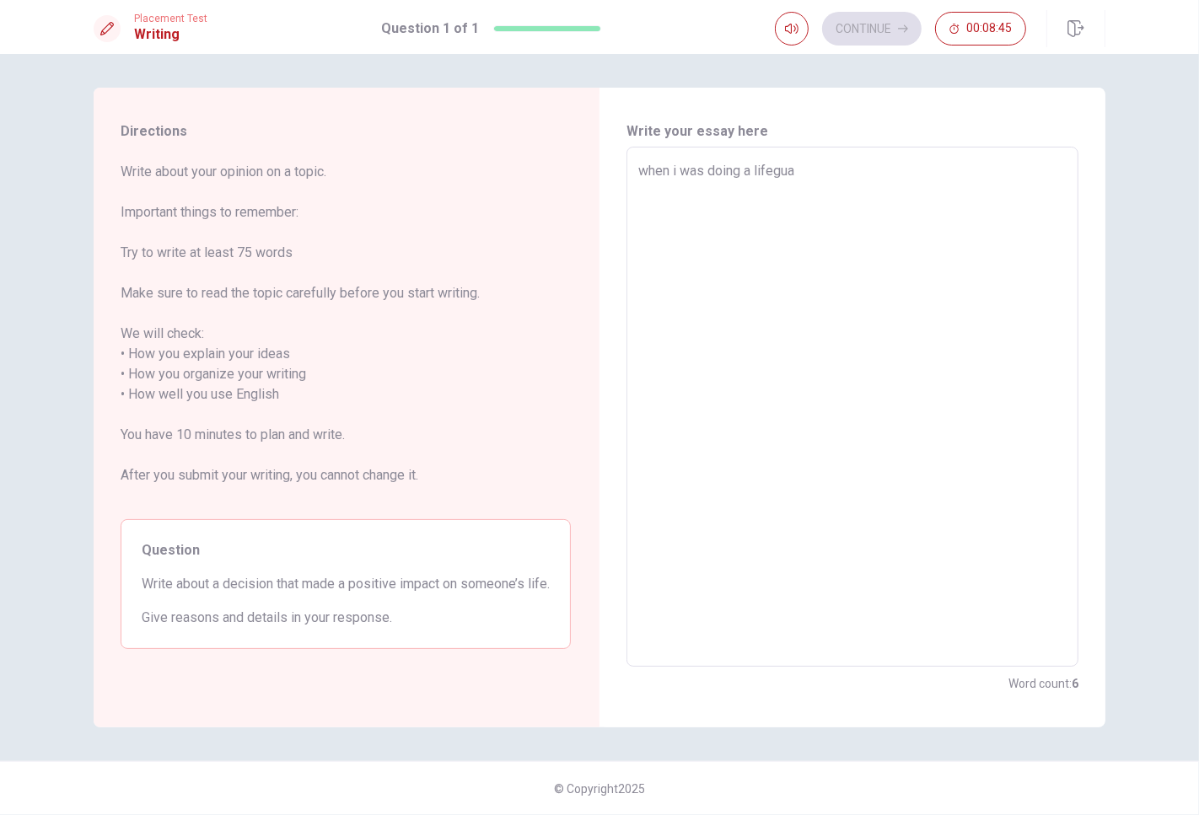
type textarea "x"
type textarea "when i was doing a lifeg"
type textarea "x"
type textarea "when i was doing a life"
type textarea "x"
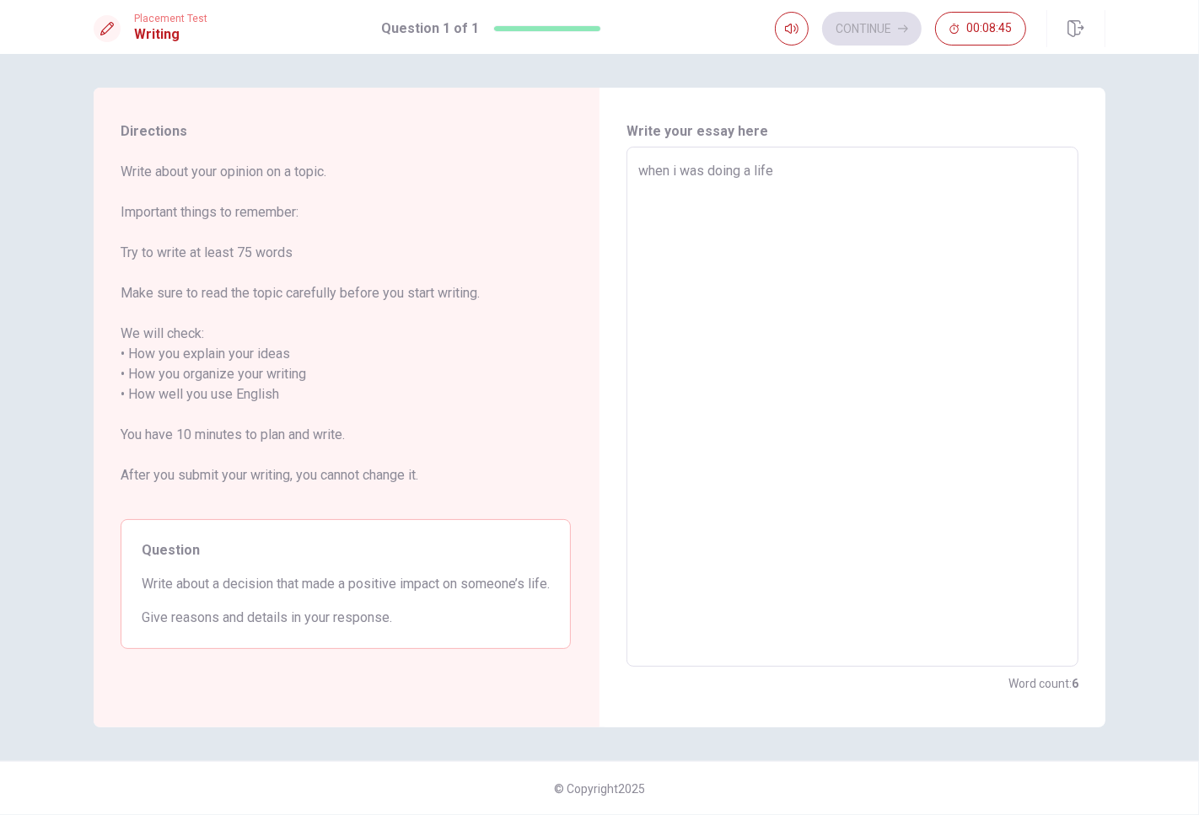
type textarea "when i was doing a lif"
type textarea "x"
type textarea "when i was doing a li"
type textarea "x"
type textarea "when i was doing a l"
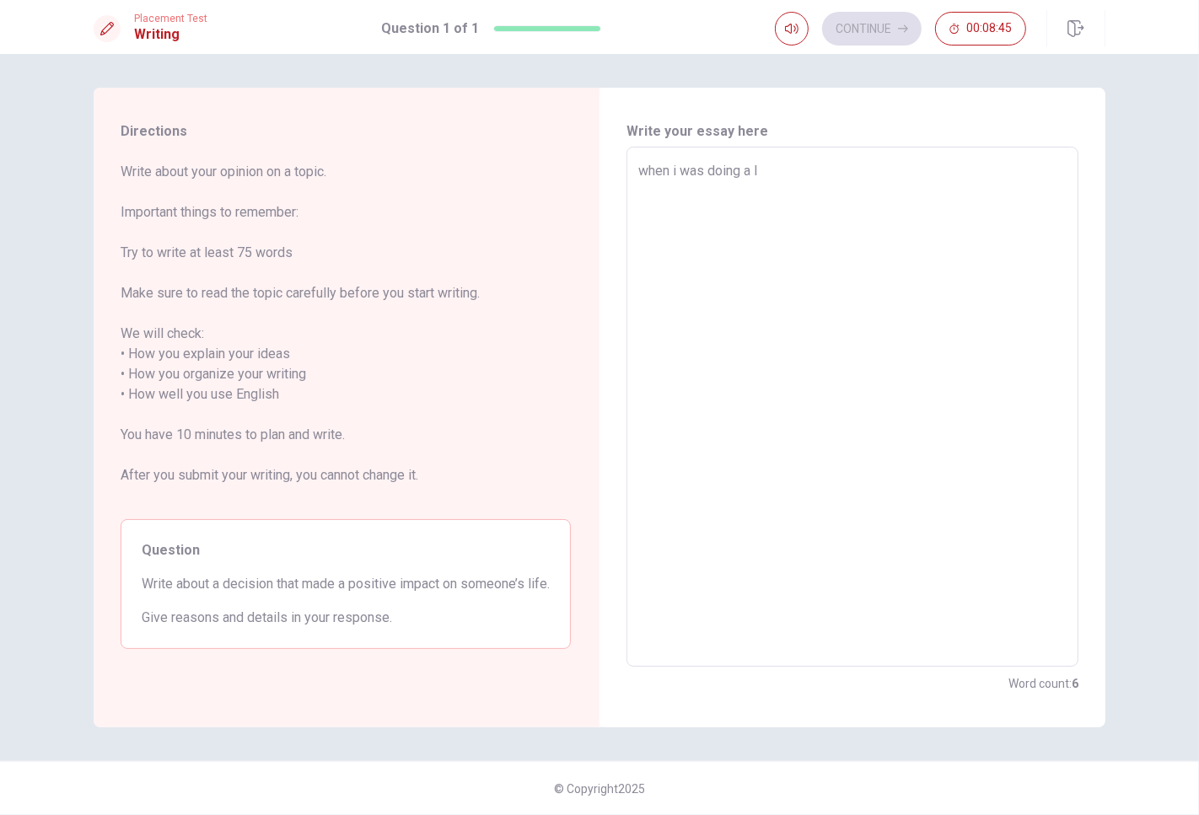
type textarea "x"
type textarea "when i was doing a"
type textarea "x"
type textarea "when i was doing a"
type textarea "x"
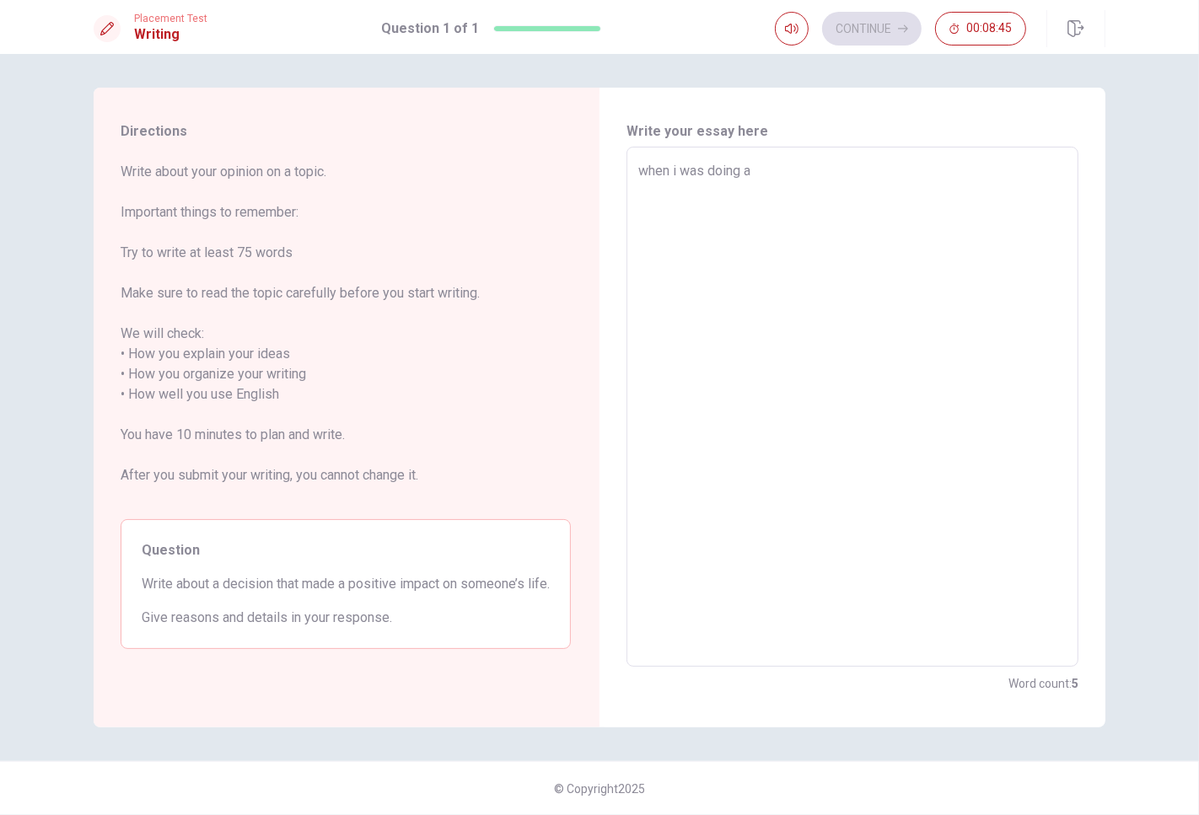
type textarea "when i was doing"
type textarea "x"
type textarea "when i was doing"
type textarea "x"
type textarea "when i was doin"
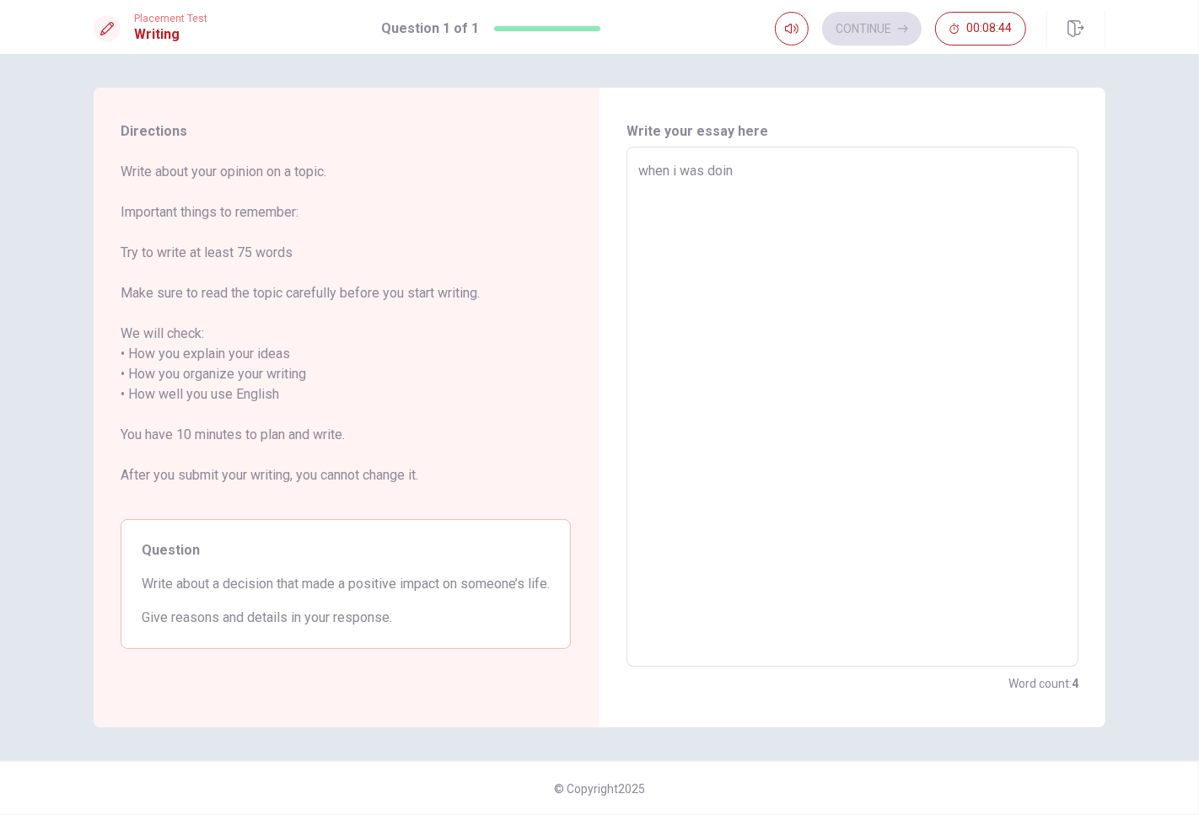
type textarea "x"
type textarea "when i was doi"
type textarea "x"
type textarea "when i was do"
type textarea "x"
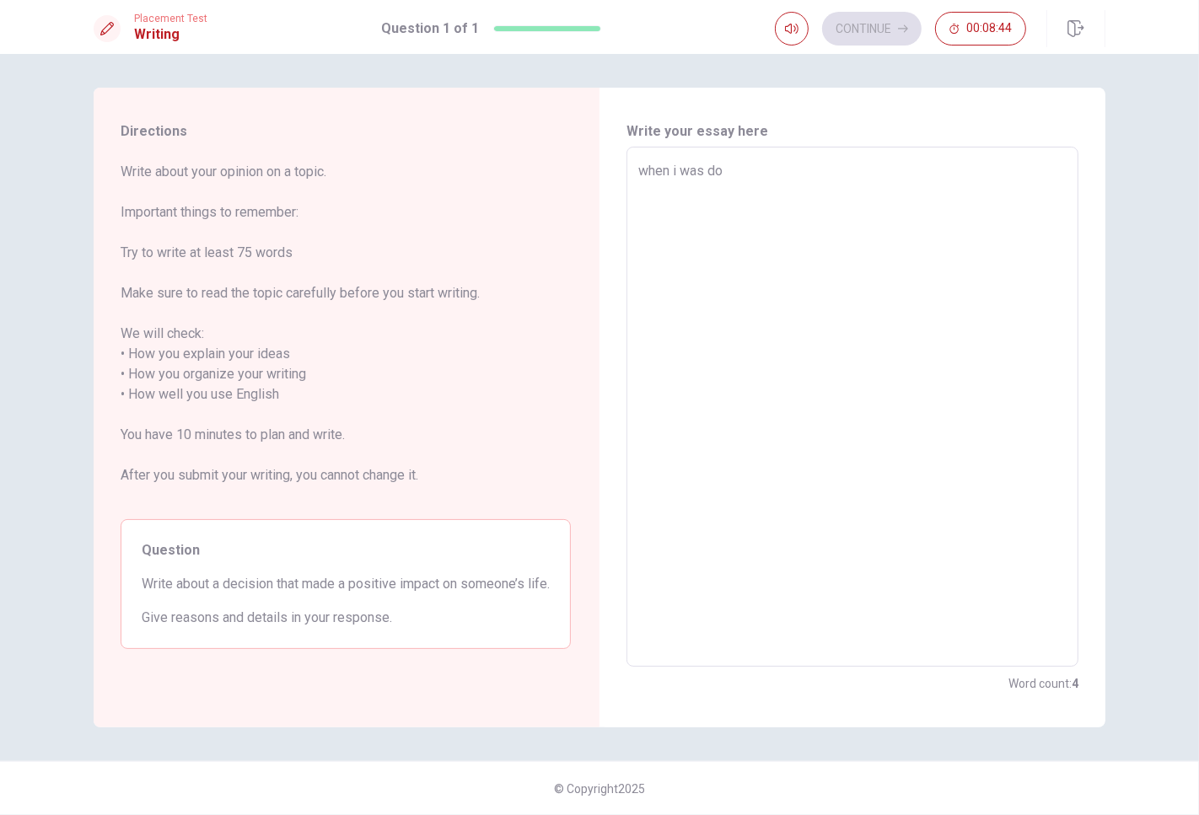
type textarea "when i was d"
type textarea "x"
type textarea "when i was"
type textarea "x"
type textarea "when i was w"
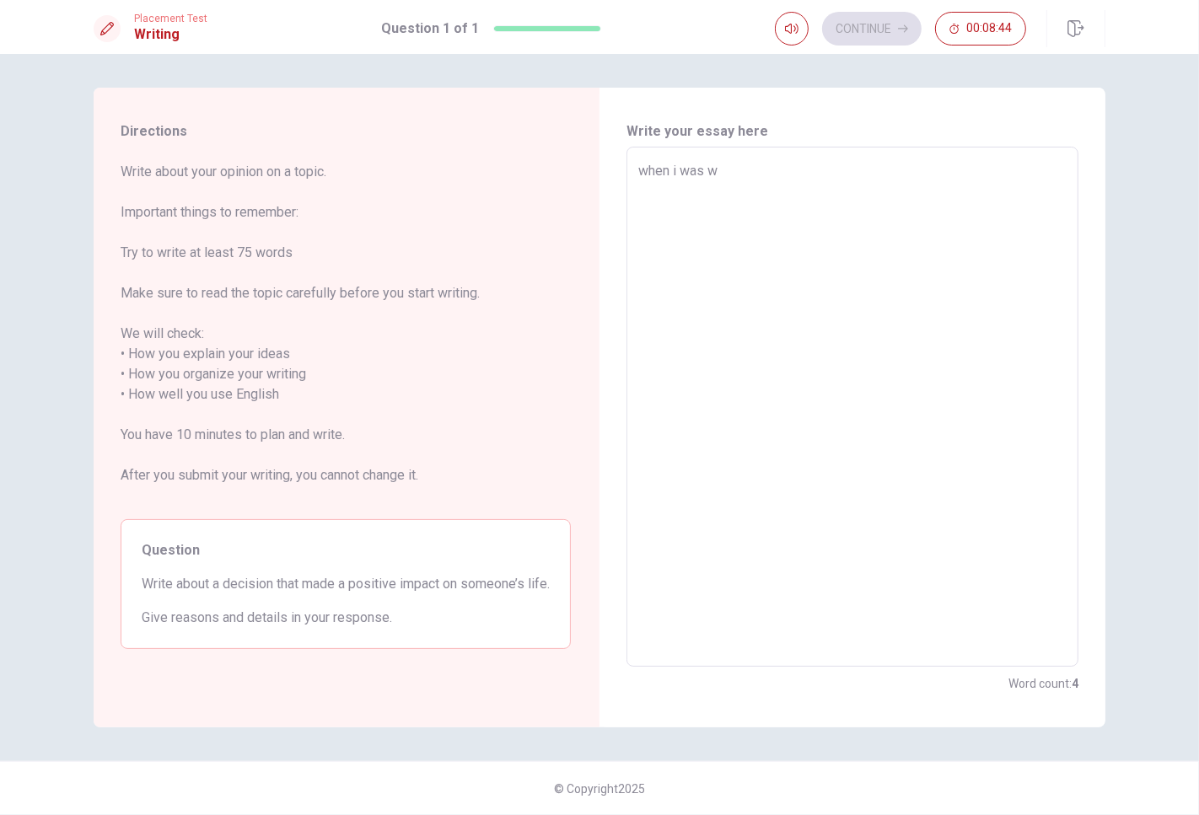
type textarea "x"
type textarea "when i was wo"
type textarea "x"
type textarea "when i was wor"
type textarea "x"
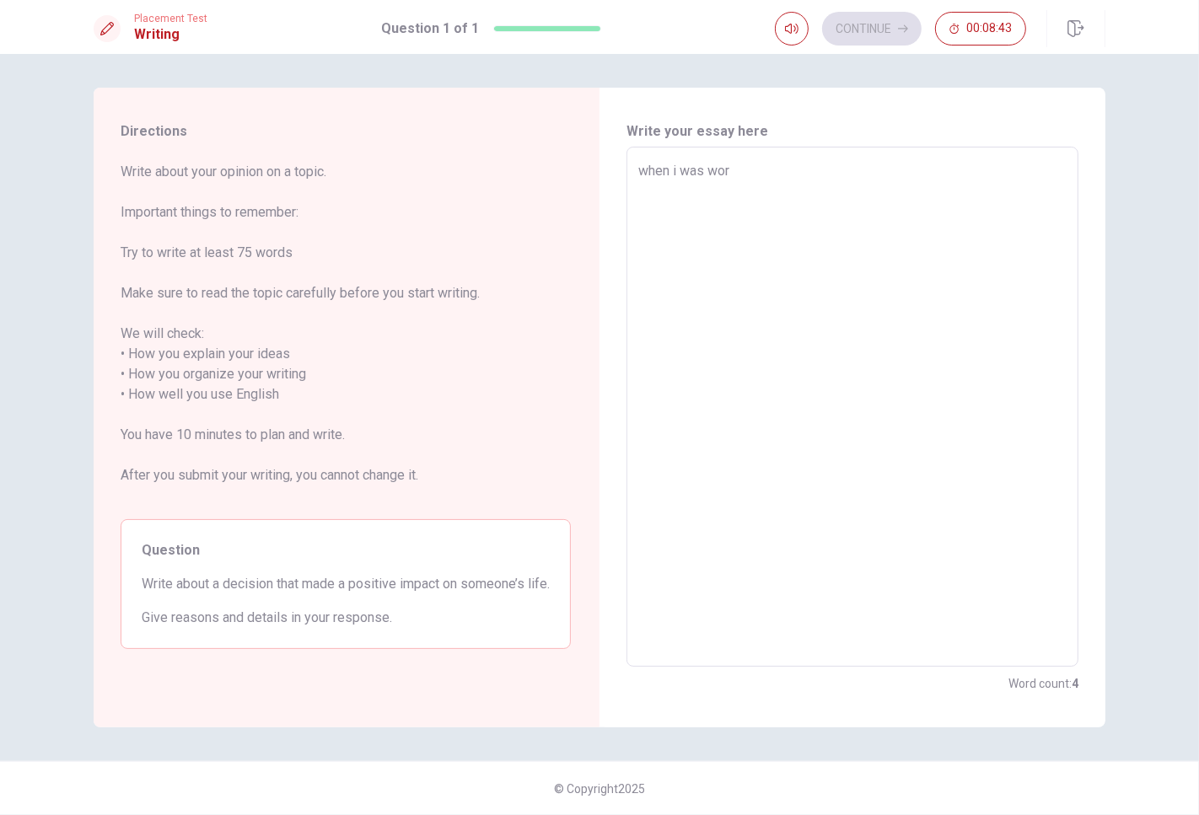
type textarea "when i was work"
type textarea "x"
type textarea "when i was worki"
type textarea "x"
type textarea "when i was workin"
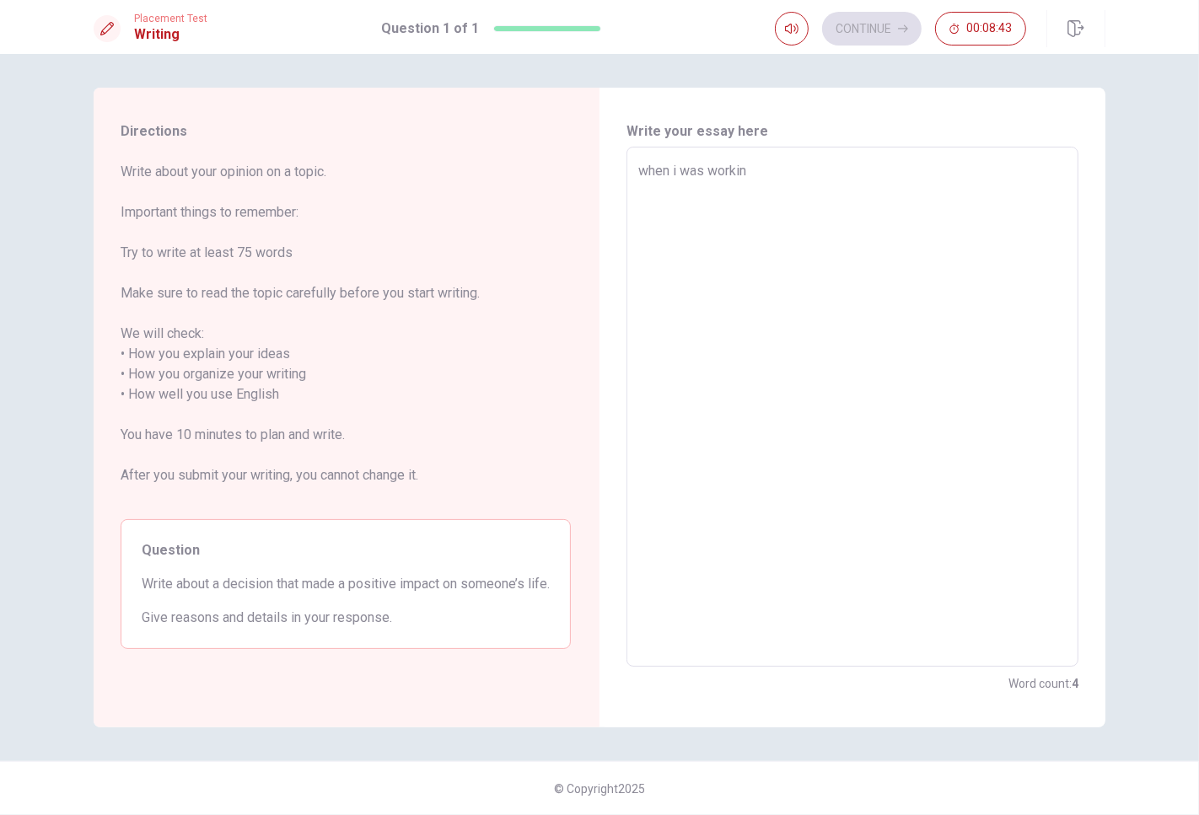
type textarea "x"
type textarea "when i was working"
type textarea "x"
type textarea "when i was working"
type textarea "x"
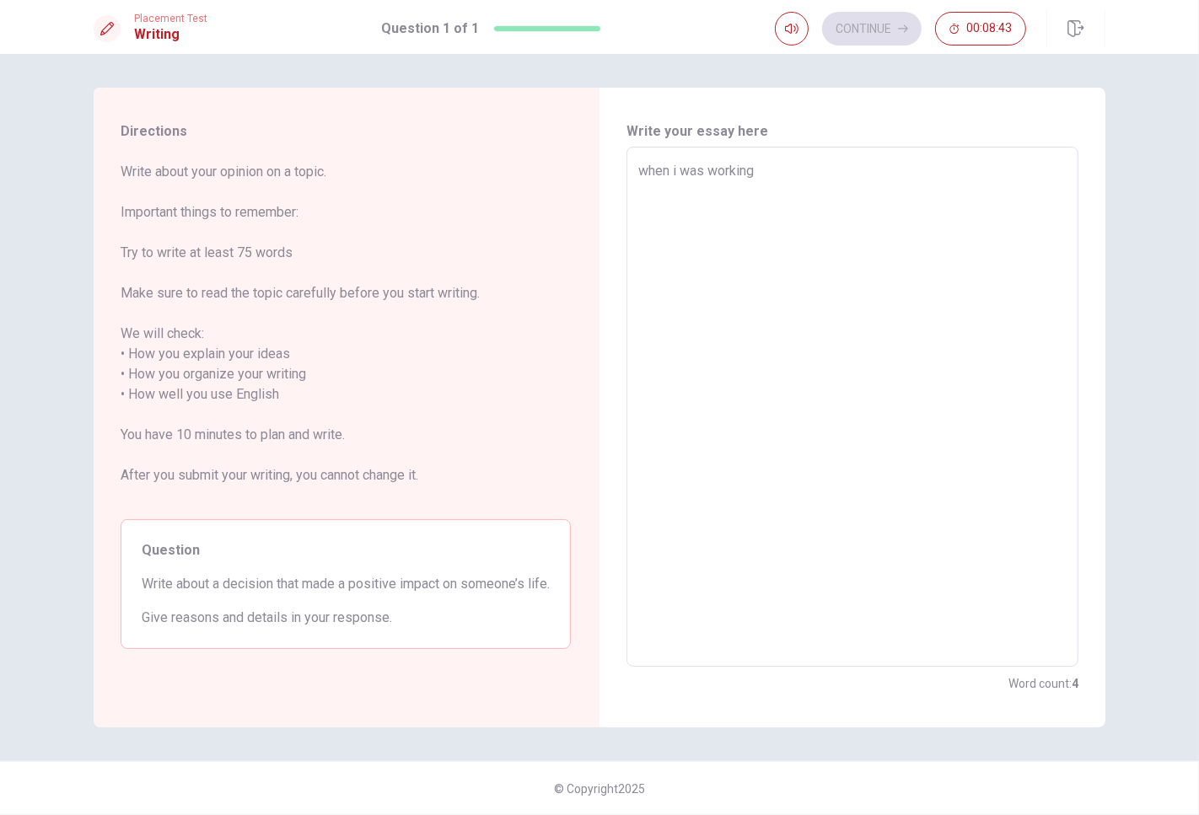
type textarea "when i was working a"
type textarea "x"
type textarea "when i was working as"
type textarea "x"
type textarea "when i was working as"
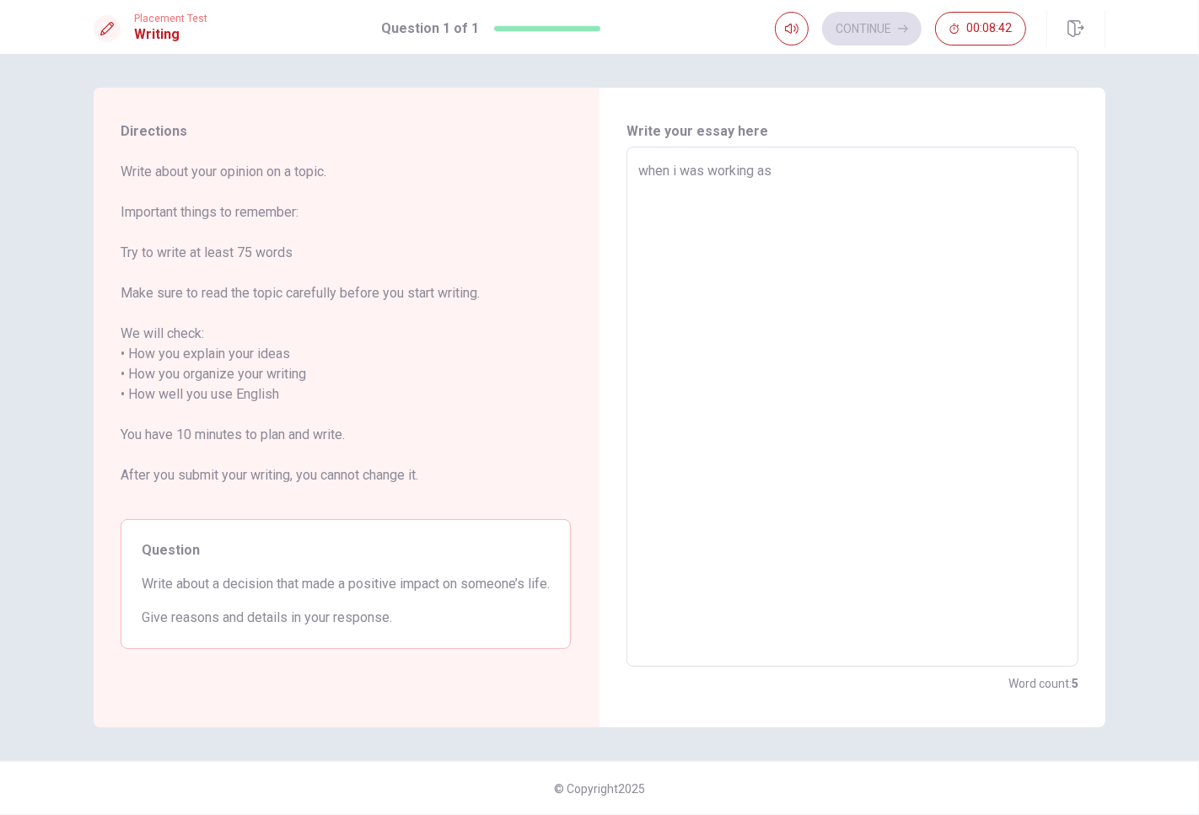
type textarea "x"
type textarea "when i was working as a"
type textarea "x"
type textarea "when i was working as a"
type textarea "x"
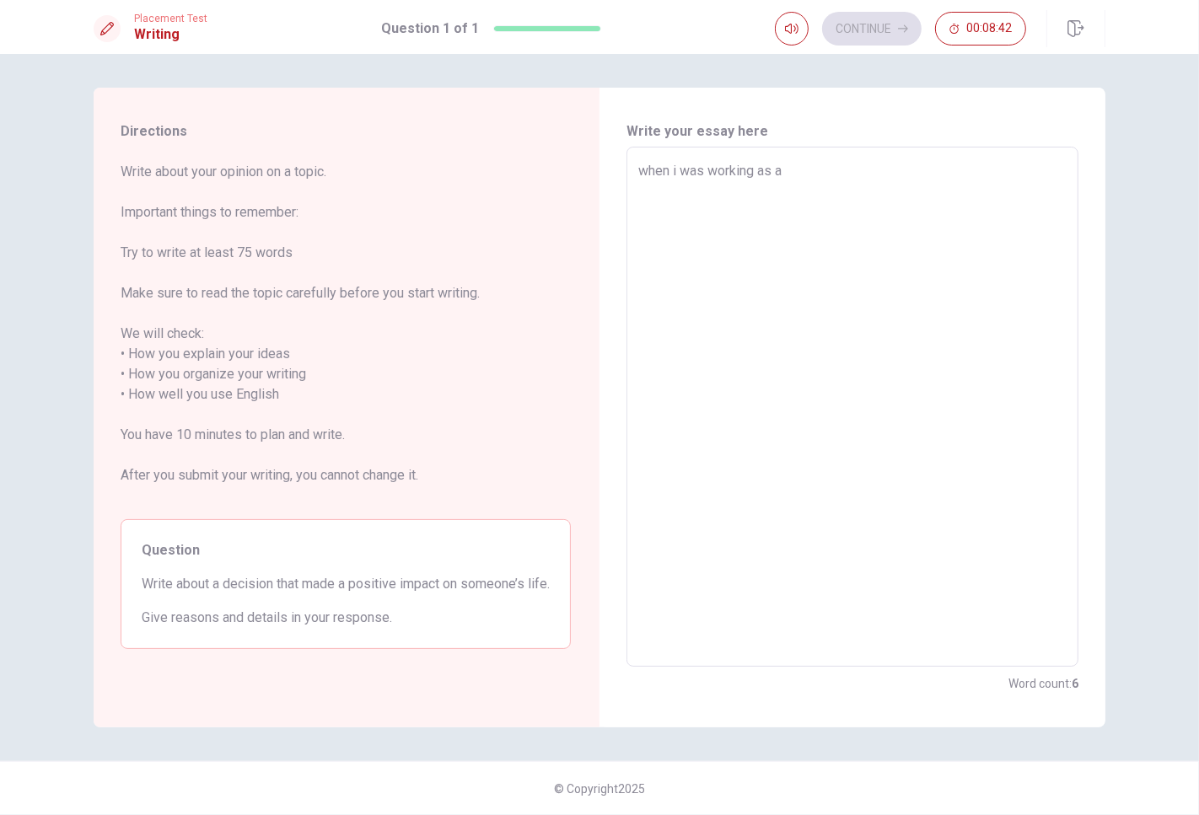
type textarea "when i was working as a l"
type textarea "x"
type textarea "when i was working as a li"
type textarea "x"
type textarea "when i was working as a lif"
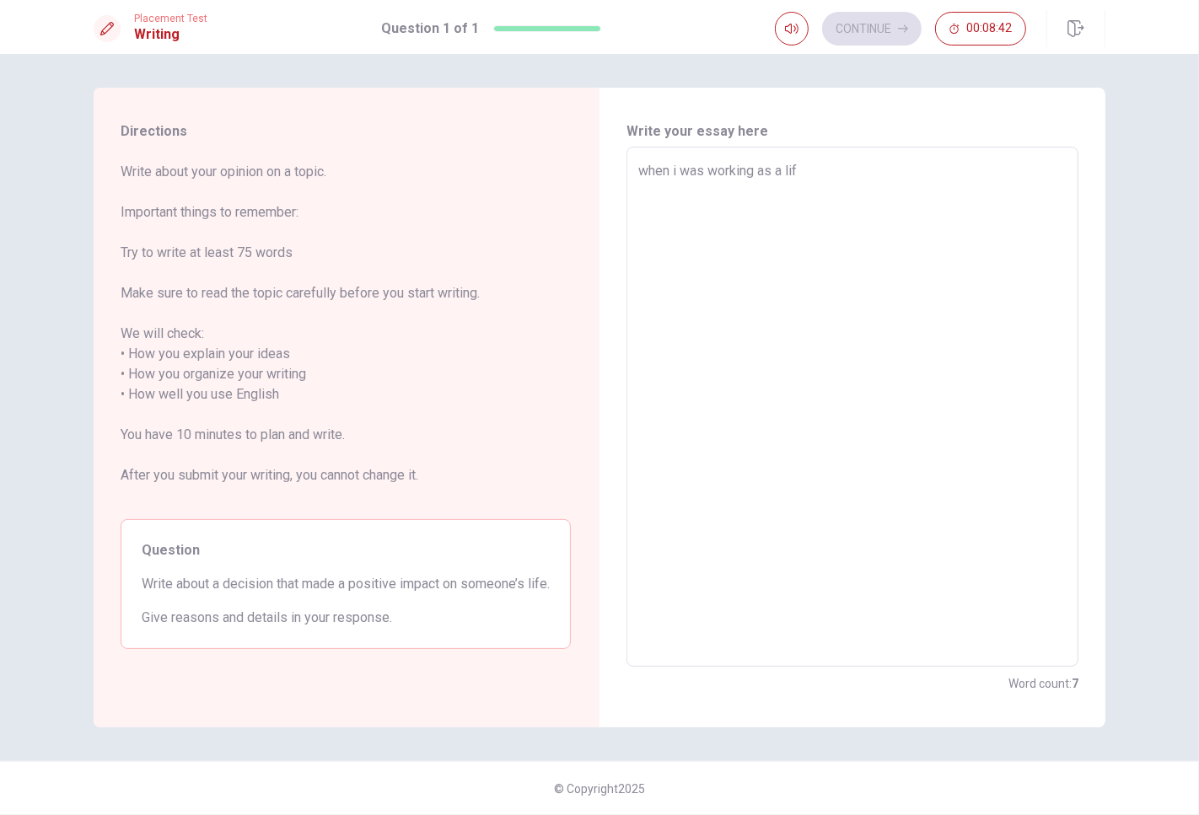
type textarea "x"
type textarea "when i was working as a life"
type textarea "x"
type textarea "when i was working as a lifeg"
type textarea "x"
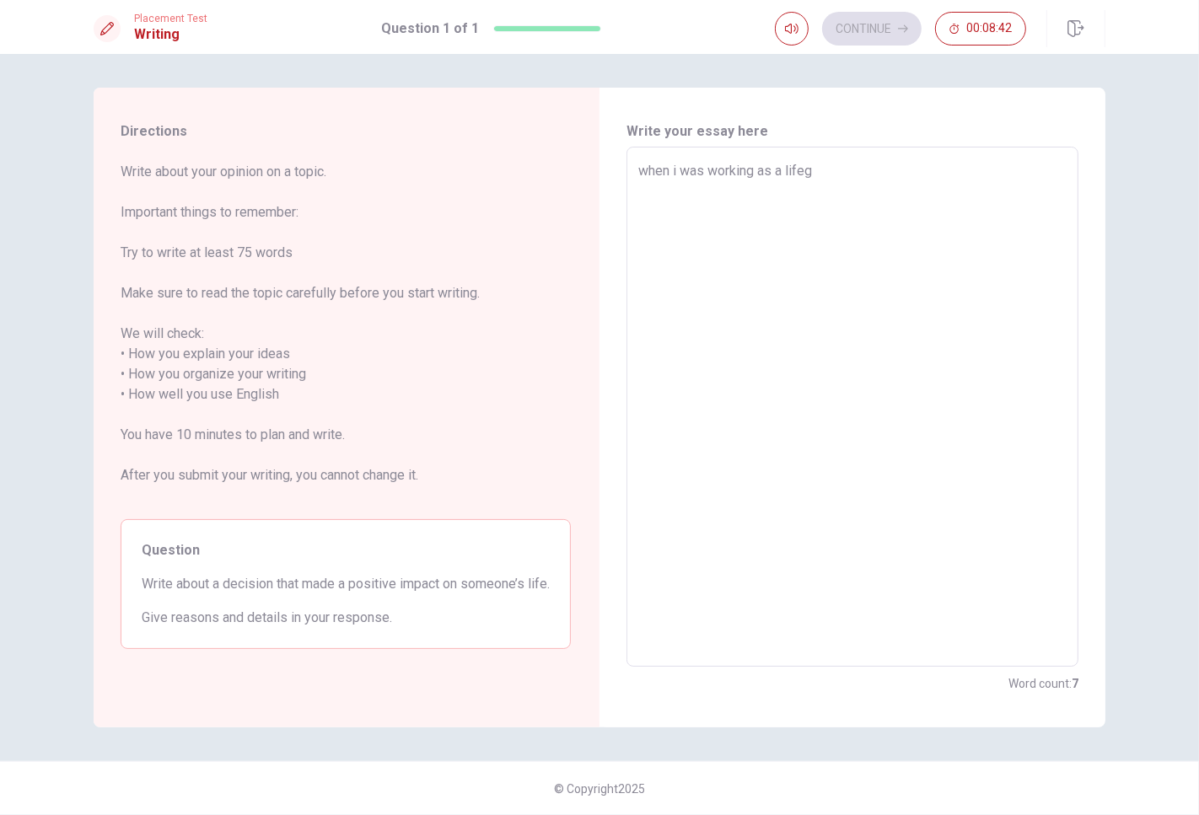
type textarea "when i was working as a lifegu"
type textarea "x"
type textarea "when i was working as a lifegua"
type textarea "x"
type textarea "when i was working as a lifeguar"
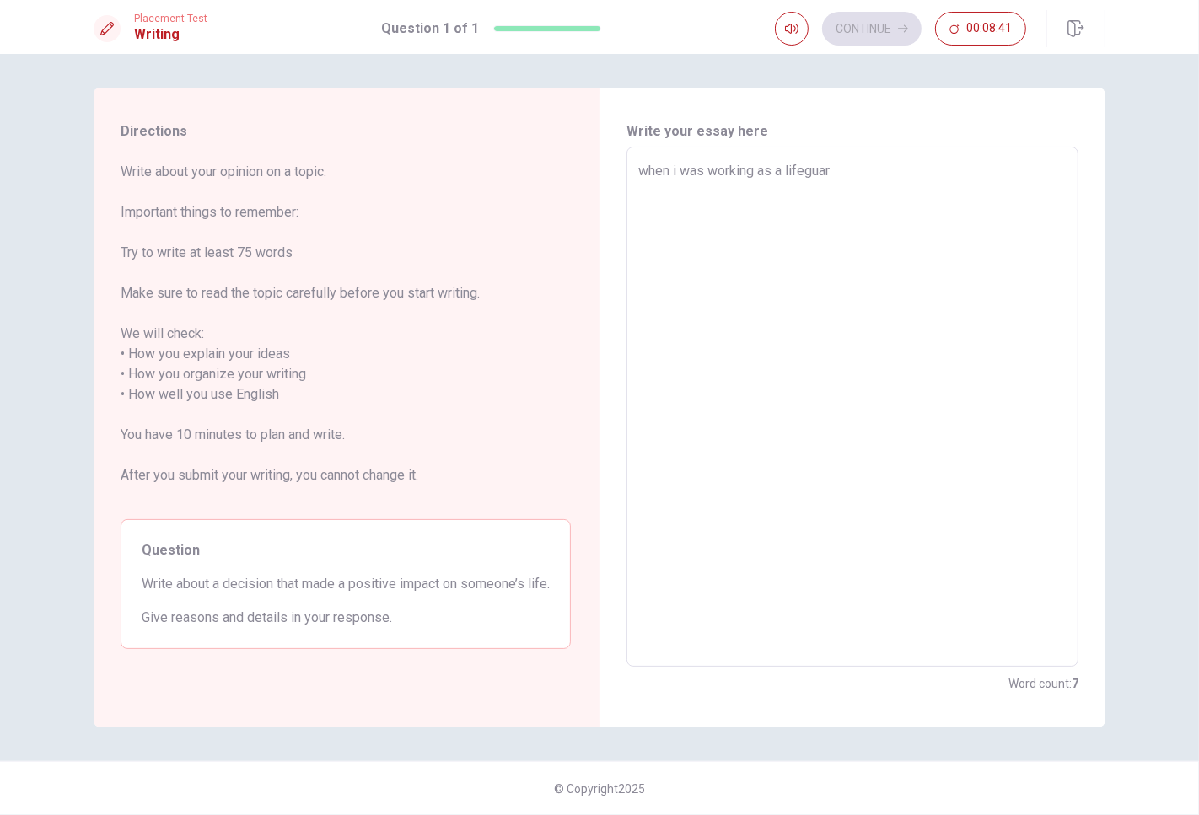
type textarea "x"
type textarea "when i was working as a lifeguard"
type textarea "x"
type textarea "when i was working as a lifeguard,"
type textarea "x"
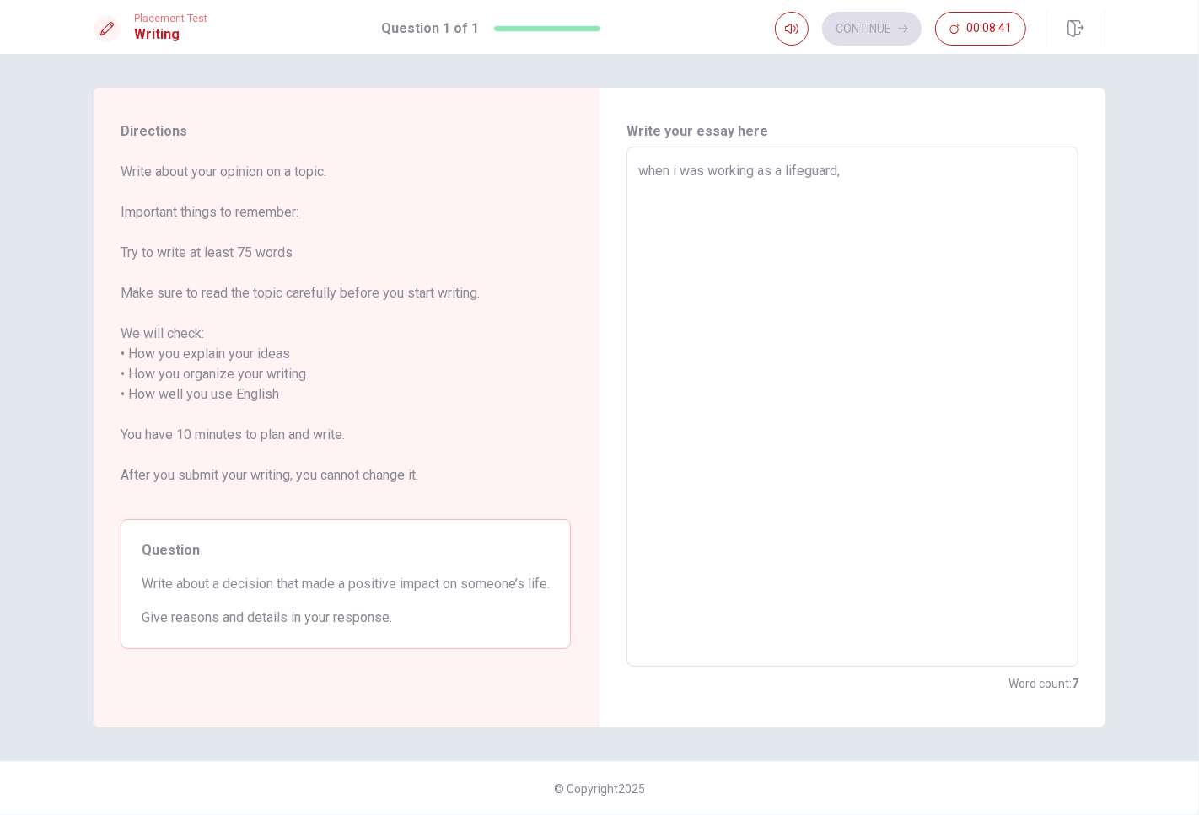
type textarea "when i was working as a lifeguard,"
type textarea "x"
type textarea "when i was working as a lifeguard, i"
type textarea "x"
type textarea "when i was working as a lifeguard, i"
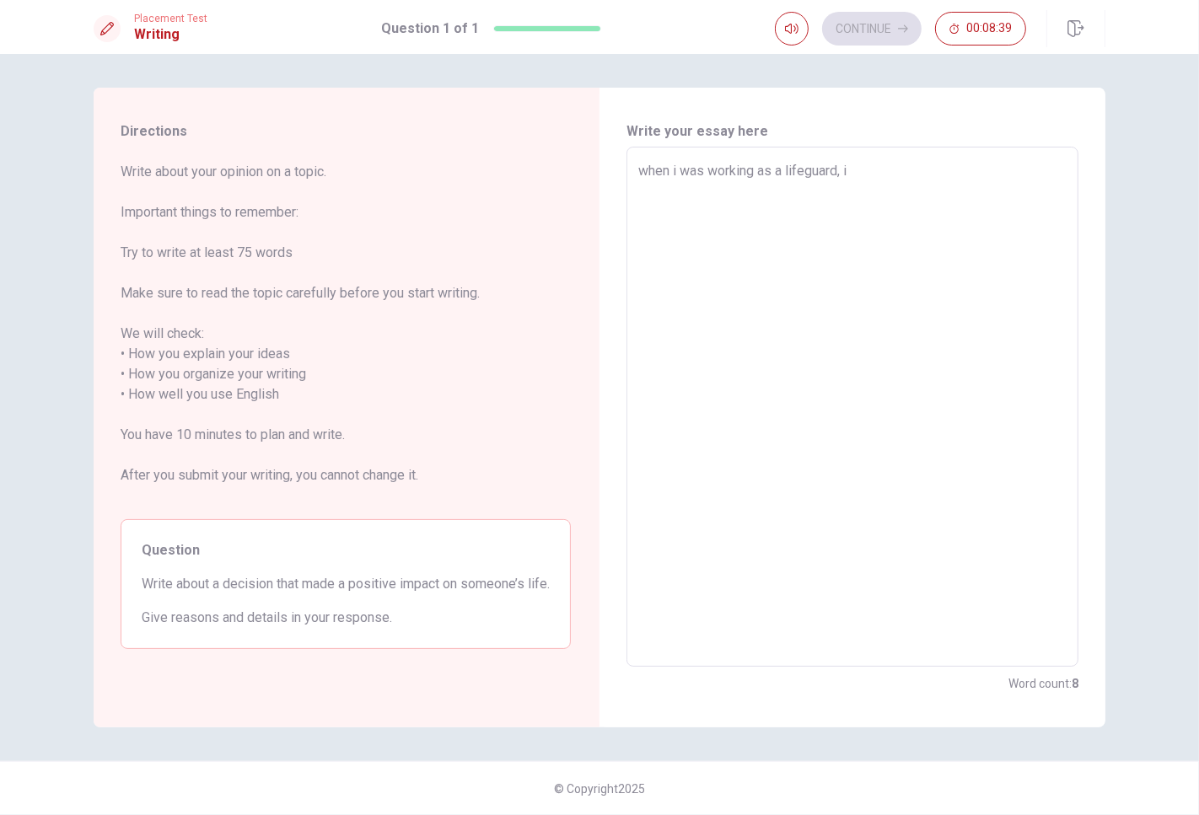
type textarea "x"
type textarea "when i was working as a lifeguard, i w"
type textarea "x"
type textarea "when i was working as a lifeguard, i wa"
type textarea "x"
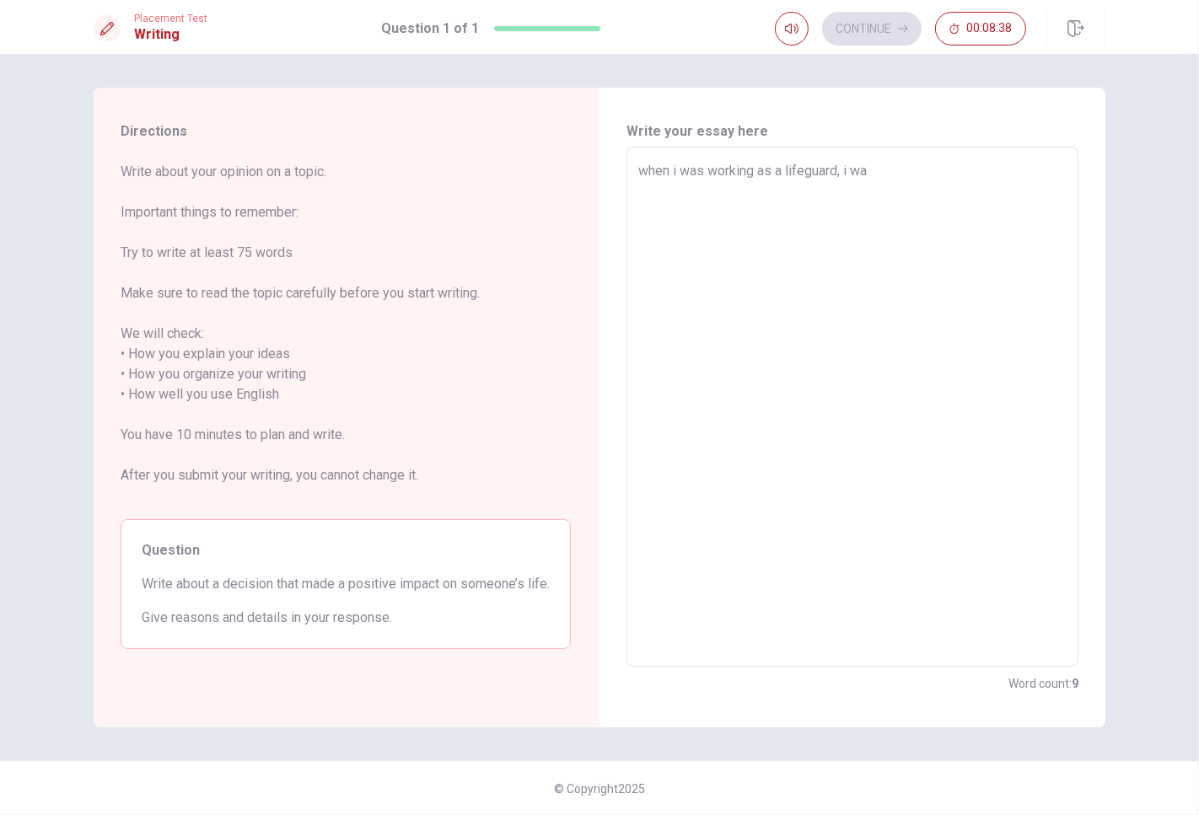
type textarea "when i was working as a lifeguard, i was"
type textarea "x"
type textarea "when i was working as a lifeguard, i was"
type textarea "x"
type textarea "when i was working as a lifeguard, i was v"
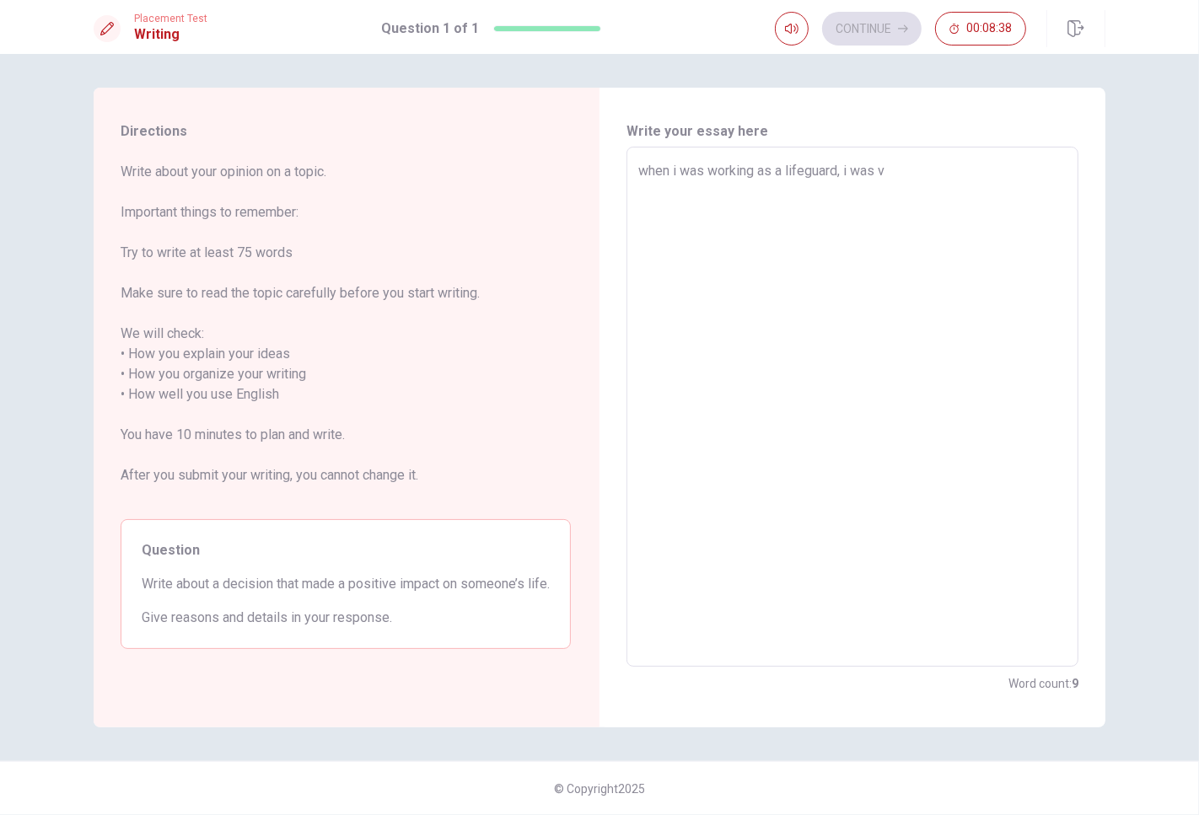
type textarea "x"
type textarea "when i was working as a lifeguard, i was ve"
type textarea "x"
type textarea "when i was working as a lifeguard, i was ver"
type textarea "x"
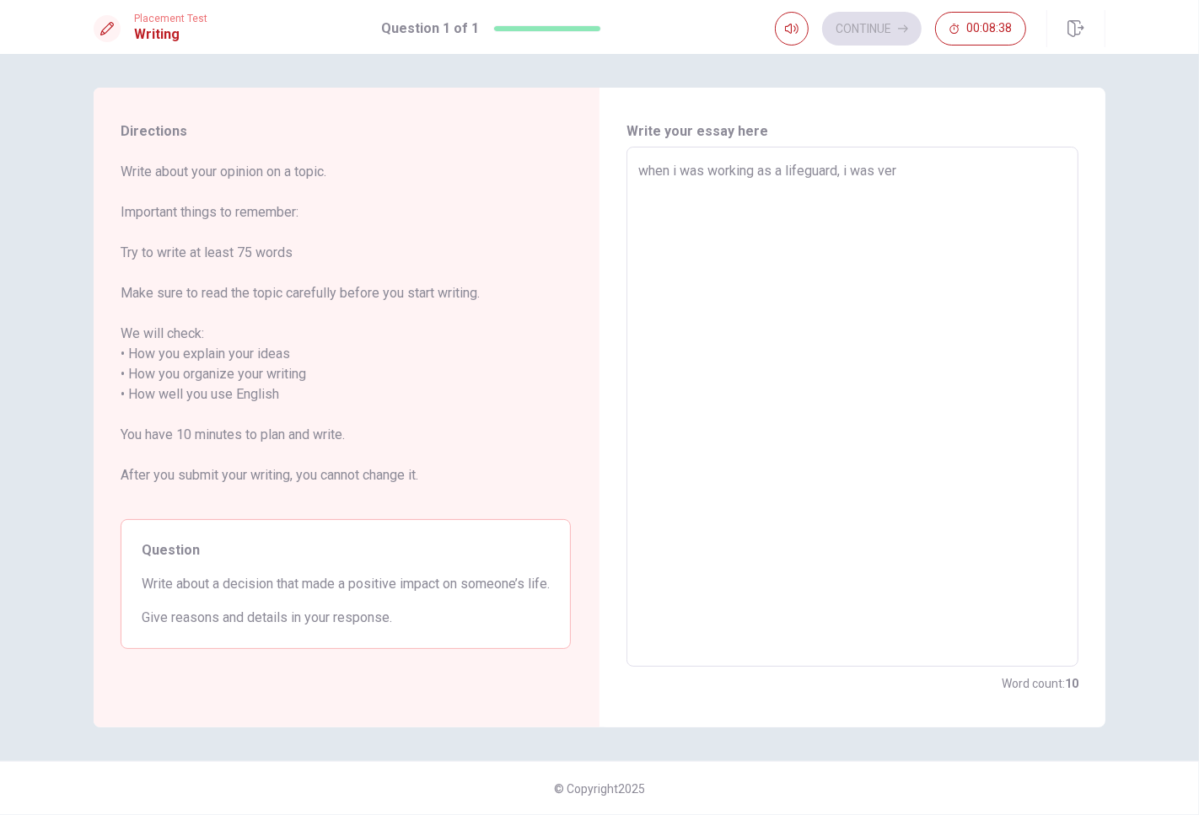
type textarea "when i was working as a lifeguard, i was very"
type textarea "x"
type textarea "when i was working as a lifeguard, i was very"
type textarea "x"
type textarea "when i was working as a lifeguard, i was very c"
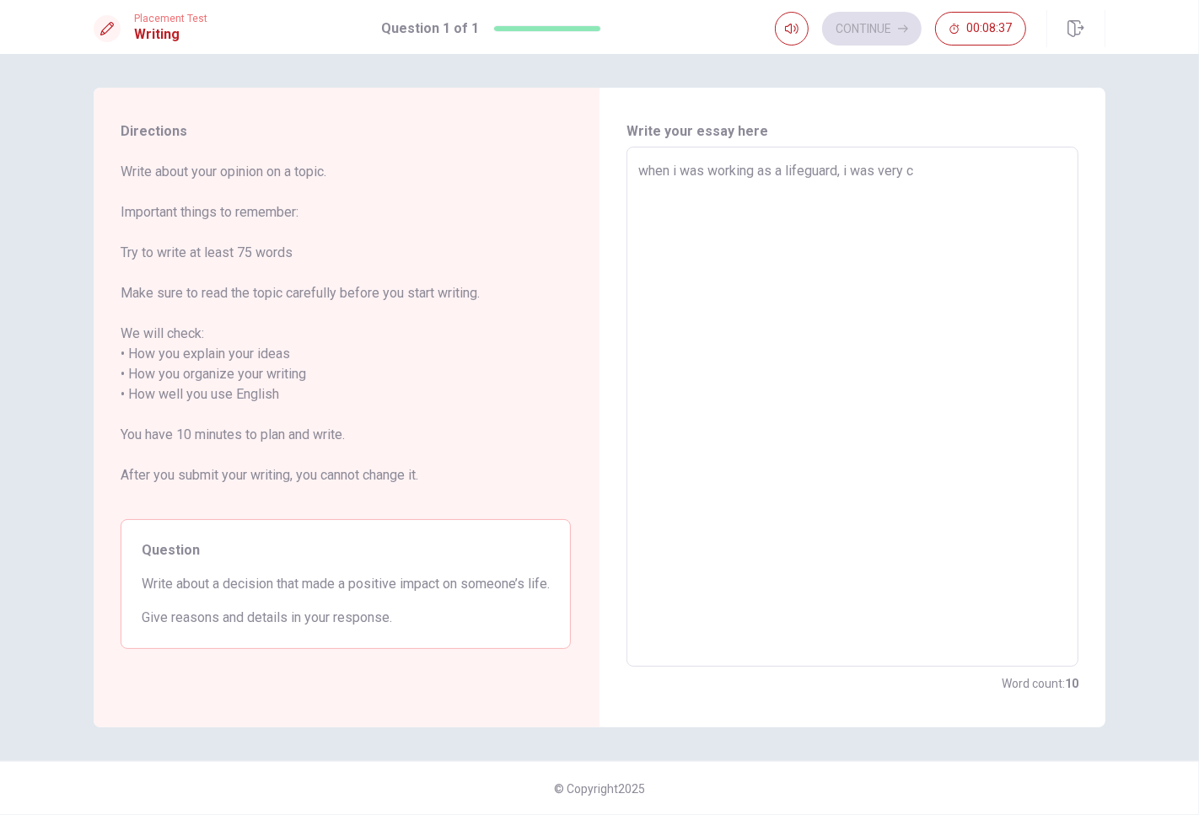
type textarea "x"
type textarea "when i was working as a lifeguard, i was very ca"
type textarea "x"
type textarea "when i was working as a lifeguard, i was very car"
type textarea "x"
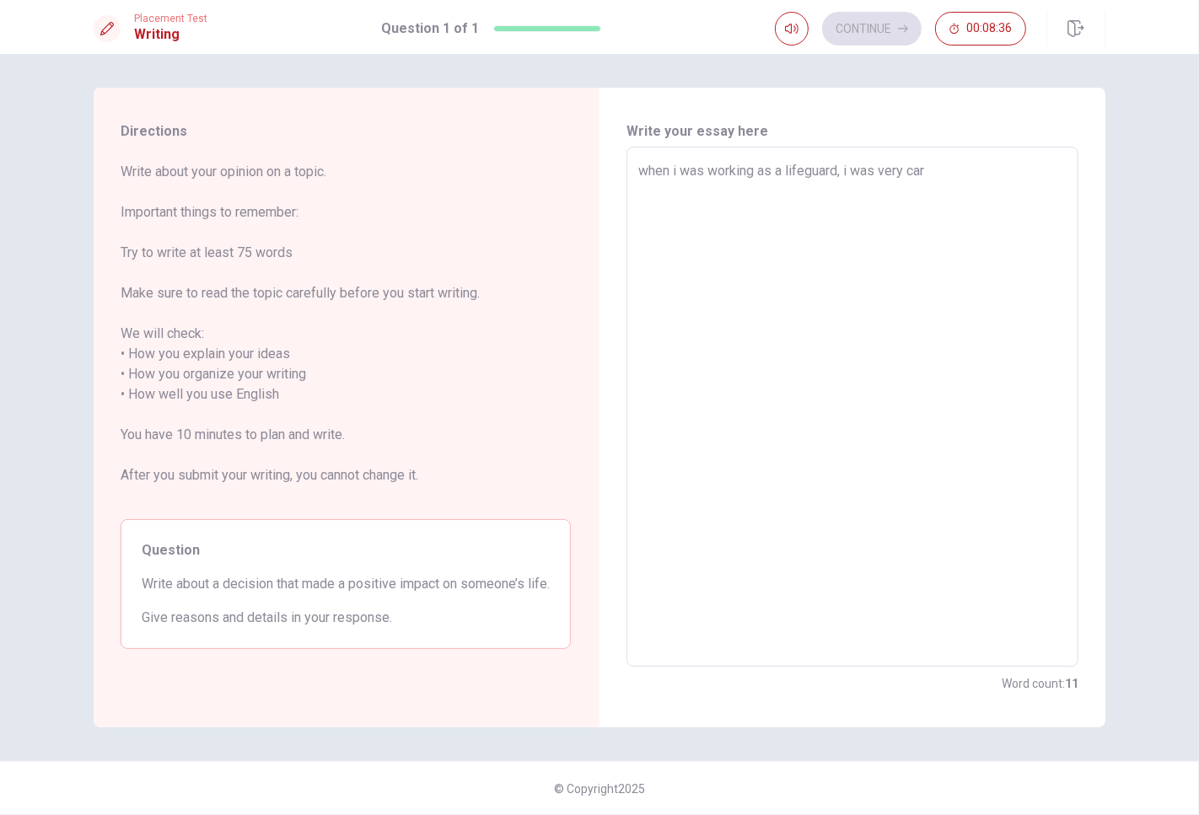
type textarea "when i was working as a lifeguard, i was very care"
type textarea "x"
type textarea "when i was working as a lifeguard, i was very caref"
type textarea "x"
type textarea "when i was working as a lifeguard, i was very carefu"
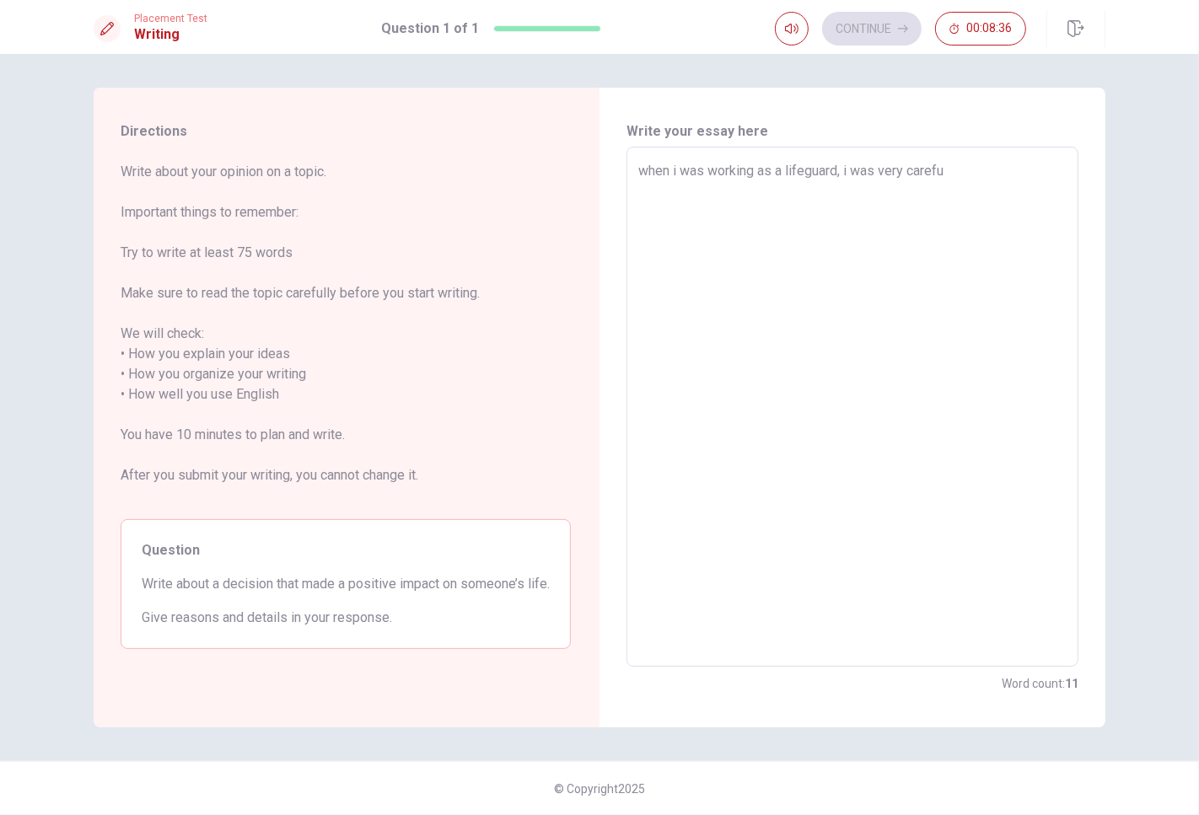
type textarea "x"
type textarea "when i was working as a lifeguard, i was very careful"
type textarea "x"
type textarea "when i was working as a lifeguard, i was very careful"
type textarea "x"
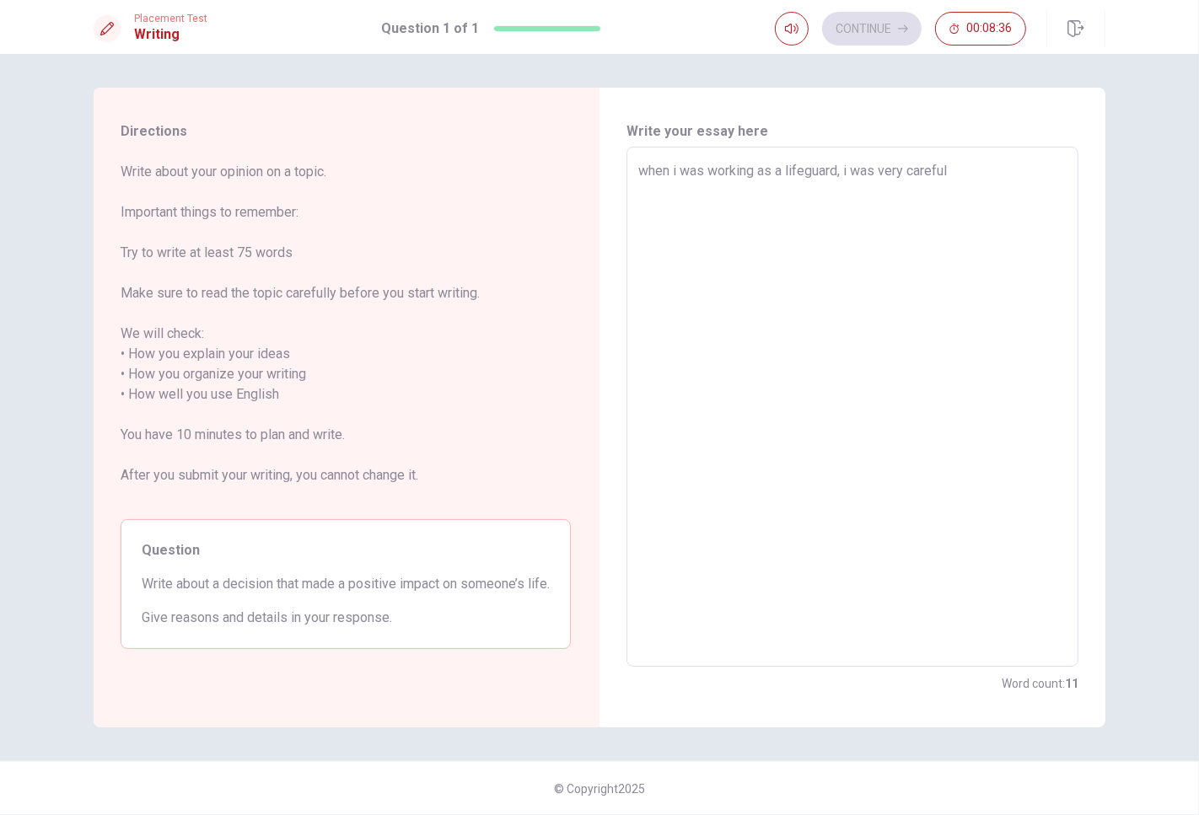
type textarea "when i was working as a lifeguard, i was very careful a"
type textarea "x"
type textarea "when i was working as a lifeguard, i was very careful an"
type textarea "x"
type textarea "when i was working as a lifeguard, i was very careful and"
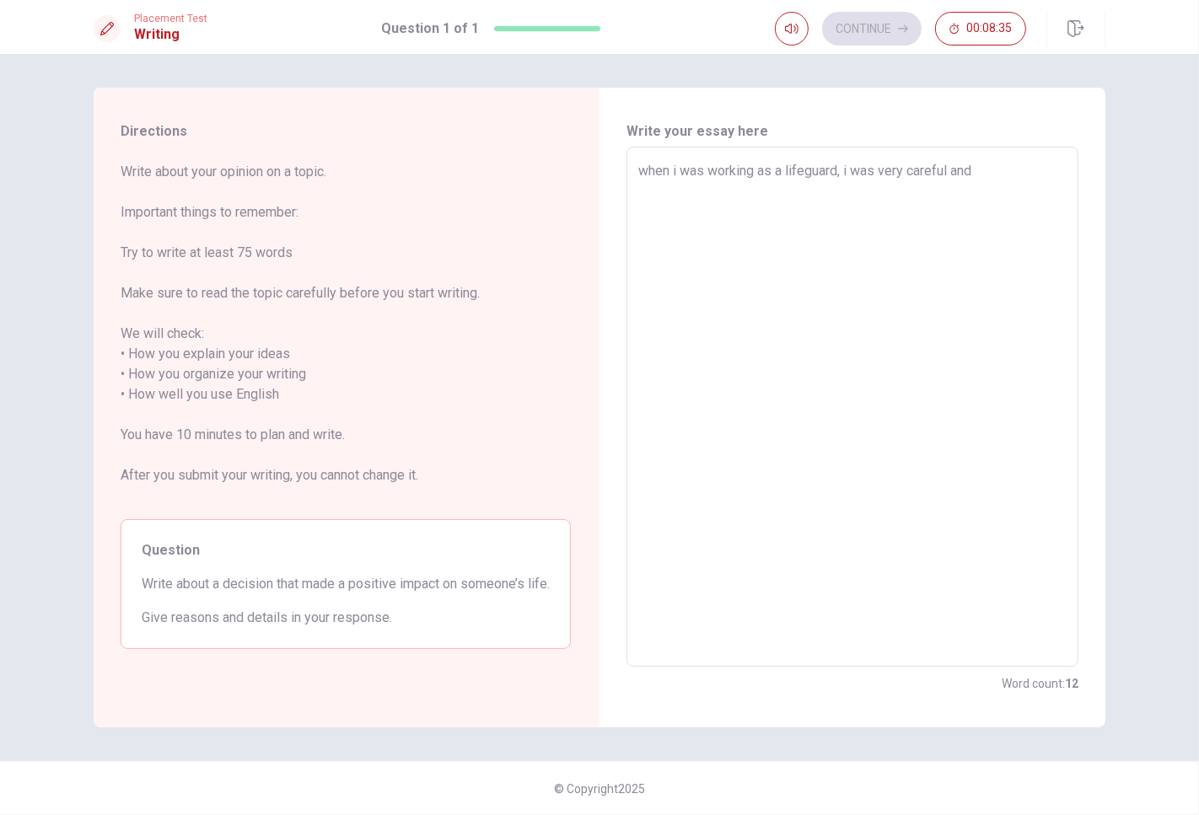
type textarea "x"
type textarea "when i was working as a lifeguard, i was very careful and"
type textarea "x"
type textarea "when i was working as a lifeguard, i was very careful and"
type textarea "x"
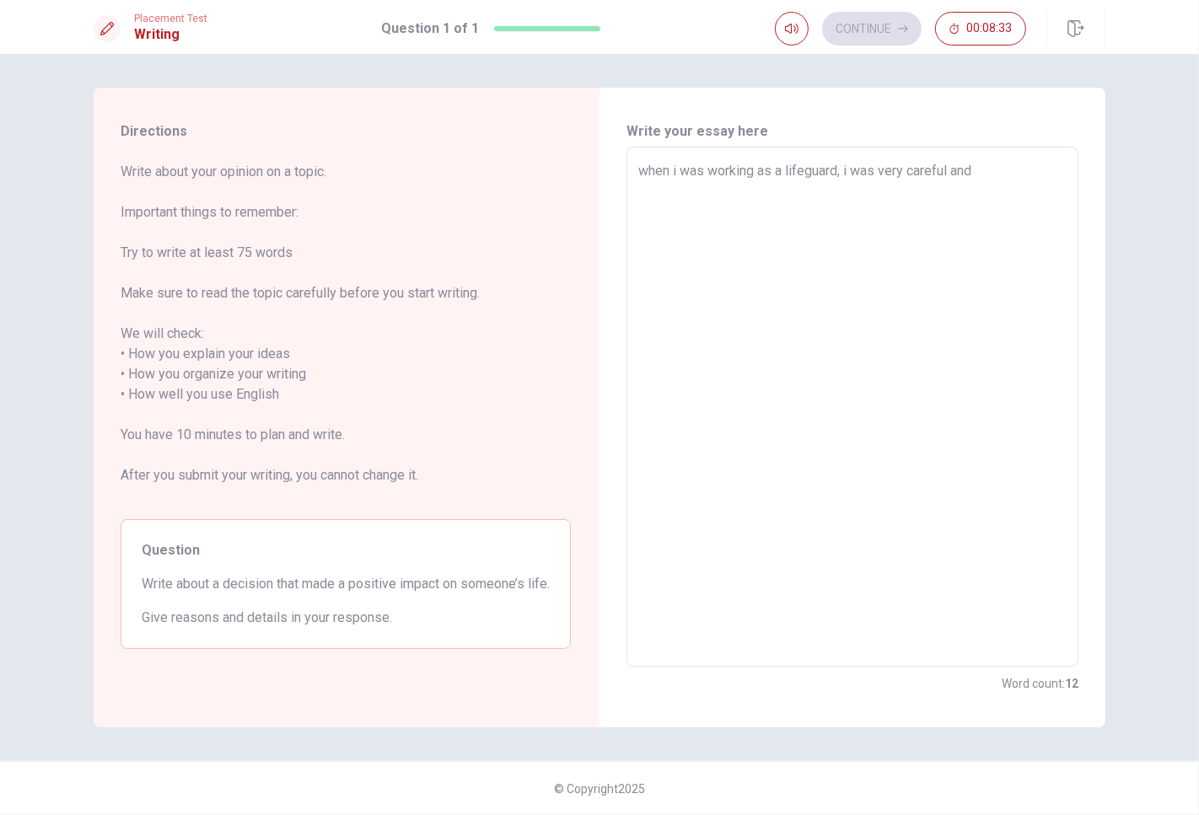
type textarea "when i was working as a lifeguard, i was very careful and o"
type textarea "x"
type textarea "when i was working as a lifeguard, i was very careful and op"
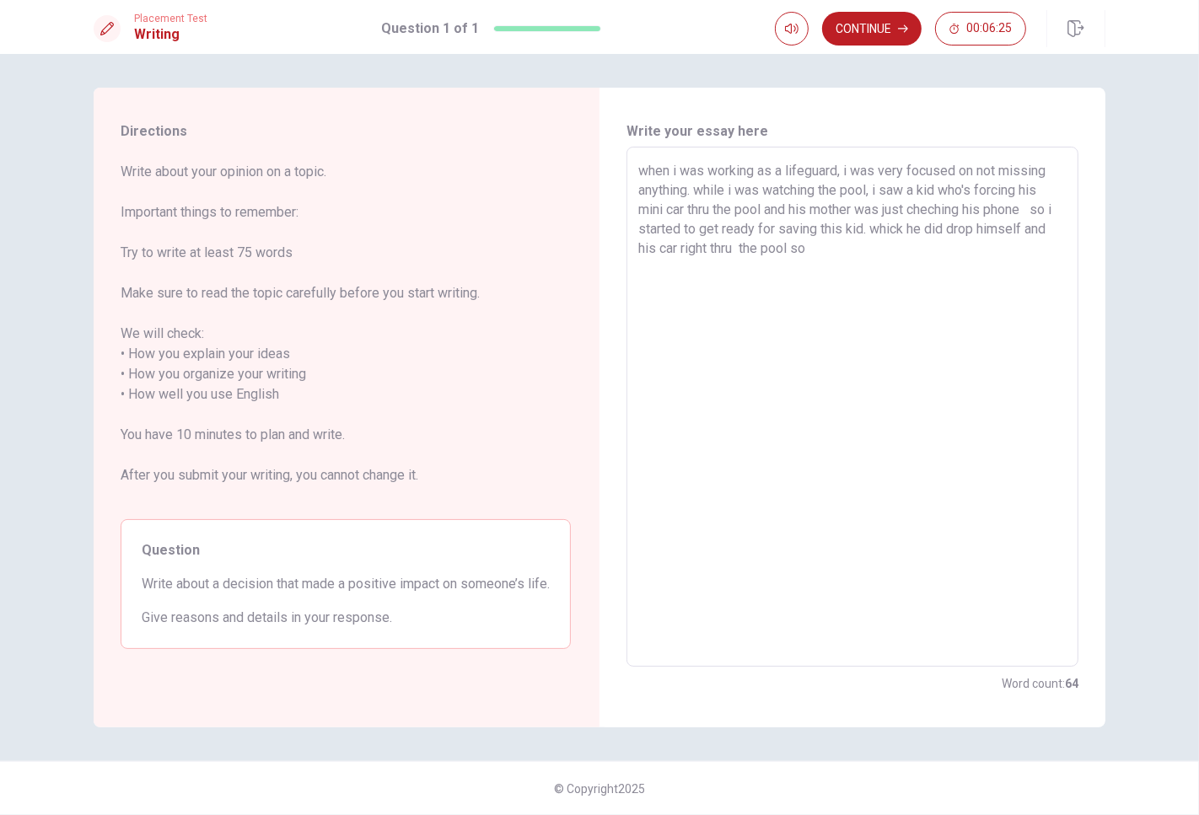
click at [911, 231] on textarea "when i was working as a lifeguard, i was very focused on not missing anything. …" at bounding box center [852, 407] width 428 height 492
click at [922, 229] on textarea "when i was working as a lifeguard, i was very focused on not missing anything. …" at bounding box center [852, 407] width 428 height 492
drag, startPoint x: 999, startPoint y: 231, endPoint x: 1026, endPoint y: 251, distance: 33.7
click at [1026, 251] on textarea "when i was working as a lifeguard, i was very focused on not missing anything. …" at bounding box center [852, 407] width 428 height 492
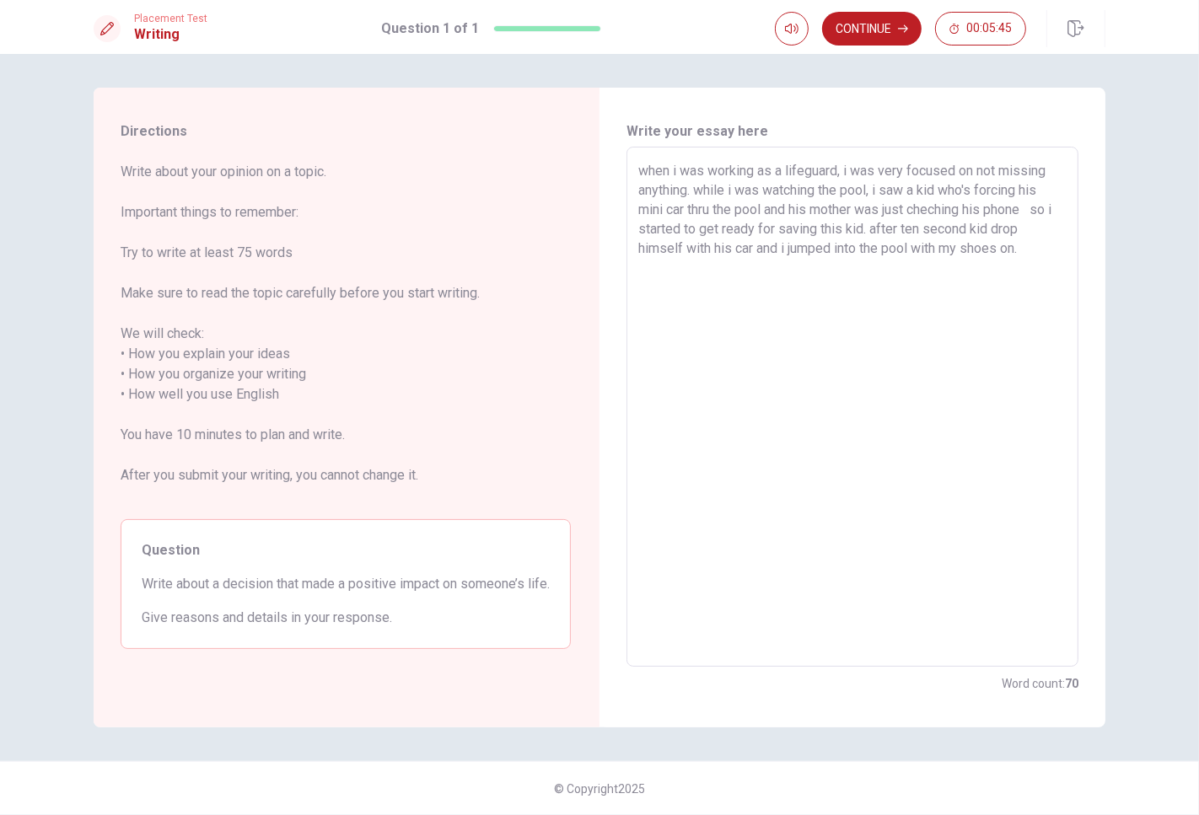
drag, startPoint x: 717, startPoint y: 164, endPoint x: 933, endPoint y: 233, distance: 226.6
click at [933, 233] on textarea "when i was working as a lifeguard, i was very focused on not missing anything. …" at bounding box center [852, 407] width 428 height 492
click at [856, 226] on textarea "when i was working as a lifeguard, i was very focused on not missing anything. …" at bounding box center [852, 407] width 428 height 492
click at [874, 228] on textarea "when i was working as a lifeguard, i was very focused on not missing anything. …" at bounding box center [852, 407] width 428 height 492
click at [1010, 238] on textarea "when i was working as a lifeguard, i was very focused on not missing anything. …" at bounding box center [852, 407] width 428 height 492
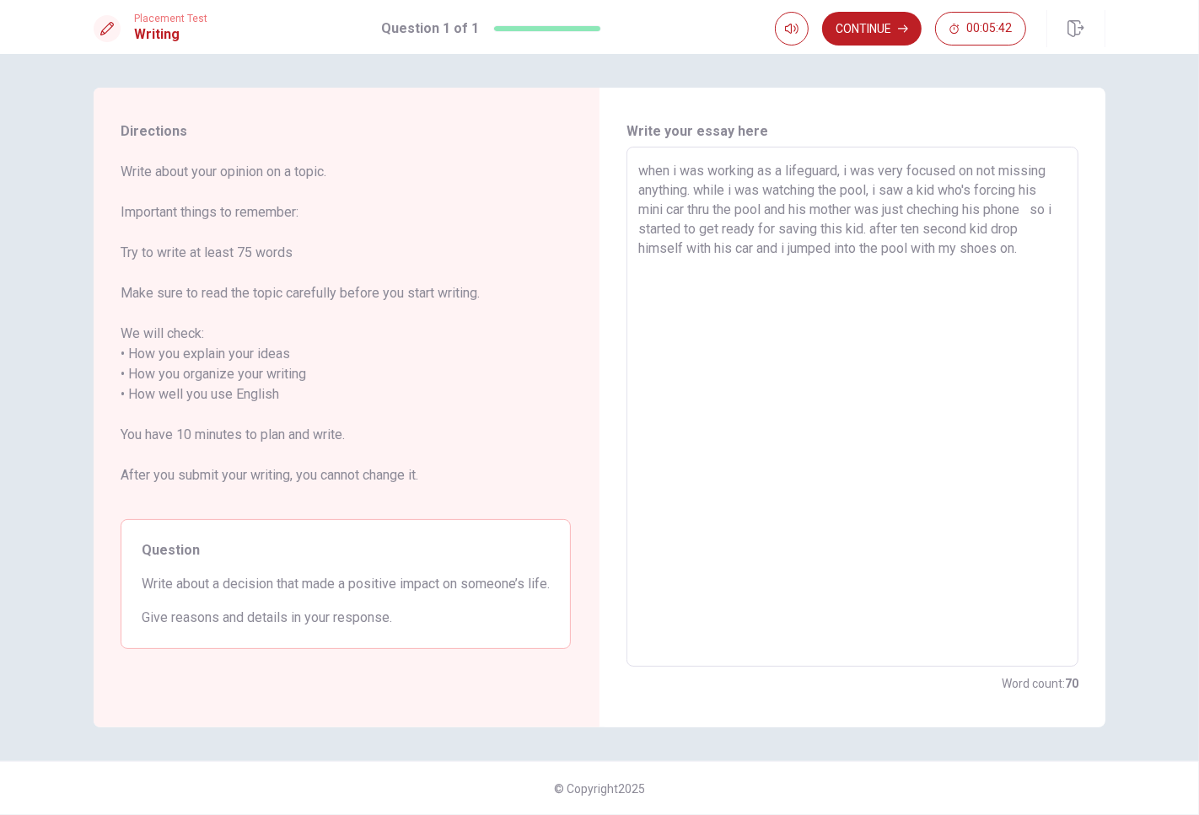
click at [981, 239] on textarea "when i was working as a lifeguard, i was very focused on not missing anything. …" at bounding box center [852, 407] width 428 height 492
click at [971, 228] on textarea "when i was working as a lifeguard, i was very focused on not missing anything. …" at bounding box center [852, 407] width 428 height 492
click at [978, 228] on textarea "when i was working as a lifeguard, i was very focused on not missing anything. …" at bounding box center [852, 407] width 428 height 492
click at [974, 228] on textarea "when i was working as a lifeguard, i was very focused on not missing anything. …" at bounding box center [852, 407] width 428 height 492
click at [1045, 239] on textarea "when i was working as a lifeguard, i was very focused on not missing anything. …" at bounding box center [852, 407] width 428 height 492
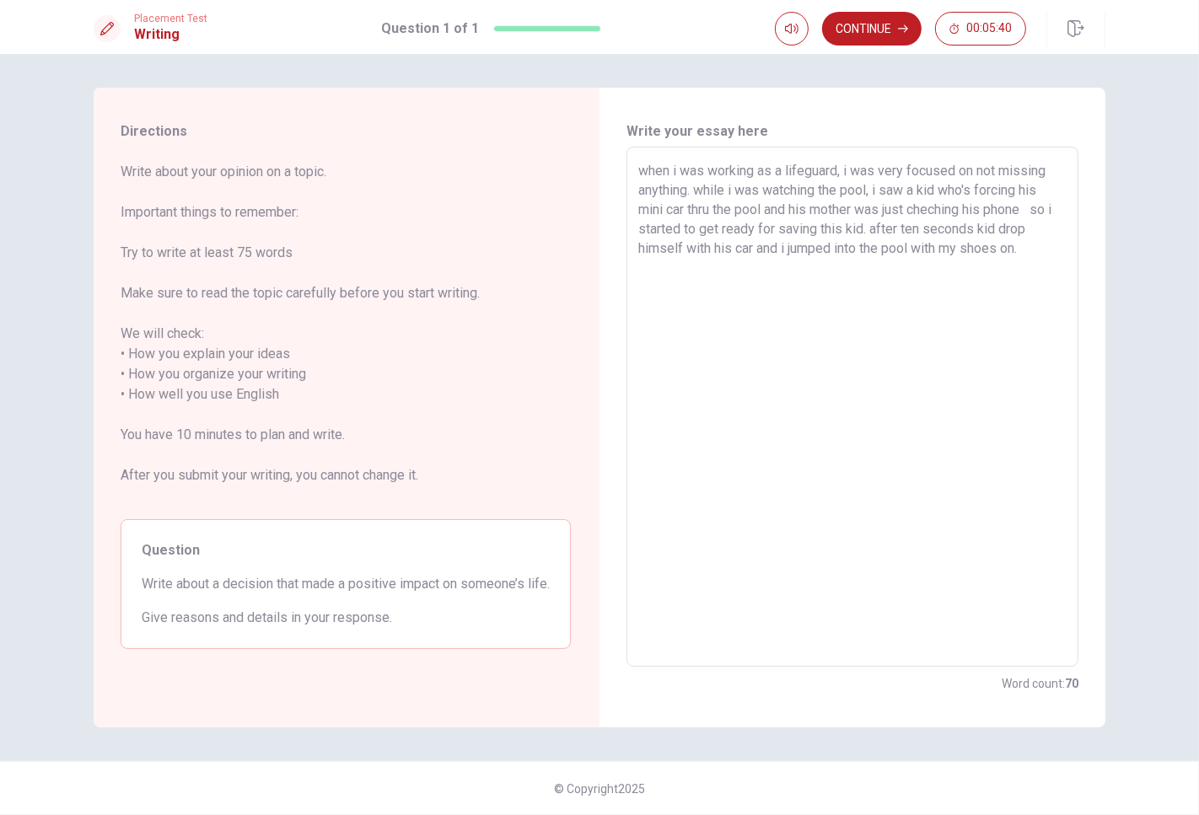
click at [1037, 225] on textarea "when i was working as a lifeguard, i was very focused on not missing anything. …" at bounding box center [852, 407] width 428 height 492
drag, startPoint x: 687, startPoint y: 251, endPoint x: 1029, endPoint y: 257, distance: 342.4
click at [1029, 257] on textarea "when i was working as a lifeguard, i was very focused on not missing anything. …" at bounding box center [852, 407] width 428 height 492
drag, startPoint x: 1003, startPoint y: 231, endPoint x: 1035, endPoint y: 253, distance: 38.1
click at [1035, 253] on textarea "when i was working as a lifeguard, i was very focused on not missing anything. …" at bounding box center [852, 407] width 428 height 492
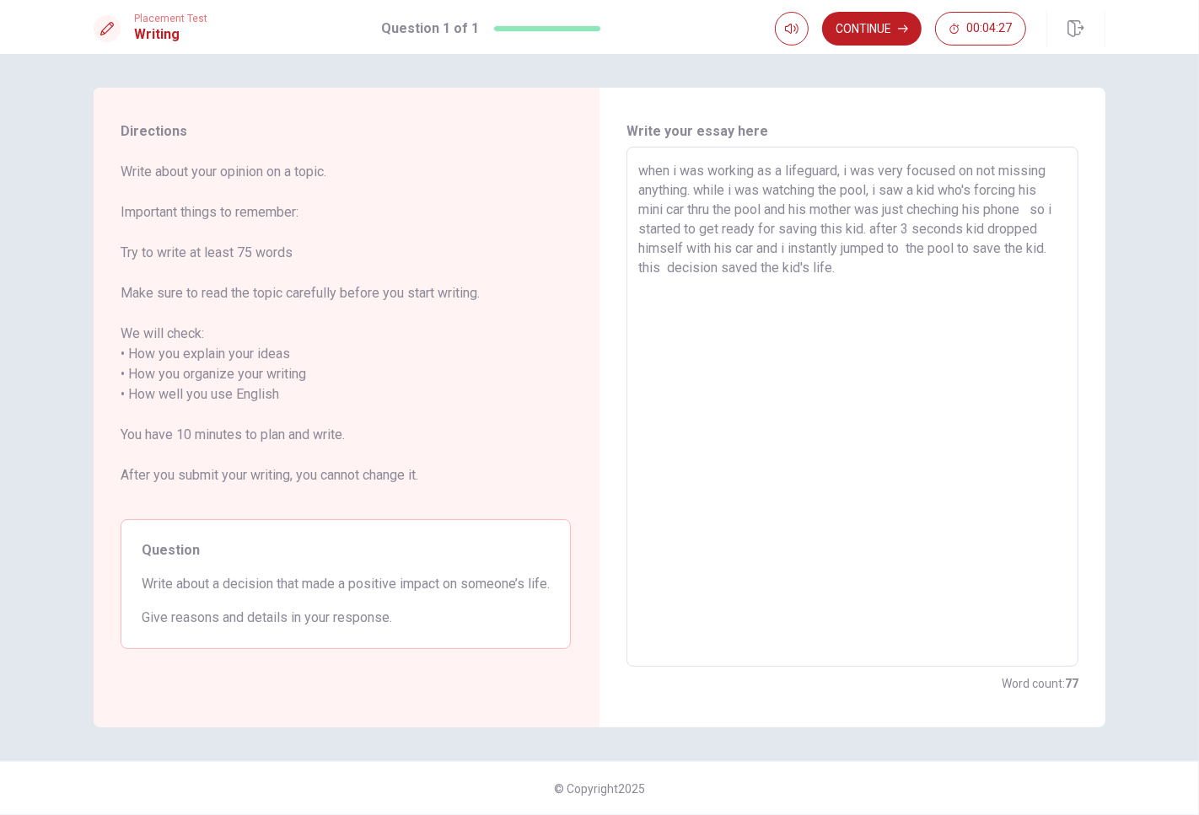
click at [650, 273] on textarea "when i was working as a lifeguard, i was very focused on not missing anything. …" at bounding box center [852, 407] width 428 height 492
click at [849, 273] on textarea "when i was working as a lifeguard, i was very focused on not missing anything. …" at bounding box center [852, 407] width 428 height 492
click at [898, 249] on textarea "when i was working as a lifeguard, i was very focused on not missing anything. …" at bounding box center [852, 407] width 428 height 492
click at [873, 260] on textarea "when i was working as a lifeguard, i was very focused on not missing anything. …" at bounding box center [852, 407] width 428 height 492
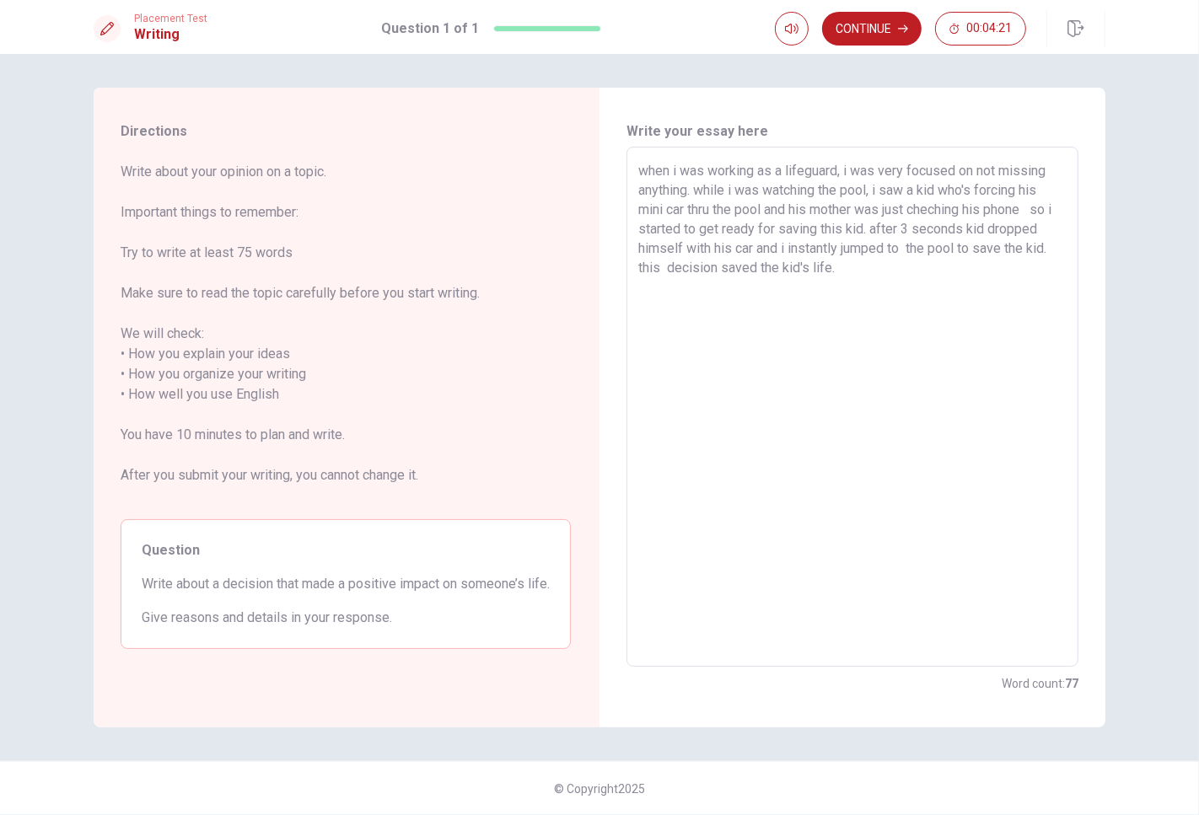
click at [639, 266] on textarea "when i was working as a lifeguard, i was very focused on not missing anything. …" at bounding box center [852, 407] width 428 height 492
click at [924, 271] on textarea "when i was working as a lifeguard, i was very focused on not missing anything. …" at bounding box center [852, 407] width 428 height 492
click at [933, 274] on textarea "when i was working as a lifeguard, i was very focused on not missing anything. …" at bounding box center [852, 407] width 428 height 492
drag, startPoint x: 639, startPoint y: 270, endPoint x: 864, endPoint y: 273, distance: 225.1
click at [864, 273] on textarea "when i was working as a lifeguard, i was very focused on not missing anything. …" at bounding box center [852, 407] width 428 height 492
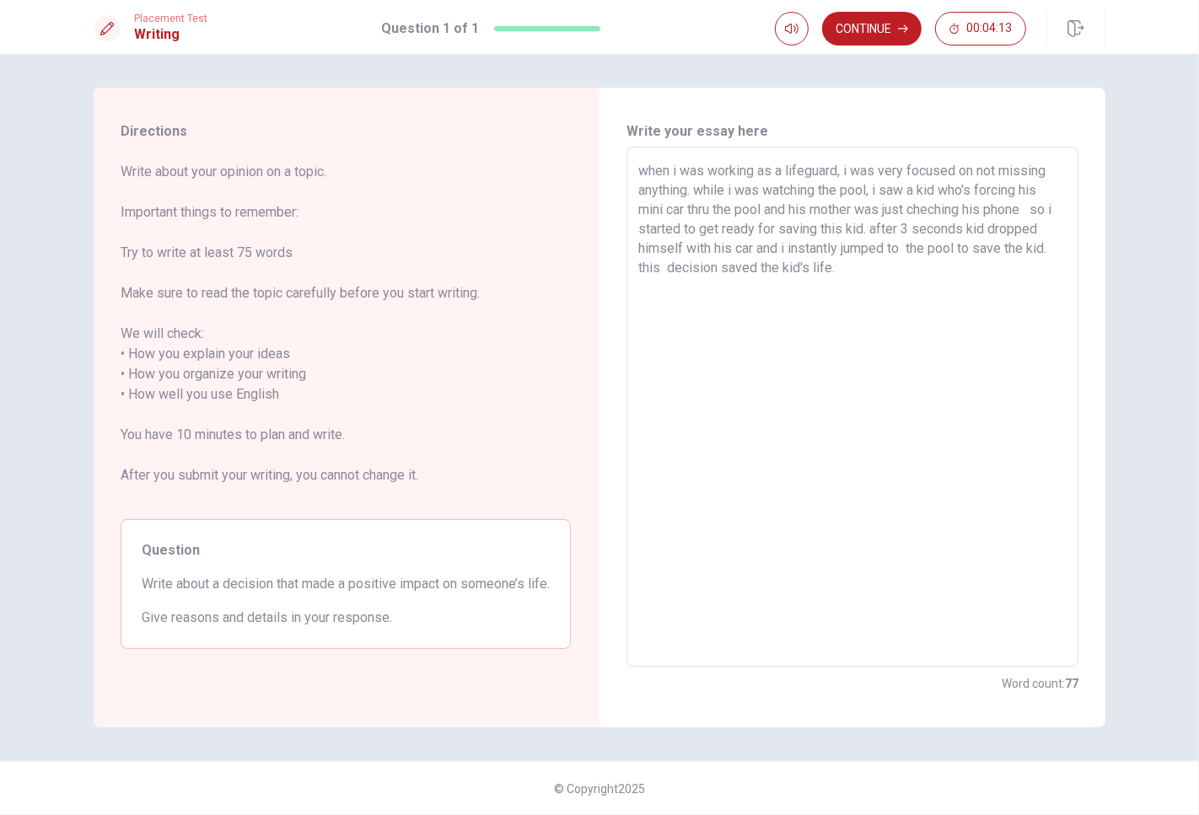
click at [864, 273] on textarea "when i was working as a lifeguard, i was very focused on not missing anything. …" at bounding box center [852, 407] width 428 height 492
drag, startPoint x: 722, startPoint y: 270, endPoint x: 637, endPoint y: 270, distance: 85.2
click at [637, 270] on div "when i was working as a lifeguard, i was very focused on not missing anything. …" at bounding box center [852, 407] width 452 height 520
click at [950, 253] on textarea "when i was working as a lifeguard, i was very focused on not missing anything. …" at bounding box center [852, 407] width 428 height 492
click at [643, 264] on textarea "when i was working as a lifeguard, i was very focused on not missing anything. …" at bounding box center [852, 407] width 428 height 492
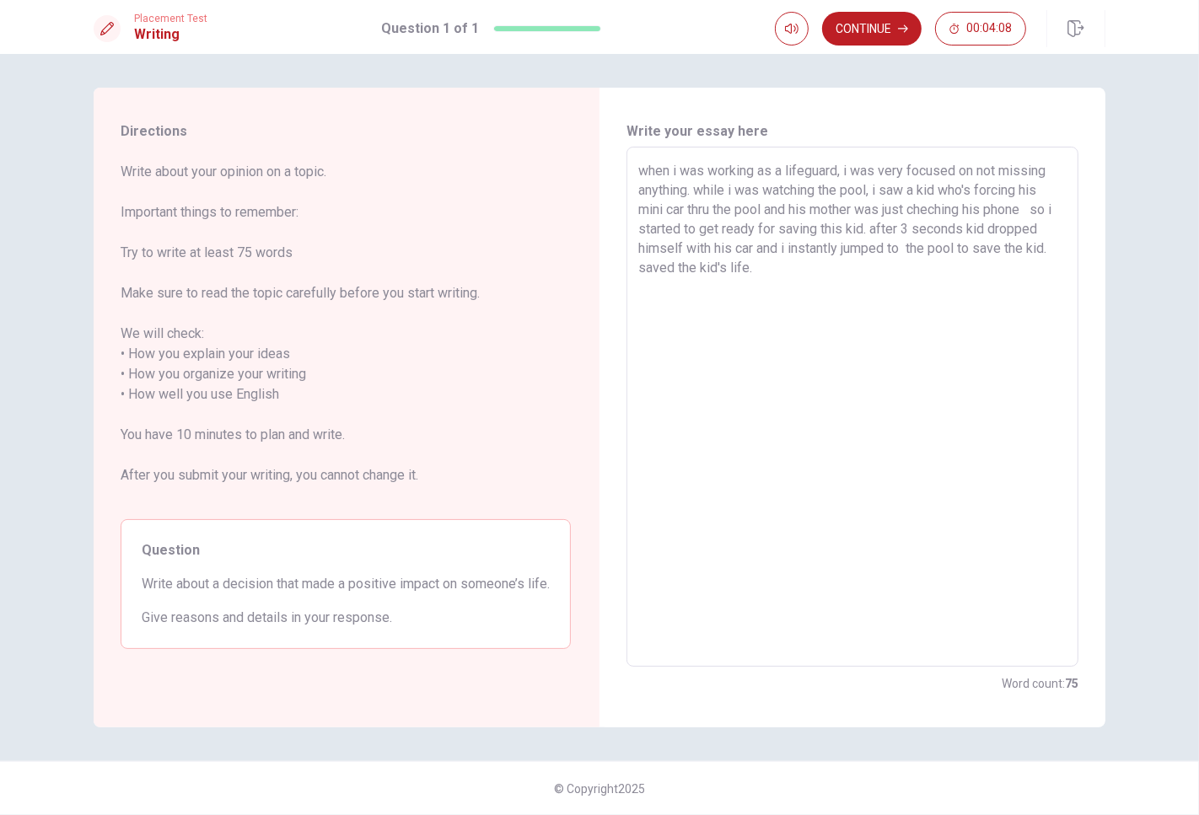
click at [634, 270] on div "when i was working as a lifeguard, i was very focused on not missing anything. …" at bounding box center [852, 407] width 452 height 520
click at [638, 266] on textarea "when i was working as a lifeguard, i was very focused on not missing anything. …" at bounding box center [852, 407] width 428 height 492
click at [822, 265] on textarea "when i was working as a lifeguard, i was very focused on not missing anything. …" at bounding box center [852, 407] width 428 height 492
drag, startPoint x: 762, startPoint y: 273, endPoint x: 844, endPoint y: 276, distance: 81.8
click at [843, 276] on textarea "when i was working as a lifeguard, i was very focused on not missing anything. …" at bounding box center [852, 407] width 428 height 492
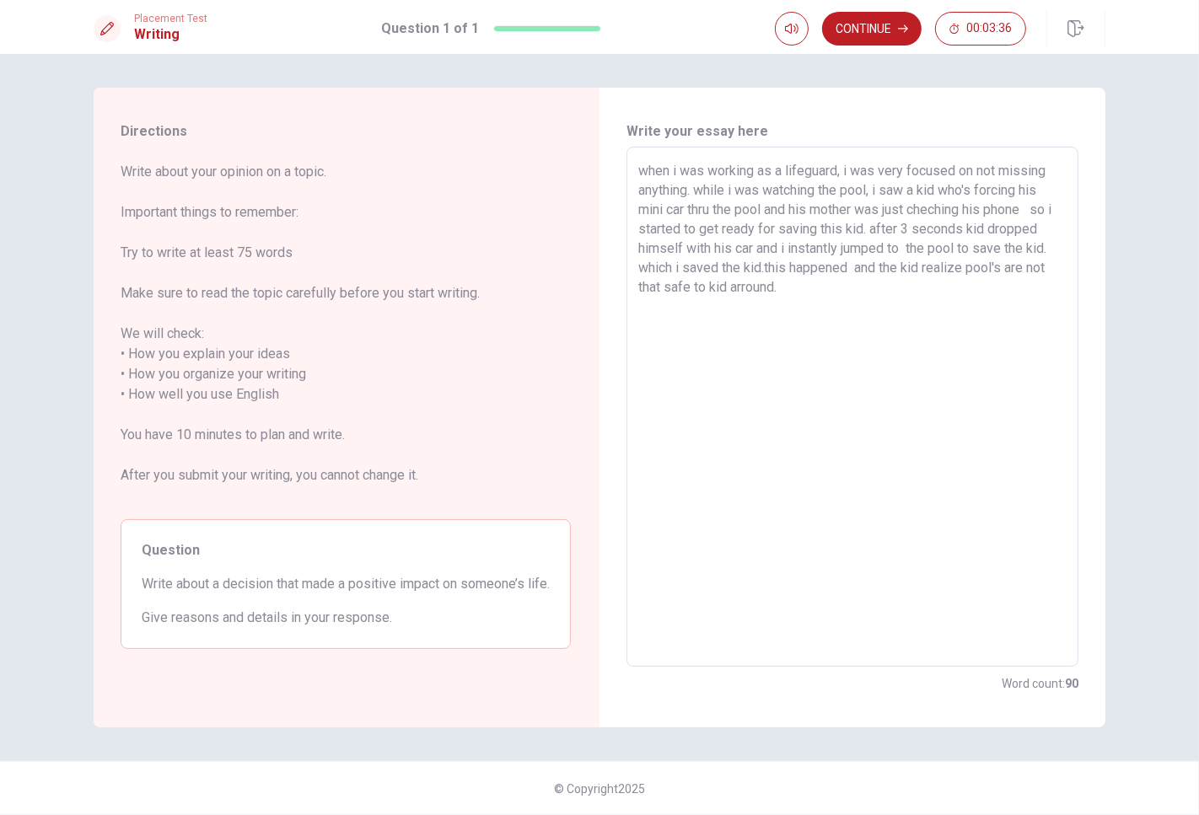
click at [754, 284] on textarea "when i was working as a lifeguard, i was very focused on not missing anything. …" at bounding box center [852, 407] width 428 height 492
click at [794, 271] on textarea "when i was working as a lifeguard, i was very focused on not missing anything. …" at bounding box center [852, 407] width 428 height 492
click at [864, 268] on textarea "when i was working as a lifeguard, i was very focused on not missing anything. …" at bounding box center [852, 407] width 428 height 492
click at [898, 268] on textarea "when i was working as a lifeguard, i was very focused on not missing anything. …" at bounding box center [852, 407] width 428 height 492
drag, startPoint x: 882, startPoint y: 271, endPoint x: 905, endPoint y: 270, distance: 22.8
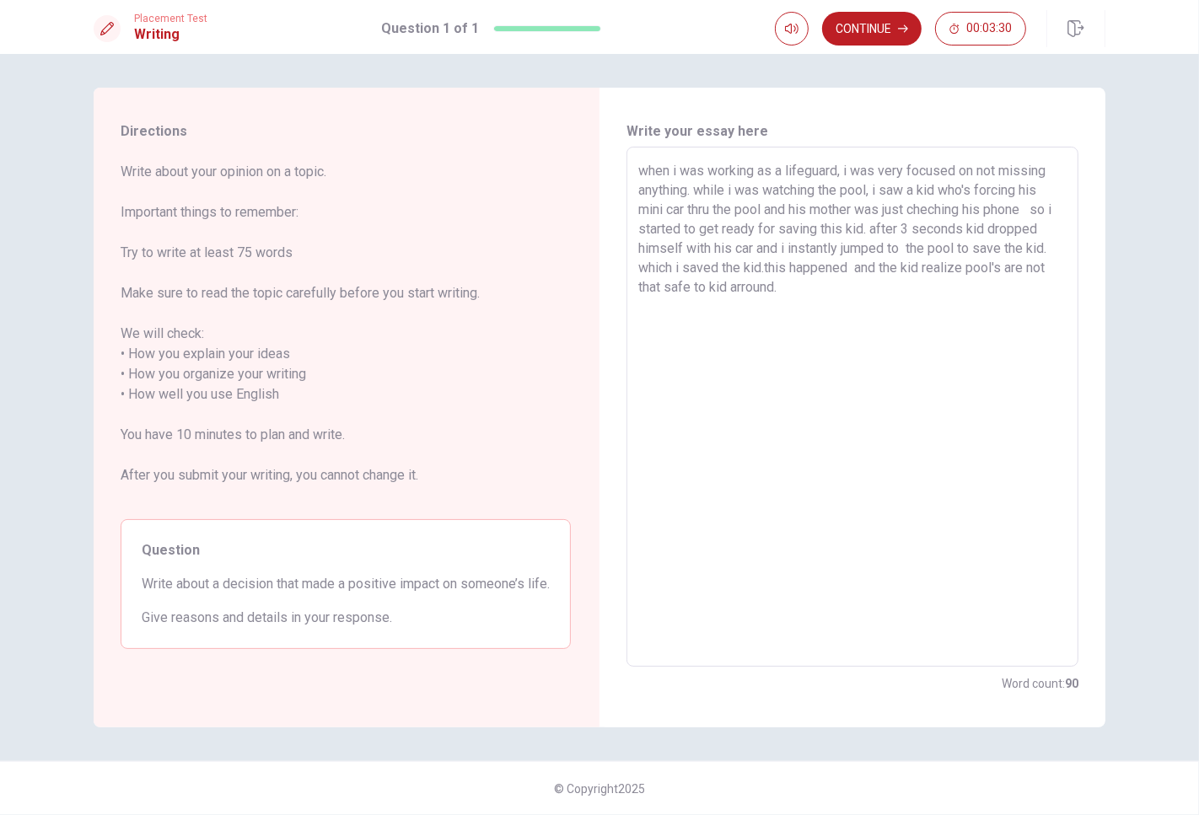
click at [905, 270] on textarea "when i was working as a lifeguard, i was very focused on not missing anything. …" at bounding box center [852, 407] width 428 height 492
click at [903, 271] on textarea "when i was working as a lifeguard, i was very focused on not missing anything. …" at bounding box center [852, 407] width 428 height 492
click at [1037, 266] on textarea "when i was working as a lifeguard, i was very focused on not missing anything. …" at bounding box center [852, 407] width 428 height 492
click at [1067, 263] on div "when i was working as a lifeguard, i was very focused on not missing anything. …" at bounding box center [852, 407] width 452 height 520
click at [1061, 264] on textarea "when i was working as a lifeguard, i was very focused on not missing anything. …" at bounding box center [852, 407] width 428 height 492
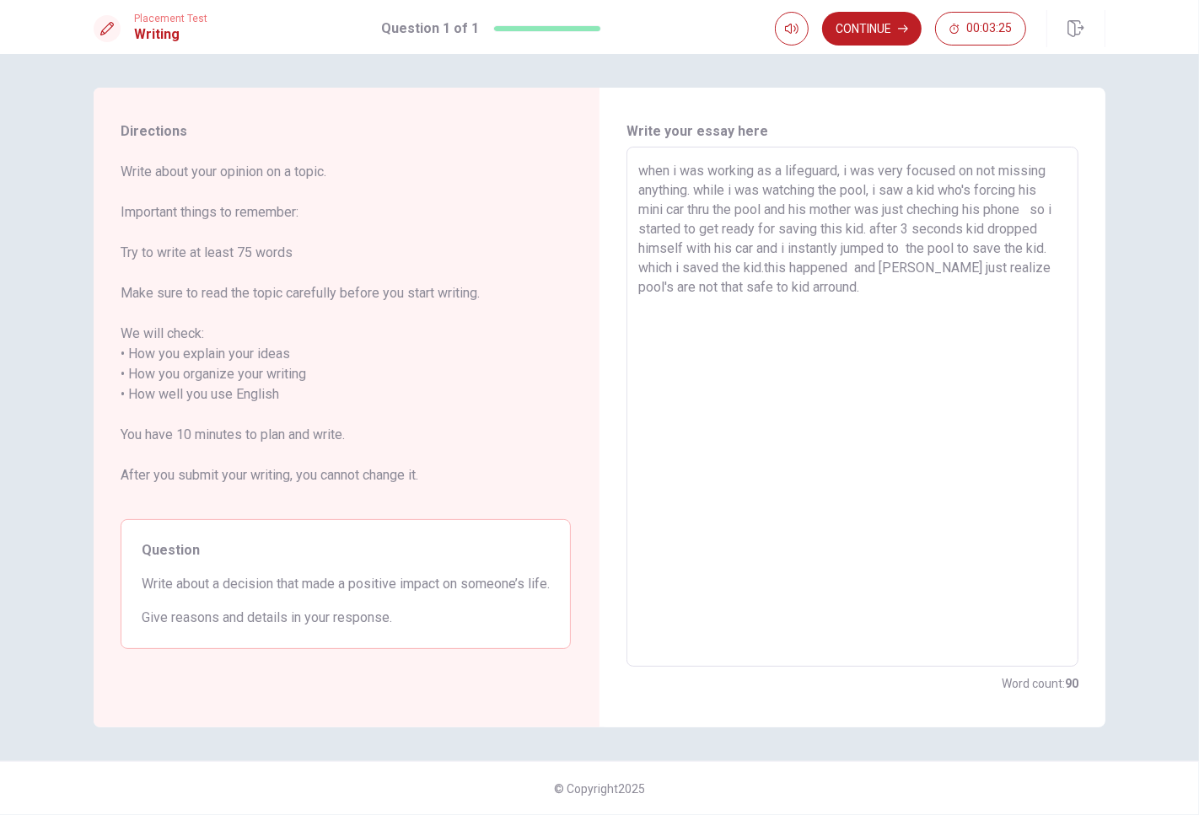
click at [774, 291] on textarea "when i was working as a lifeguard, i was very focused on not missing anything. …" at bounding box center [852, 407] width 428 height 492
click at [798, 291] on textarea "when i was working as a lifeguard, i was very focused on not missing anything. …" at bounding box center [852, 407] width 428 height 492
drag, startPoint x: 777, startPoint y: 163, endPoint x: 881, endPoint y: 166, distance: 103.8
click at [878, 166] on textarea "when i was working as a lifeguard, i was very focused on not missing anything. …" at bounding box center [852, 407] width 428 height 492
click at [906, 171] on textarea "when i was working as a lifeguard, i was very focused on not missing anything. …" at bounding box center [852, 407] width 428 height 492
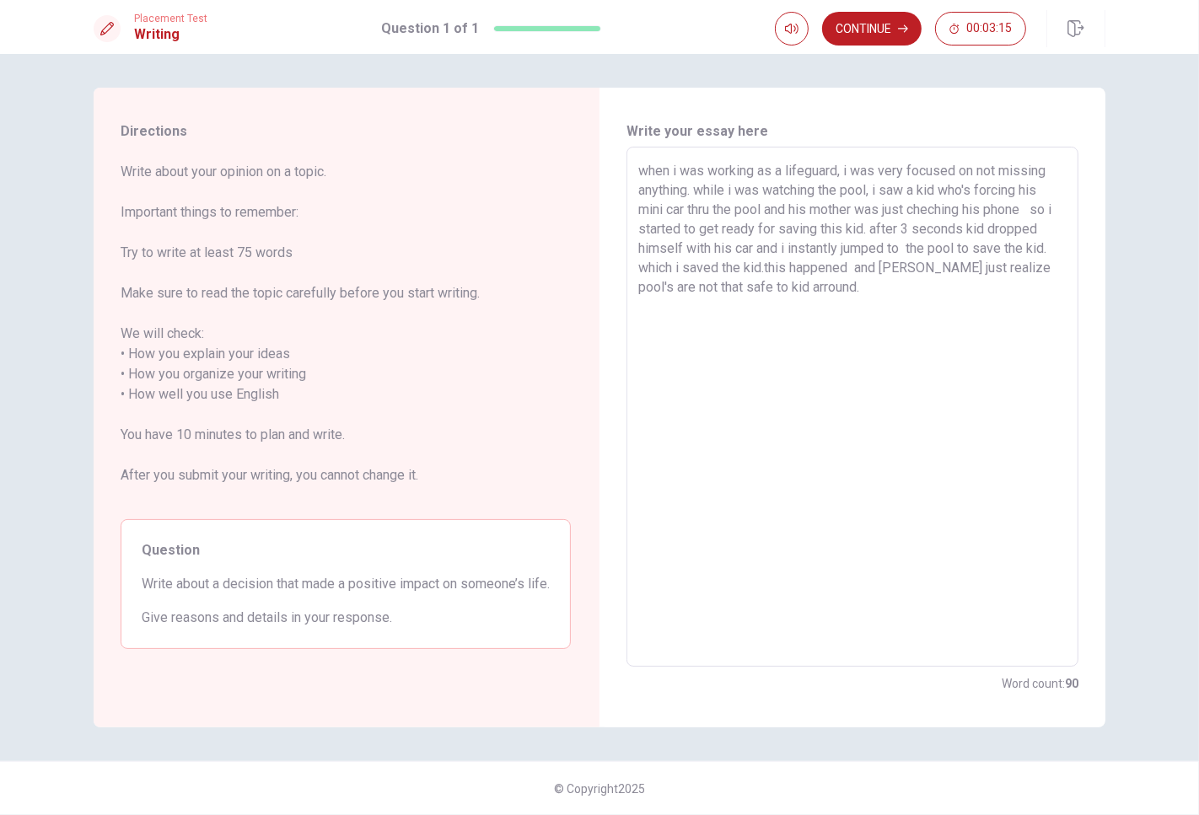
drag, startPoint x: 688, startPoint y: 185, endPoint x: 773, endPoint y: 205, distance: 87.3
click at [773, 205] on textarea "when i was working as a lifeguard, i was very focused on not missing anything. …" at bounding box center [852, 407] width 428 height 492
click at [816, 209] on textarea "when i was working as a lifeguard, i was very focused on not missing anything. …" at bounding box center [852, 407] width 428 height 492
drag, startPoint x: 743, startPoint y: 207, endPoint x: 975, endPoint y: 214, distance: 232.8
click at [975, 214] on textarea "when i was working as a lifeguard, i was very focused on not missing anything. …" at bounding box center [852, 407] width 428 height 492
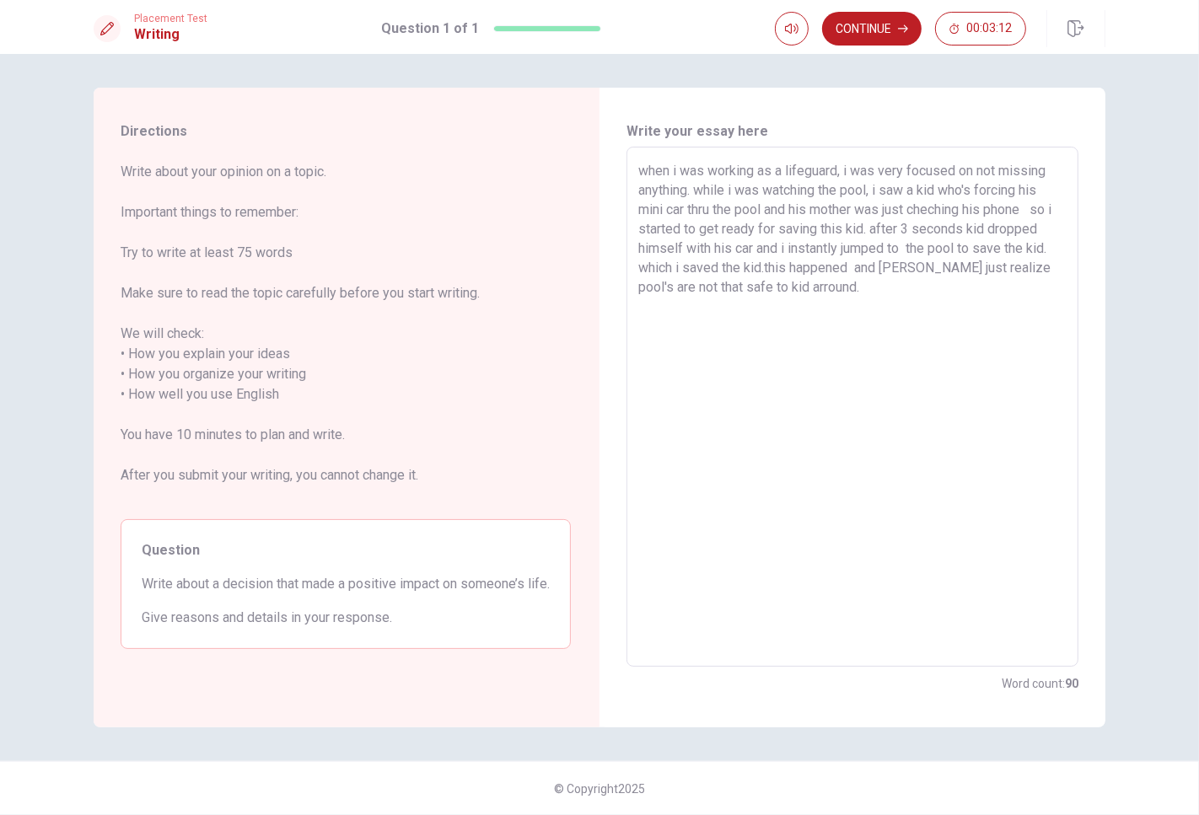
click at [947, 212] on textarea "when i was working as a lifeguard, i was very focused on not missing anything. …" at bounding box center [852, 407] width 428 height 492
click at [945, 212] on textarea "when i was working as a lifeguard, i was very focused on not missing anything. …" at bounding box center [852, 407] width 428 height 492
click at [992, 219] on textarea "when i was working as a lifeguard, i was very focused on not missing anything. …" at bounding box center [852, 407] width 428 height 492
click at [972, 208] on textarea "when i was working as a lifeguard, i was very focused on not missing anything. …" at bounding box center [852, 407] width 428 height 492
click at [1049, 214] on textarea "when i was working as a lifeguard, i was very focused on not missing anything. …" at bounding box center [852, 407] width 428 height 492
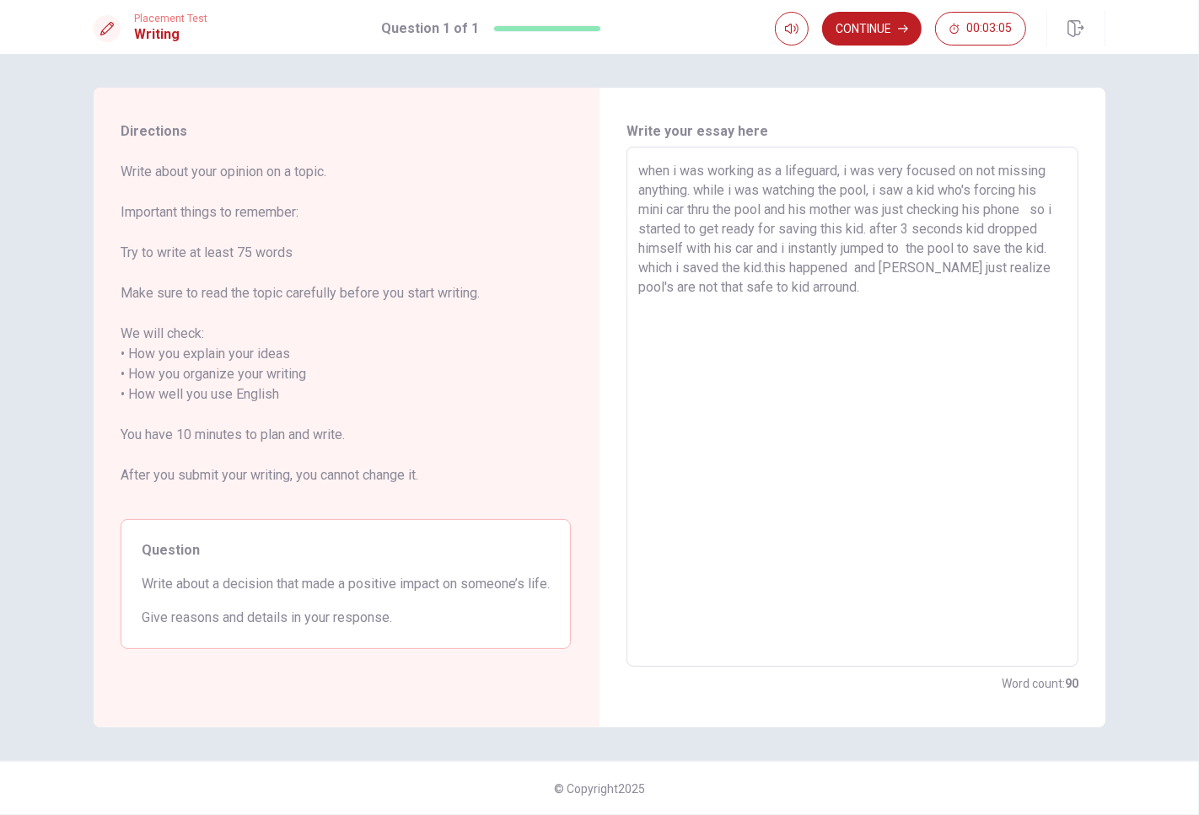
click at [1007, 184] on textarea "when i was working as a lifeguard, i was very focused on not missing anything. …" at bounding box center [852, 407] width 428 height 492
click at [672, 206] on textarea "when i was working as a lifeguard, i was very focused on not missing anything. …" at bounding box center [852, 407] width 428 height 492
click at [746, 212] on textarea "when i was working as a lifeguard, i was very focused on not missing anything. …" at bounding box center [852, 407] width 428 height 492
drag, startPoint x: 814, startPoint y: 211, endPoint x: 863, endPoint y: 211, distance: 48.9
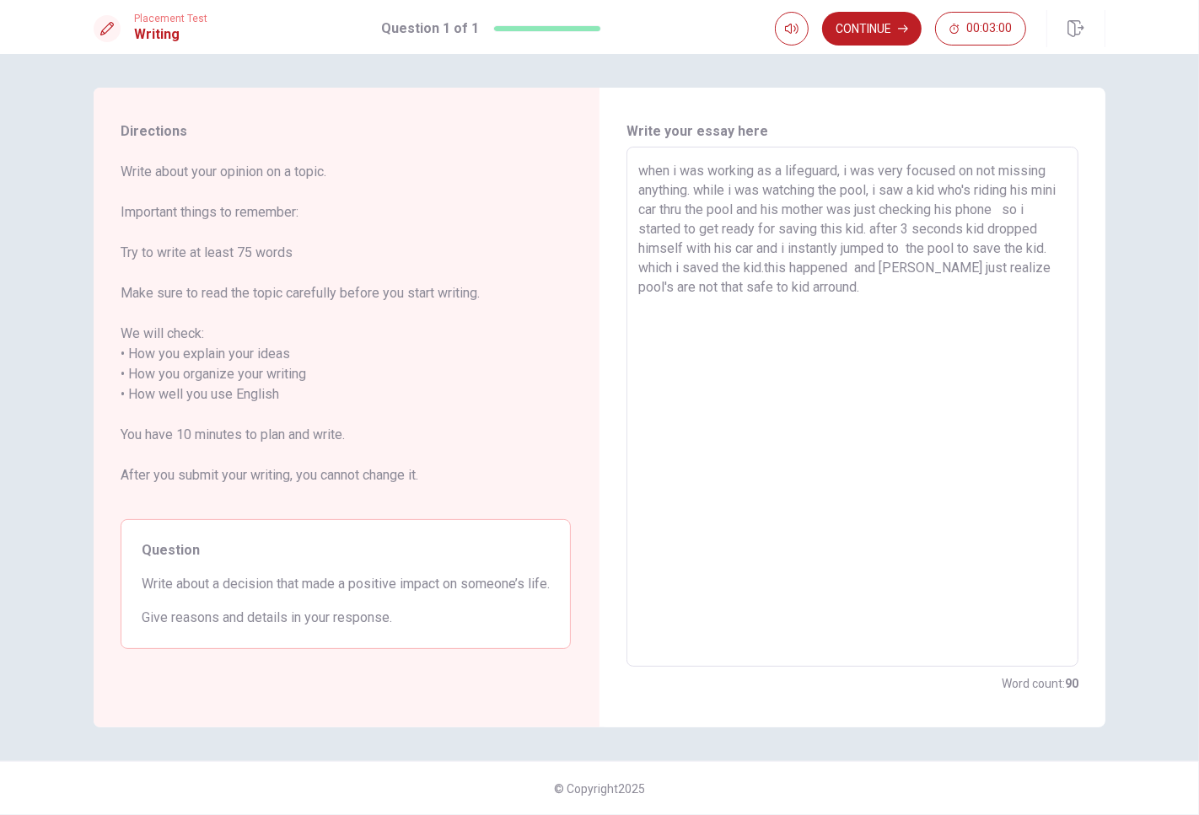
click at [863, 212] on textarea "when i was working as a lifeguard, i was very focused on not missing anything. …" at bounding box center [852, 407] width 428 height 492
click at [863, 211] on textarea "when i was working as a lifeguard, i was very focused on not missing anything. …" at bounding box center [852, 407] width 428 height 492
click at [888, 208] on textarea "when i was working as a lifeguard, i was very focused on not missing anything. …" at bounding box center [852, 407] width 428 height 492
drag, startPoint x: 1030, startPoint y: 212, endPoint x: 793, endPoint y: 206, distance: 237.8
click at [793, 206] on textarea "when i was working as a lifeguard, i was very focused on not missing anything. …" at bounding box center [852, 407] width 428 height 492
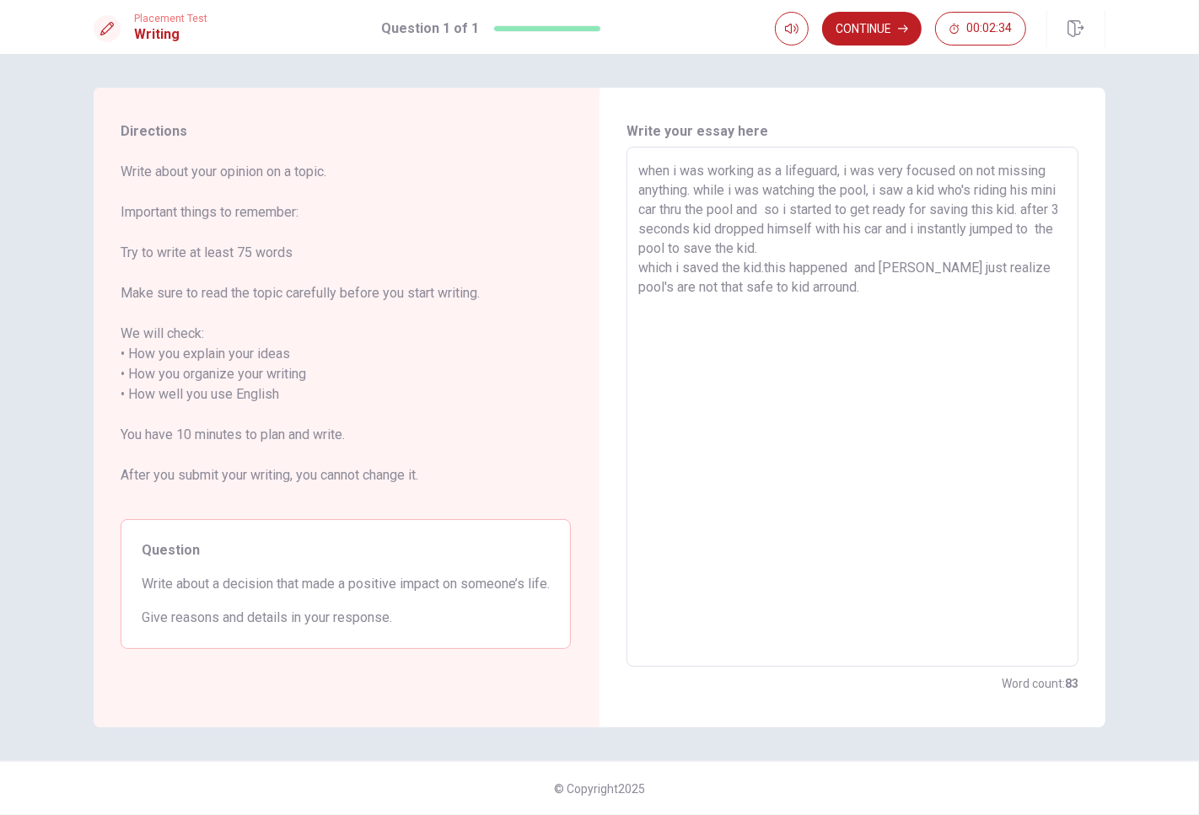
drag, startPoint x: 803, startPoint y: 209, endPoint x: 790, endPoint y: 209, distance: 12.6
click at [790, 209] on textarea "when i was working as a lifeguard, i was very focused on not missing anything. …" at bounding box center [852, 407] width 428 height 492
click at [947, 187] on textarea "when i was working as a lifeguard, i was very focused on not missing anything. …" at bounding box center [852, 407] width 428 height 492
drag, startPoint x: 766, startPoint y: 191, endPoint x: 863, endPoint y: 189, distance: 97.0
click at [863, 189] on textarea "when i was working as a lifeguard, i was very focused on not missing anything. …" at bounding box center [852, 407] width 428 height 492
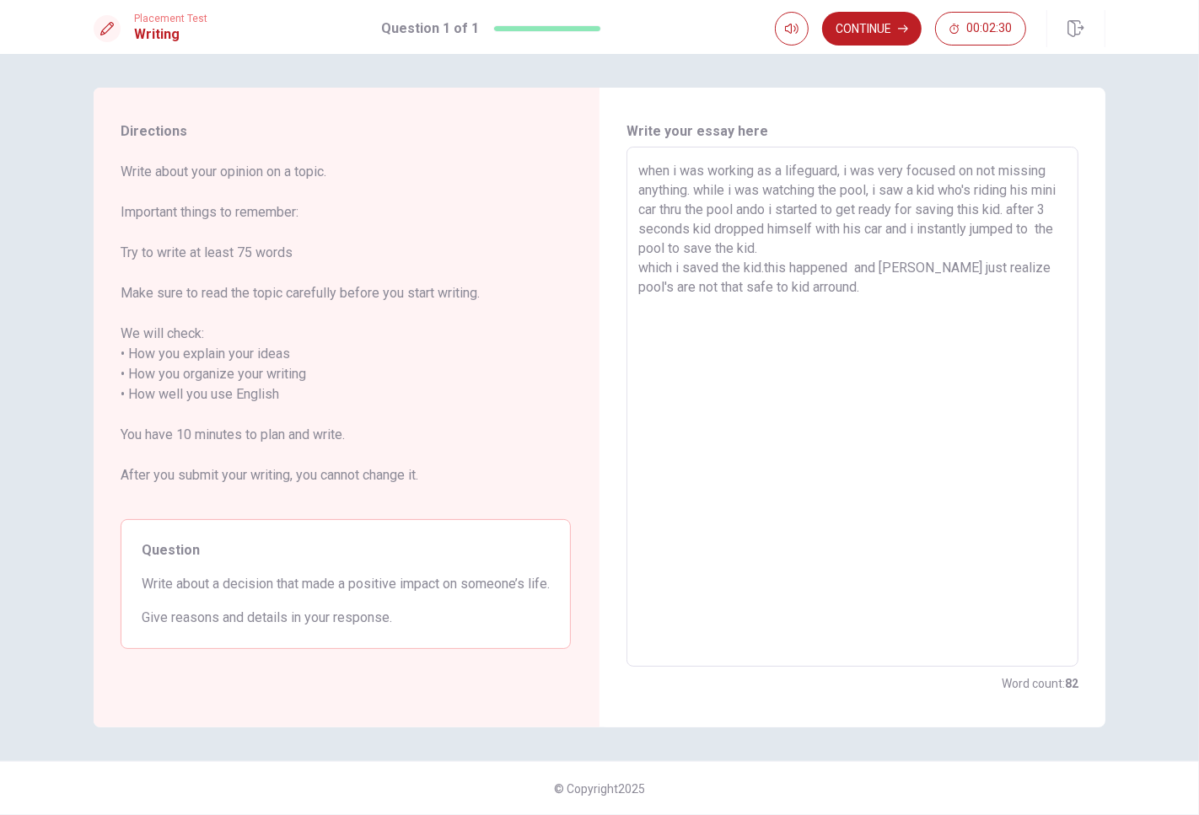
click at [863, 189] on textarea "when i was working as a lifeguard, i was very focused on not missing anything. …" at bounding box center [852, 407] width 428 height 492
drag, startPoint x: 744, startPoint y: 188, endPoint x: 885, endPoint y: 187, distance: 141.6
click at [885, 187] on textarea "when i was working as a lifeguard, i was very focused on not missing anything. …" at bounding box center [852, 407] width 428 height 492
drag, startPoint x: 790, startPoint y: 187, endPoint x: 956, endPoint y: 186, distance: 166.1
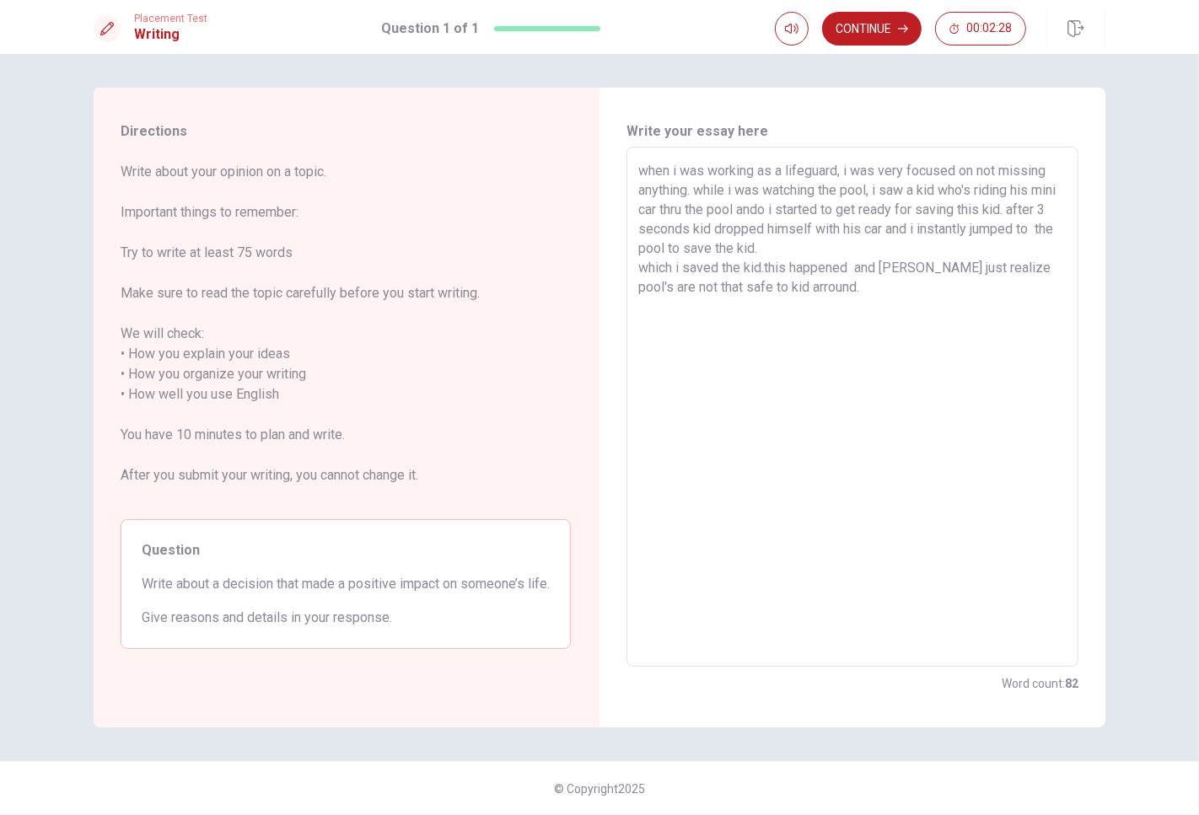
click at [956, 186] on textarea "when i was working as a lifeguard, i was very focused on not missing anything. …" at bounding box center [852, 407] width 428 height 492
click at [790, 208] on textarea "when i was working as a lifeguard, i was very focused on not missing anything. …" at bounding box center [852, 407] width 428 height 492
click at [804, 211] on textarea "when i was working as a lifeguard, i was very focused on not missing anything. …" at bounding box center [852, 407] width 428 height 492
click at [771, 212] on textarea "when i was working as a lifeguard, i was very focused on not missing anything. …" at bounding box center [852, 407] width 428 height 492
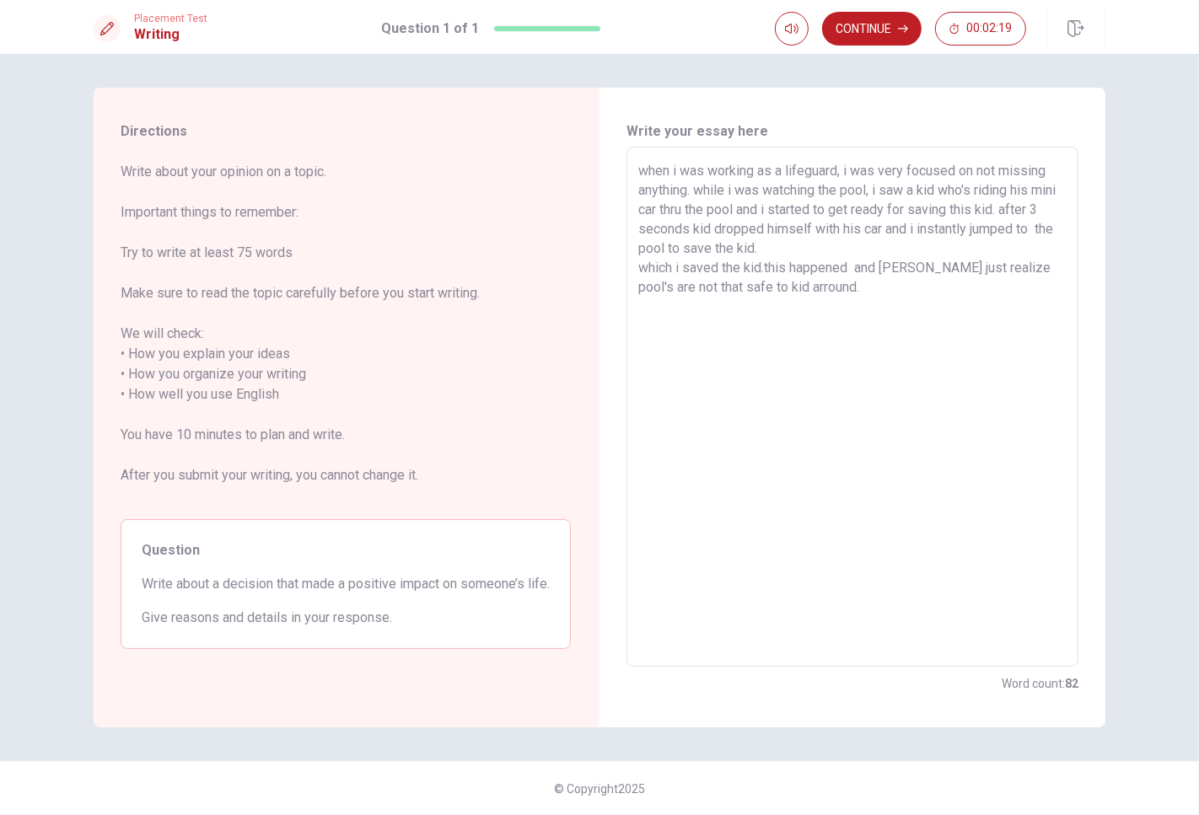
click at [767, 212] on textarea "when i was working as a lifeguard, i was very focused on not missing anything. …" at bounding box center [852, 407] width 428 height 492
click at [689, 213] on textarea "when i was working as a lifeguard, i was very focused on not missing anything. …" at bounding box center [852, 407] width 428 height 492
click at [808, 212] on textarea "when i was working as a lifeguard, i was very focused on not missing anything. …" at bounding box center [852, 407] width 428 height 492
click at [847, 212] on textarea "when i was working as a lifeguard, i was very focused on not missing anything. …" at bounding box center [852, 407] width 428 height 492
click at [883, 213] on textarea "when i was working as a lifeguard, i was very focused on not missing anything. …" at bounding box center [852, 407] width 428 height 492
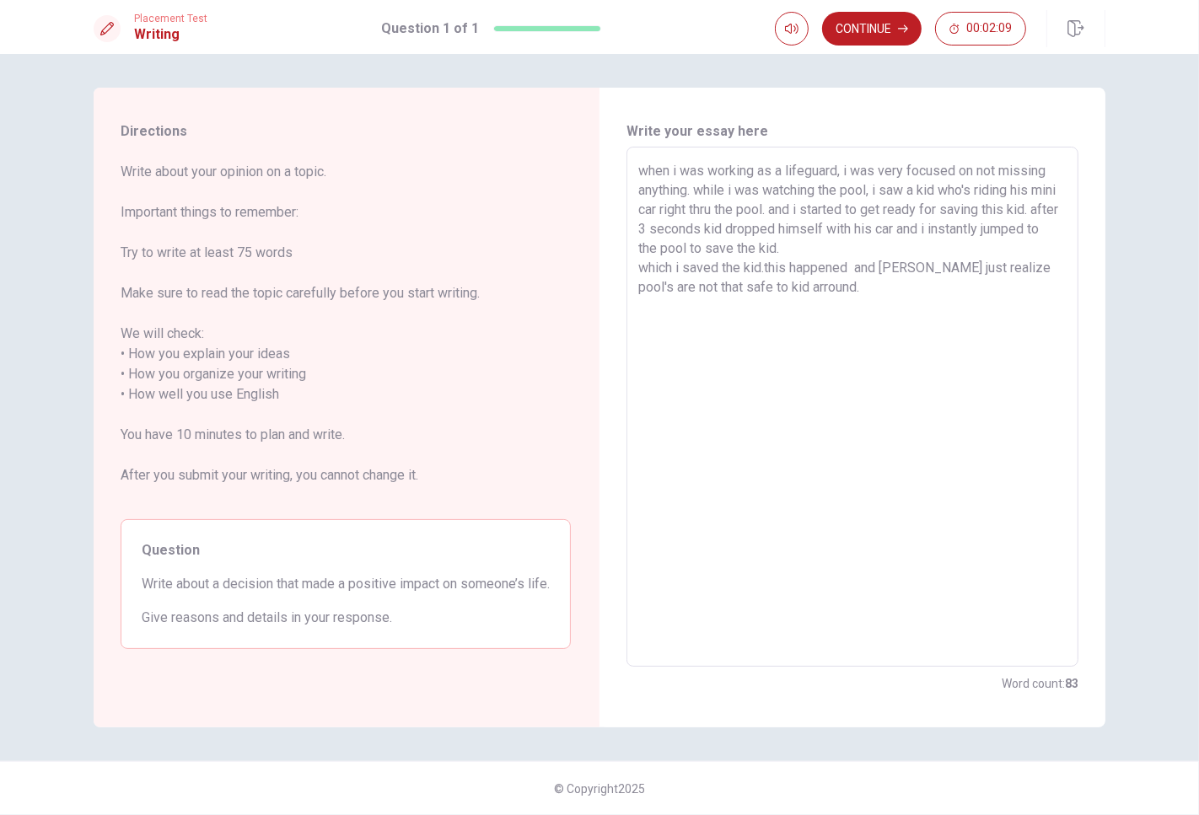
click at [798, 216] on textarea "when i was working as a lifeguard, i was very focused on not missing anything. …" at bounding box center [852, 407] width 428 height 492
drag, startPoint x: 806, startPoint y: 214, endPoint x: 823, endPoint y: 214, distance: 16.9
click at [823, 214] on textarea "when i was working as a lifeguard, i was very focused on not missing anything. …" at bounding box center [852, 407] width 428 height 492
click at [932, 213] on textarea "when i was working as a lifeguard, i was very focused on not missing anything. …" at bounding box center [852, 407] width 428 height 492
click at [997, 216] on textarea "when i was working as a lifeguard, i was very focused on not missing anything. …" at bounding box center [852, 407] width 428 height 492
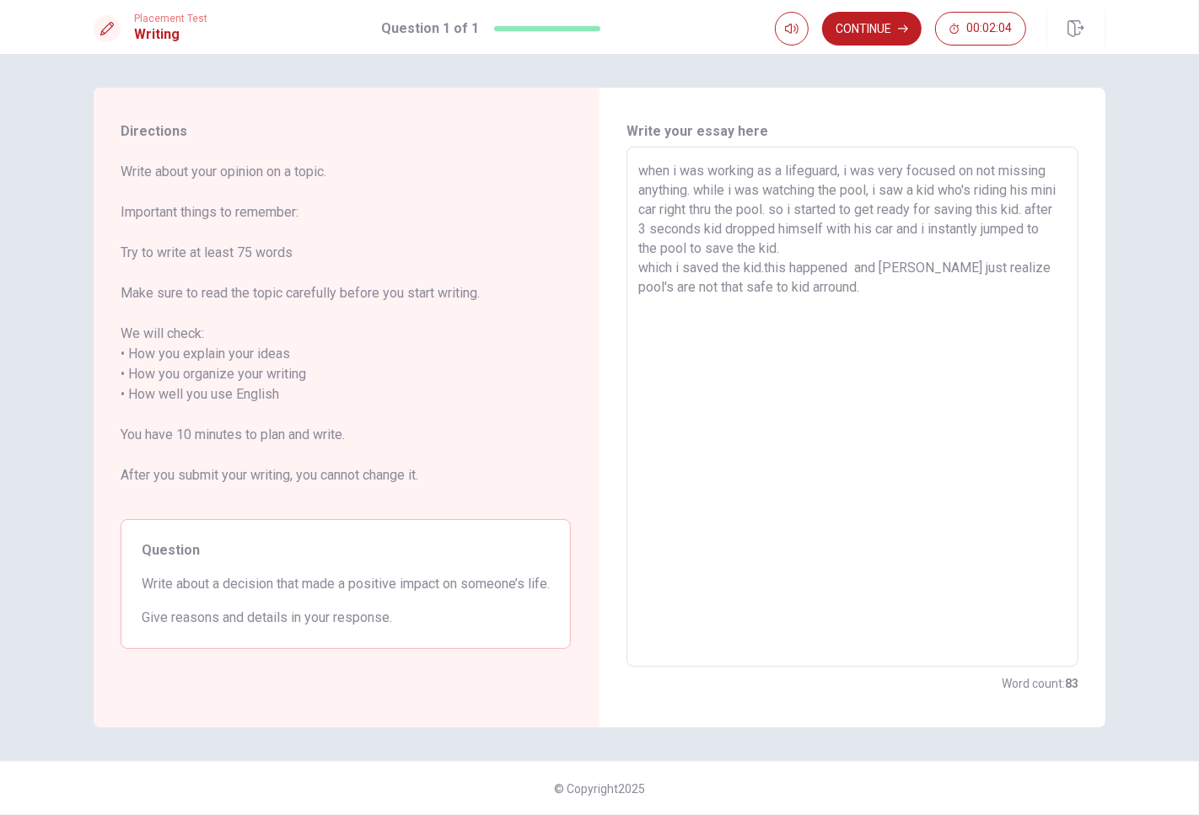
click at [1021, 216] on textarea "when i was working as a lifeguard, i was very focused on not missing anything. …" at bounding box center [852, 407] width 428 height 492
drag, startPoint x: 708, startPoint y: 232, endPoint x: 798, endPoint y: 231, distance: 90.2
click at [798, 231] on textarea "when i was working as a lifeguard, i was very focused on not missing anything. …" at bounding box center [852, 407] width 428 height 492
drag, startPoint x: 861, startPoint y: 228, endPoint x: 942, endPoint y: 223, distance: 81.1
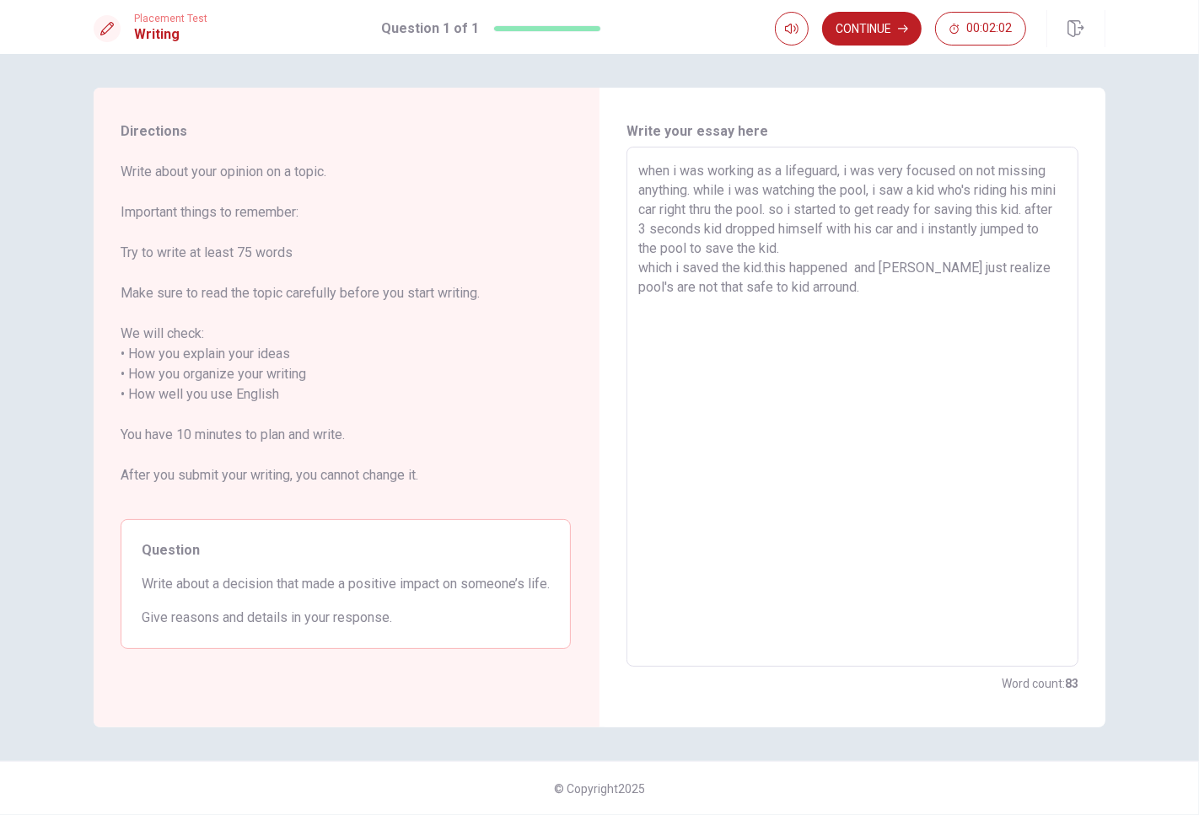
click at [942, 223] on textarea "when i was working as a lifeguard, i was very focused on not missing anything. …" at bounding box center [852, 407] width 428 height 492
click at [1018, 225] on textarea "when i was working as a lifeguard, i was very focused on not missing anything. …" at bounding box center [852, 407] width 428 height 492
click at [674, 250] on textarea "when i was working as a lifeguard, i was very focused on not missing anything. …" at bounding box center [852, 407] width 428 height 492
click at [764, 248] on textarea "when i was working as a lifeguard, i was very focused on not missing anything. …" at bounding box center [852, 407] width 428 height 492
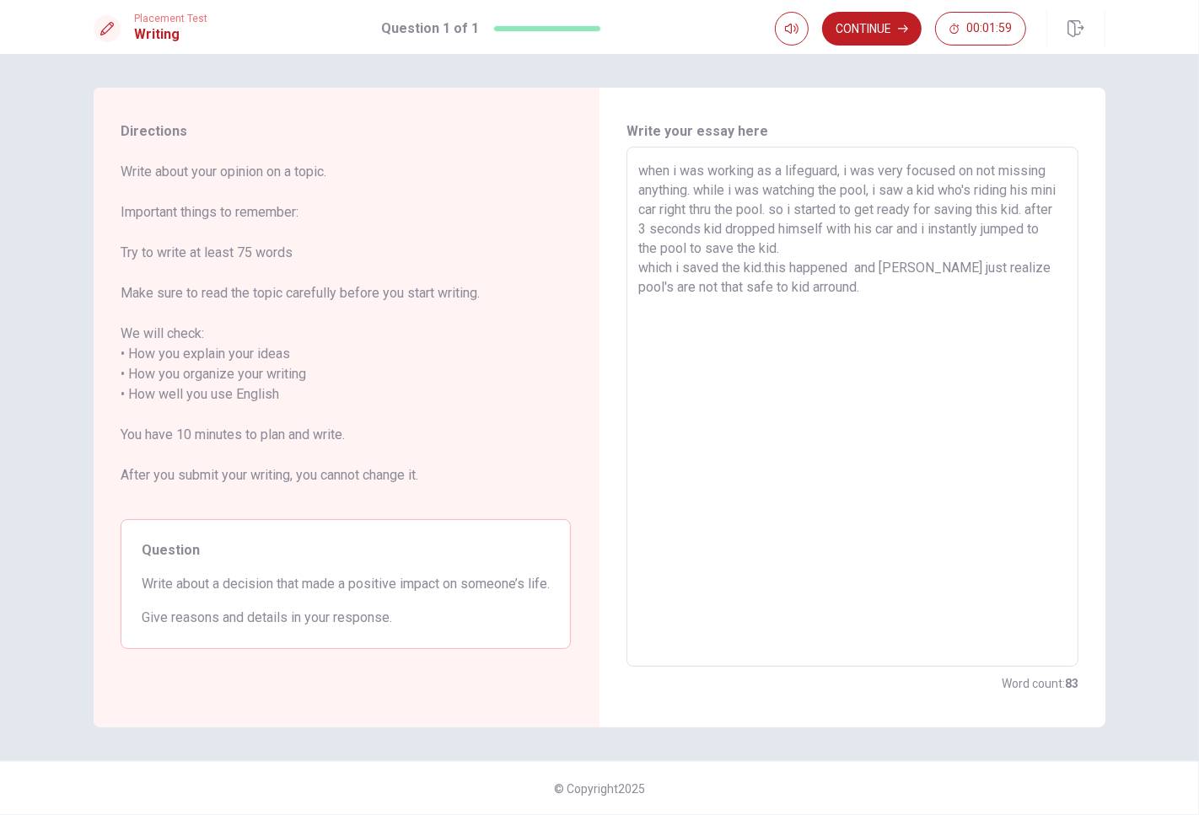
click at [812, 248] on textarea "when i was working as a lifeguard, i was very focused on not missing anything. …" at bounding box center [852, 407] width 428 height 492
click at [664, 272] on textarea "when i was working as a lifeguard, i was very focused on not missing anything. …" at bounding box center [852, 407] width 428 height 492
click at [811, 268] on textarea "when i was working as a lifeguard, i was very focused on not missing anything. …" at bounding box center [852, 407] width 428 height 492
click at [891, 34] on button "Continue" at bounding box center [871, 29] width 99 height 34
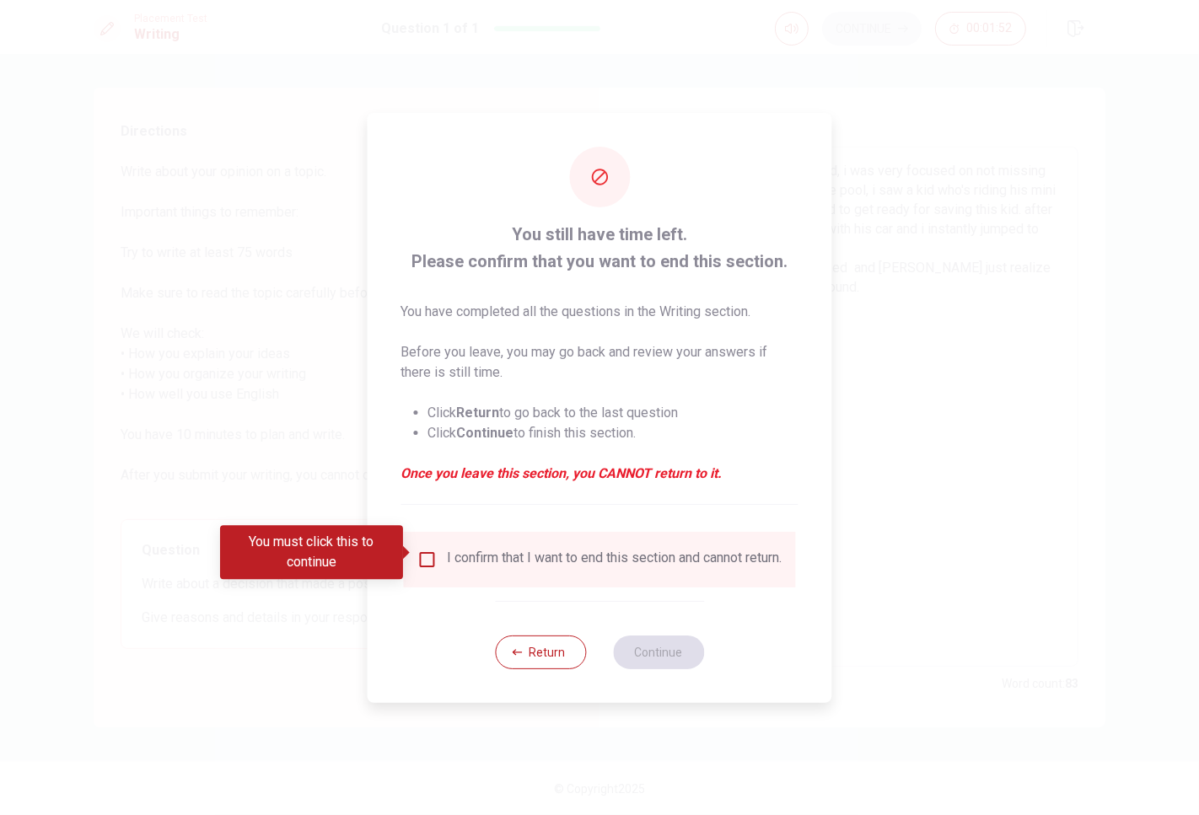
click at [432, 550] on input "You must click this to continue" at bounding box center [427, 560] width 20 height 20
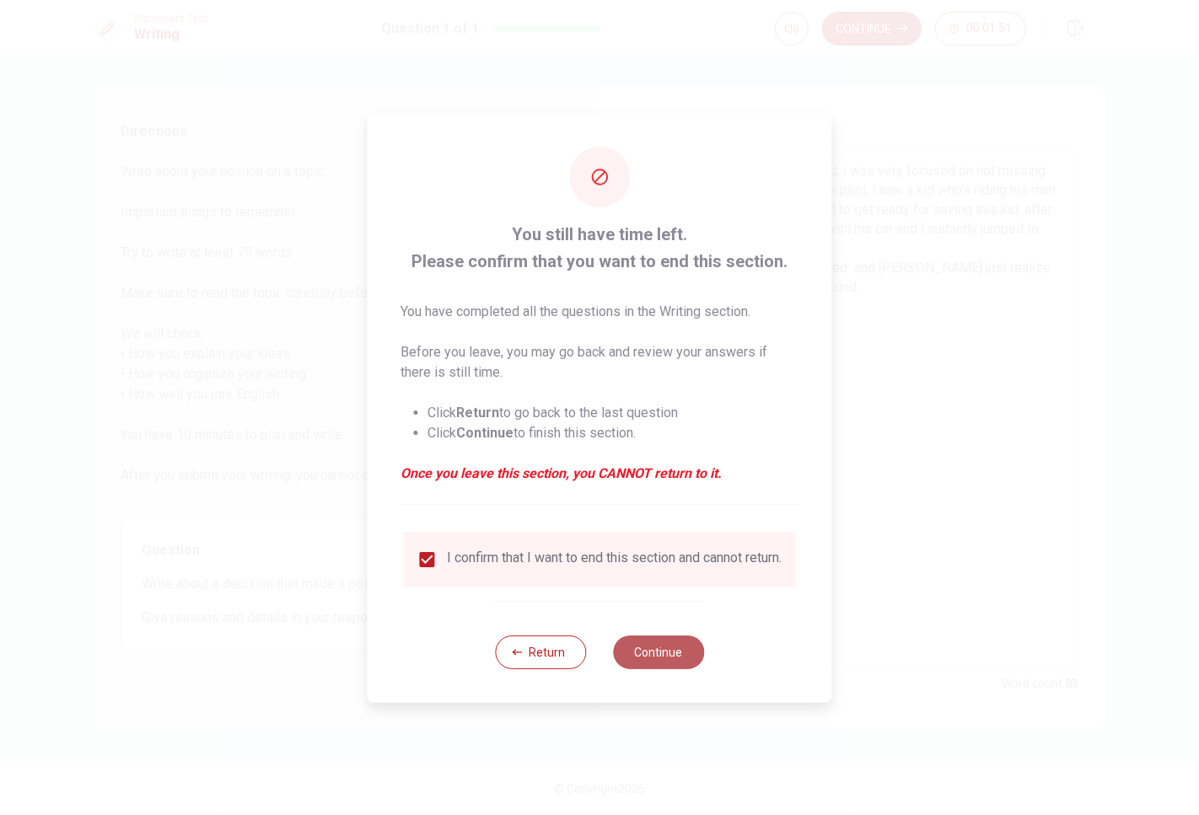
click at [678, 664] on button "Continue" at bounding box center [658, 653] width 91 height 34
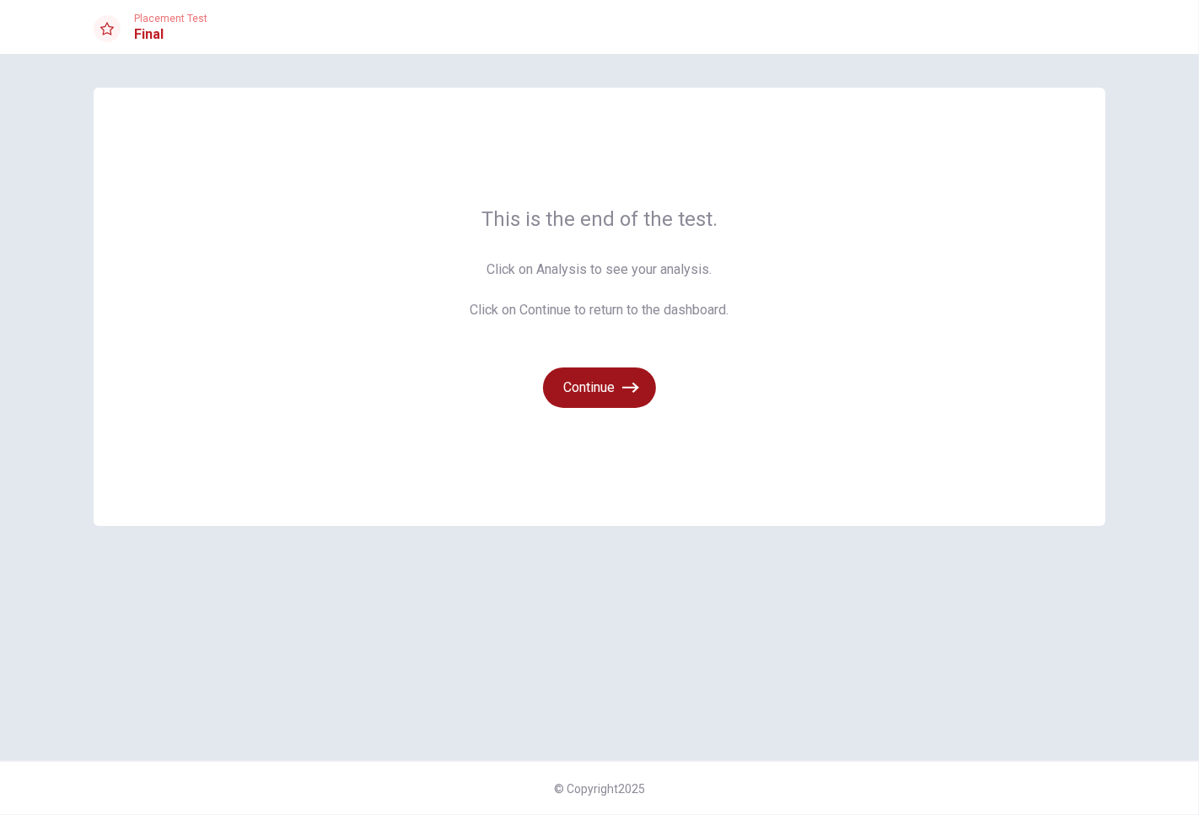
click at [609, 395] on button "Continue" at bounding box center [599, 388] width 113 height 40
